Goal: Task Accomplishment & Management: Manage account settings

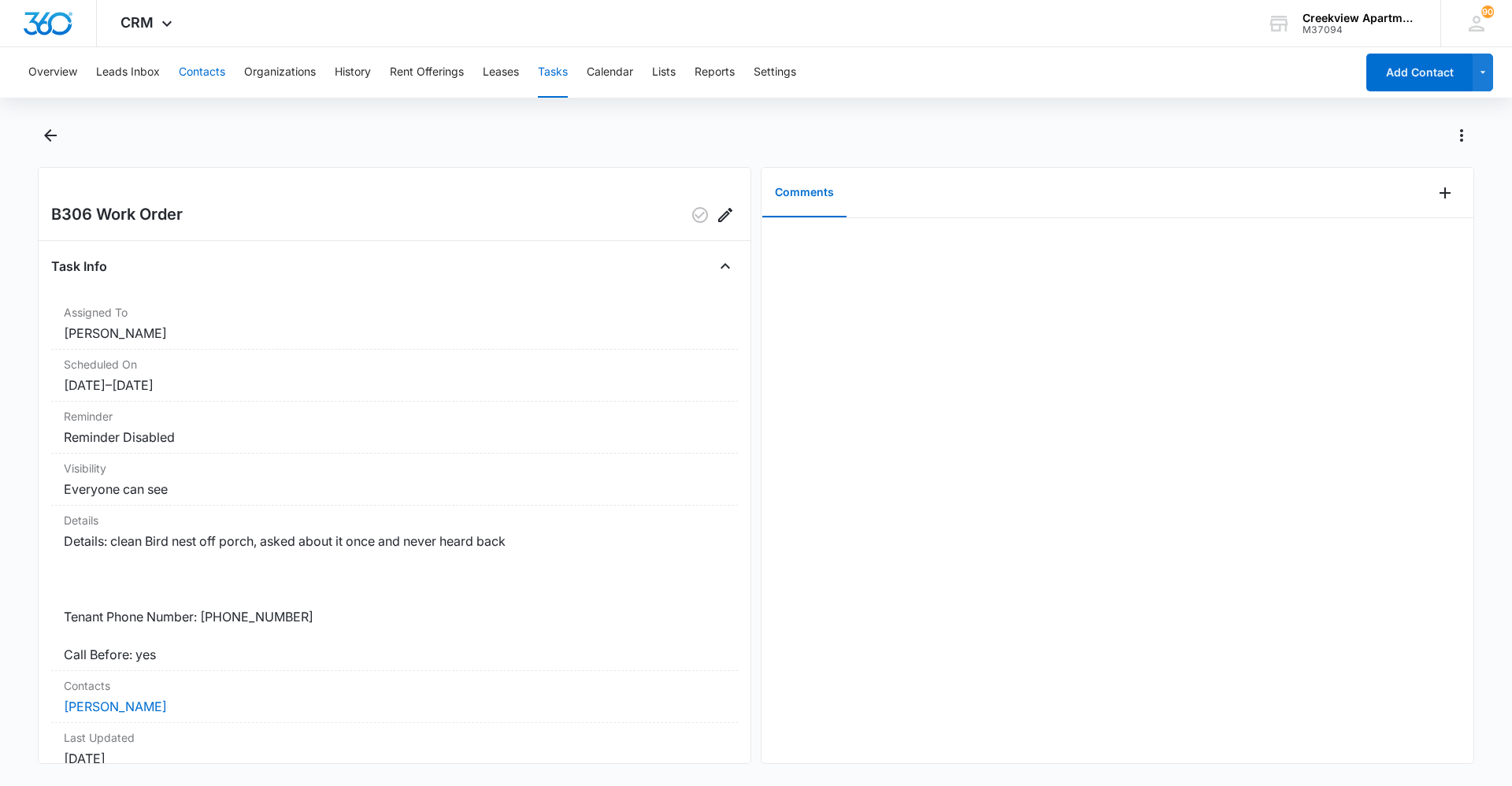
click at [194, 68] on button "Contacts" at bounding box center [201, 72] width 46 height 50
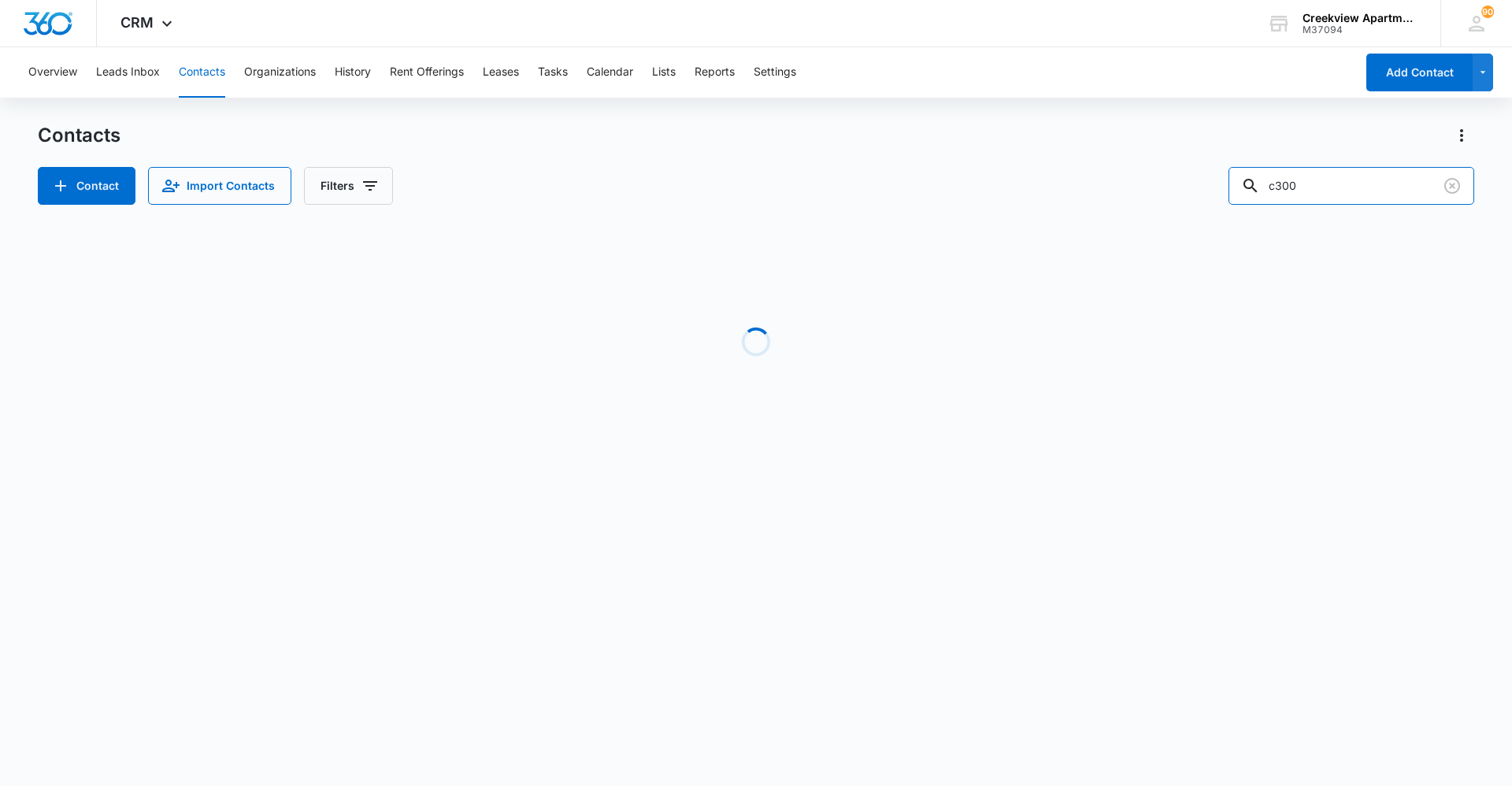
drag, startPoint x: 1406, startPoint y: 187, endPoint x: 1200, endPoint y: 197, distance: 206.2
click at [1200, 197] on div "Contact Import Contacts Filters c300" at bounding box center [756, 186] width 1437 height 38
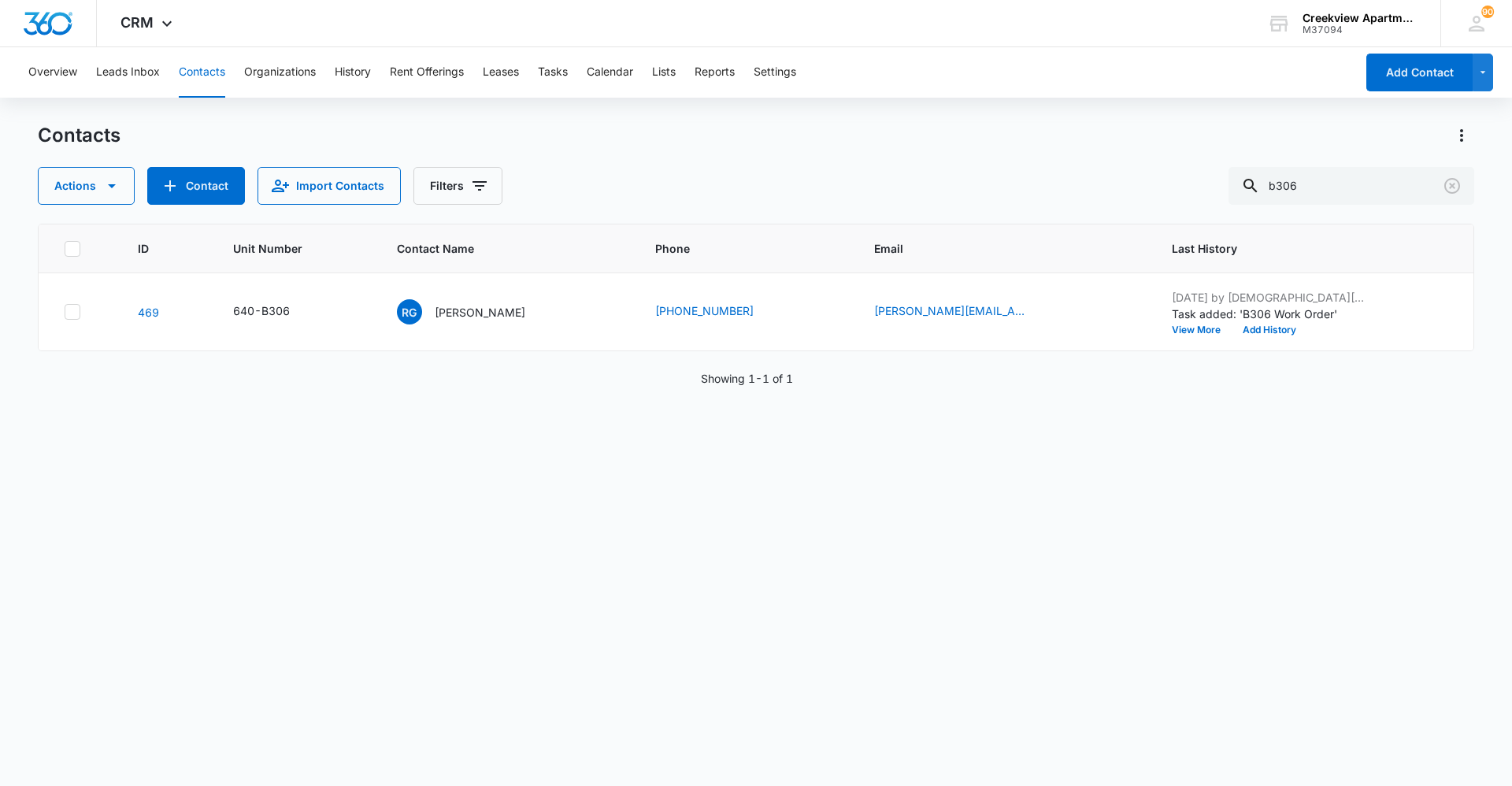
click at [203, 75] on button "Contacts" at bounding box center [201, 72] width 46 height 50
drag, startPoint x: 1379, startPoint y: 187, endPoint x: 1214, endPoint y: 200, distance: 165.5
click at [1214, 200] on div "Actions Contact Import Contacts Filters b306" at bounding box center [756, 186] width 1437 height 38
type input "q201"
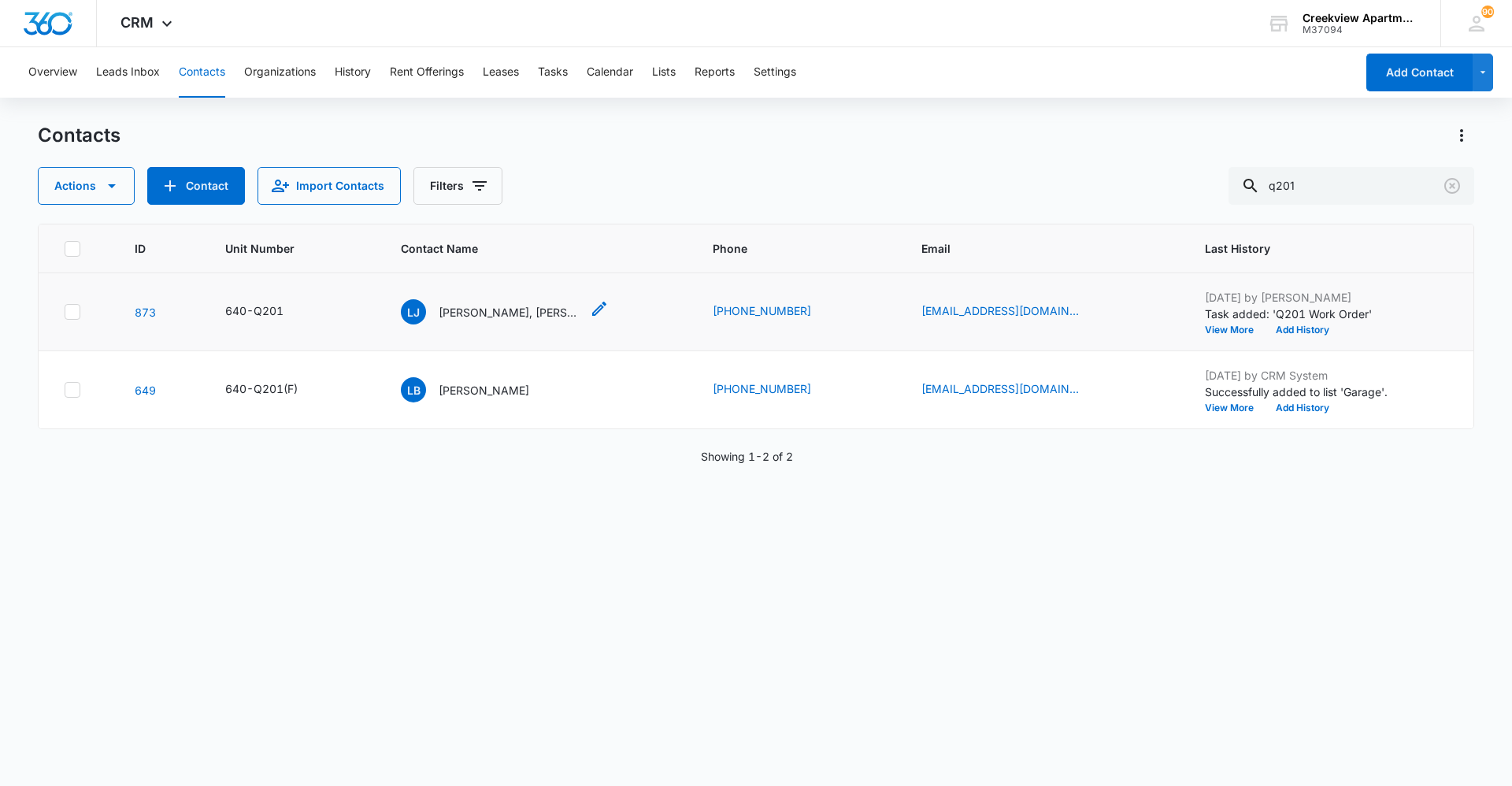
click at [474, 322] on div "LJ [PERSON_NAME], [PERSON_NAME]" at bounding box center [490, 311] width 179 height 25
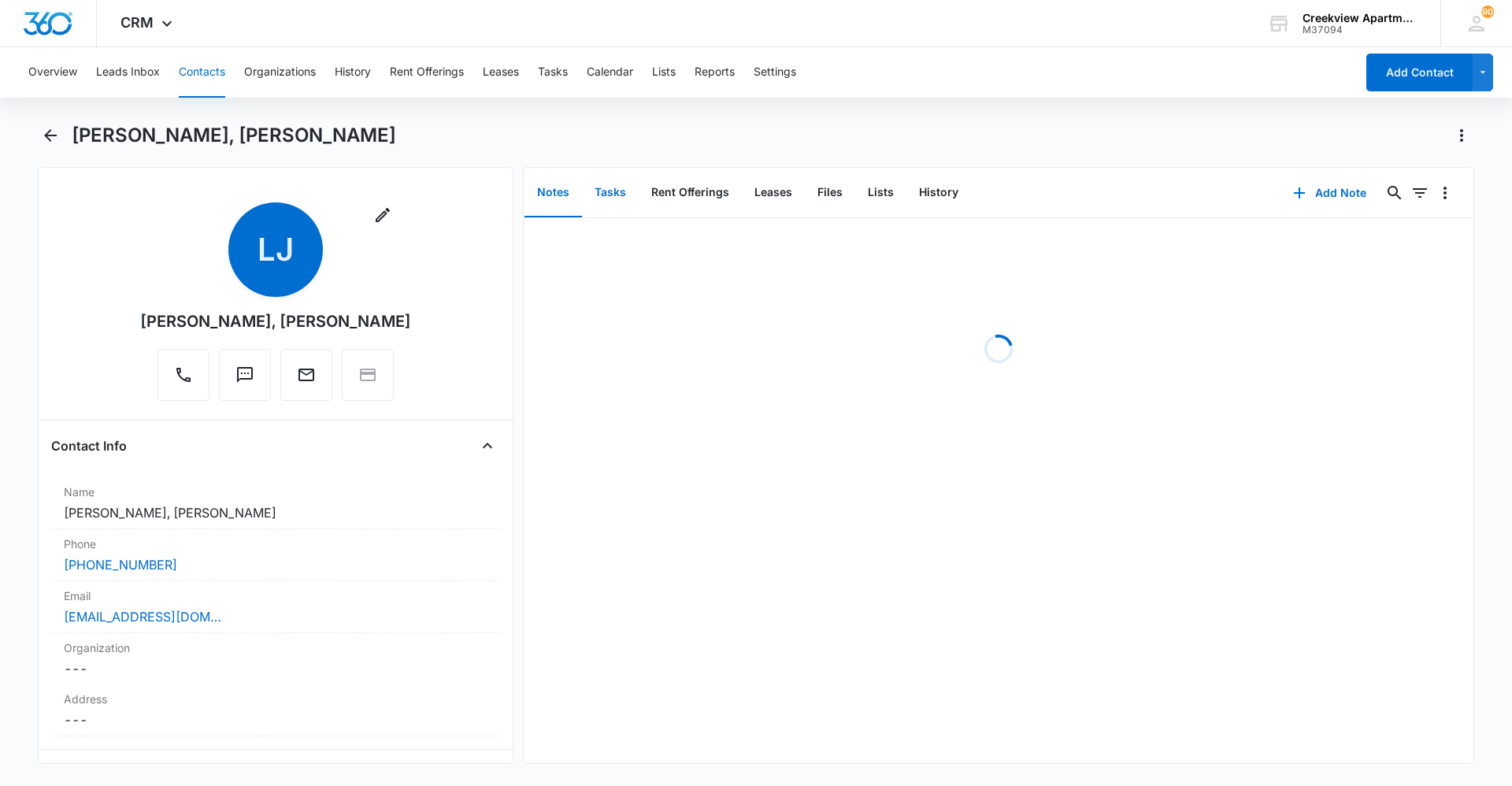
click at [622, 204] on button "Tasks" at bounding box center [610, 193] width 57 height 49
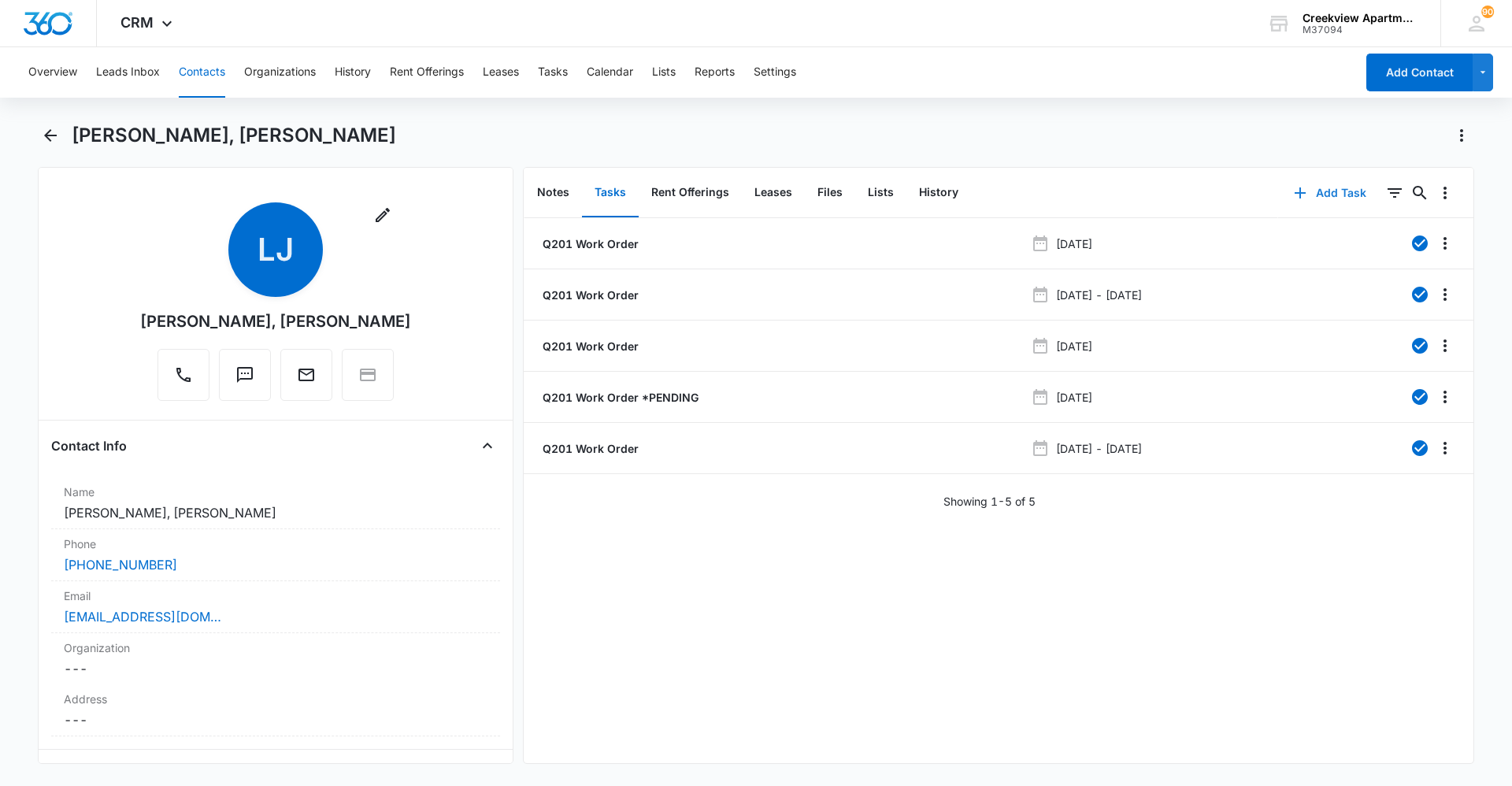
click at [1344, 191] on button "Add Task" at bounding box center [1330, 192] width 104 height 38
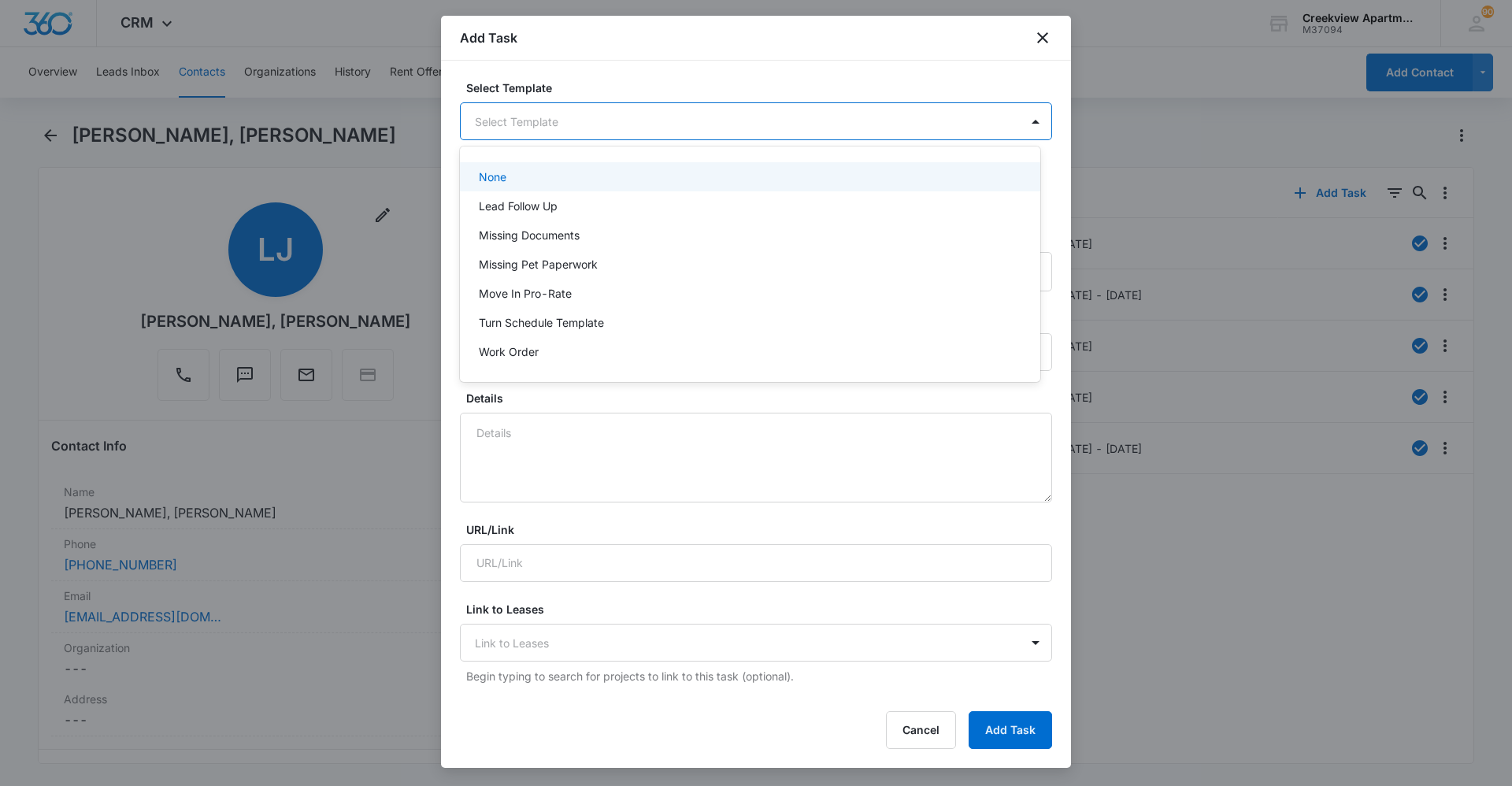
click at [773, 135] on body "CRM Apps Reputation Websites Forms CRM Email Social Content Ads Intelligence Fi…" at bounding box center [756, 393] width 1512 height 786
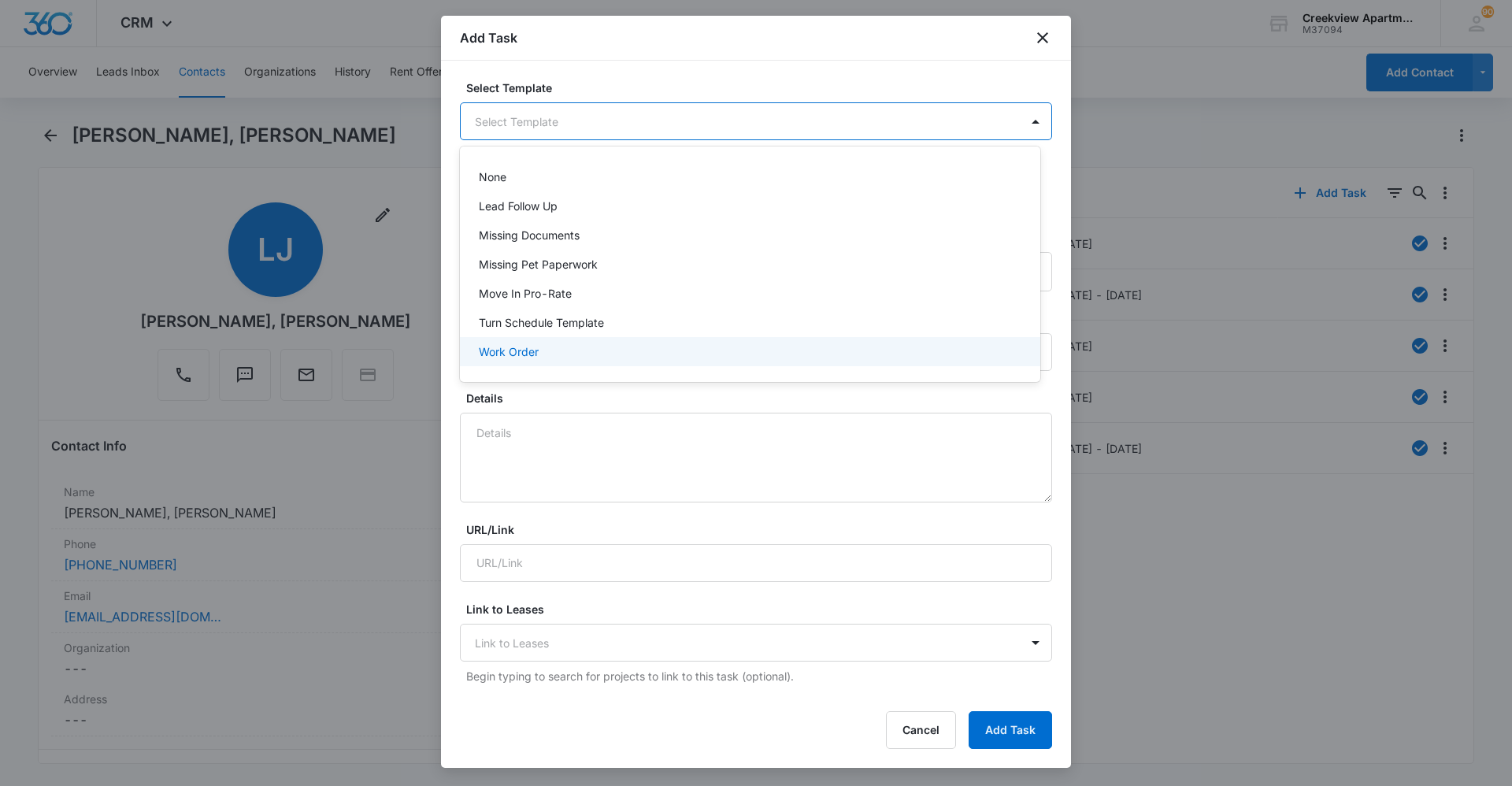
click at [648, 352] on div "Work Order" at bounding box center [748, 351] width 540 height 16
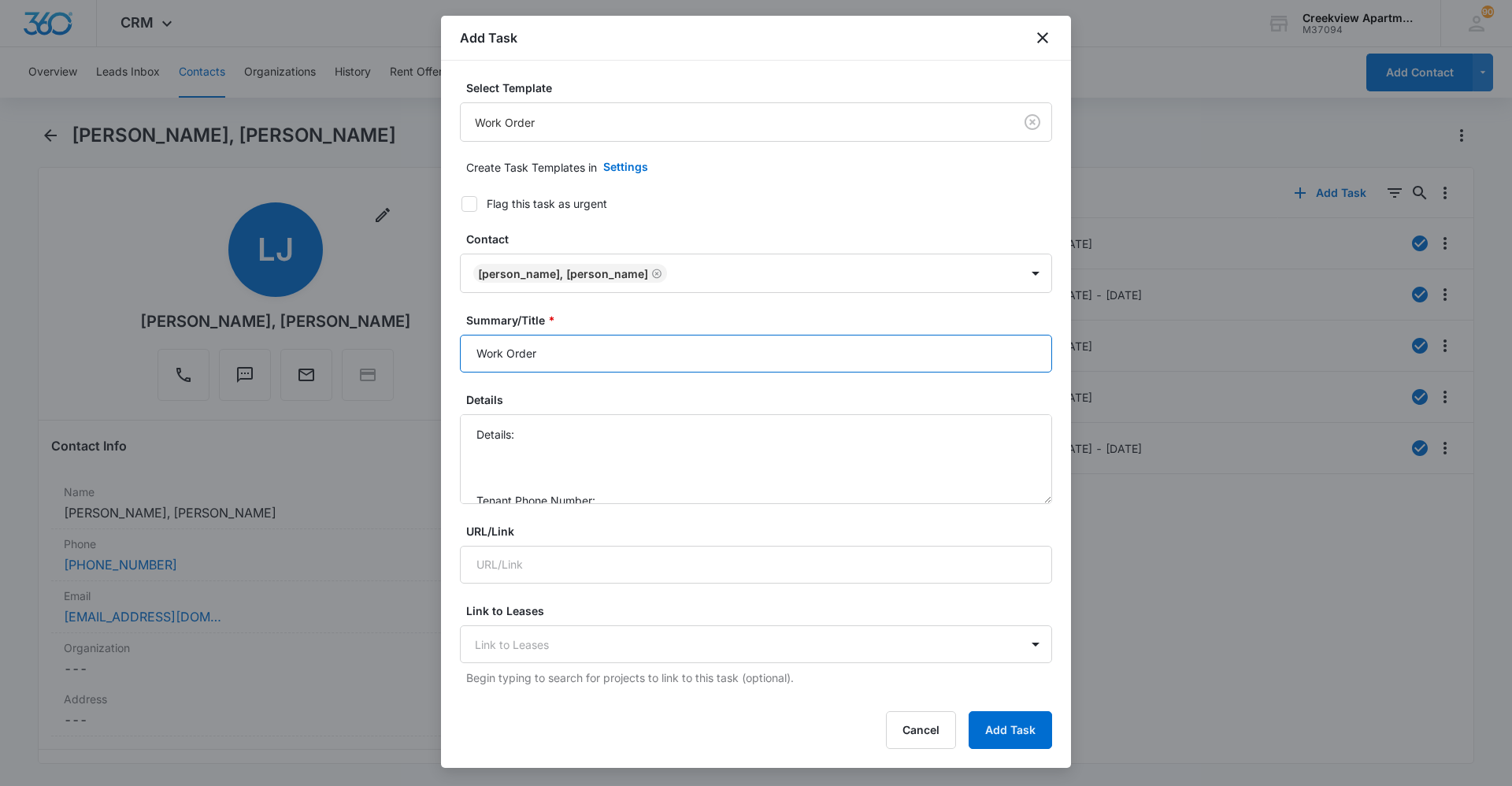
click at [481, 353] on input "Work Order" at bounding box center [756, 353] width 592 height 38
type input "Q201 Work Order"
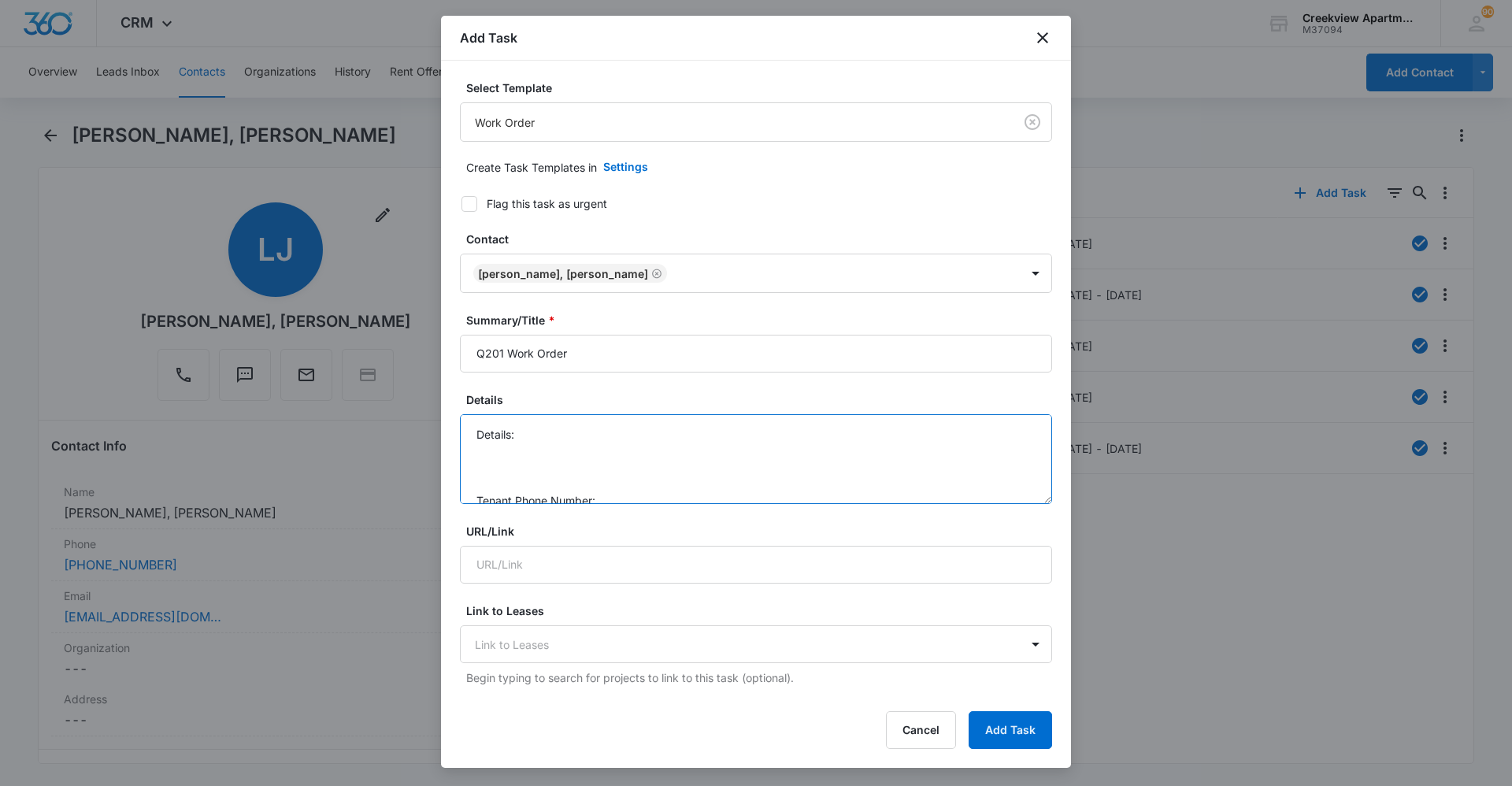
click at [625, 434] on textarea "Details: Tenant Phone Number: Call Before:" at bounding box center [756, 459] width 592 height 90
click at [661, 460] on textarea "Details: garbage disposal turns on but doesn't go, smells bad Tenant Phone Numb…" at bounding box center [756, 459] width 592 height 90
click at [653, 451] on textarea "Details: garbage disposal turns on but doesn't go, smells bad Tenant Phone Numb…" at bounding box center [756, 459] width 592 height 90
click at [627, 479] on textarea "Details: garbage disposal turns on but doesn't go, smells bad Tenant Phone Numb…" at bounding box center [756, 459] width 592 height 90
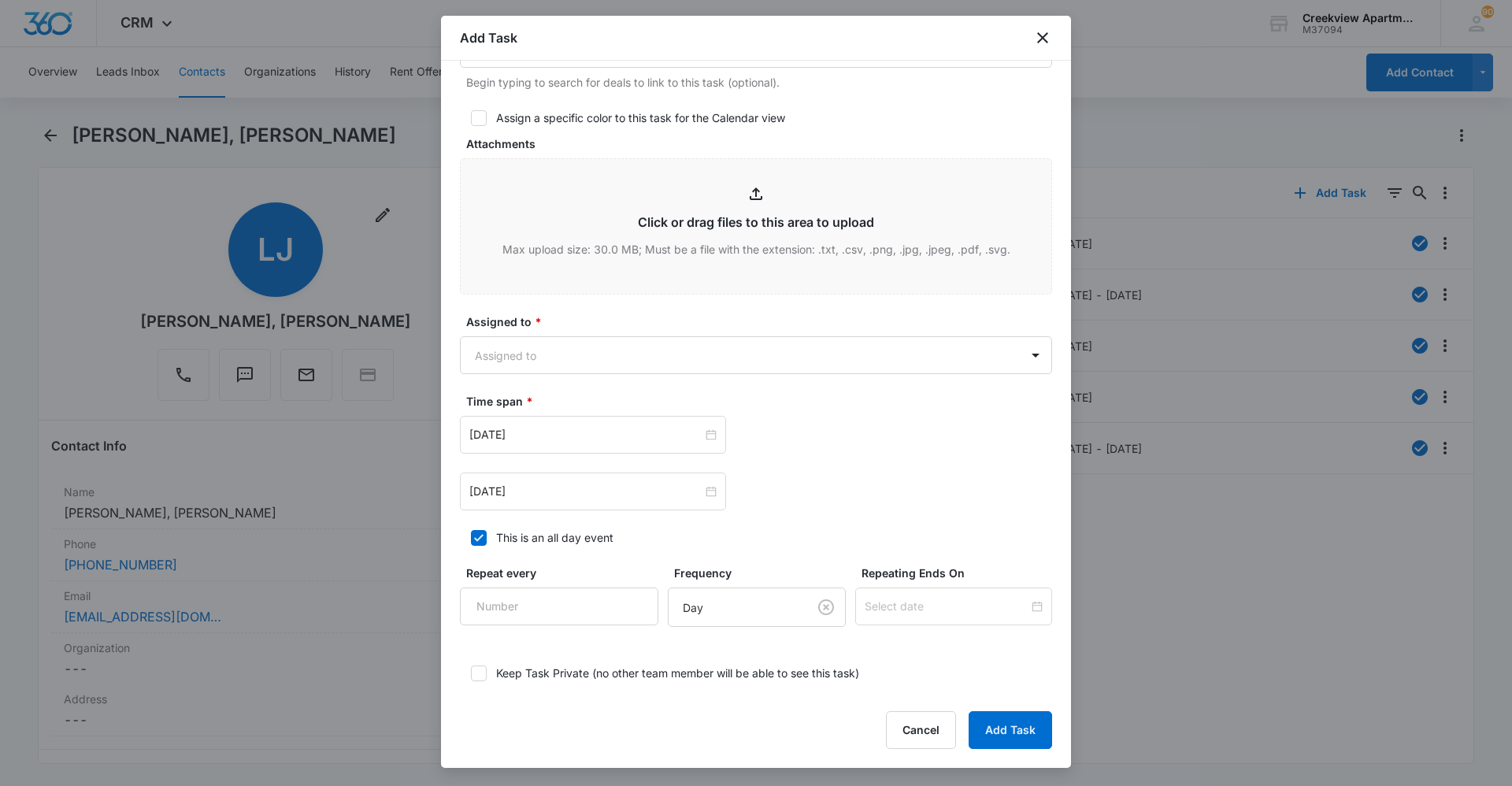
scroll to position [709, 0]
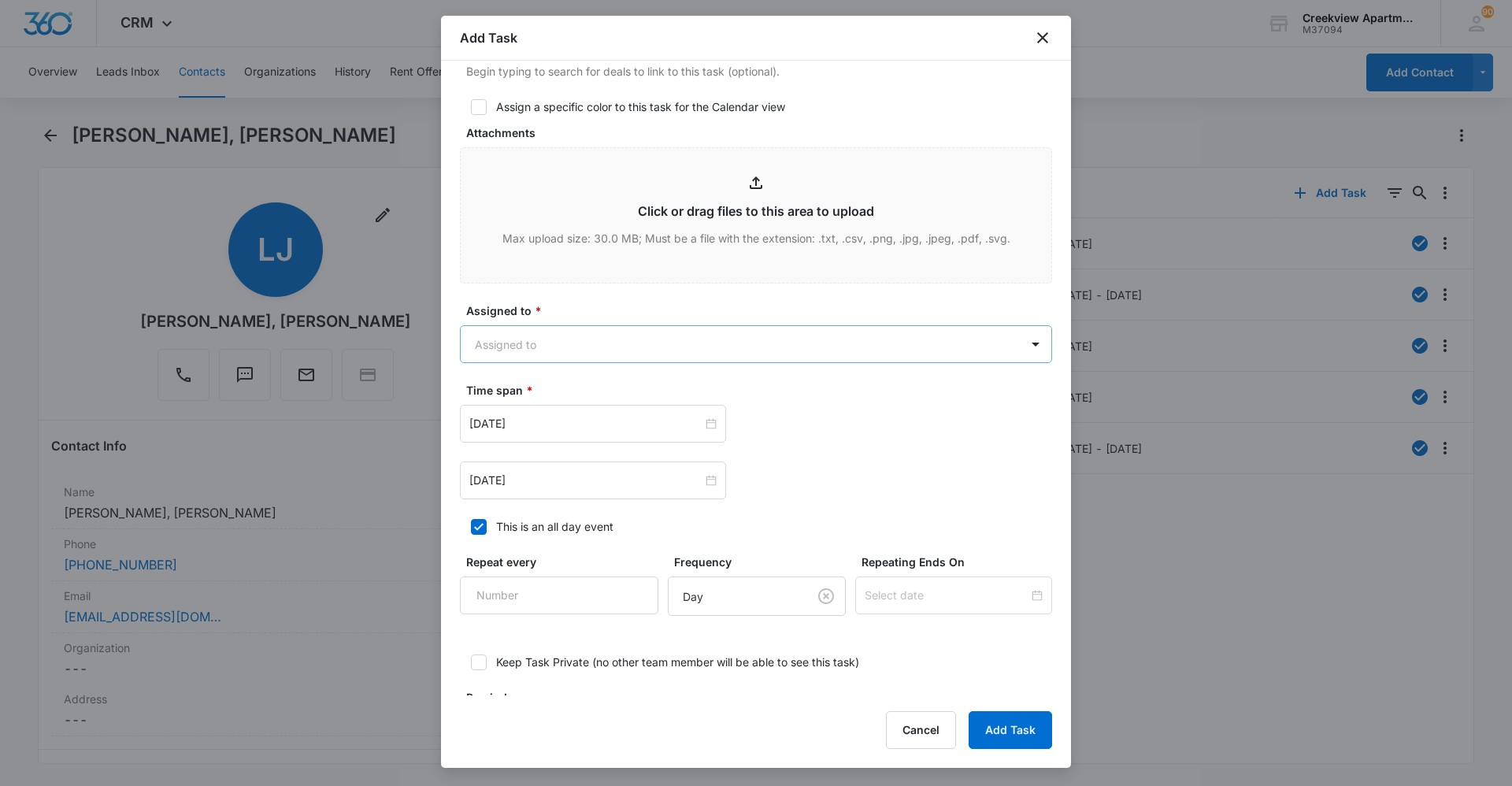
type textarea "Details: garbage disposal turns on but doesn't go, smells bad Tenant Phone Numb…"
click at [633, 344] on body "CRM Apps Reputation Websites Forms CRM Email Social Content Ads Intelligence Fi…" at bounding box center [756, 393] width 1512 height 786
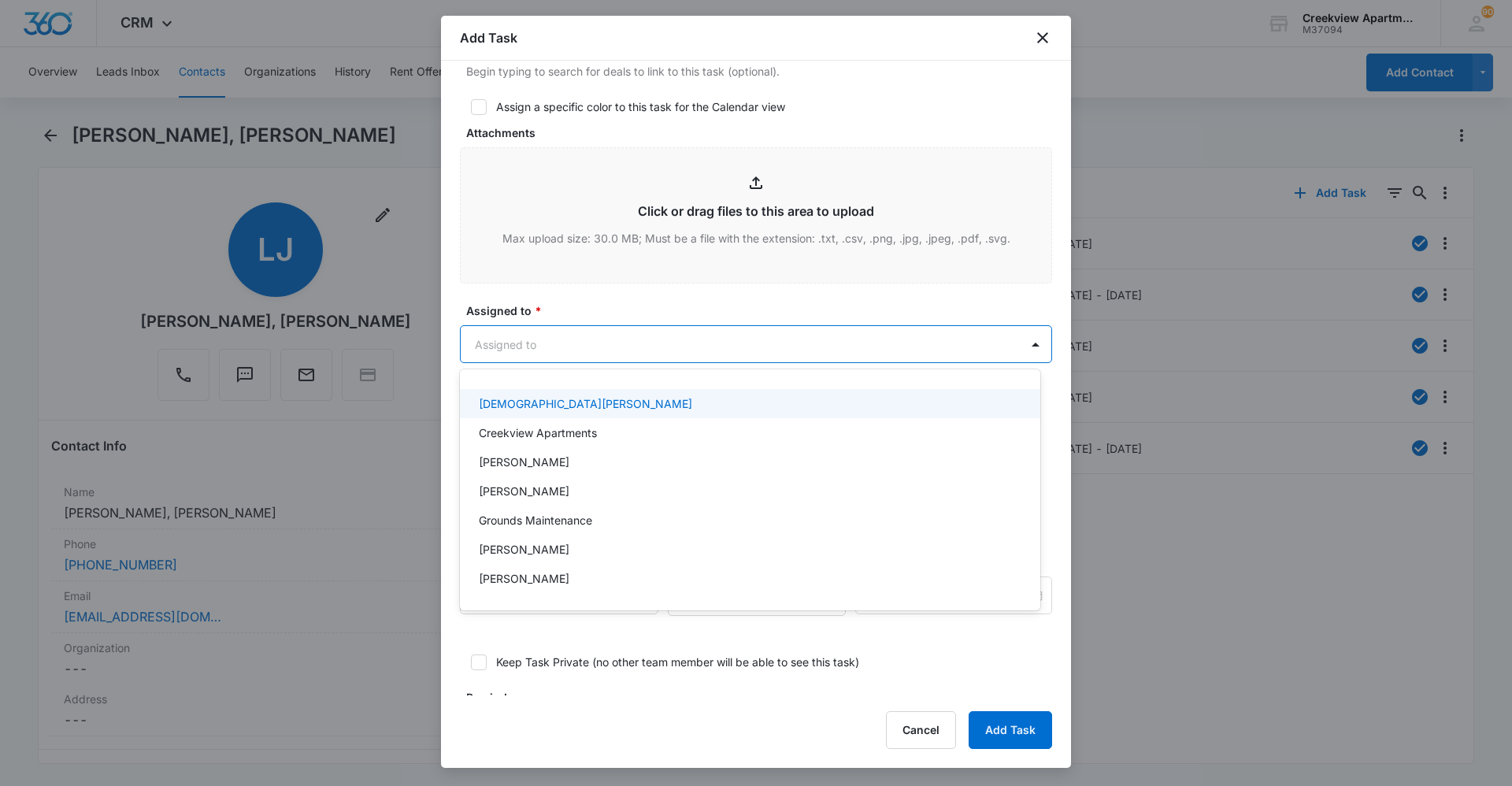
scroll to position [79, 0]
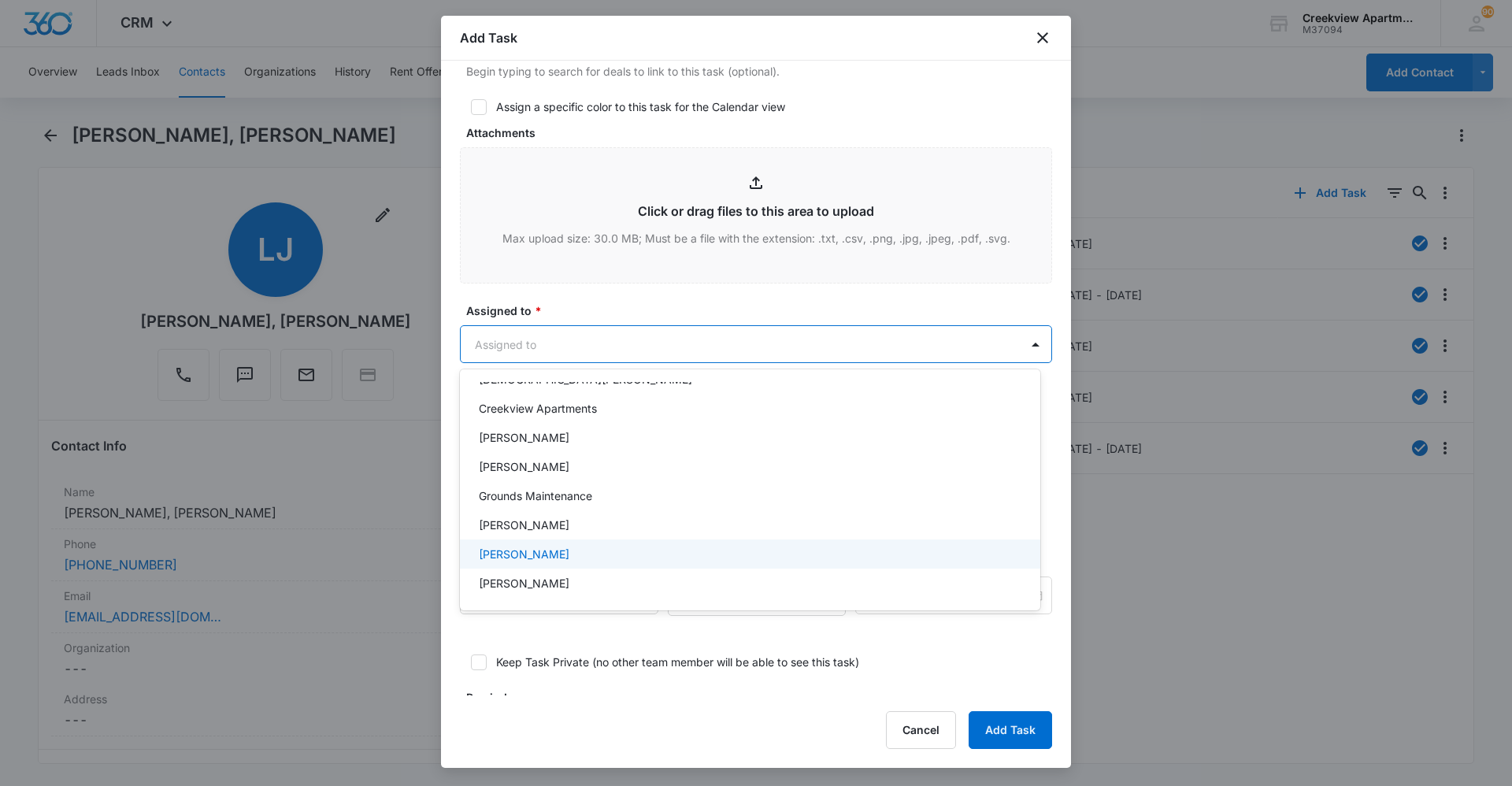
click at [552, 561] on div "[PERSON_NAME]" at bounding box center [748, 554] width 540 height 16
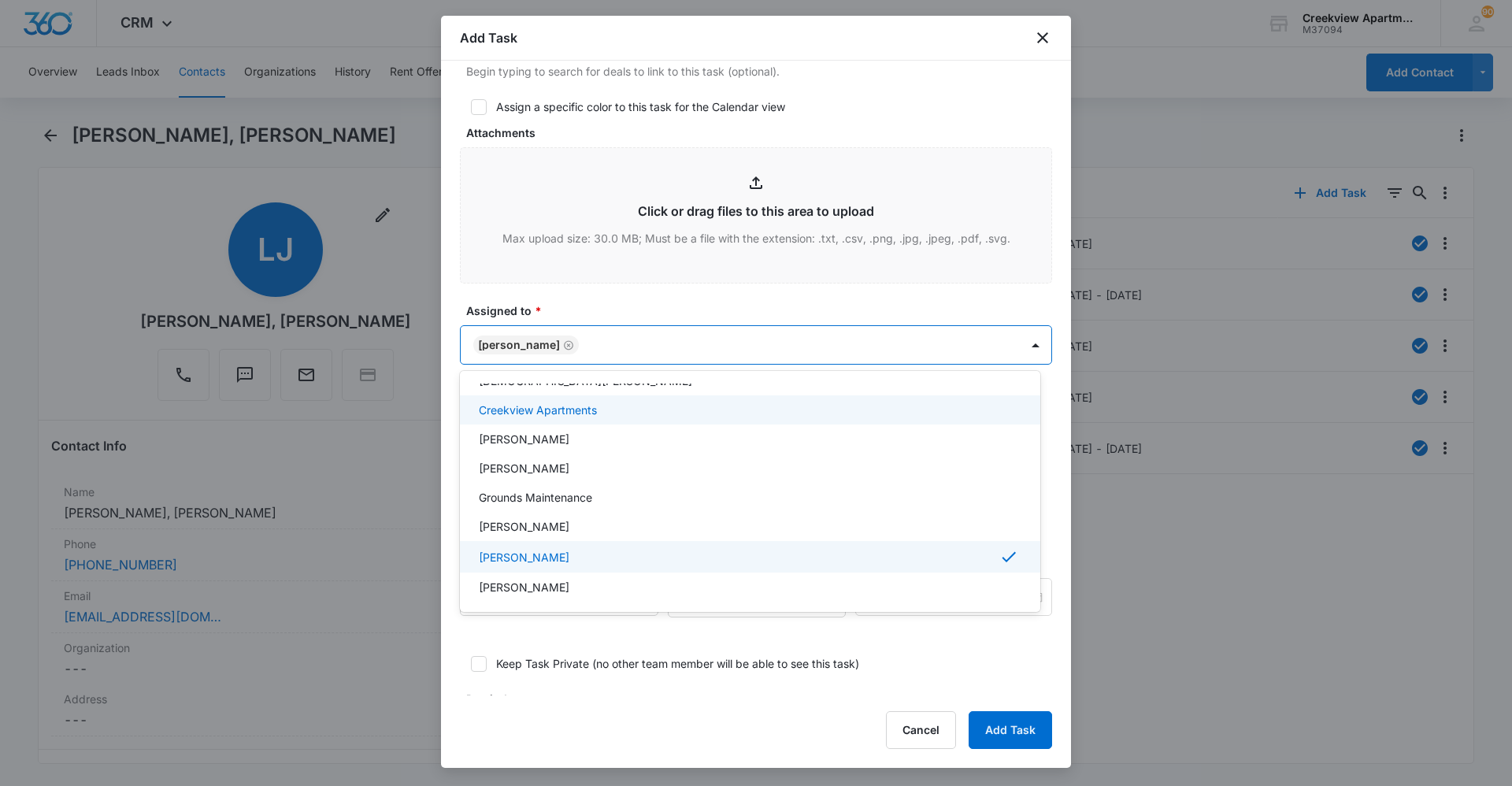
click at [644, 281] on div at bounding box center [756, 393] width 1512 height 786
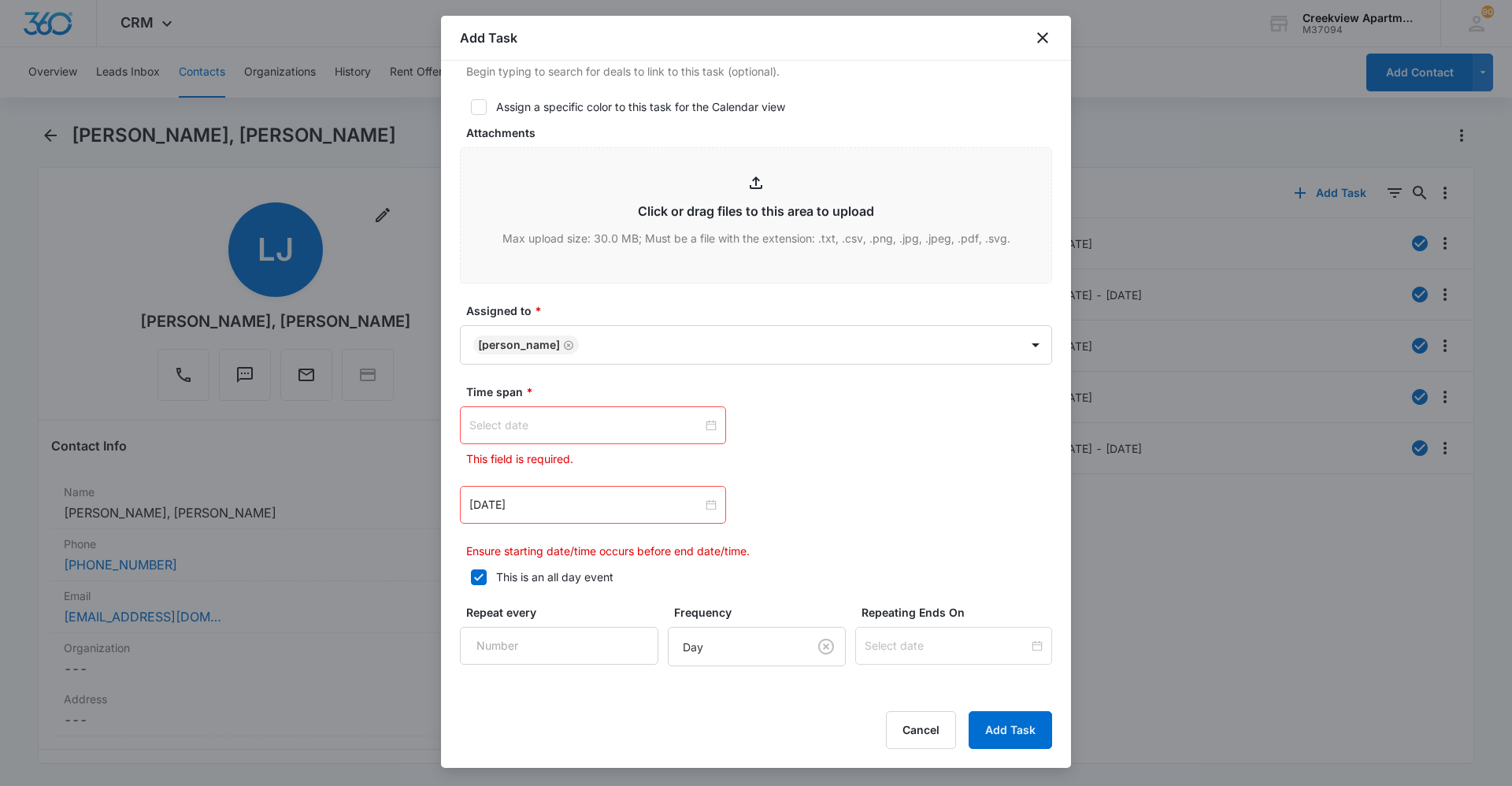
click at [672, 423] on input at bounding box center [585, 424] width 233 height 17
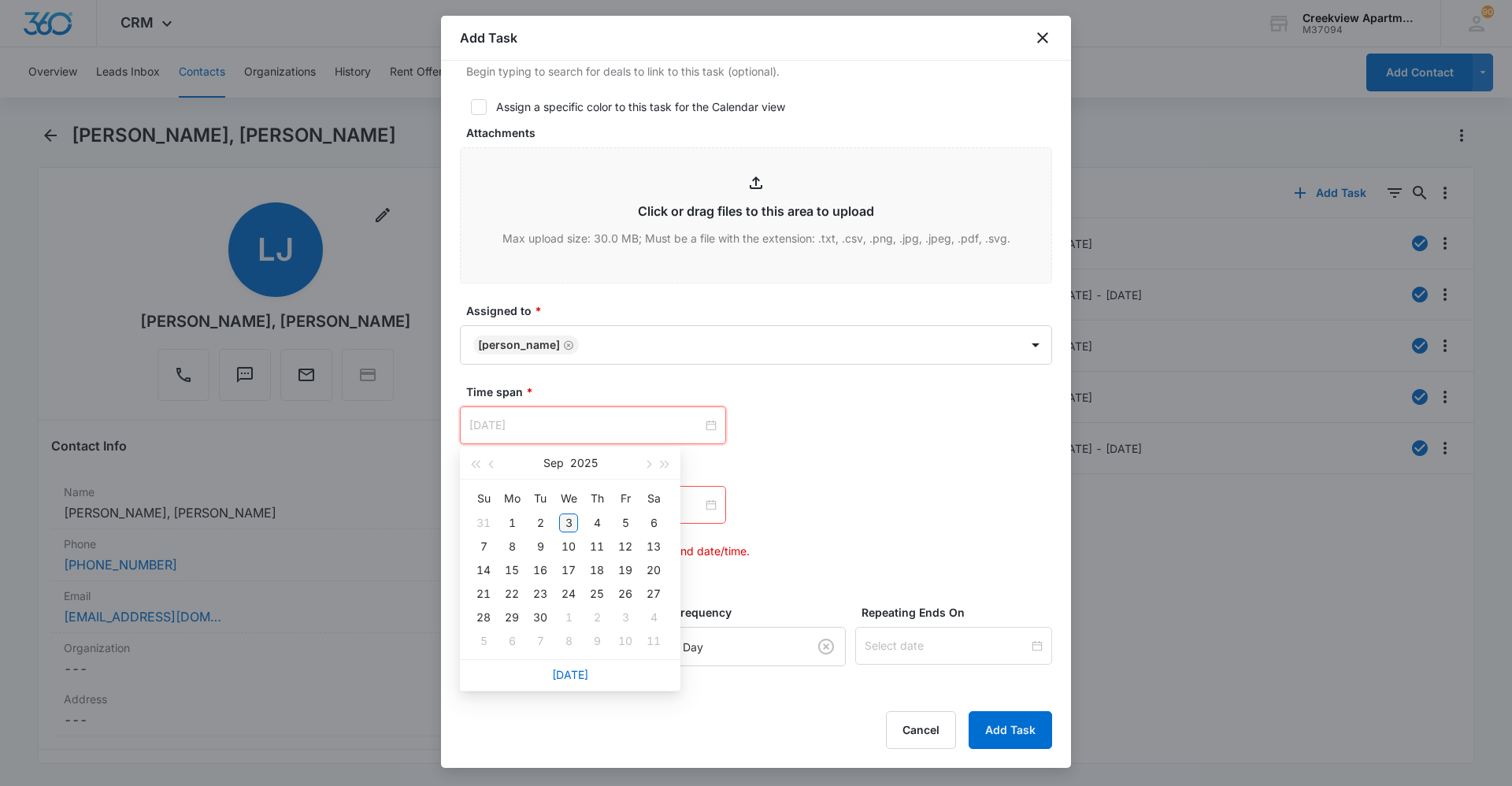
type input "[DATE]"
click at [572, 528] on div "3" at bounding box center [568, 522] width 19 height 19
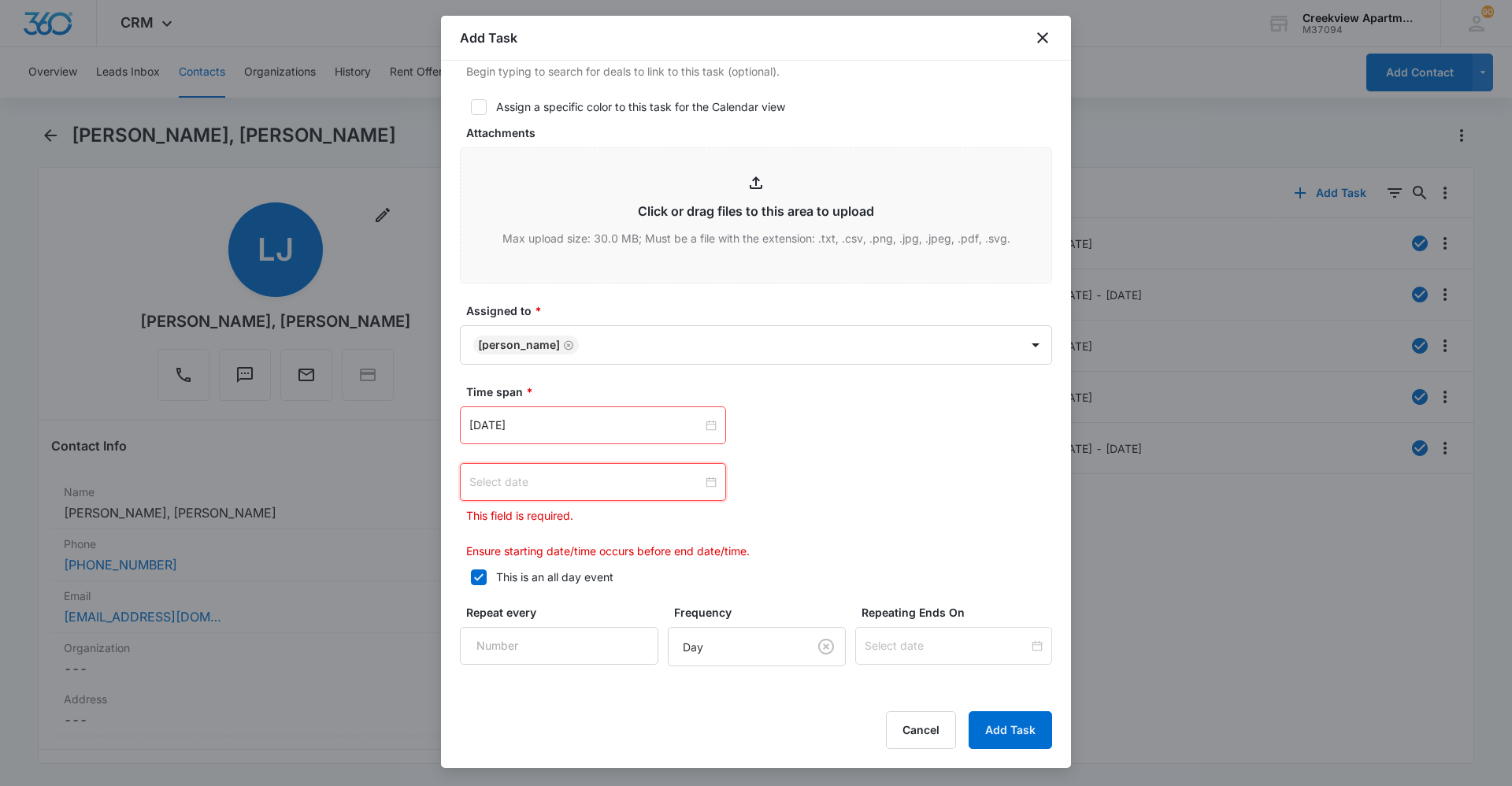
click at [667, 485] on input at bounding box center [585, 481] width 233 height 17
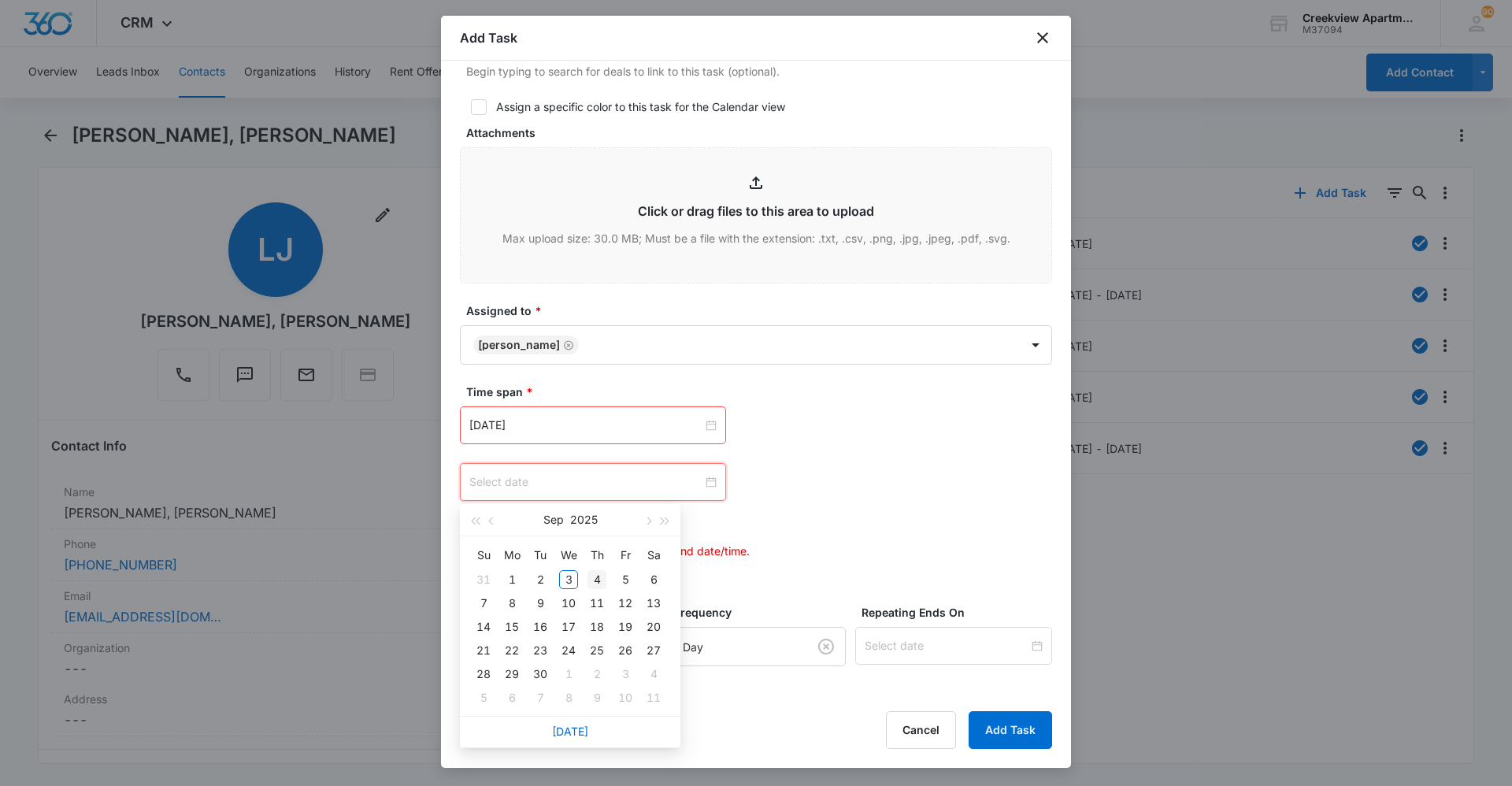
type input "[DATE]"
drag, startPoint x: 593, startPoint y: 574, endPoint x: 640, endPoint y: 563, distance: 48.3
click at [593, 573] on div "4" at bounding box center [597, 579] width 19 height 19
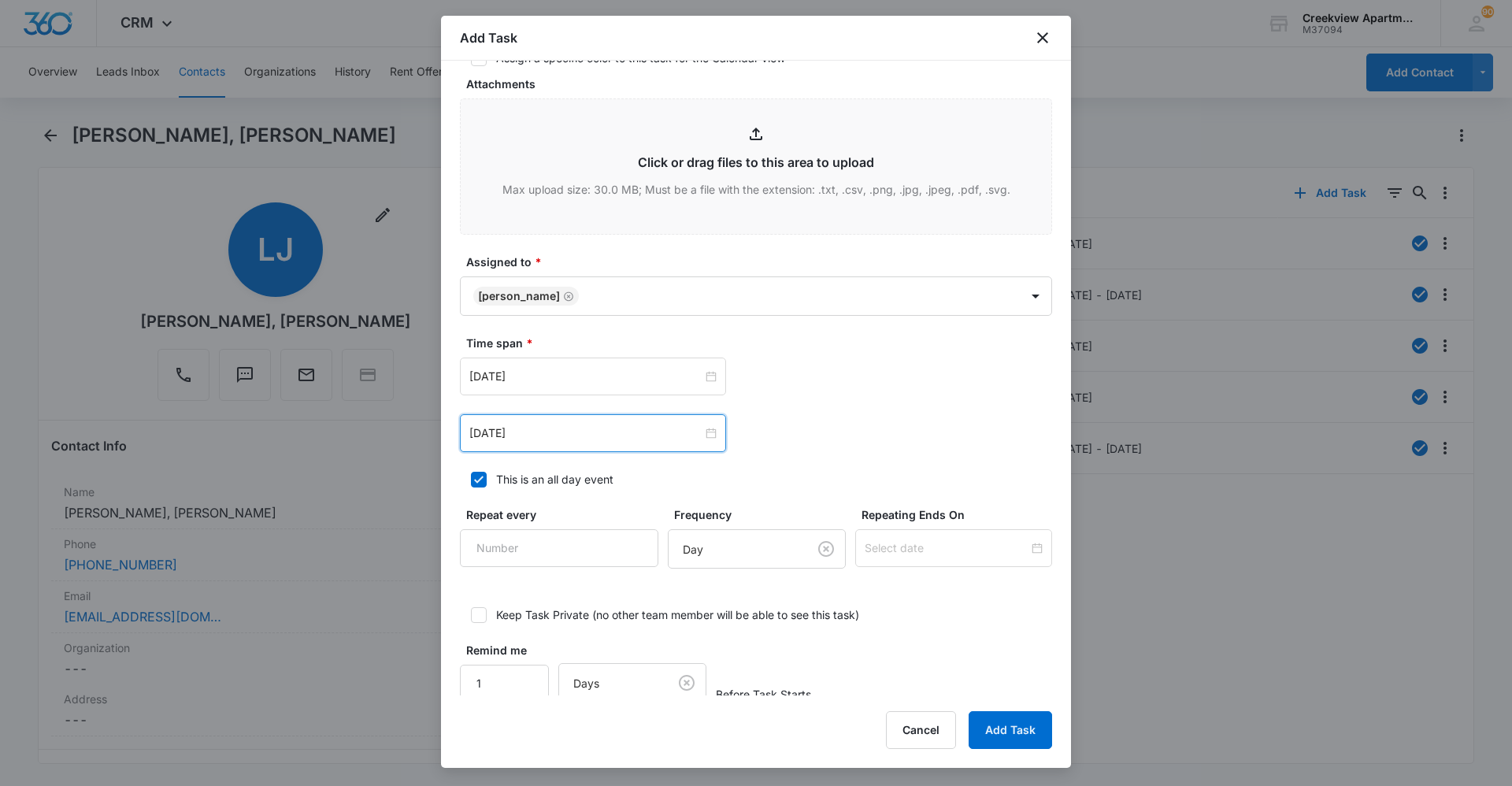
scroll to position [784, 0]
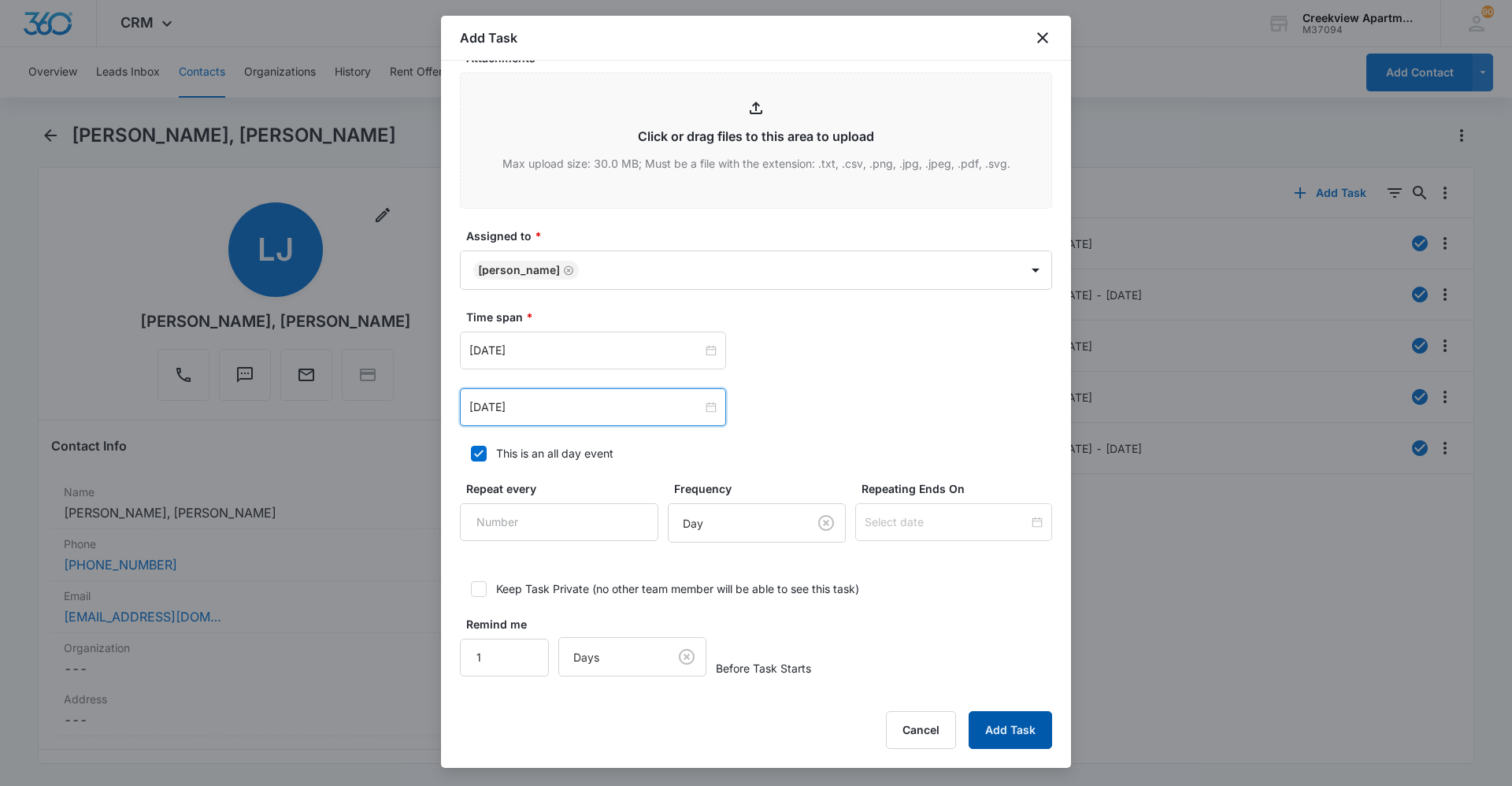
click at [989, 743] on button "Add Task" at bounding box center [1010, 729] width 84 height 38
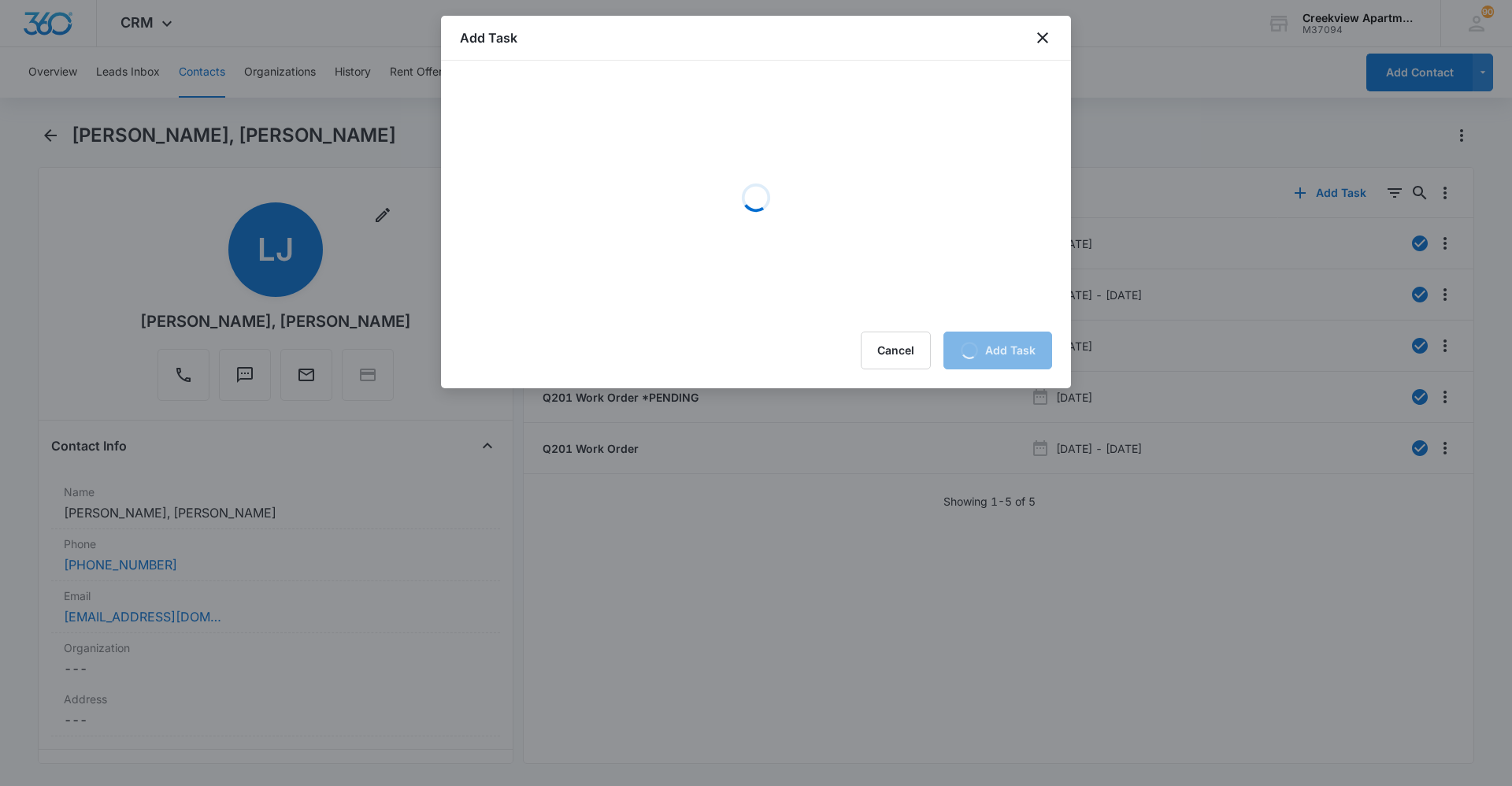
scroll to position [0, 0]
click at [1387, 513] on div at bounding box center [756, 393] width 1512 height 786
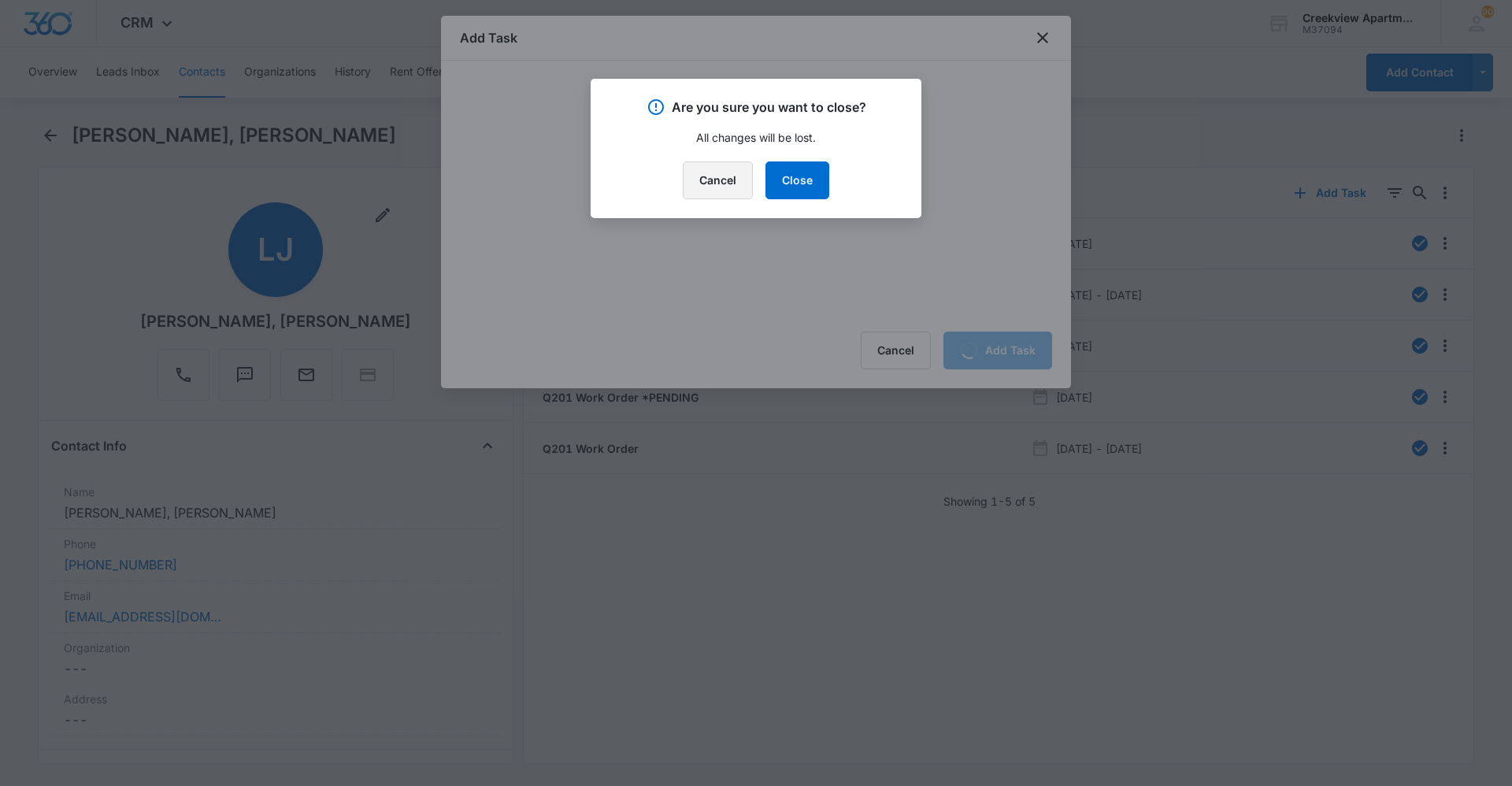
click at [734, 192] on button "Cancel" at bounding box center [717, 180] width 70 height 38
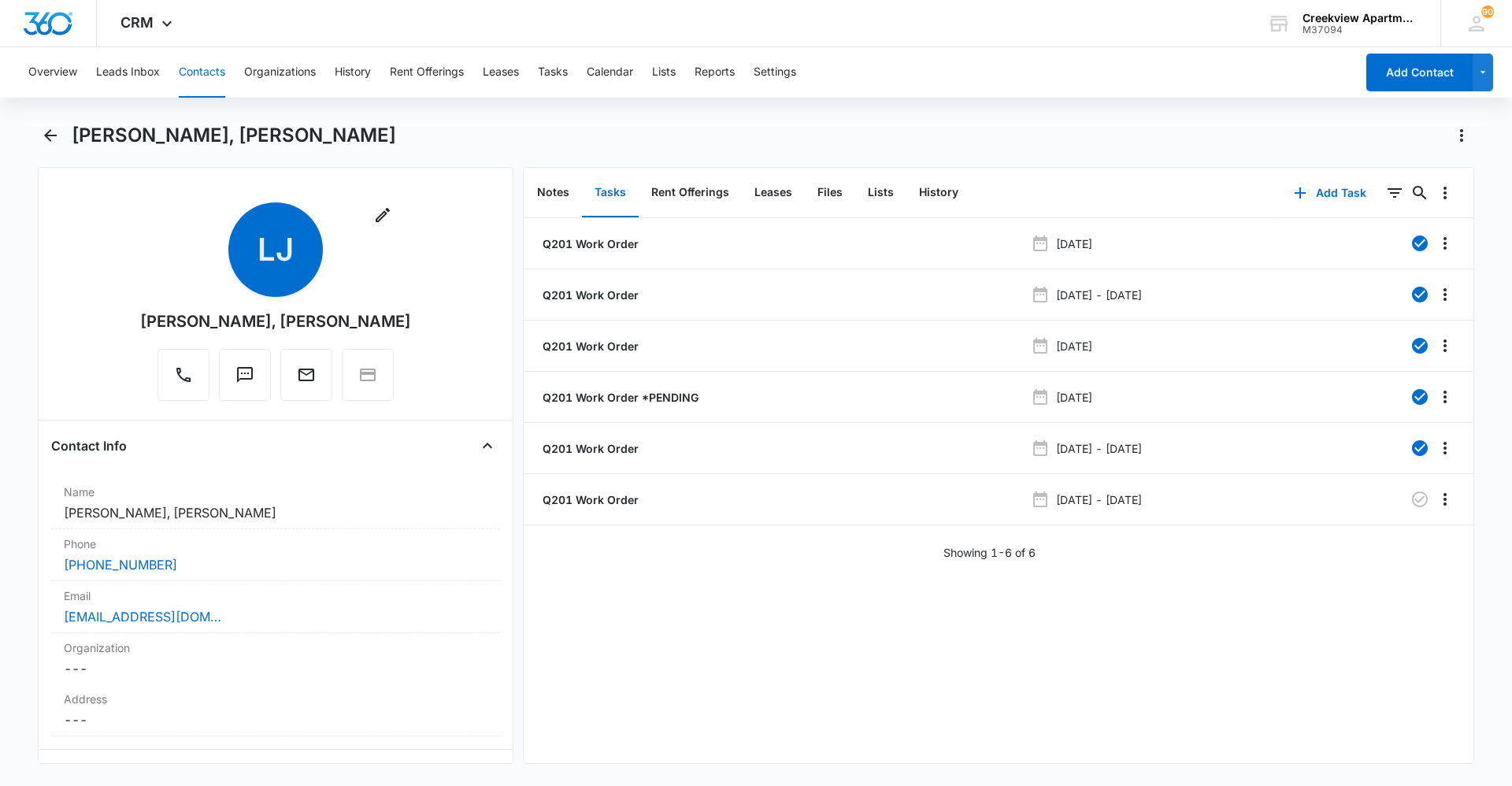
click at [203, 79] on button "Contacts" at bounding box center [201, 72] width 46 height 50
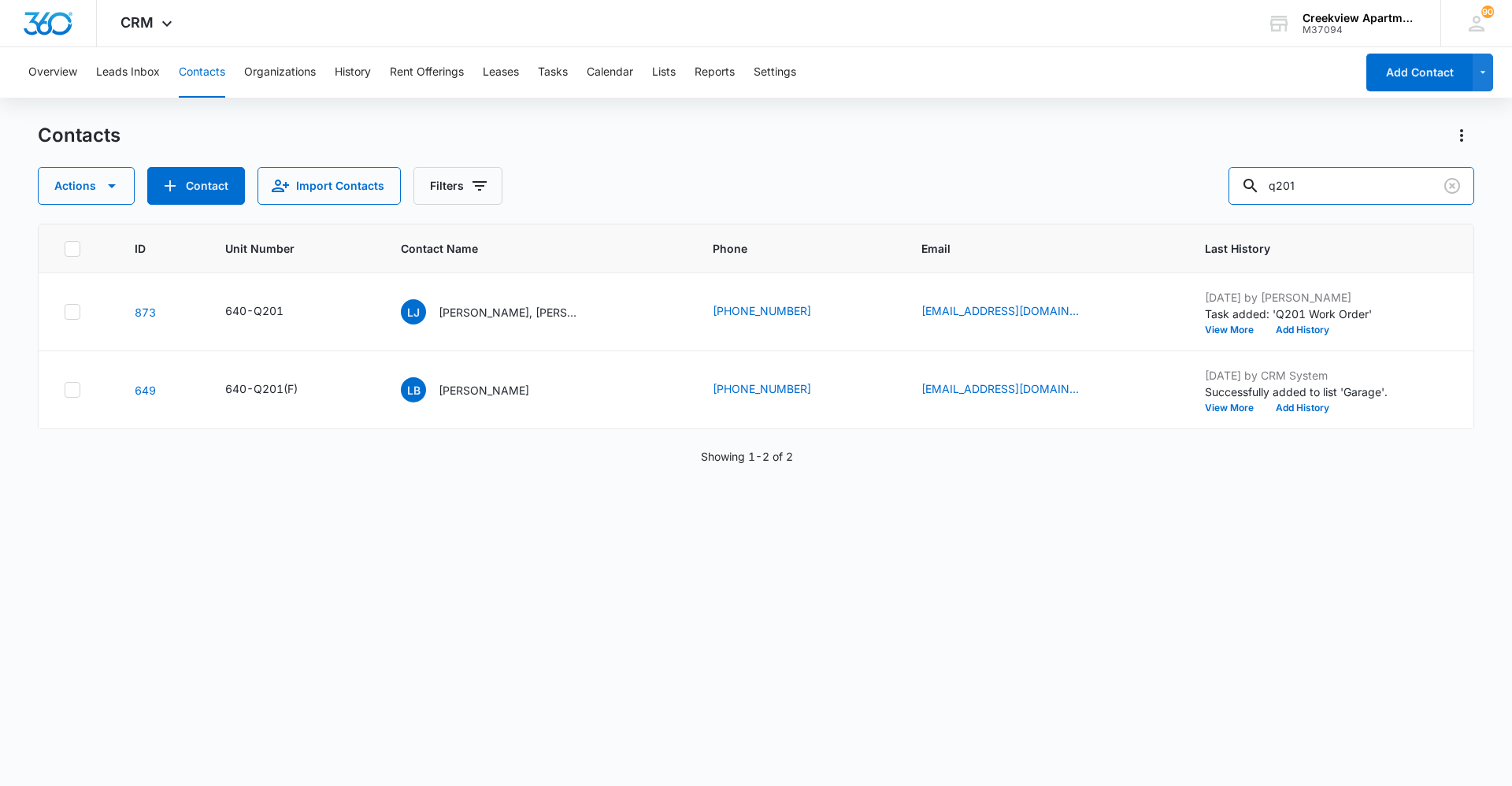
drag, startPoint x: 1337, startPoint y: 197, endPoint x: 1200, endPoint y: 196, distance: 137.0
click at [1201, 196] on div "Actions Contact Import Contacts Filters q201" at bounding box center [756, 186] width 1437 height 38
type input "i204"
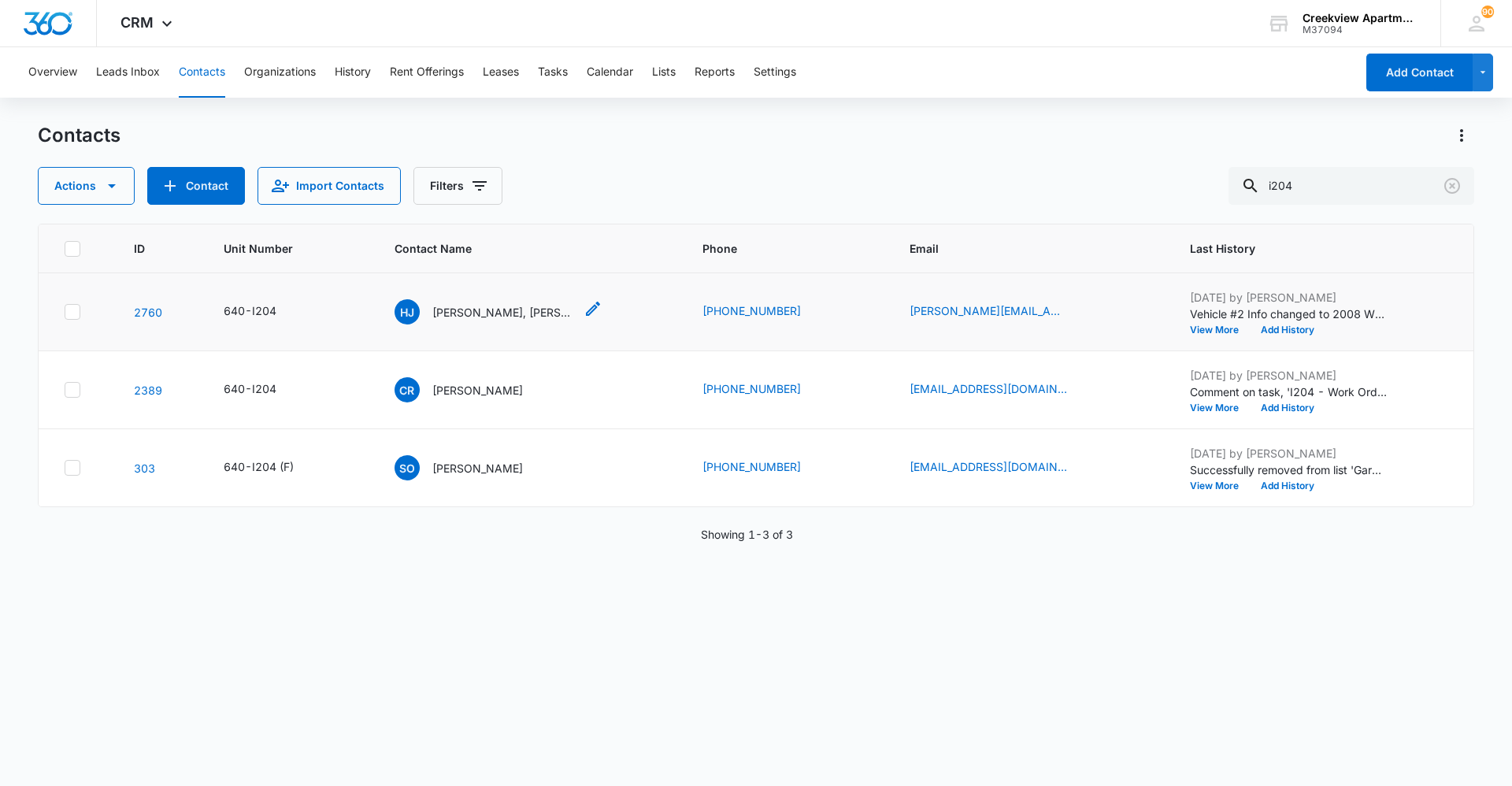
click at [506, 308] on p "[PERSON_NAME], [PERSON_NAME]" at bounding box center [503, 312] width 142 height 16
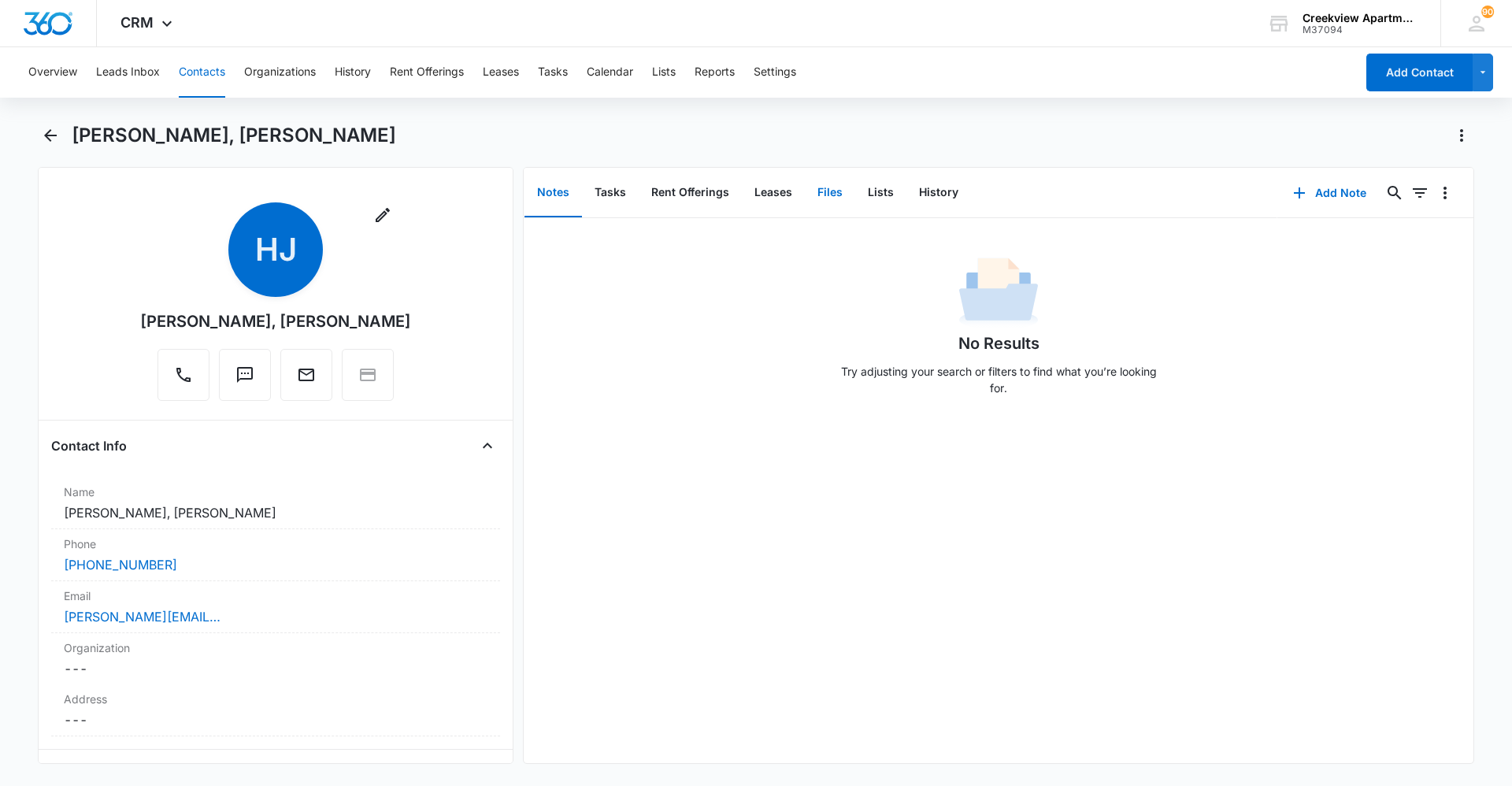
click at [829, 186] on button "Files" at bounding box center [830, 193] width 50 height 49
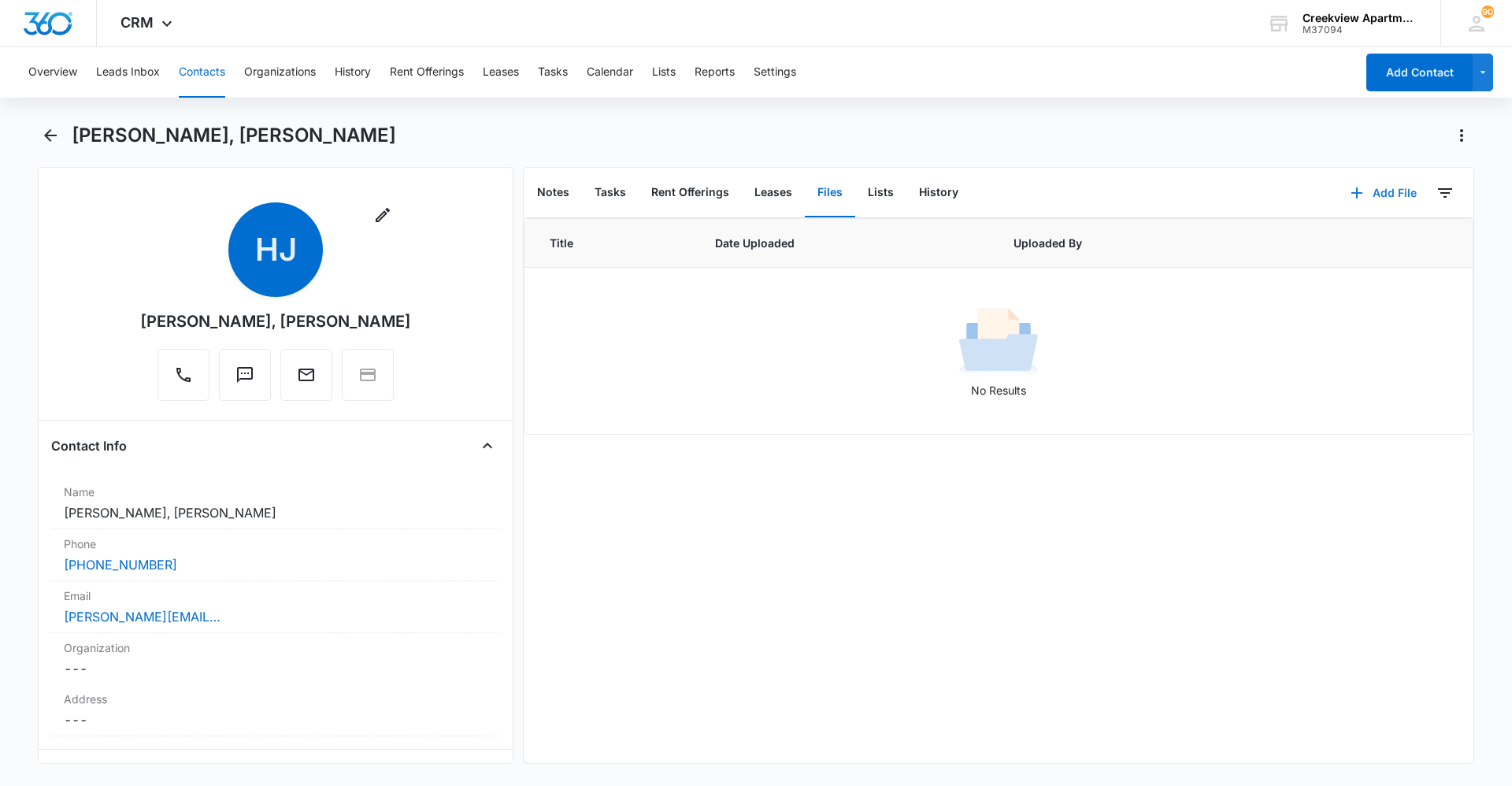
click at [1335, 193] on button "Add File" at bounding box center [1384, 192] width 97 height 38
click at [1351, 245] on div "Upload Files" at bounding box center [1363, 243] width 63 height 11
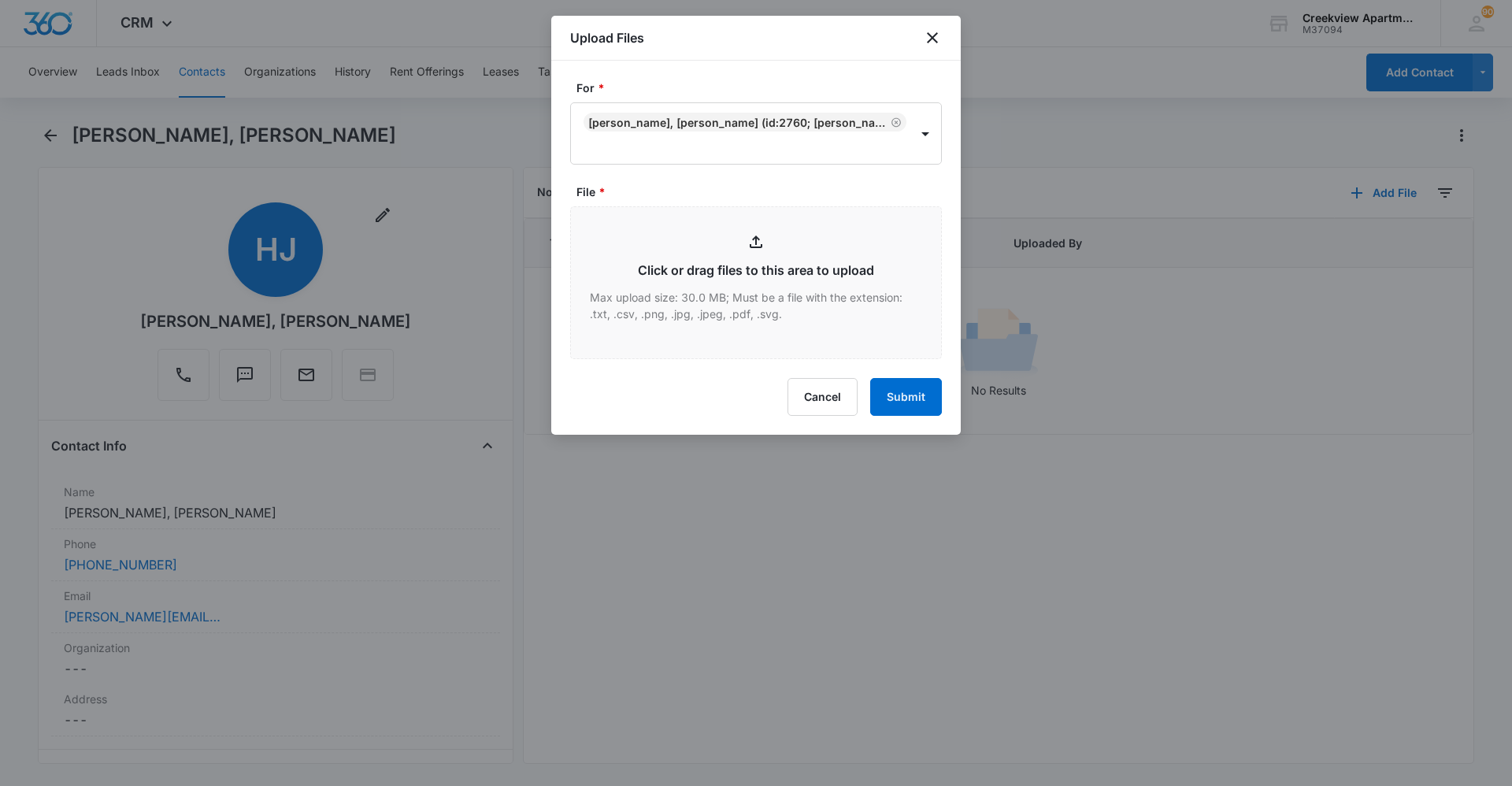
type input "C:\fakepath\I204 Lease.pdf"
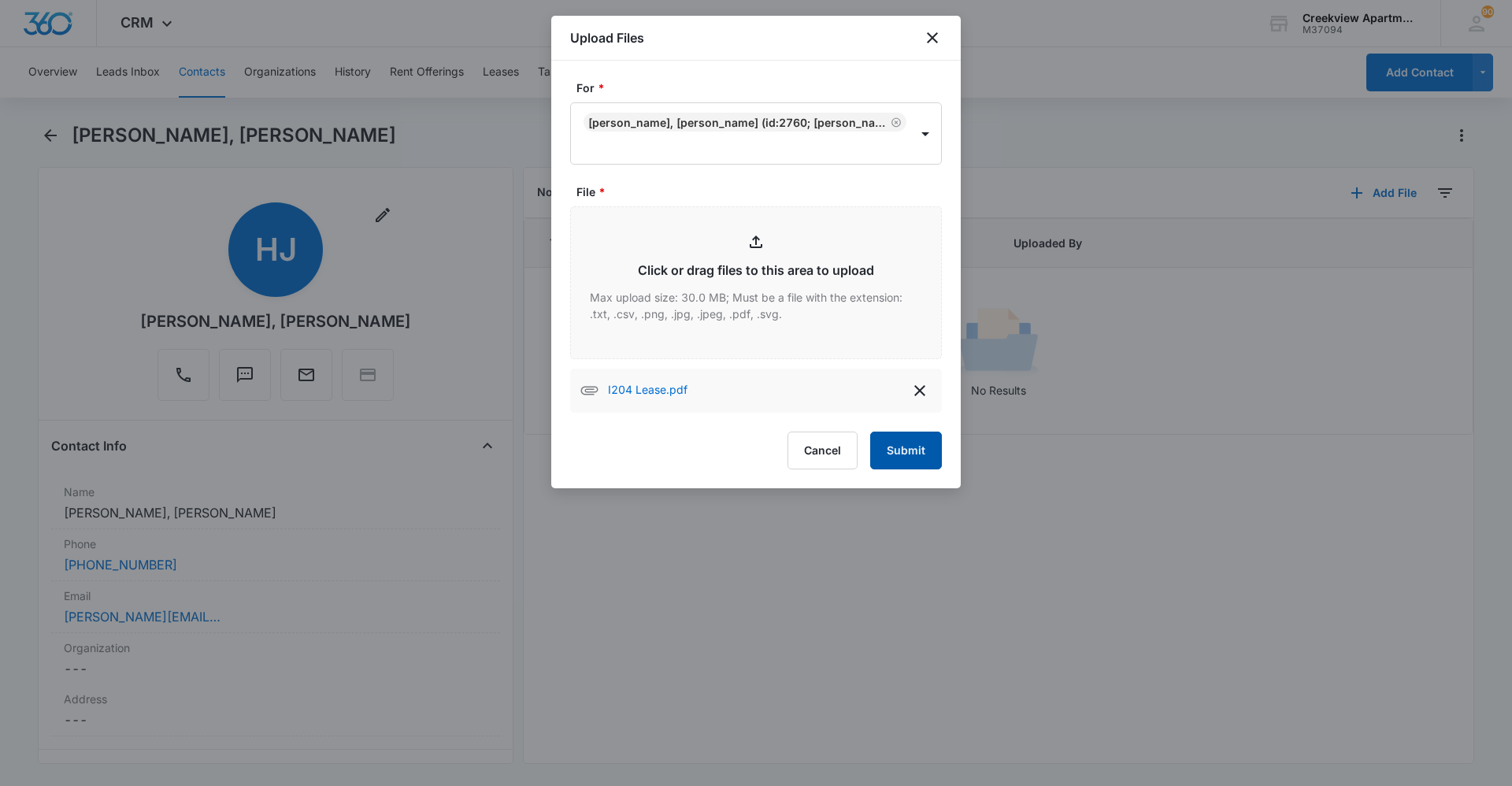
click at [904, 452] on button "Submit" at bounding box center [906, 450] width 71 height 38
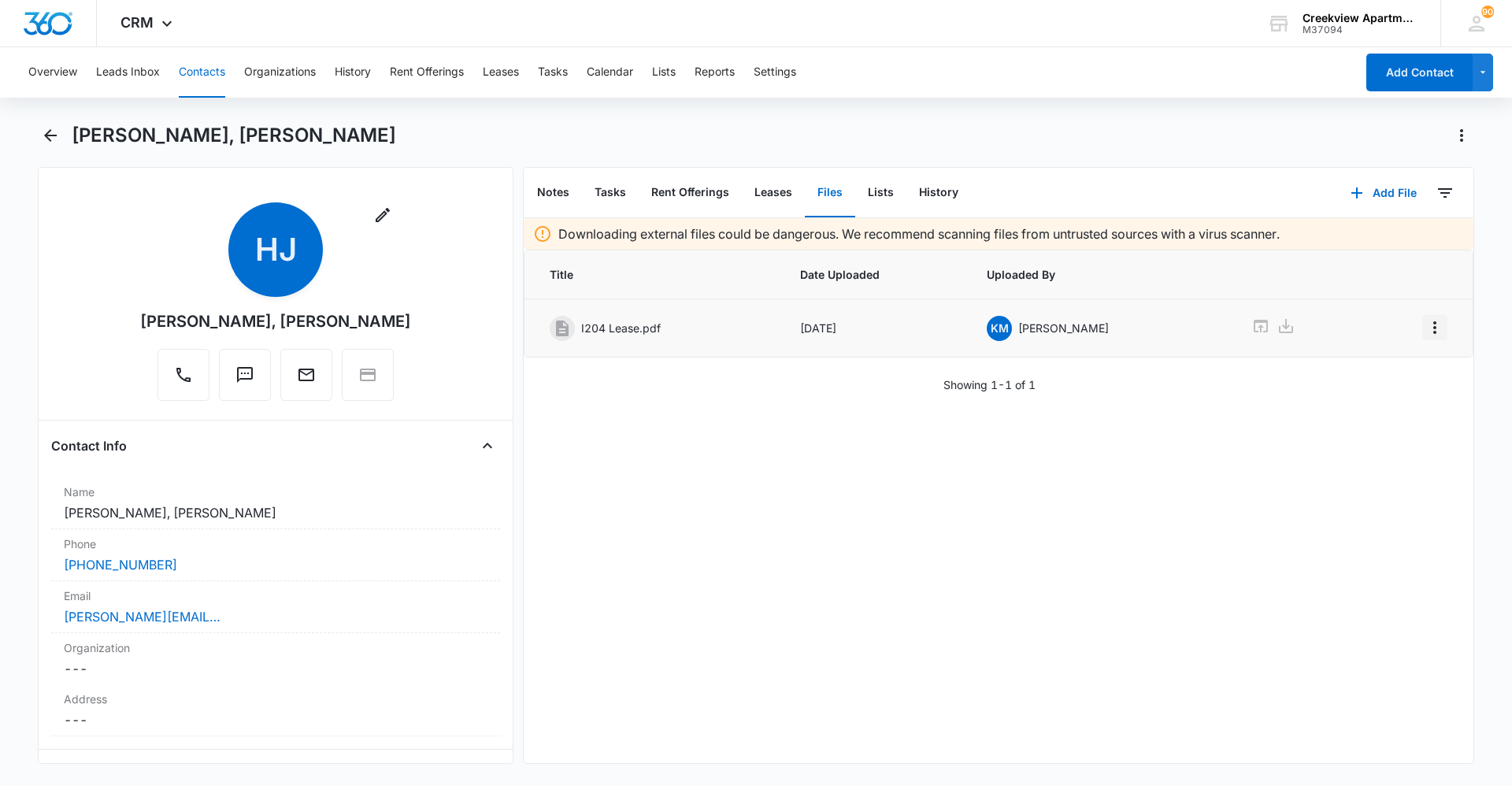
click at [1429, 331] on icon "Overflow Menu" at bounding box center [1435, 327] width 19 height 19
click at [1392, 372] on div "Edit" at bounding box center [1381, 372] width 33 height 11
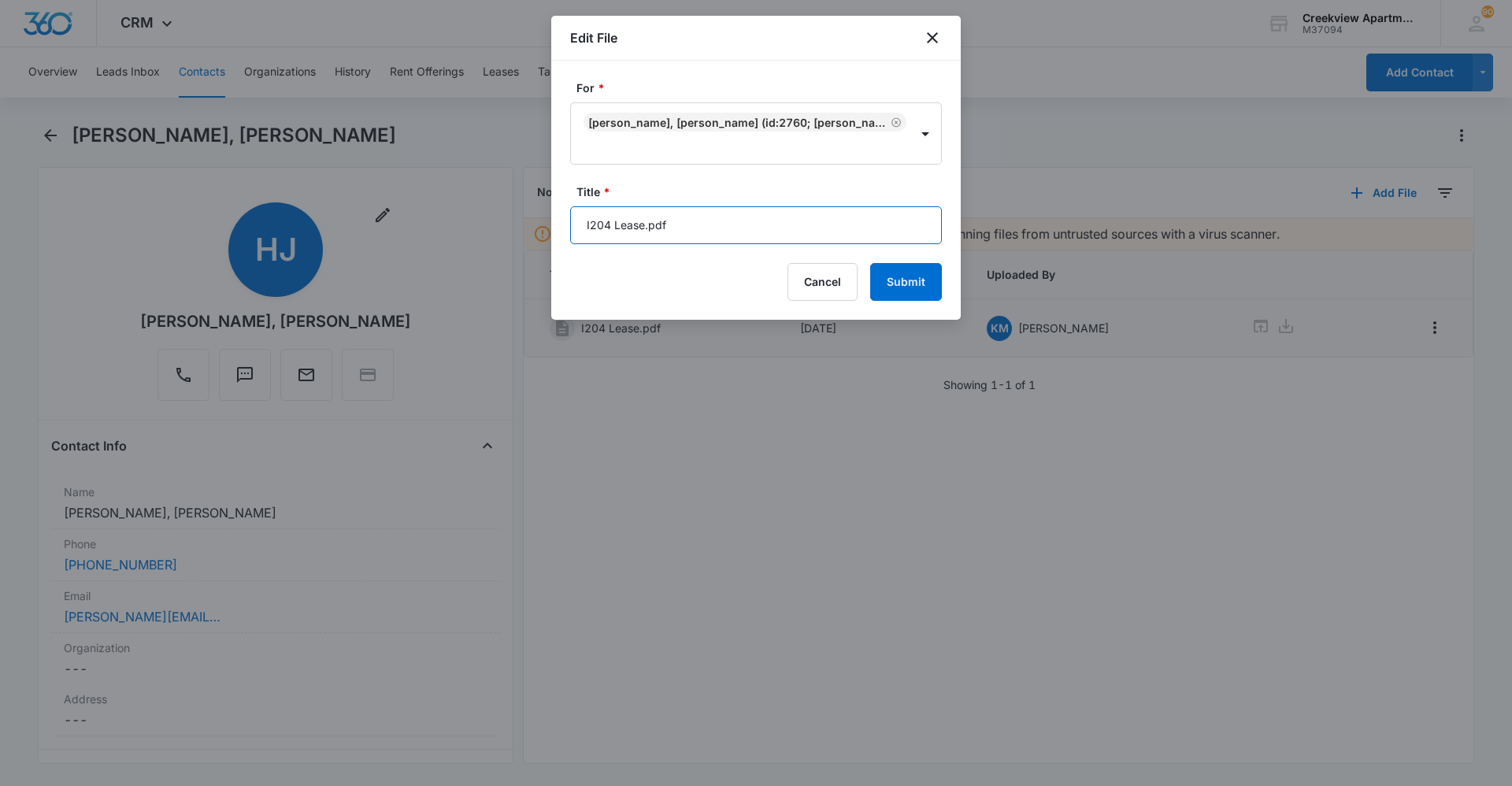
click at [730, 230] on input "I204 Lease.pdf" at bounding box center [756, 225] width 372 height 38
type input "I204 Lease [DATE] - [DATE]"
click at [911, 281] on button "Submit" at bounding box center [906, 281] width 71 height 38
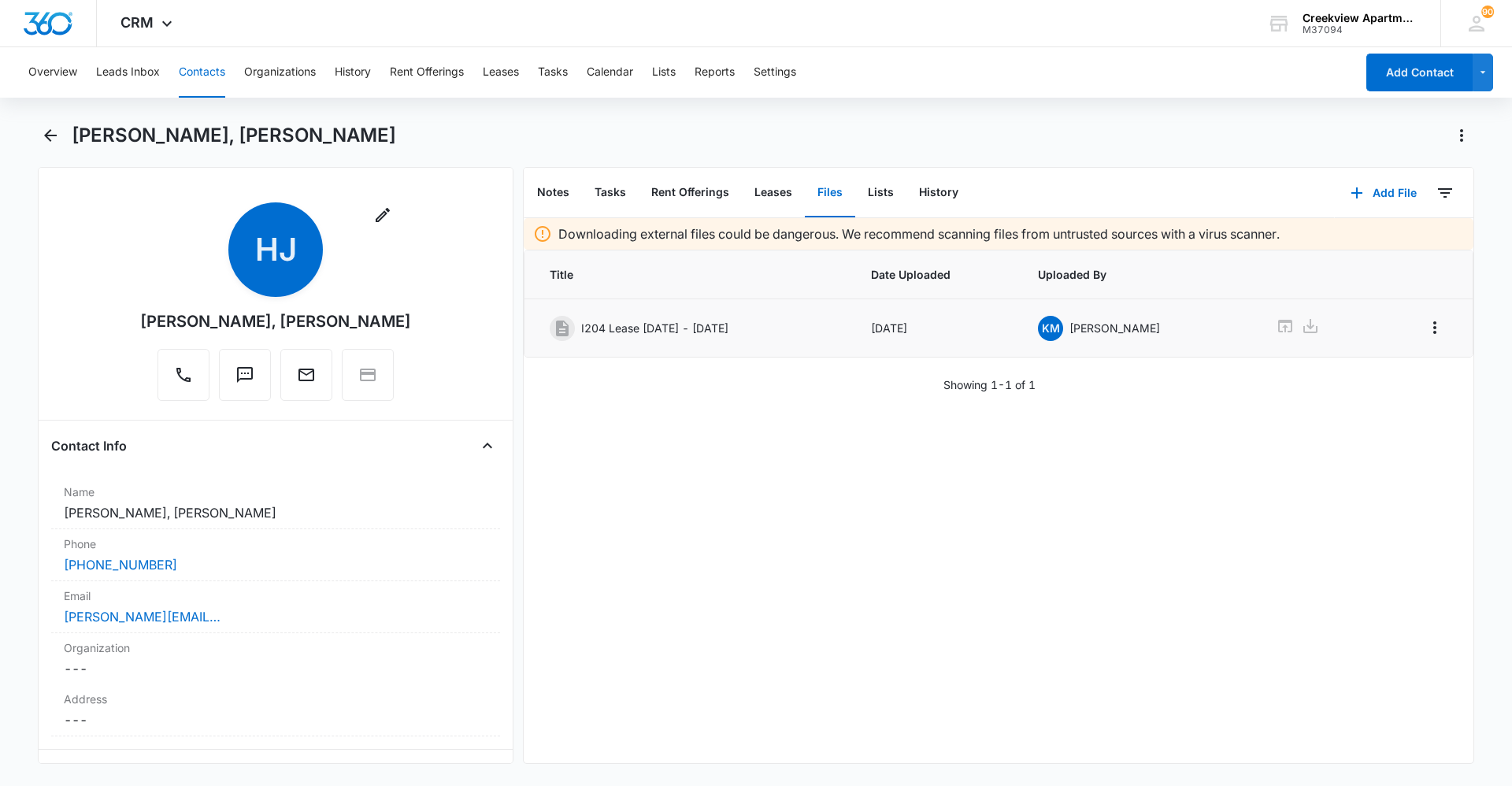
click at [175, 64] on div "Overview Leads Inbox Contacts Organizations History Rent Offerings Leases Tasks…" at bounding box center [687, 72] width 1337 height 50
click at [209, 72] on button "Contacts" at bounding box center [201, 72] width 46 height 50
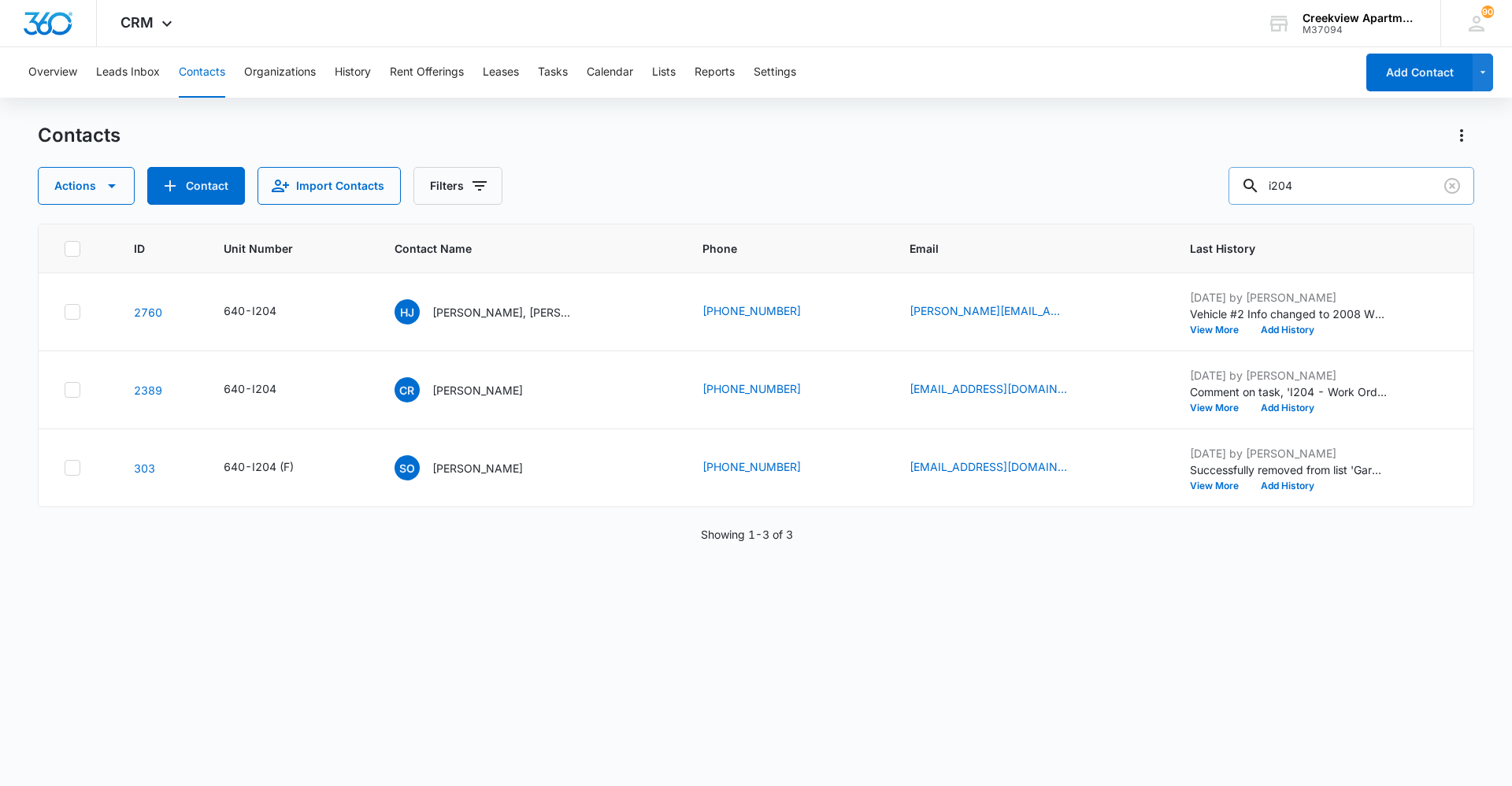
drag, startPoint x: 1431, startPoint y: 197, endPoint x: 1260, endPoint y: 197, distance: 171.0
click at [1260, 197] on div "i204" at bounding box center [1351, 186] width 246 height 38
type input "f202"
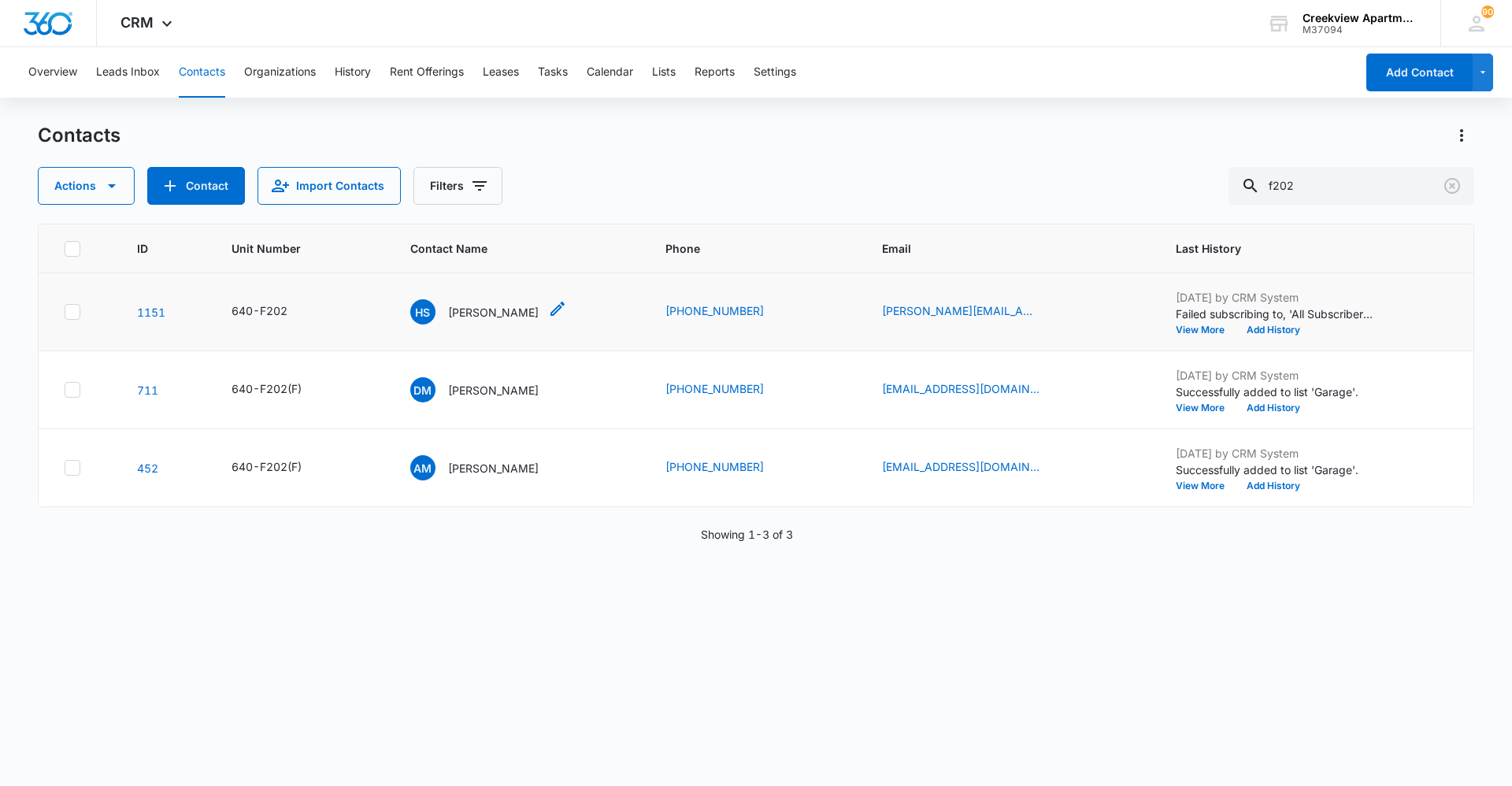
click at [501, 308] on p "[PERSON_NAME]" at bounding box center [493, 312] width 91 height 16
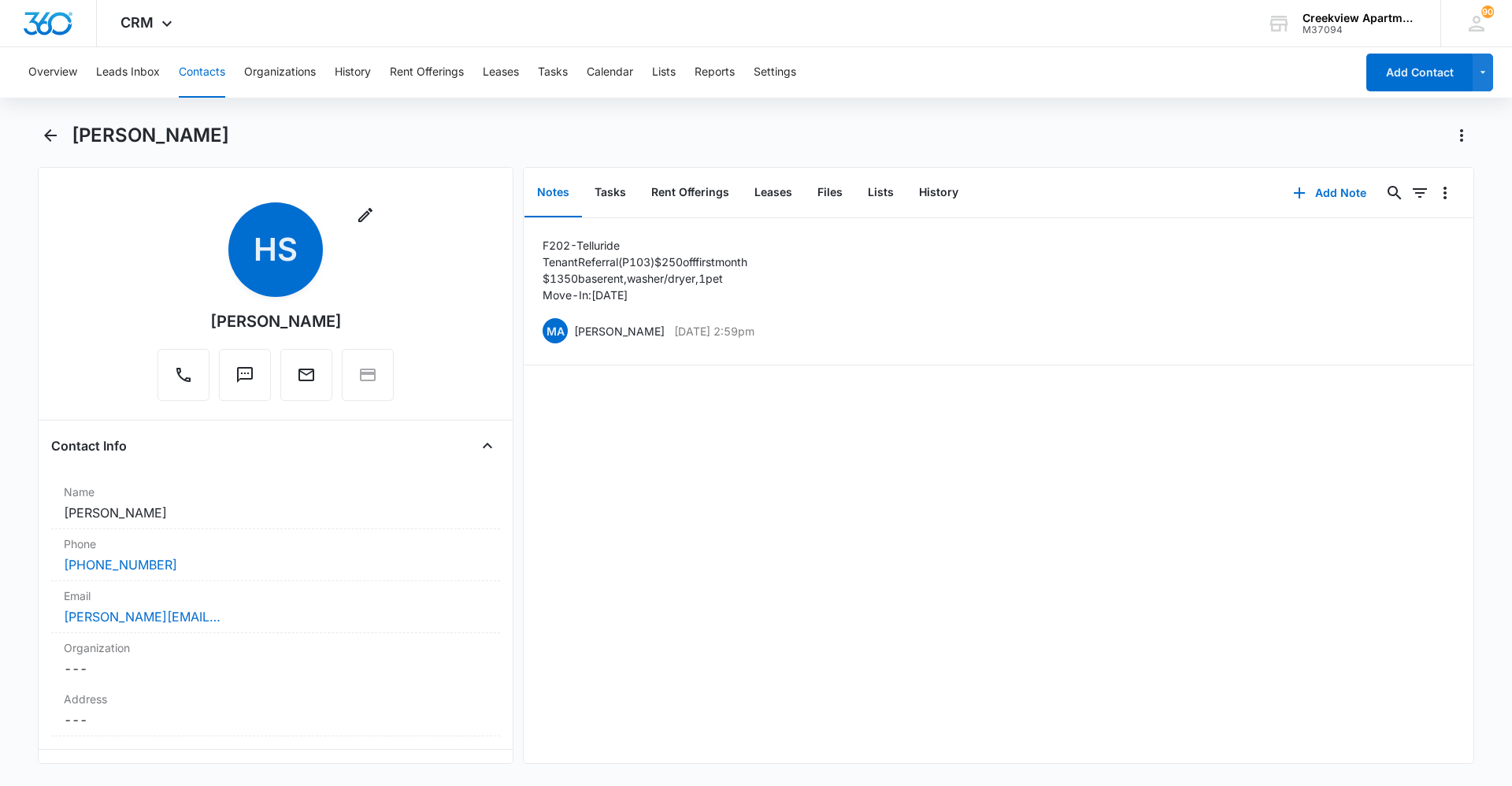
drag, startPoint x: 498, startPoint y: 236, endPoint x: 501, endPoint y: 267, distance: 31.1
click at [498, 295] on div "Remove HS [PERSON_NAME] Contact Info Name Cancel Save Changes [PERSON_NAME] Pho…" at bounding box center [276, 466] width 476 height 597
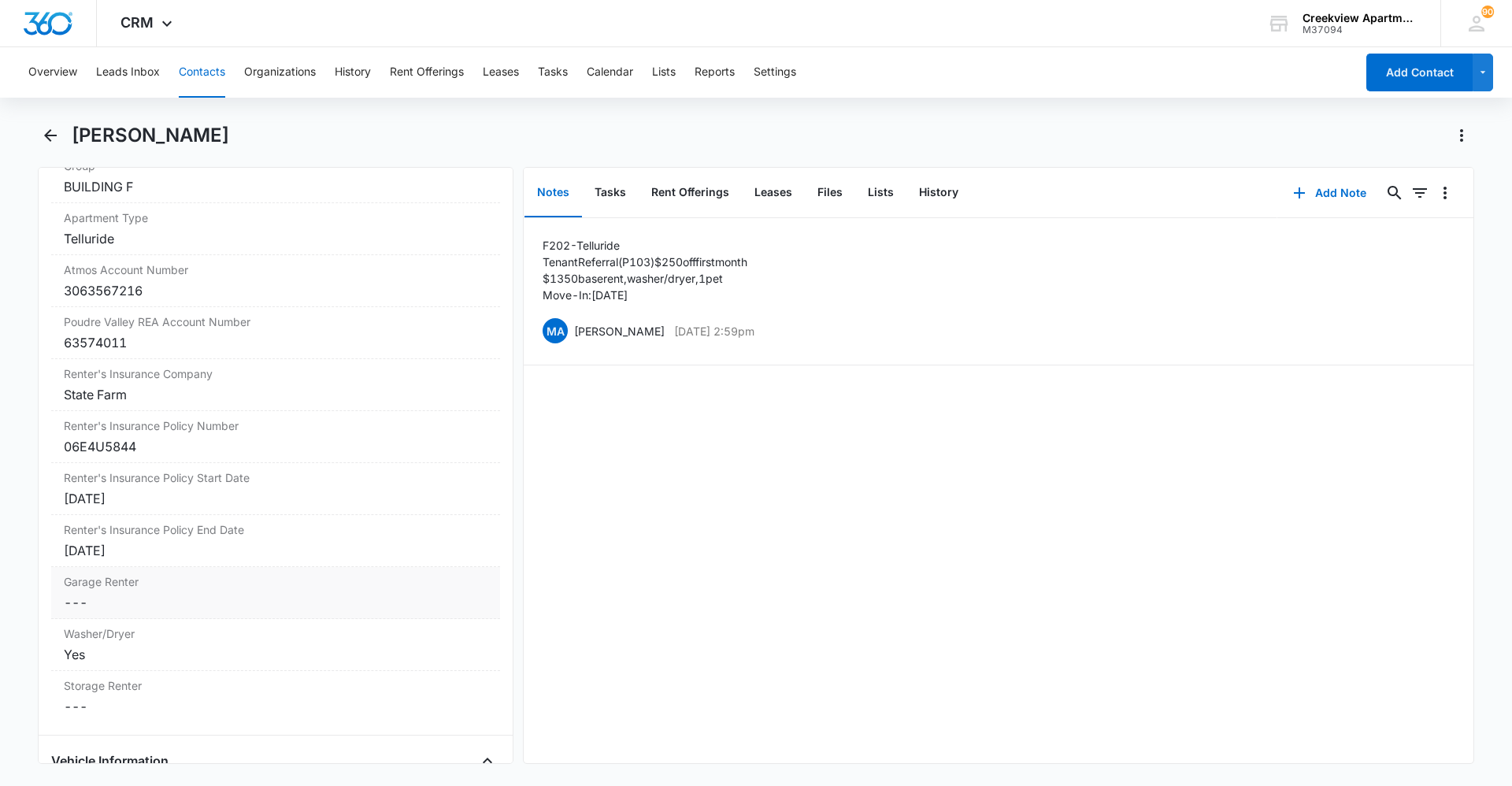
scroll to position [1847, 0]
click at [95, 601] on dd "Cancel Save Changes ---" at bounding box center [276, 595] width 424 height 19
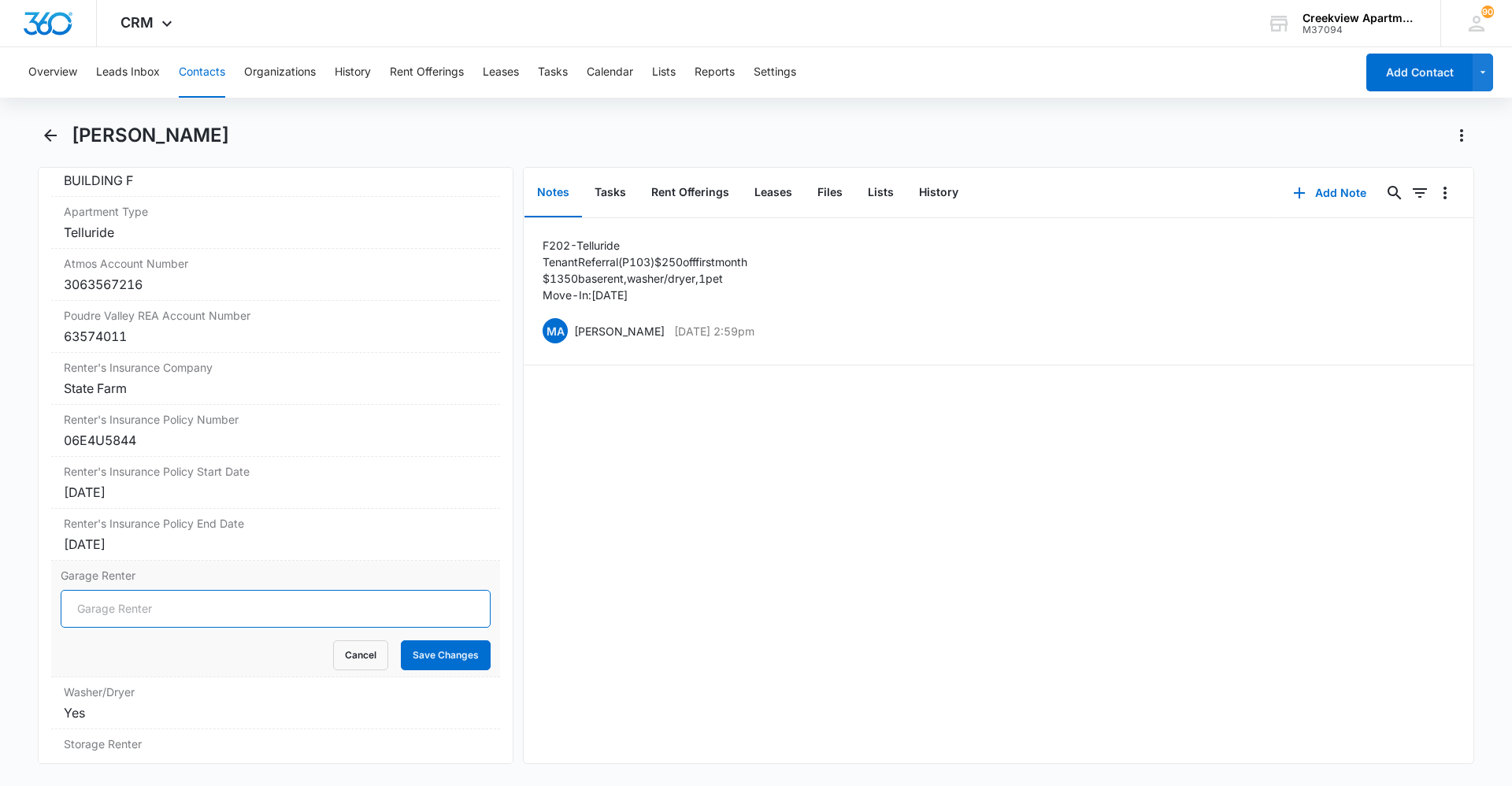
click at [102, 612] on input "Garage Renter" at bounding box center [276, 608] width 430 height 38
type input "2#10"
click at [476, 655] on button "Save Changes" at bounding box center [446, 655] width 90 height 30
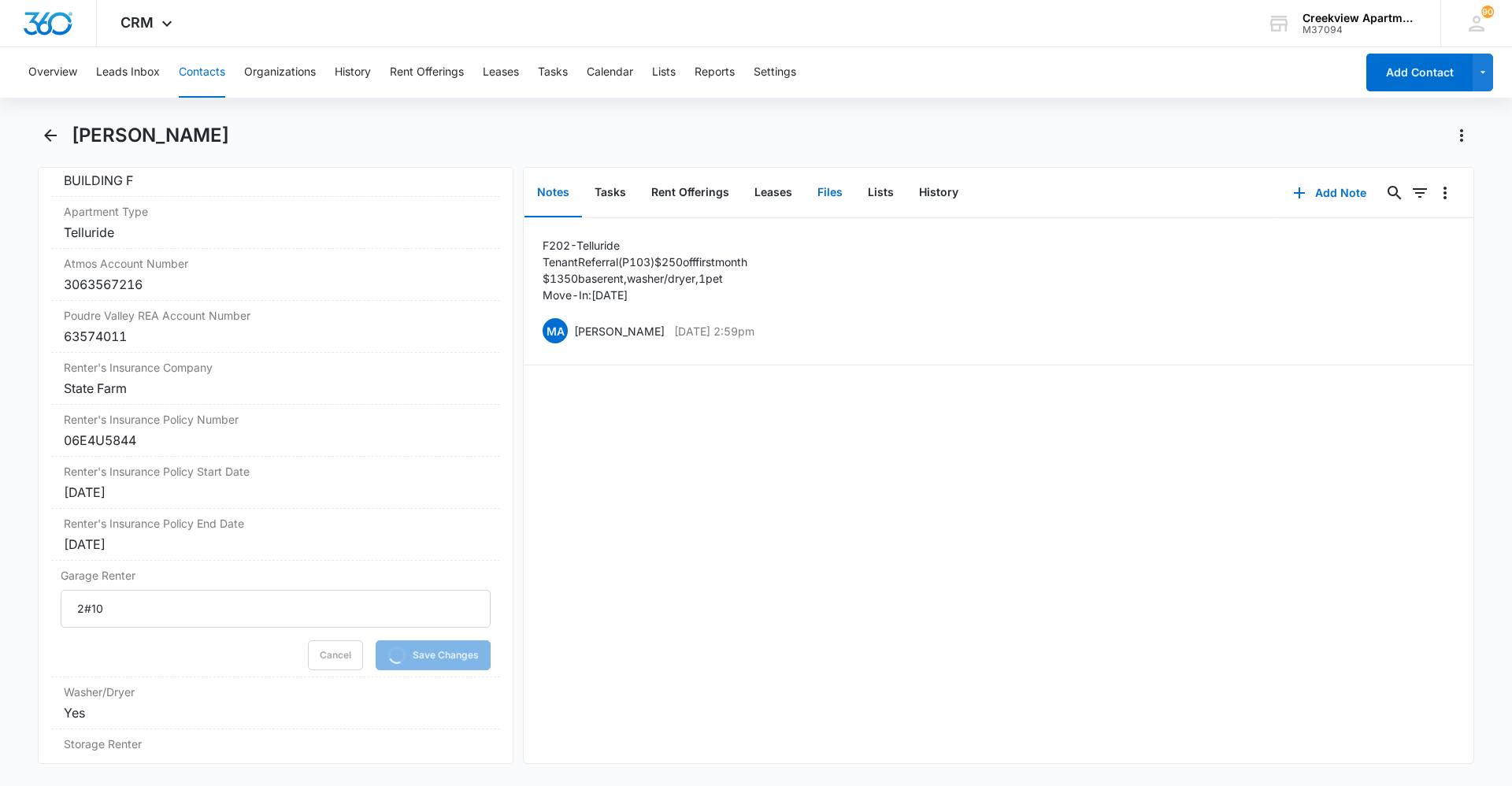
click at [838, 195] on button "Files" at bounding box center [830, 193] width 50 height 49
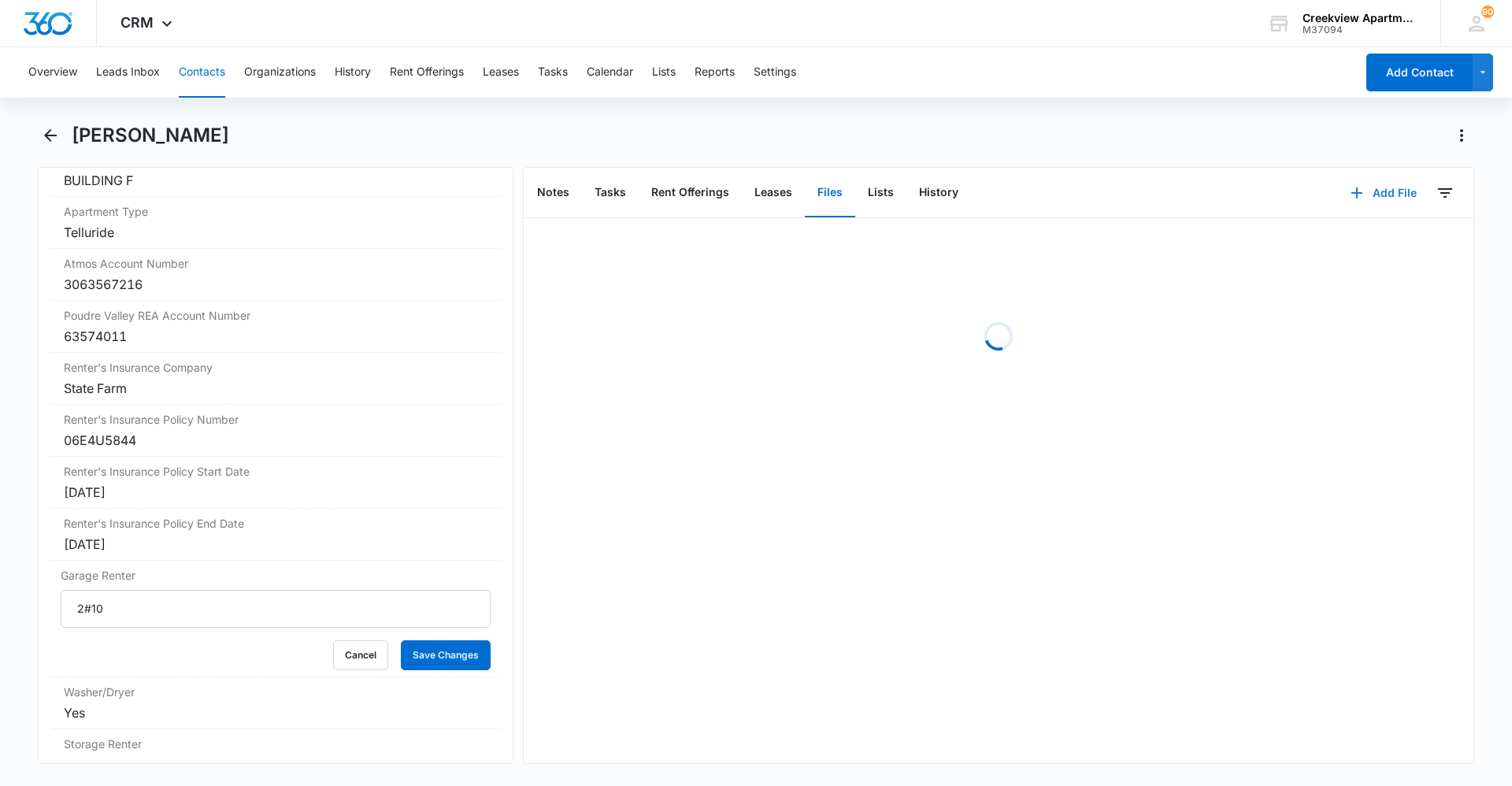
click at [1360, 192] on button "Add File" at bounding box center [1384, 192] width 97 height 38
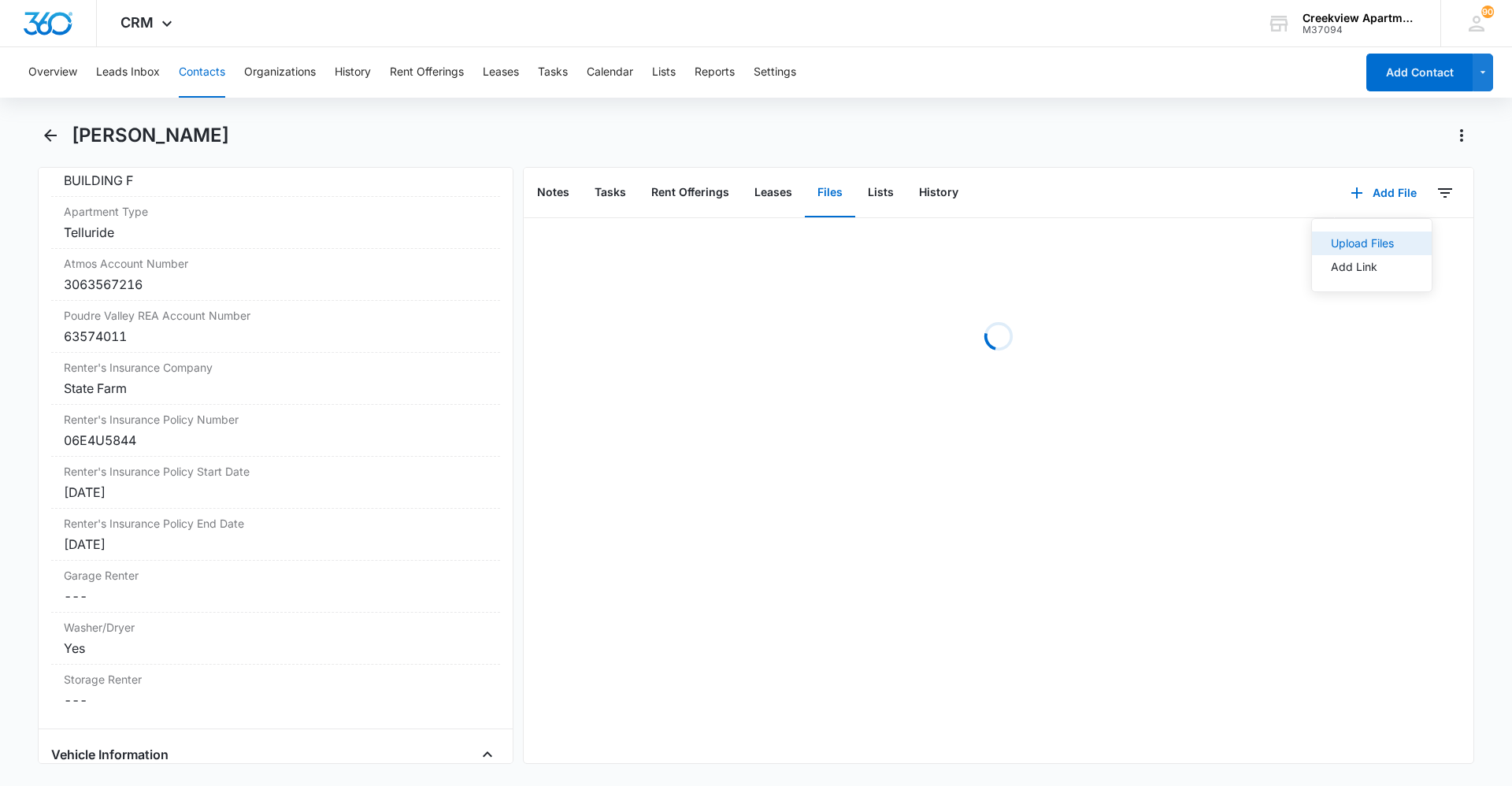
click at [1359, 243] on div "Upload Files" at bounding box center [1363, 243] width 63 height 11
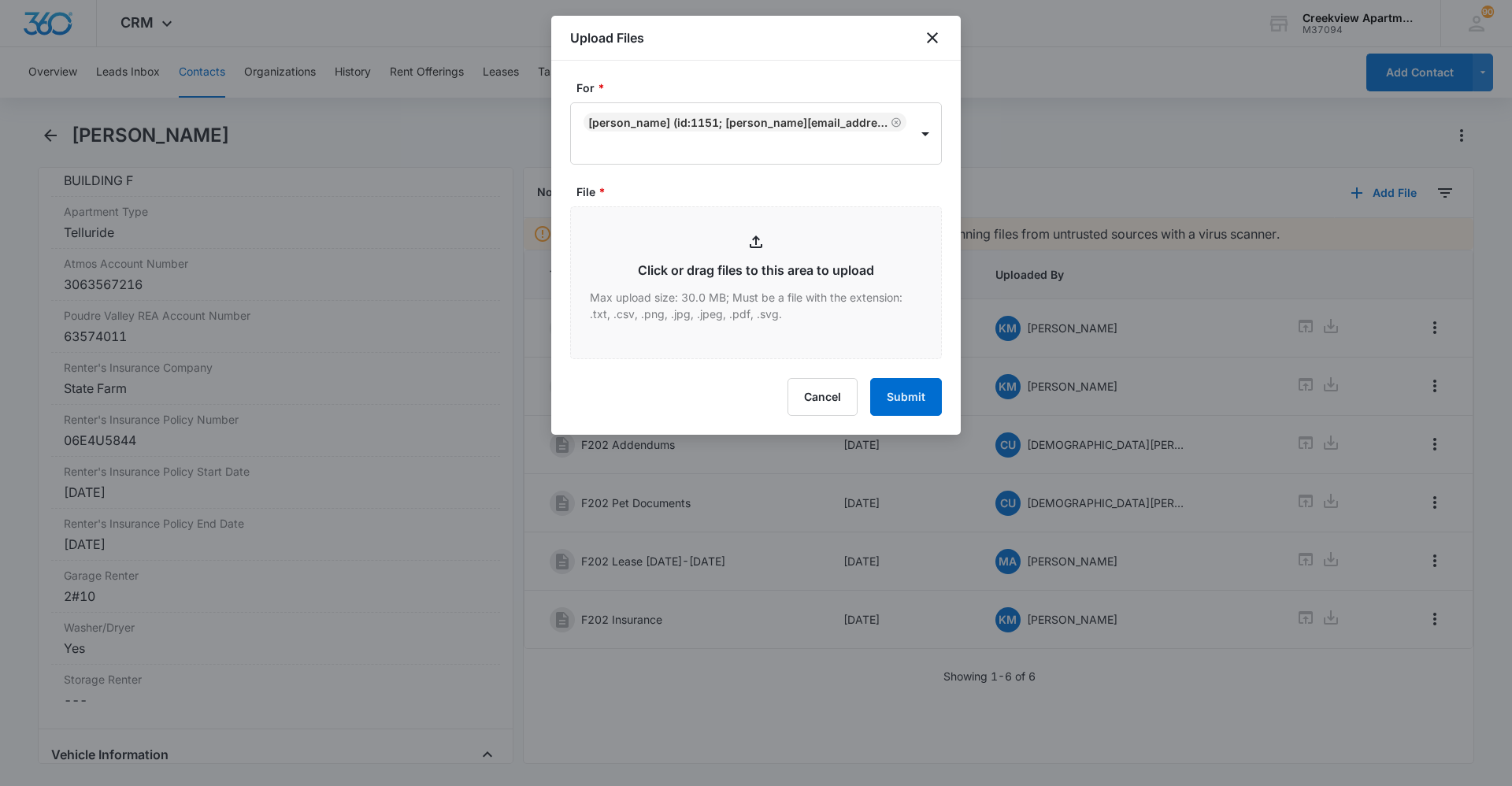
type input "C:\fakepath\F202 Garage Addendum.pdf"
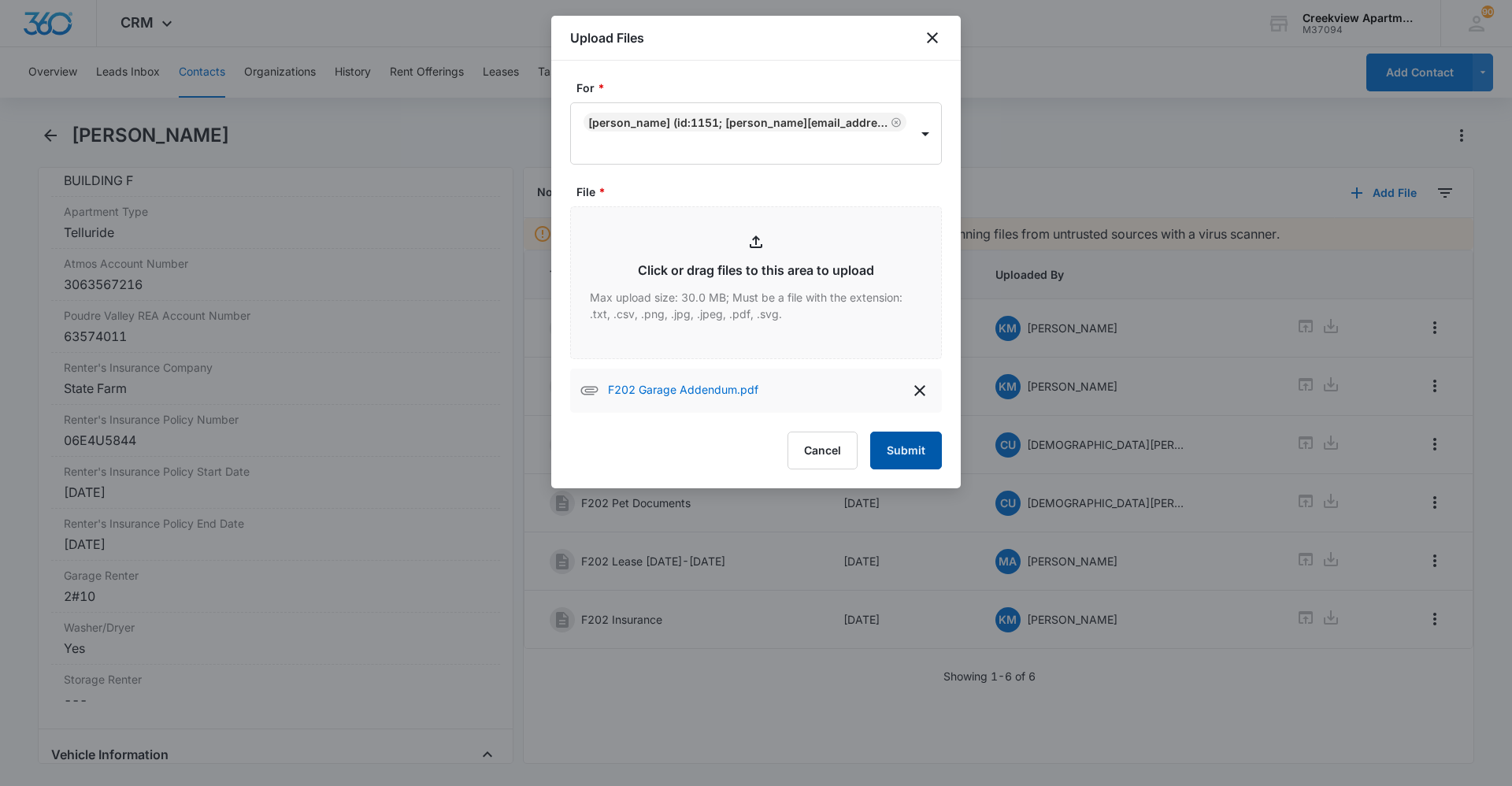
click at [898, 462] on button "Submit" at bounding box center [906, 450] width 71 height 38
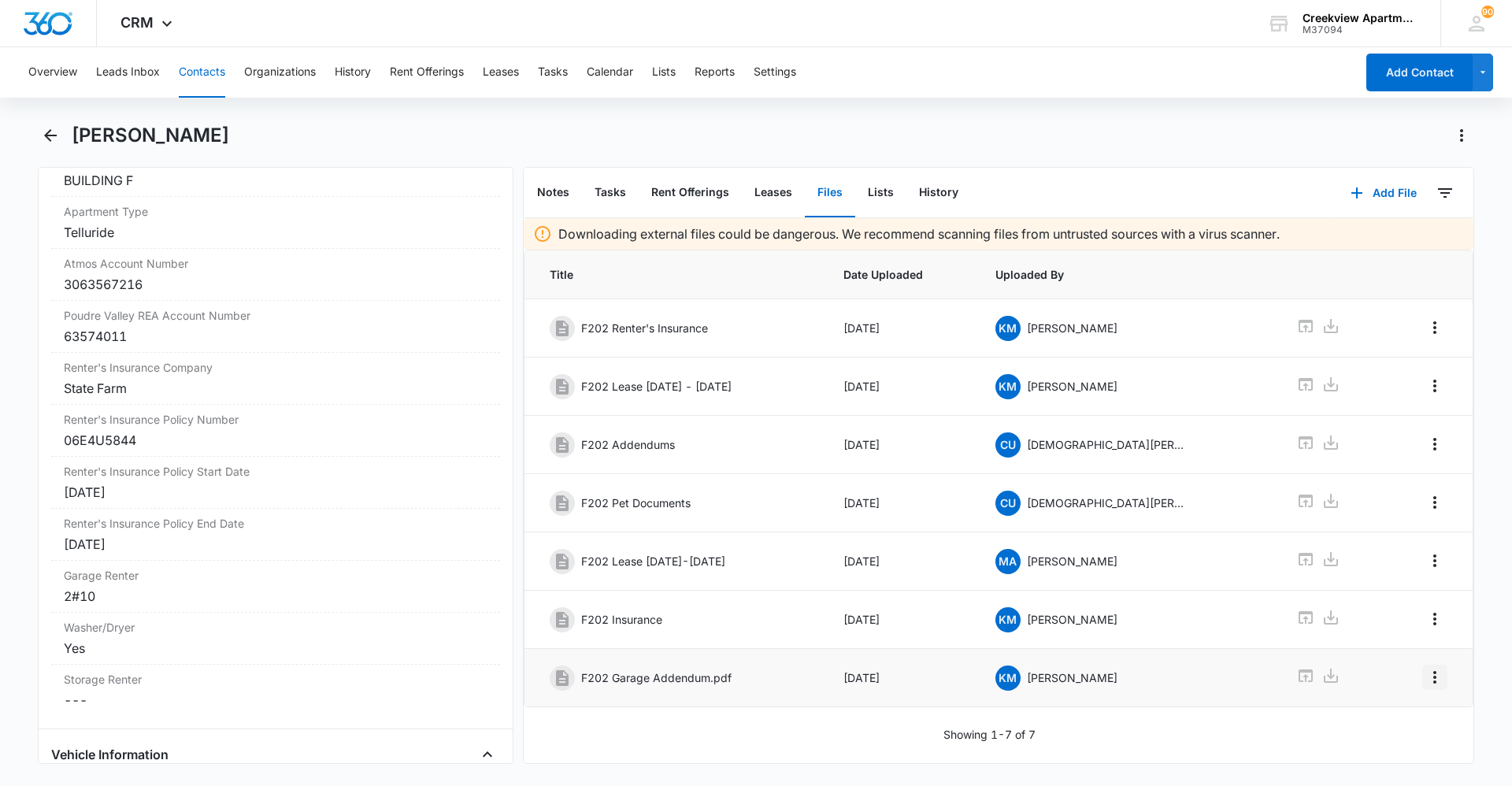
click at [1426, 668] on icon "Overflow Menu" at bounding box center [1435, 676] width 19 height 19
click at [1406, 718] on button "Edit" at bounding box center [1390, 720] width 90 height 24
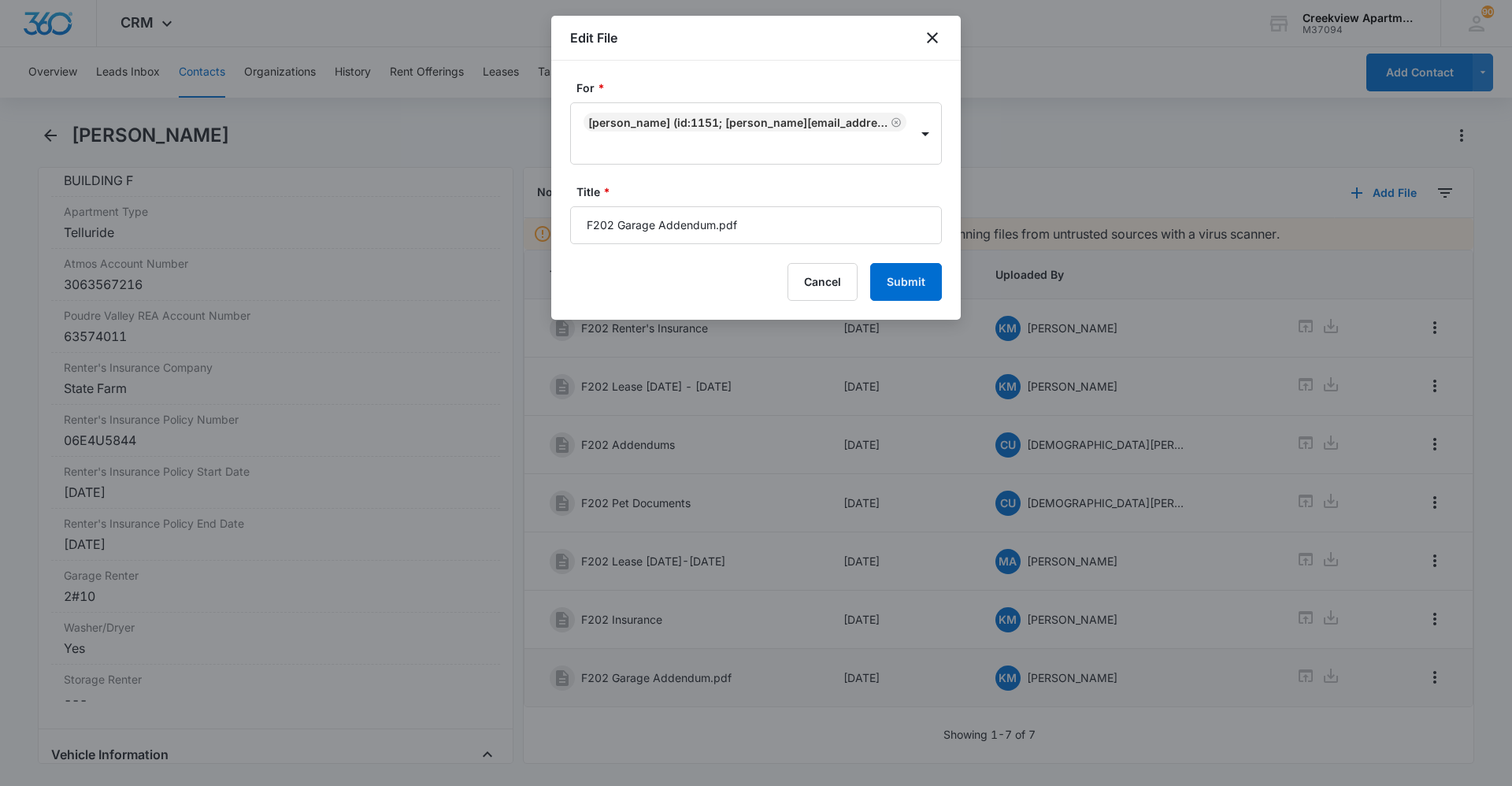
click at [752, 228] on input "F202 Garage Addendum.pdf" at bounding box center [756, 225] width 372 height 38
type input "F202 Garage Addendum"
click at [881, 286] on button "Submit" at bounding box center [906, 281] width 71 height 38
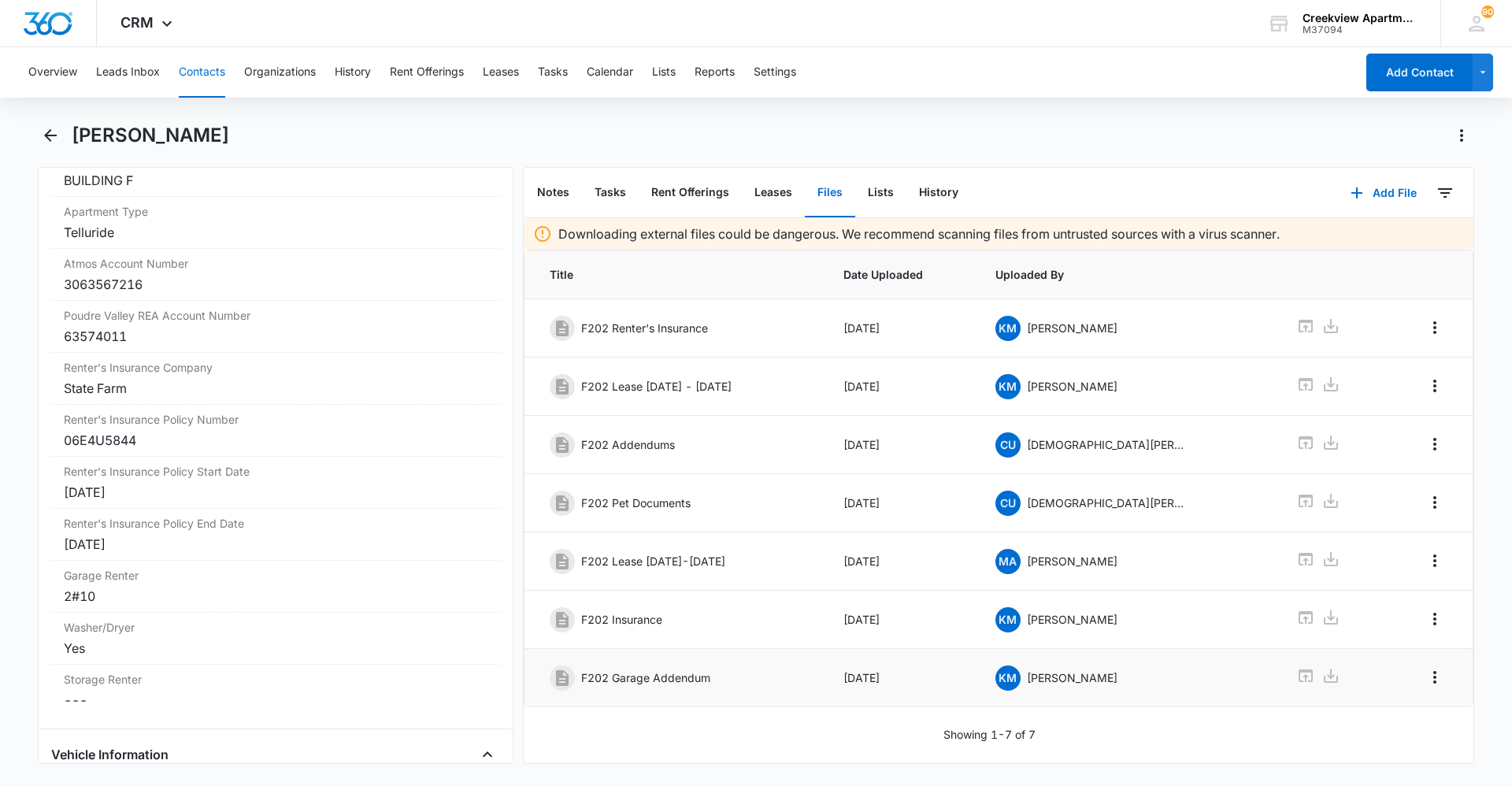
click at [214, 74] on button "Contacts" at bounding box center [201, 72] width 46 height 50
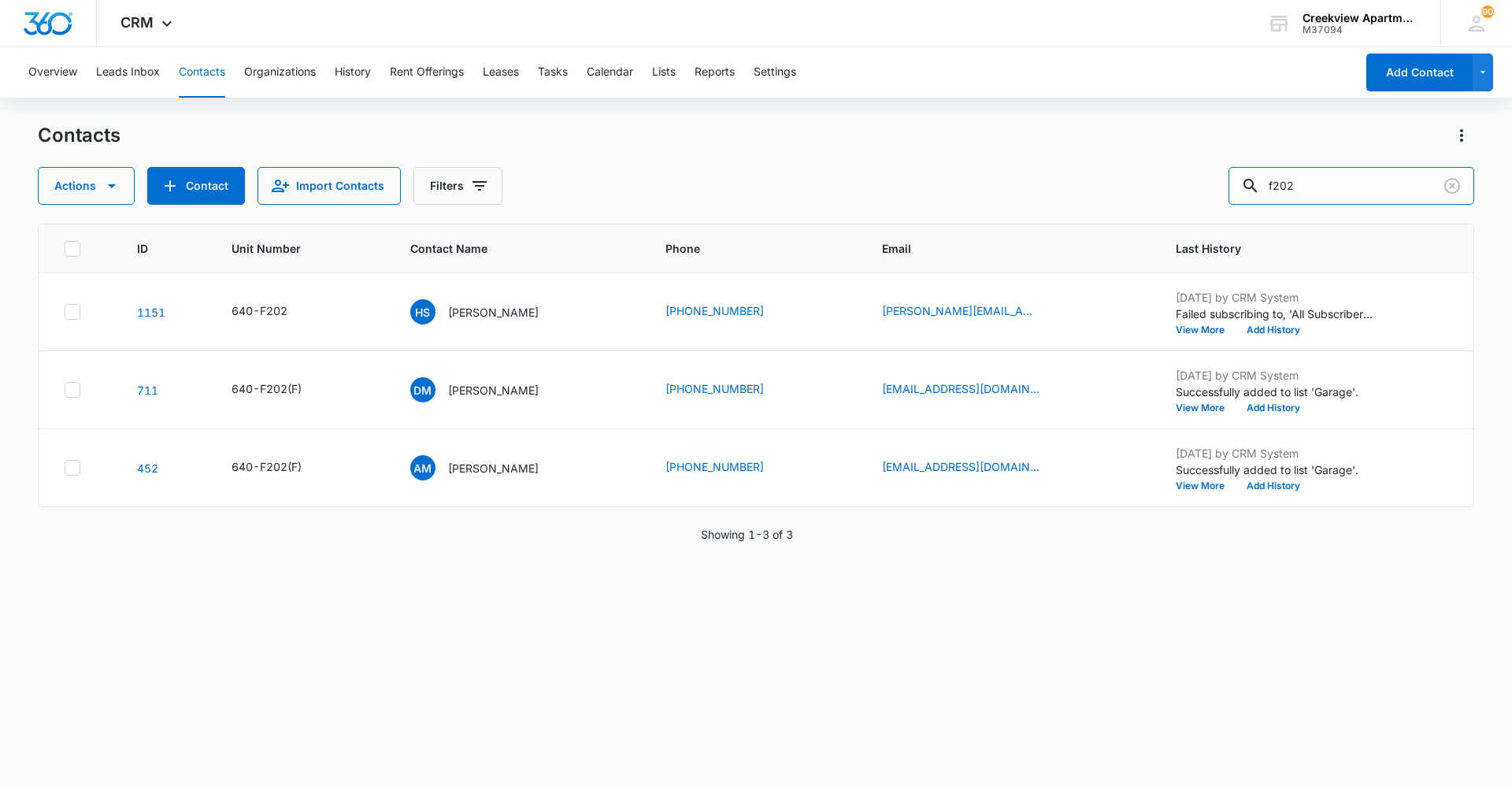
drag, startPoint x: 1325, startPoint y: 182, endPoint x: 1226, endPoint y: 187, distance: 99.1
click at [1226, 187] on div "Actions Contact Import Contacts Filters f202" at bounding box center [756, 186] width 1437 height 38
type input "a103"
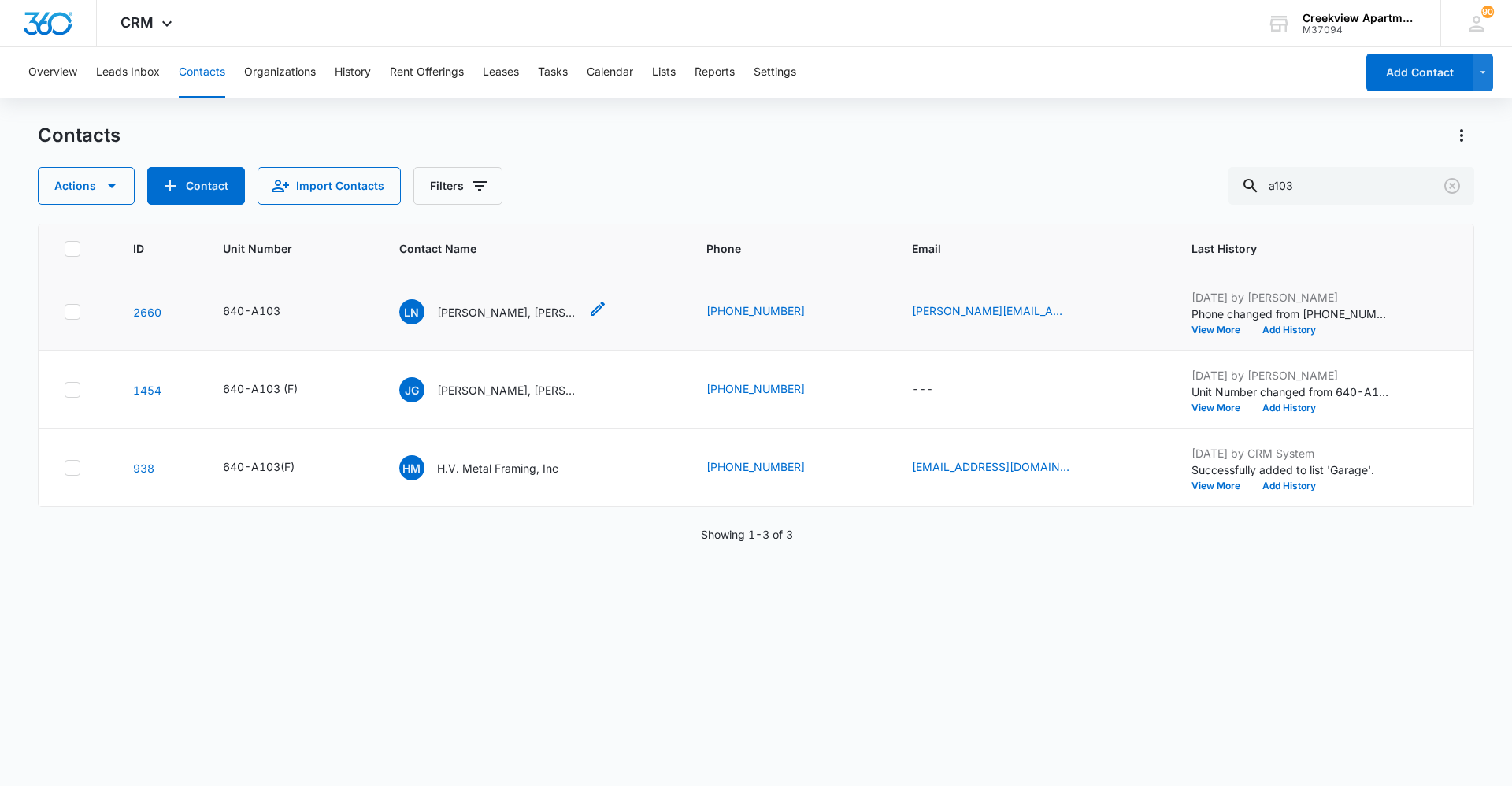
click at [529, 308] on p "[PERSON_NAME], [PERSON_NAME]" at bounding box center [508, 312] width 142 height 16
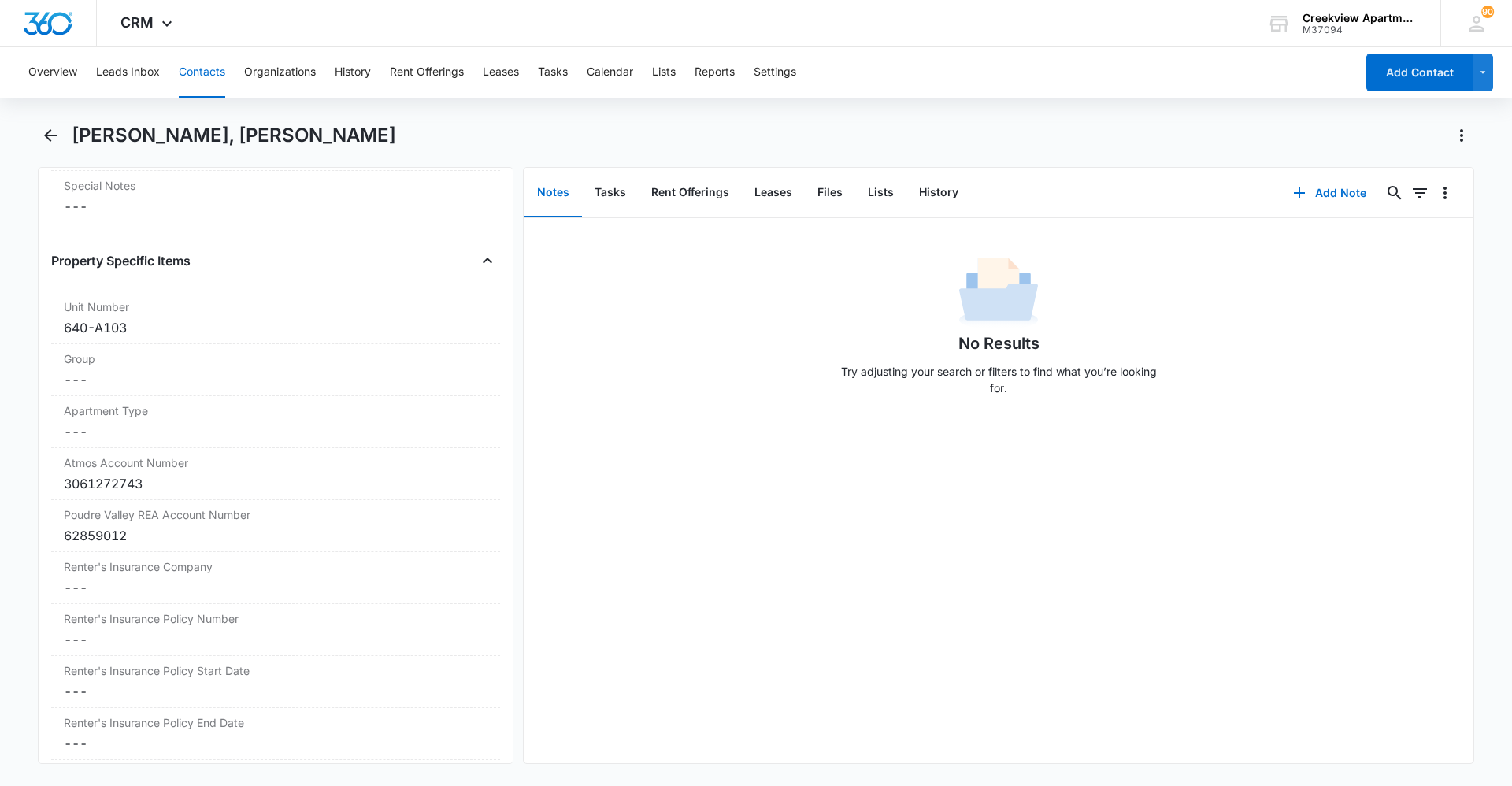
scroll to position [1703, 0]
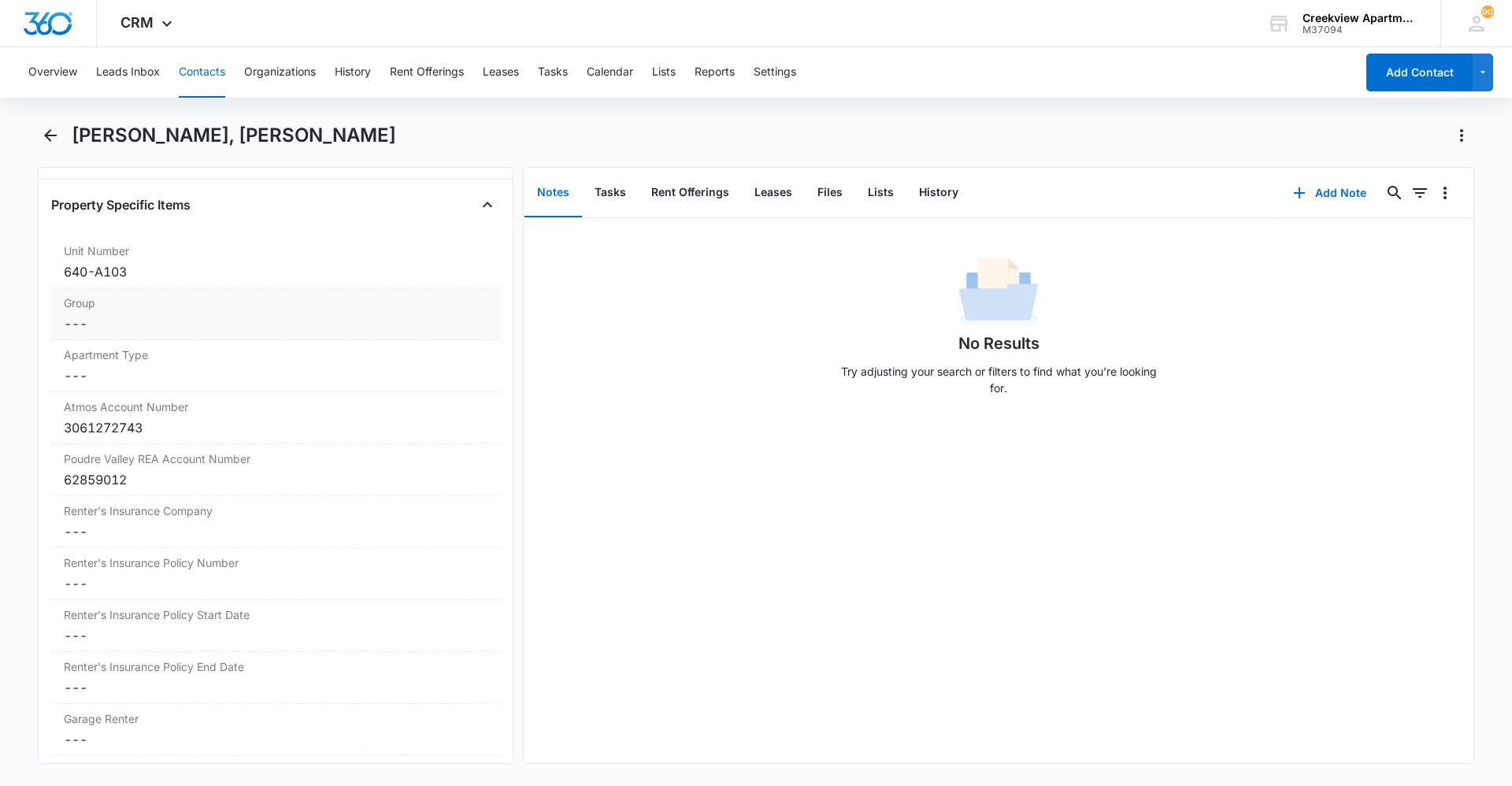
click at [93, 324] on dd "Cancel Save Changes ---" at bounding box center [276, 323] width 424 height 19
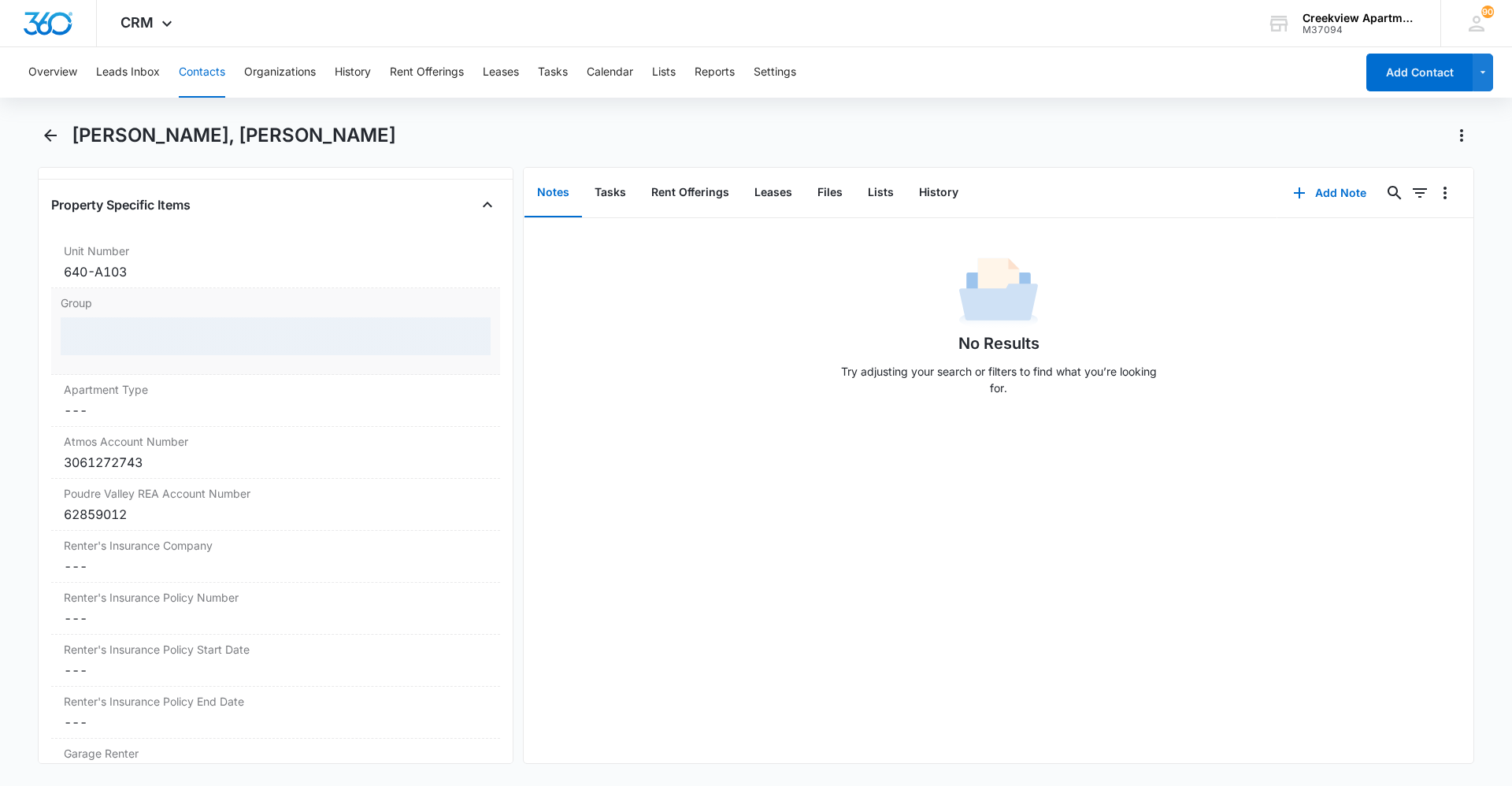
click at [115, 337] on div at bounding box center [276, 336] width 430 height 38
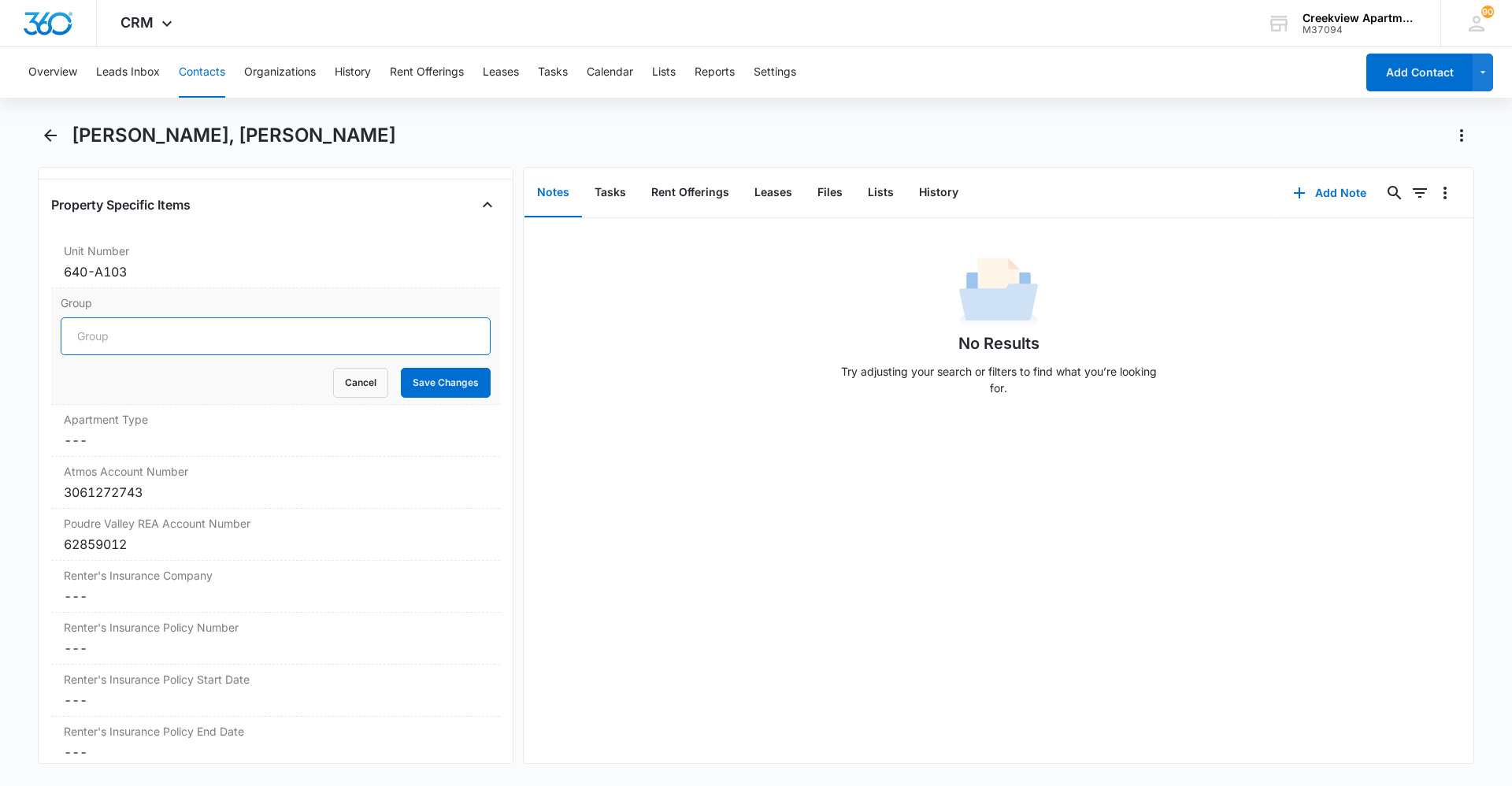
click at [115, 337] on input "Group" at bounding box center [276, 336] width 430 height 38
type input "BUILDING A"
click at [435, 387] on button "Save Changes" at bounding box center [446, 382] width 90 height 30
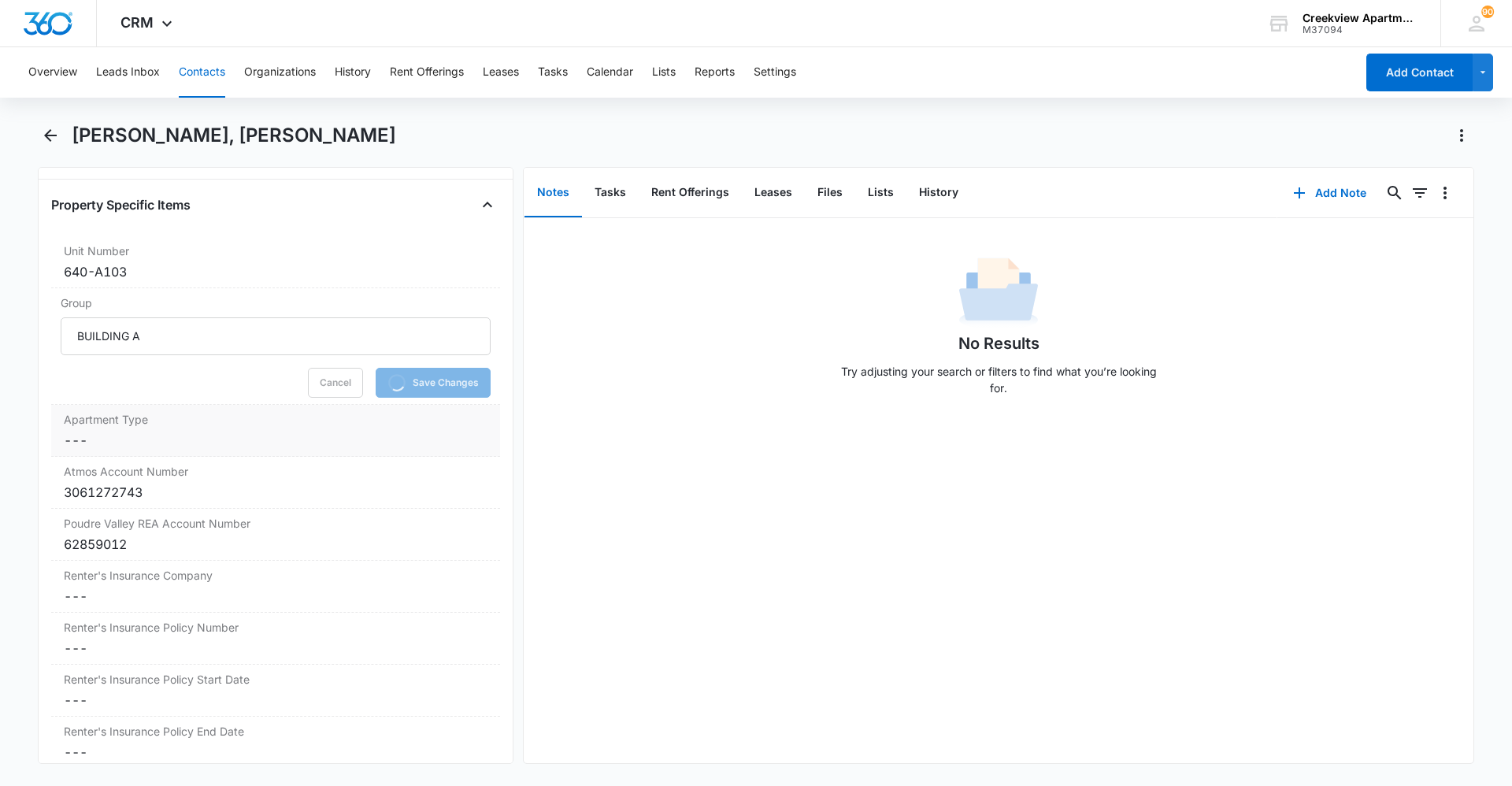
click at [301, 434] on dd "Cancel Save Changes ---" at bounding box center [276, 440] width 424 height 19
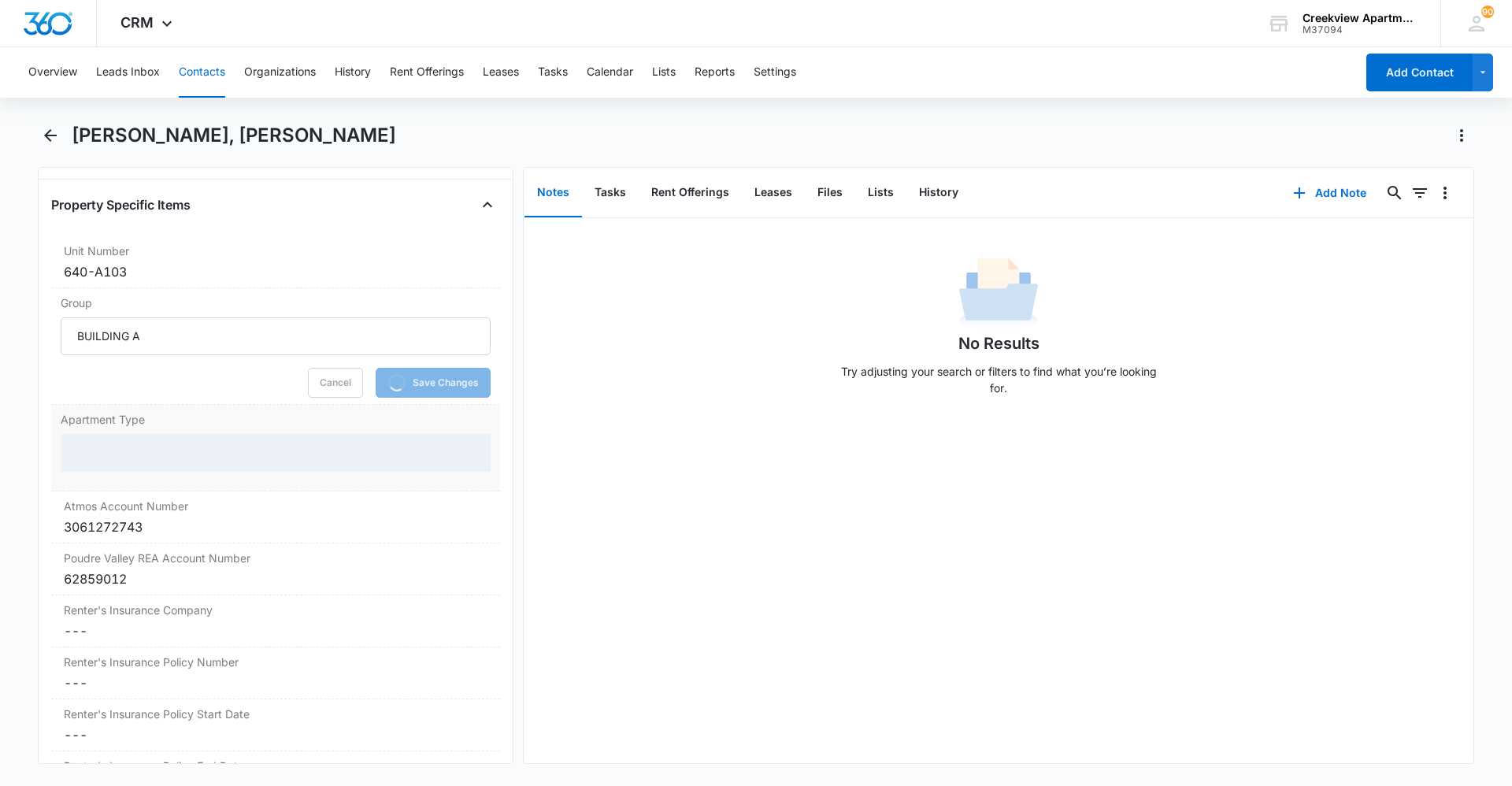
click at [142, 453] on div at bounding box center [276, 453] width 430 height 38
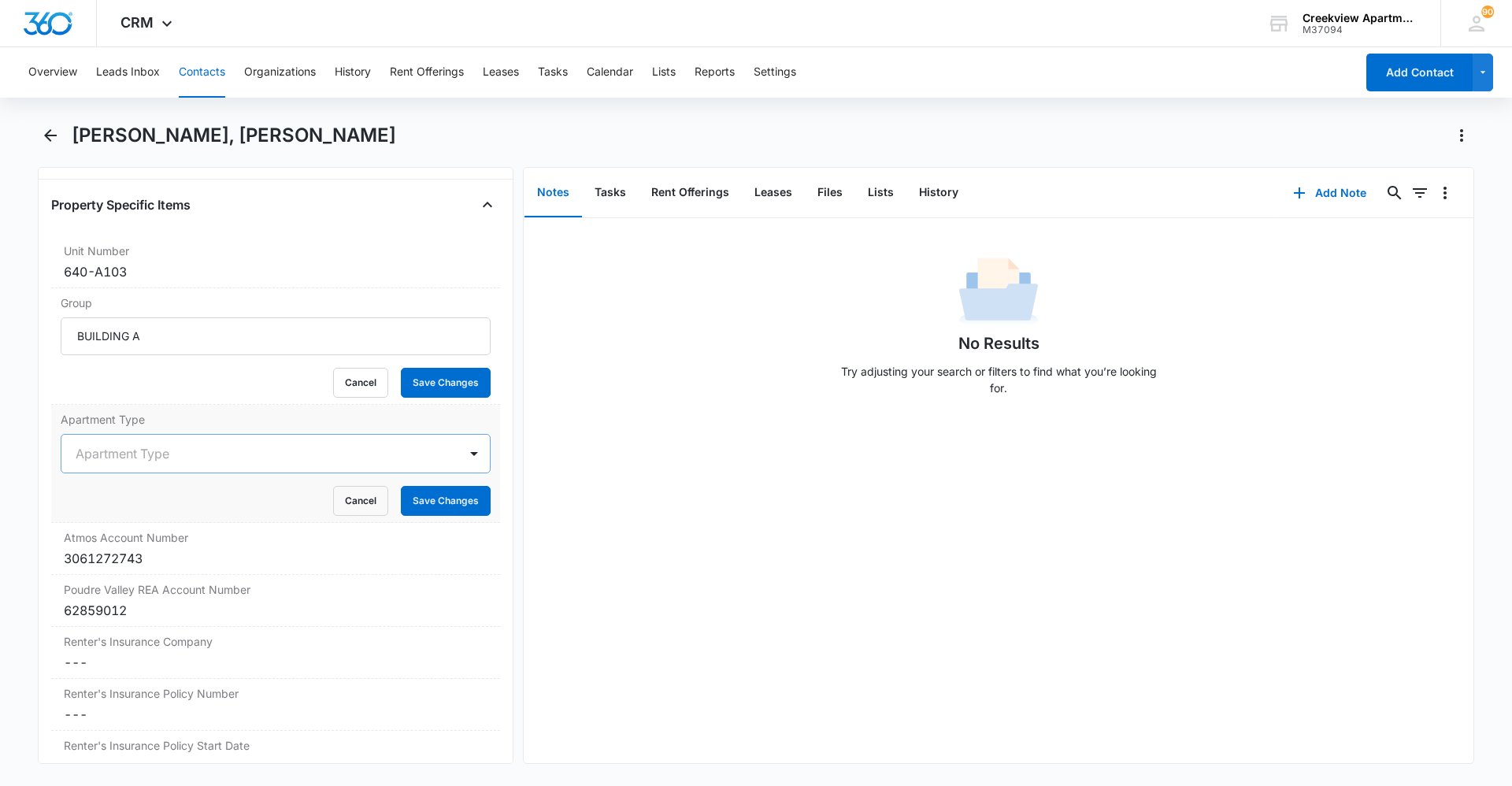
click at [160, 462] on div at bounding box center [256, 453] width 362 height 22
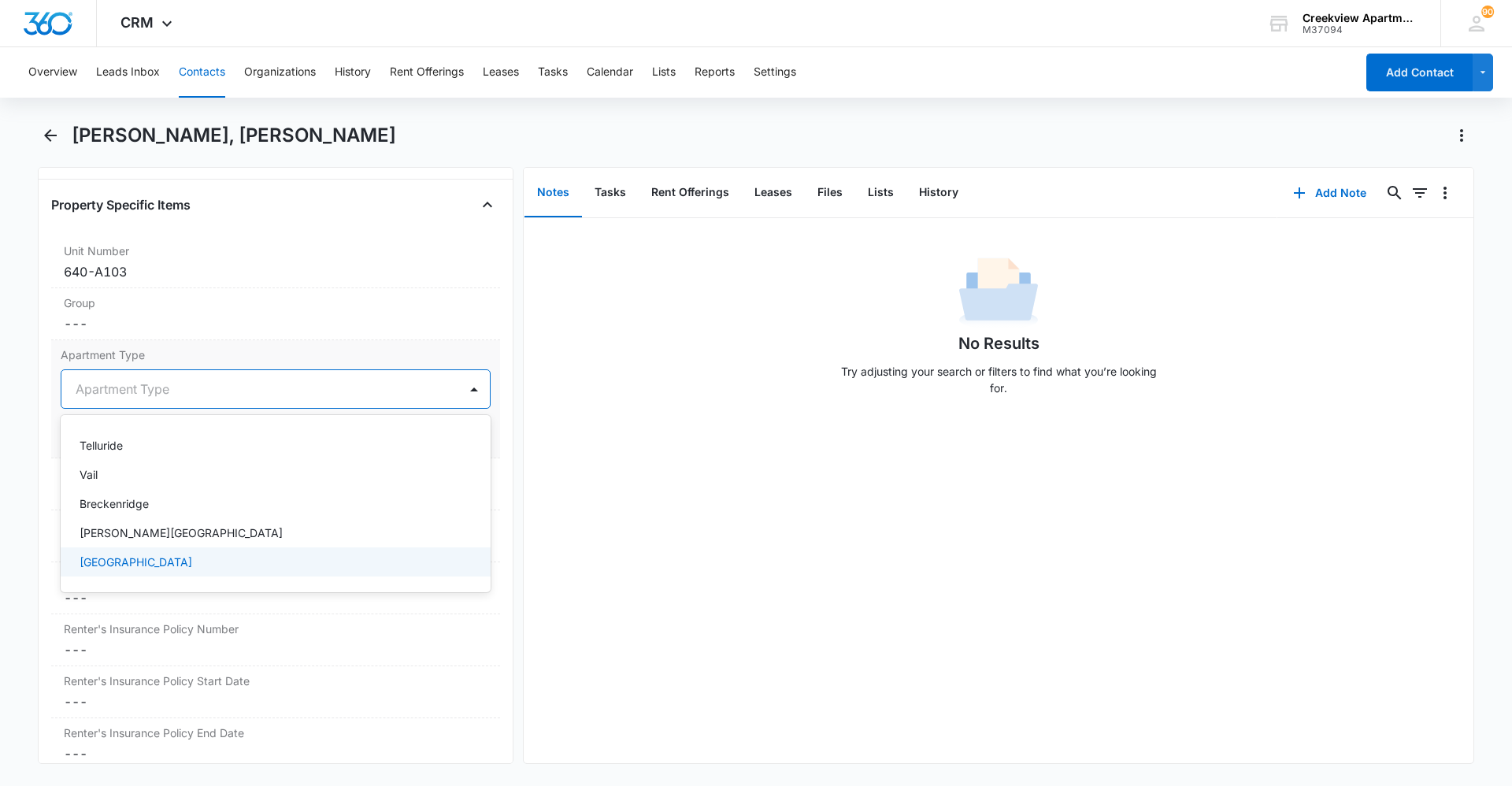
click at [184, 566] on div "[GEOGRAPHIC_DATA]" at bounding box center [274, 561] width 389 height 16
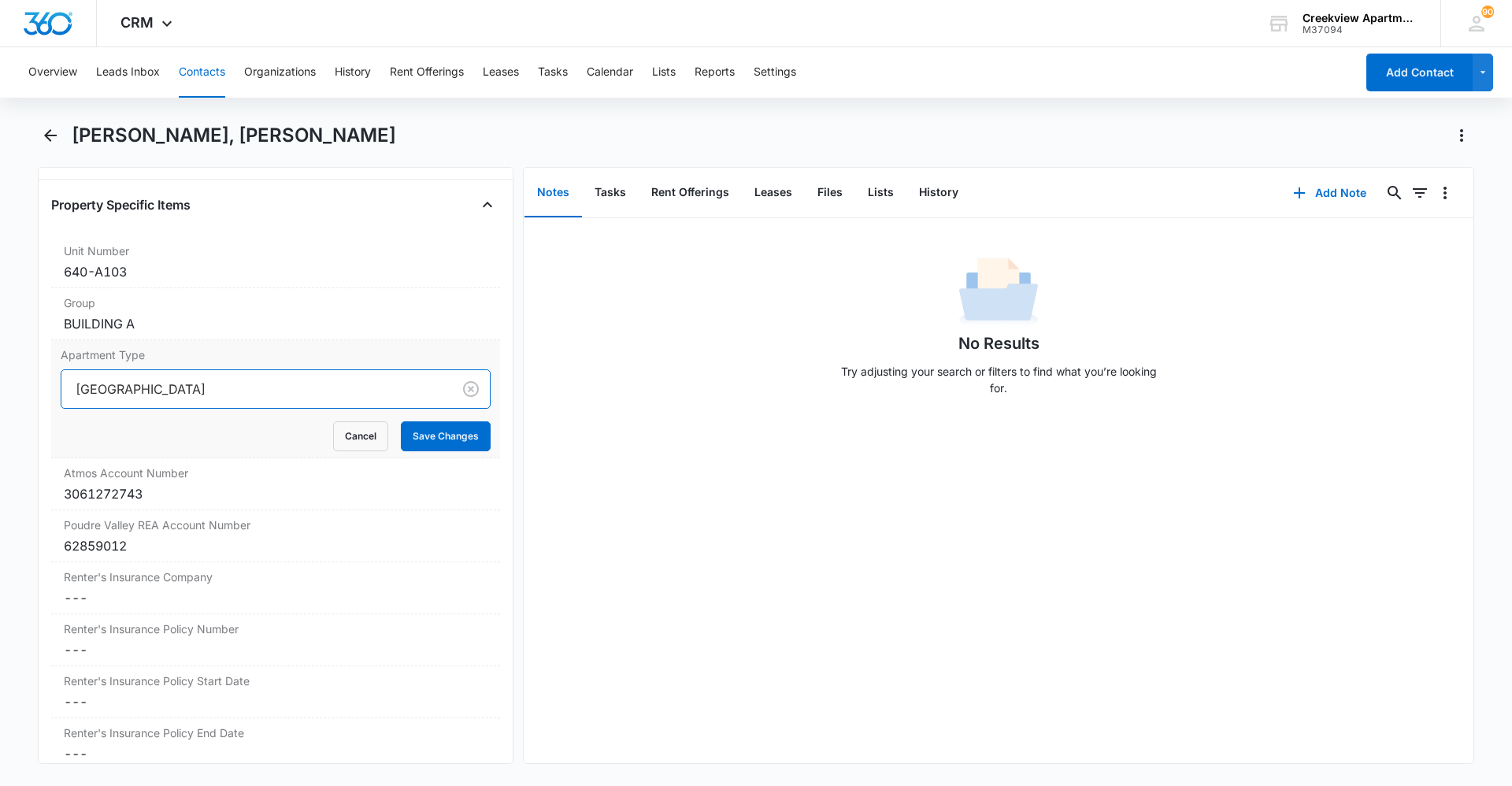
drag, startPoint x: 387, startPoint y: 436, endPoint x: 397, endPoint y: 436, distance: 10.0
click at [388, 436] on div "Cancel Save Changes" at bounding box center [276, 436] width 430 height 30
click at [407, 439] on button "Save Changes" at bounding box center [446, 436] width 90 height 30
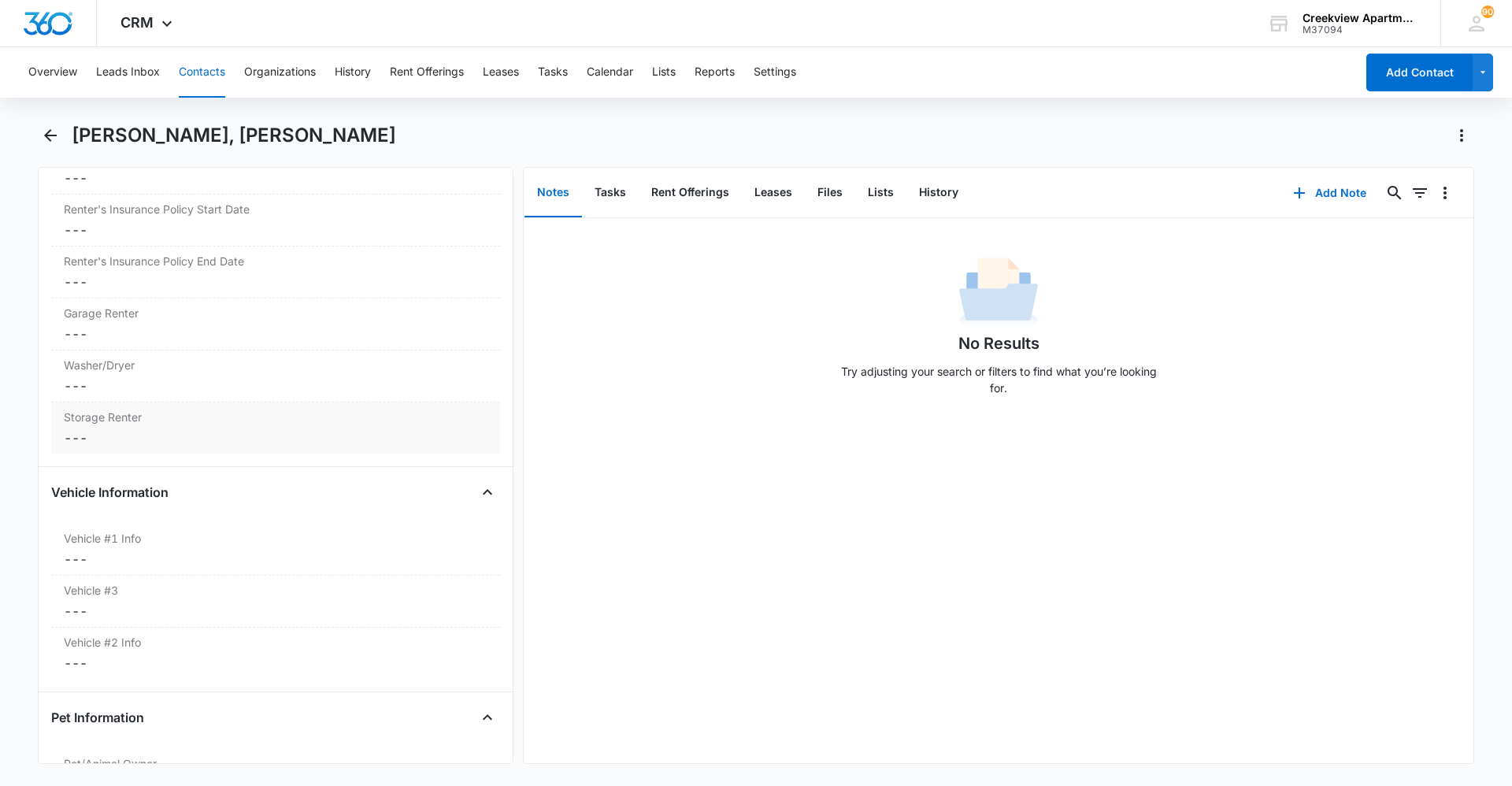
scroll to position [2176, 0]
click at [118, 326] on dd "Cancel Save Changes ---" at bounding box center [276, 333] width 424 height 19
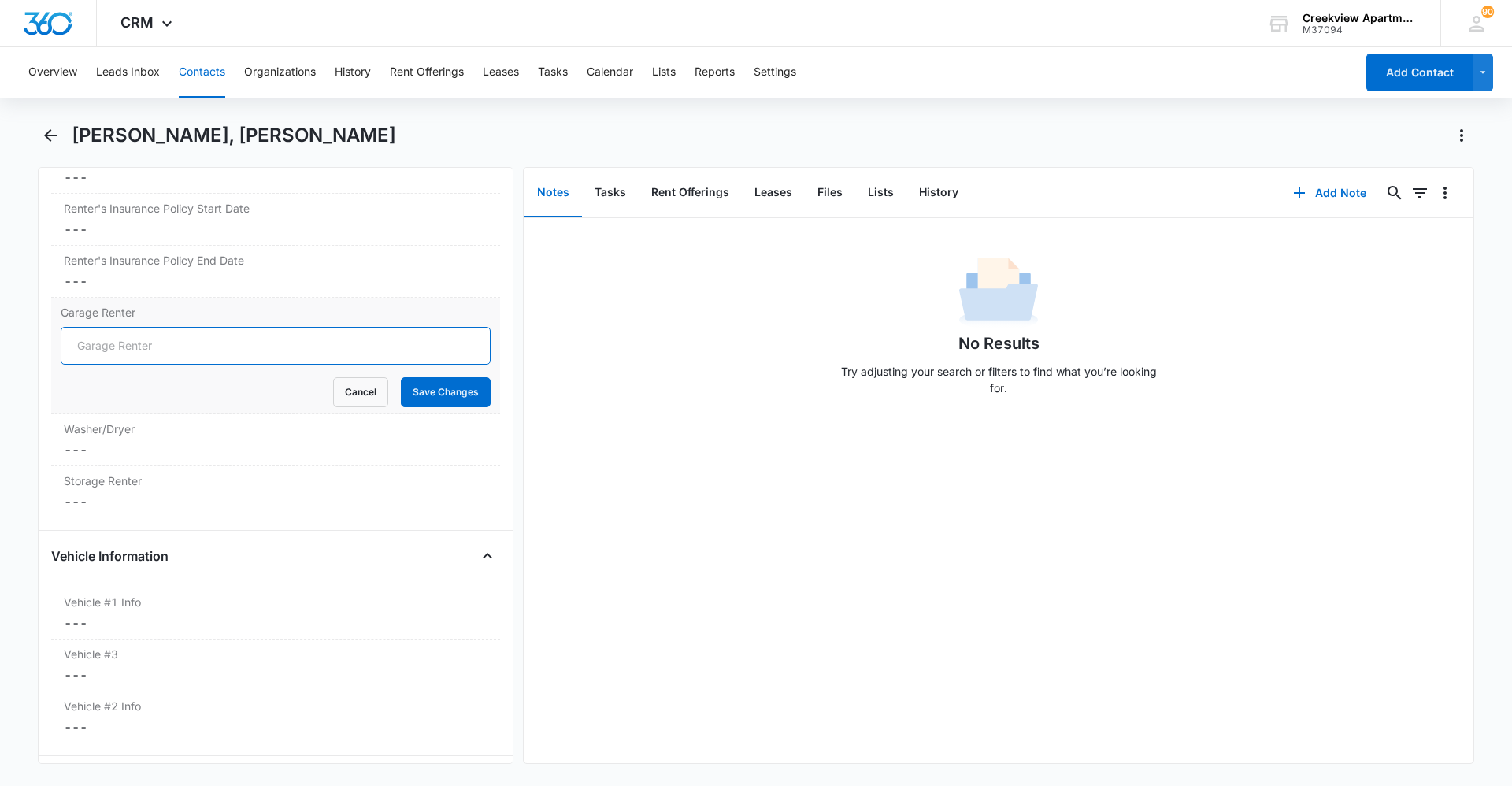
click at [116, 350] on input "Garage Renter" at bounding box center [276, 346] width 430 height 38
type input "1#2"
click at [427, 396] on button "Save Changes" at bounding box center [446, 392] width 90 height 30
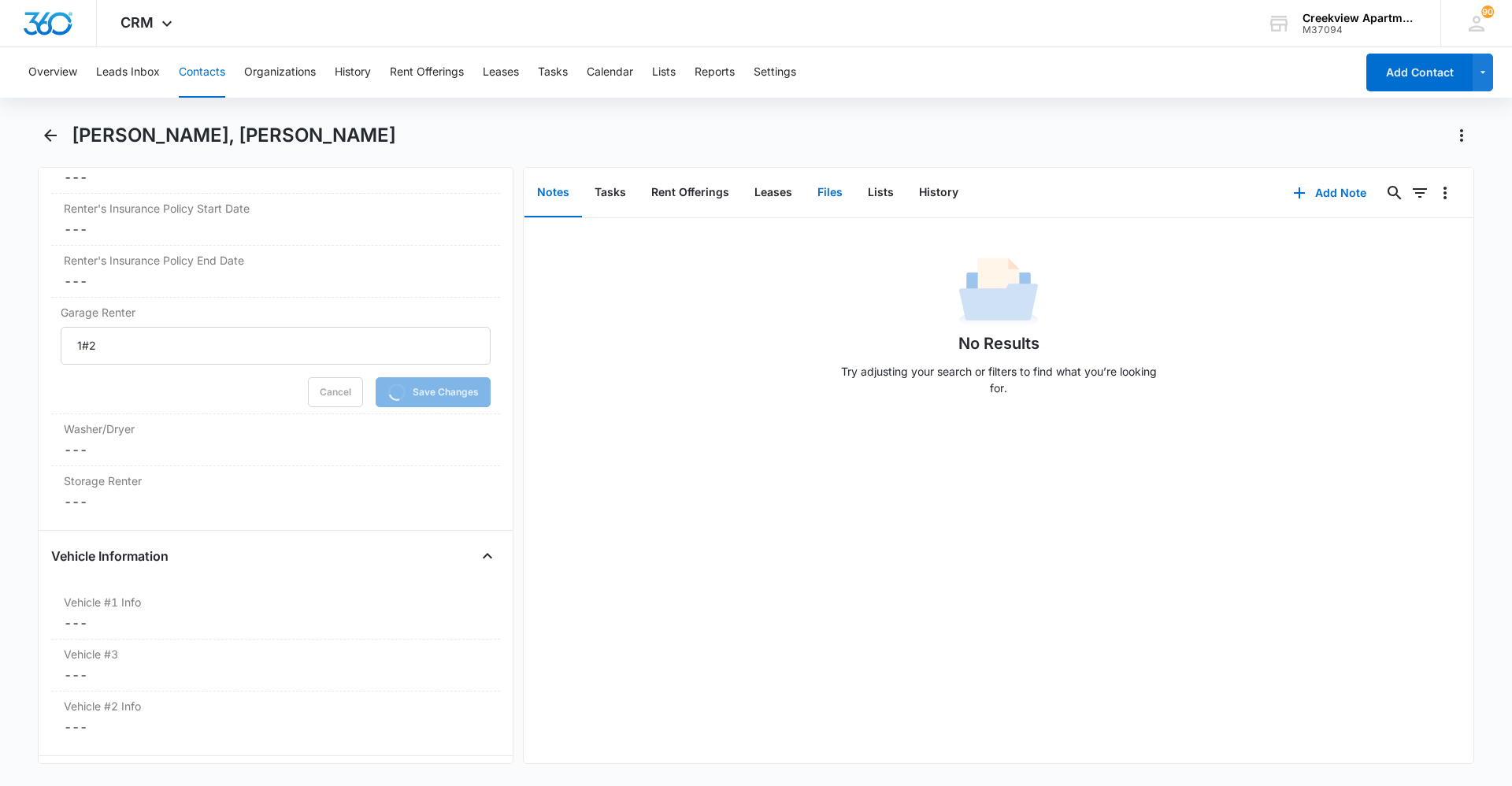
click at [815, 196] on button "Files" at bounding box center [830, 193] width 50 height 49
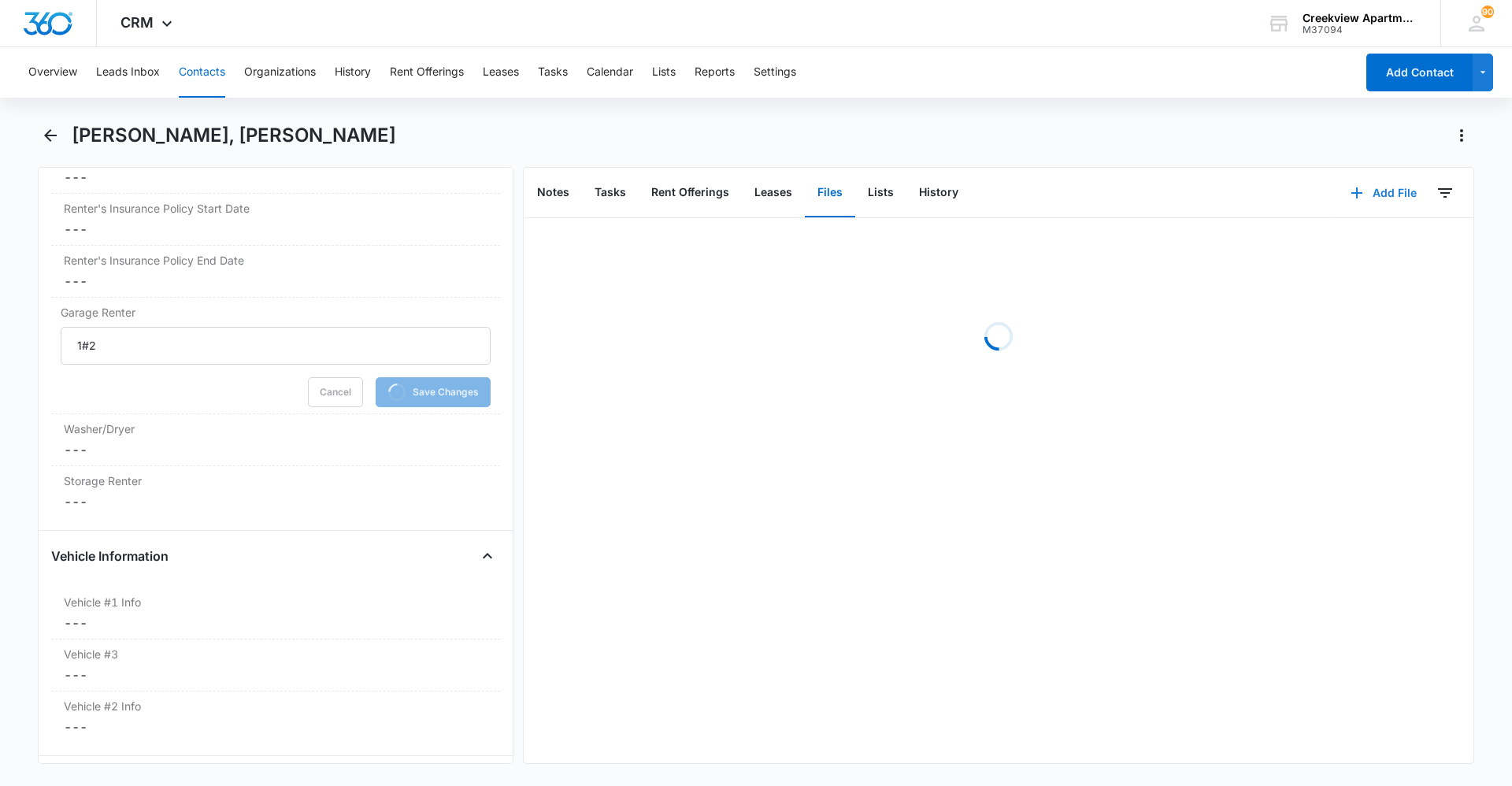
click at [1411, 196] on button "Add File" at bounding box center [1384, 192] width 97 height 38
click at [1394, 243] on button "Upload Files" at bounding box center [1372, 243] width 120 height 24
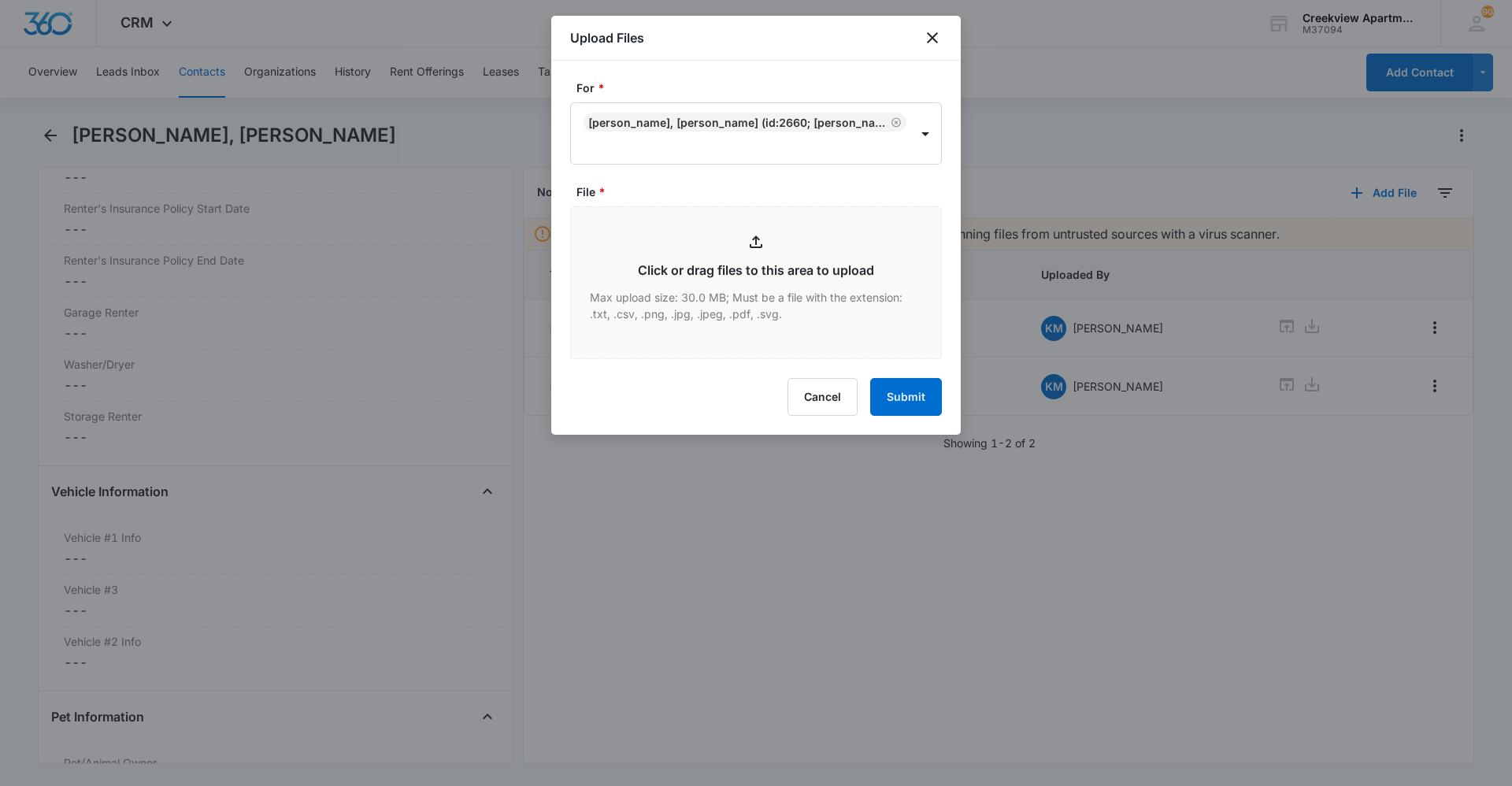
type input "C:\fakepath\A103 Garage Addendum.pdf"
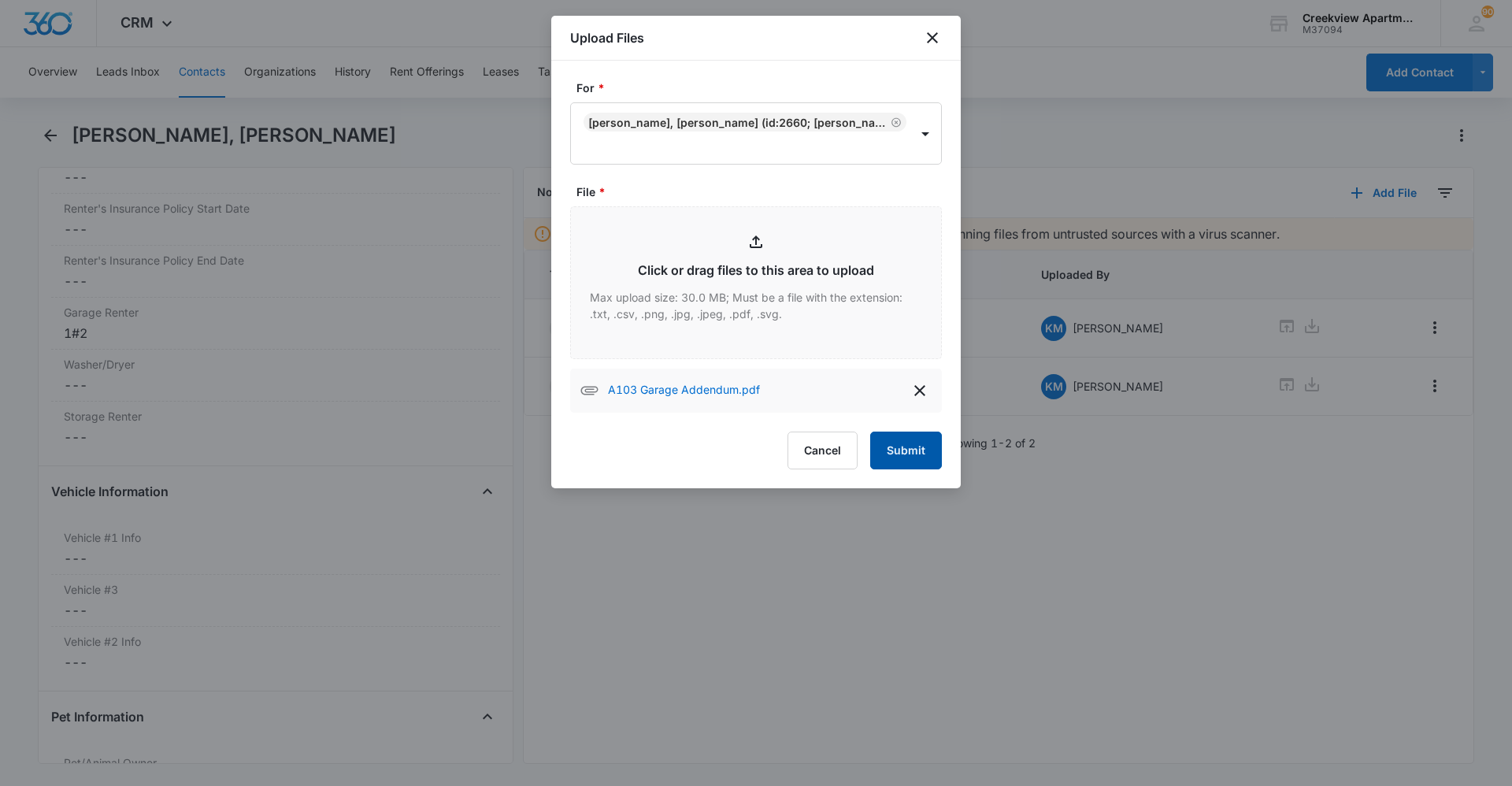
click at [896, 458] on button "Submit" at bounding box center [906, 450] width 71 height 38
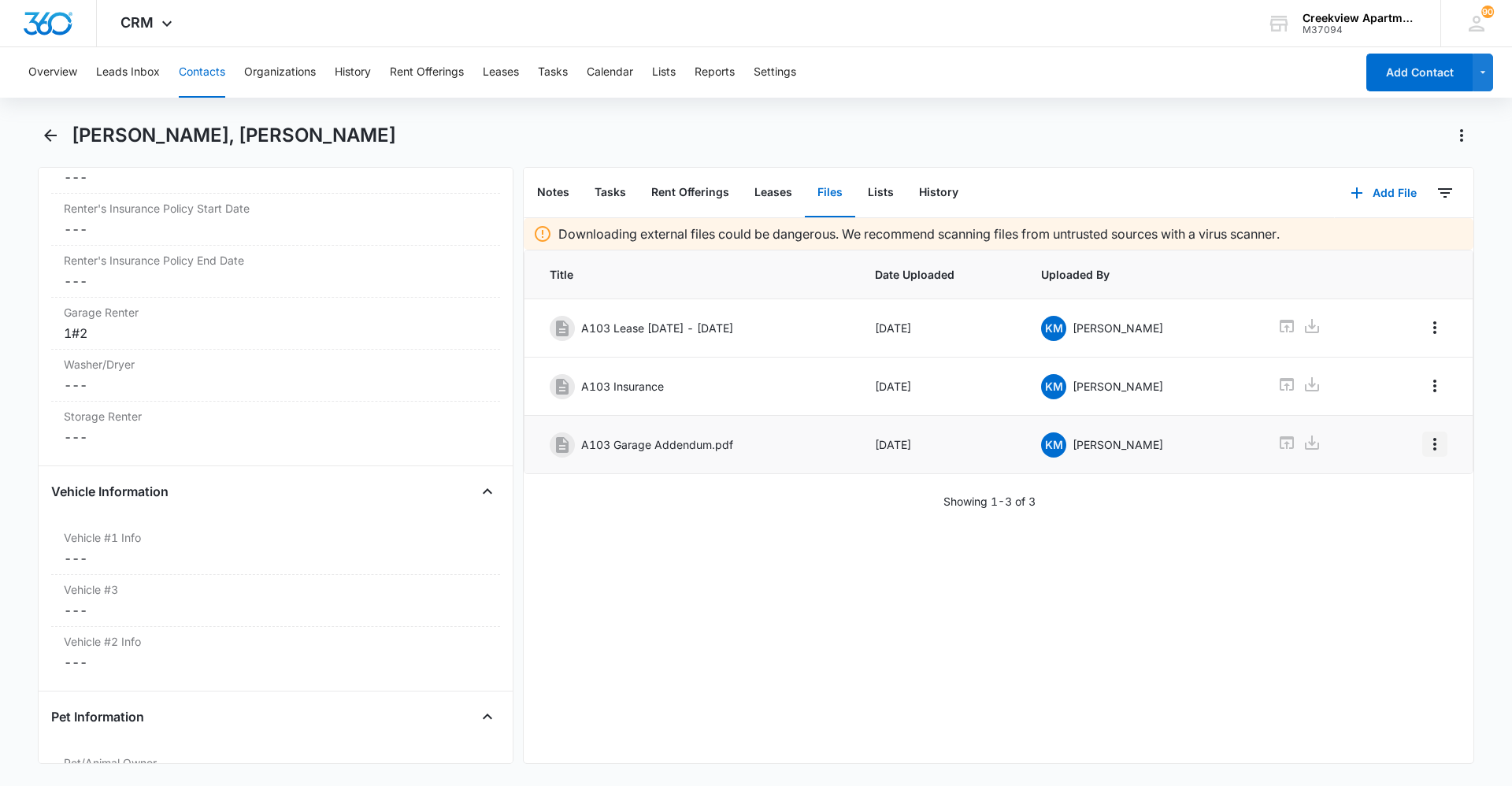
click at [1433, 440] on icon "Overflow Menu" at bounding box center [1435, 445] width 3 height 13
click at [1402, 484] on button "Edit" at bounding box center [1390, 487] width 90 height 24
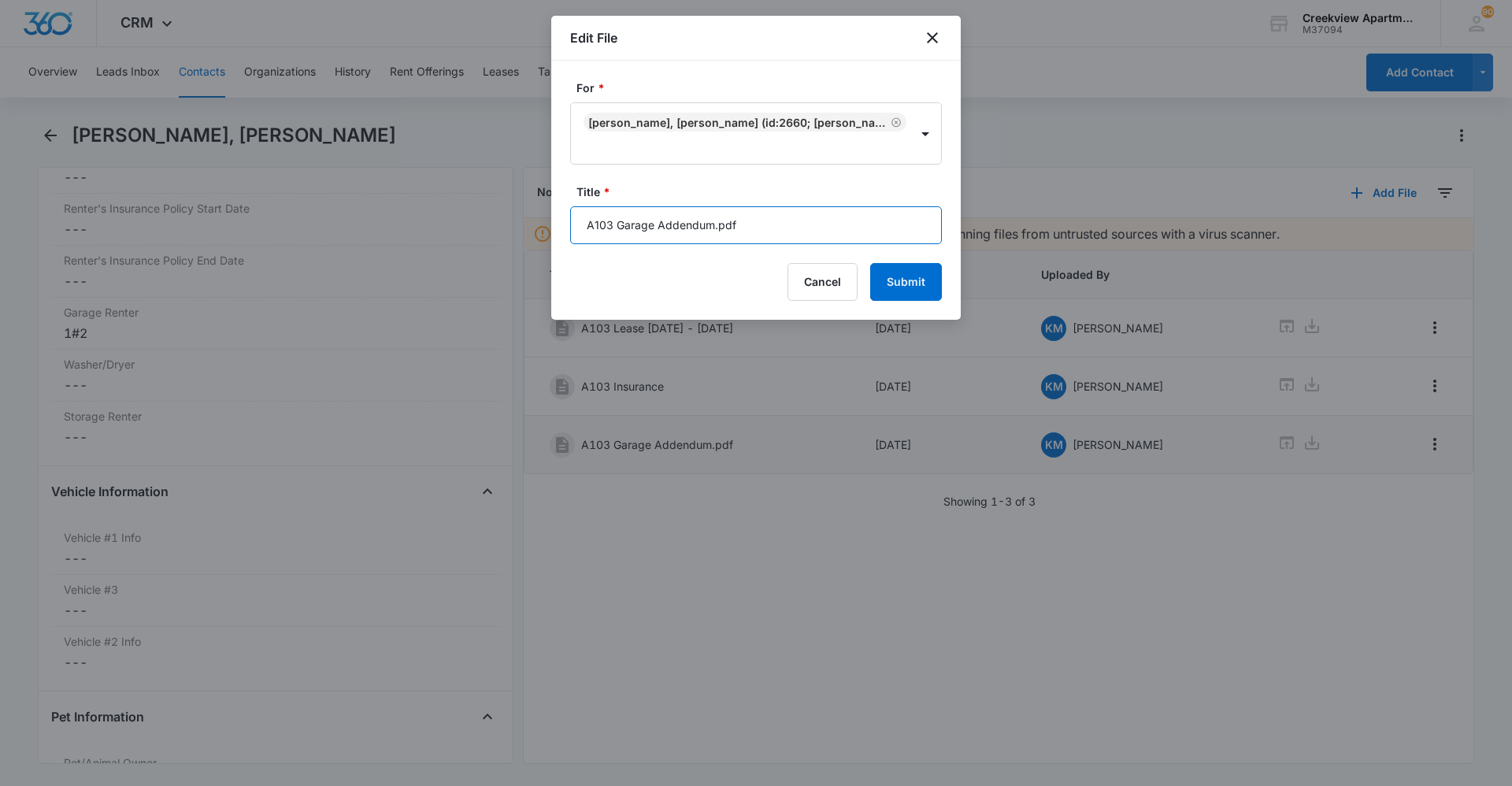
click at [808, 225] on input "A103 Garage Addendum.pdf" at bounding box center [756, 225] width 372 height 38
type input "A103 Garage Addendum"
click at [911, 281] on button "Submit" at bounding box center [906, 281] width 71 height 38
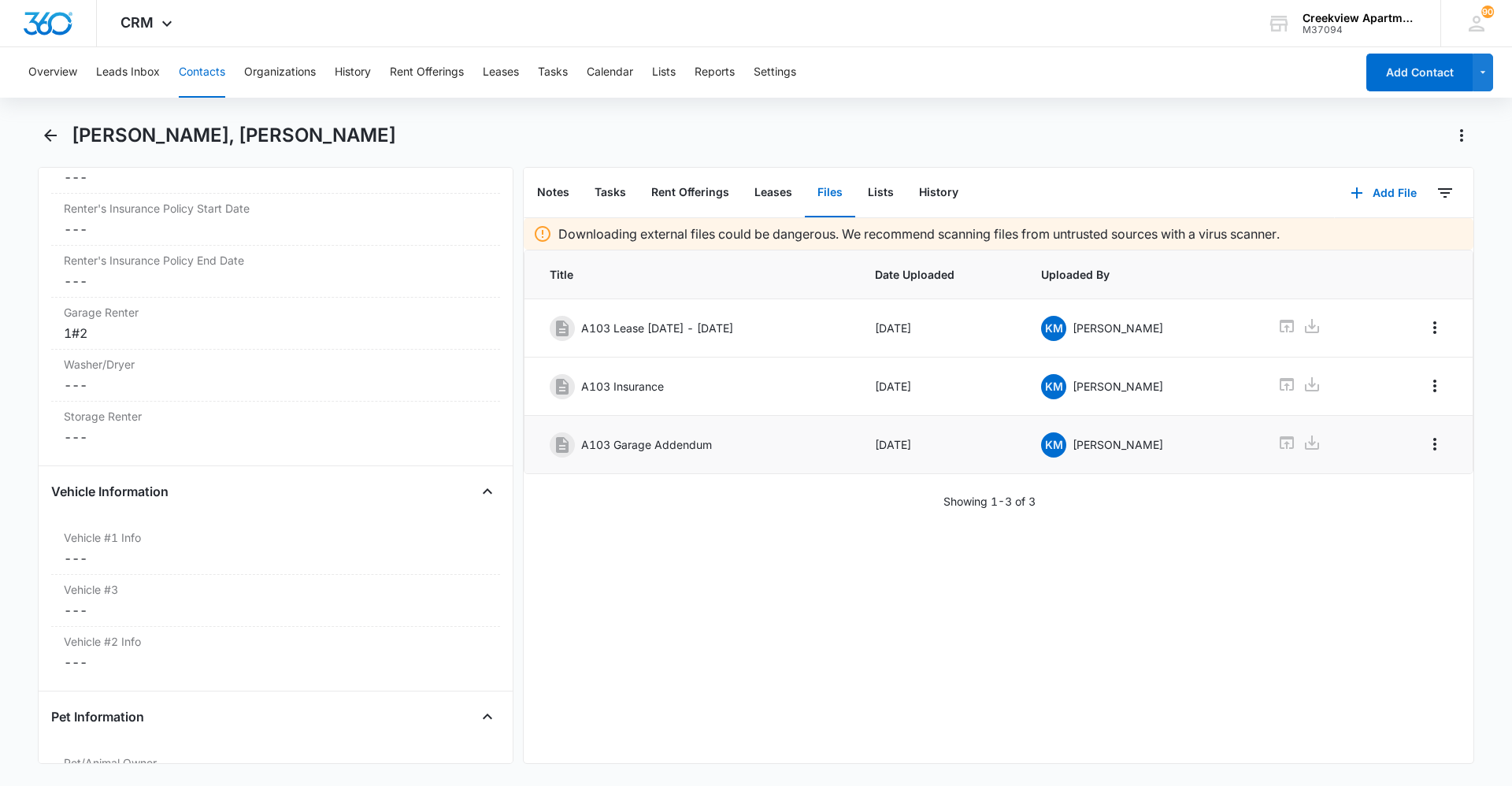
click at [200, 81] on button "Contacts" at bounding box center [201, 72] width 46 height 50
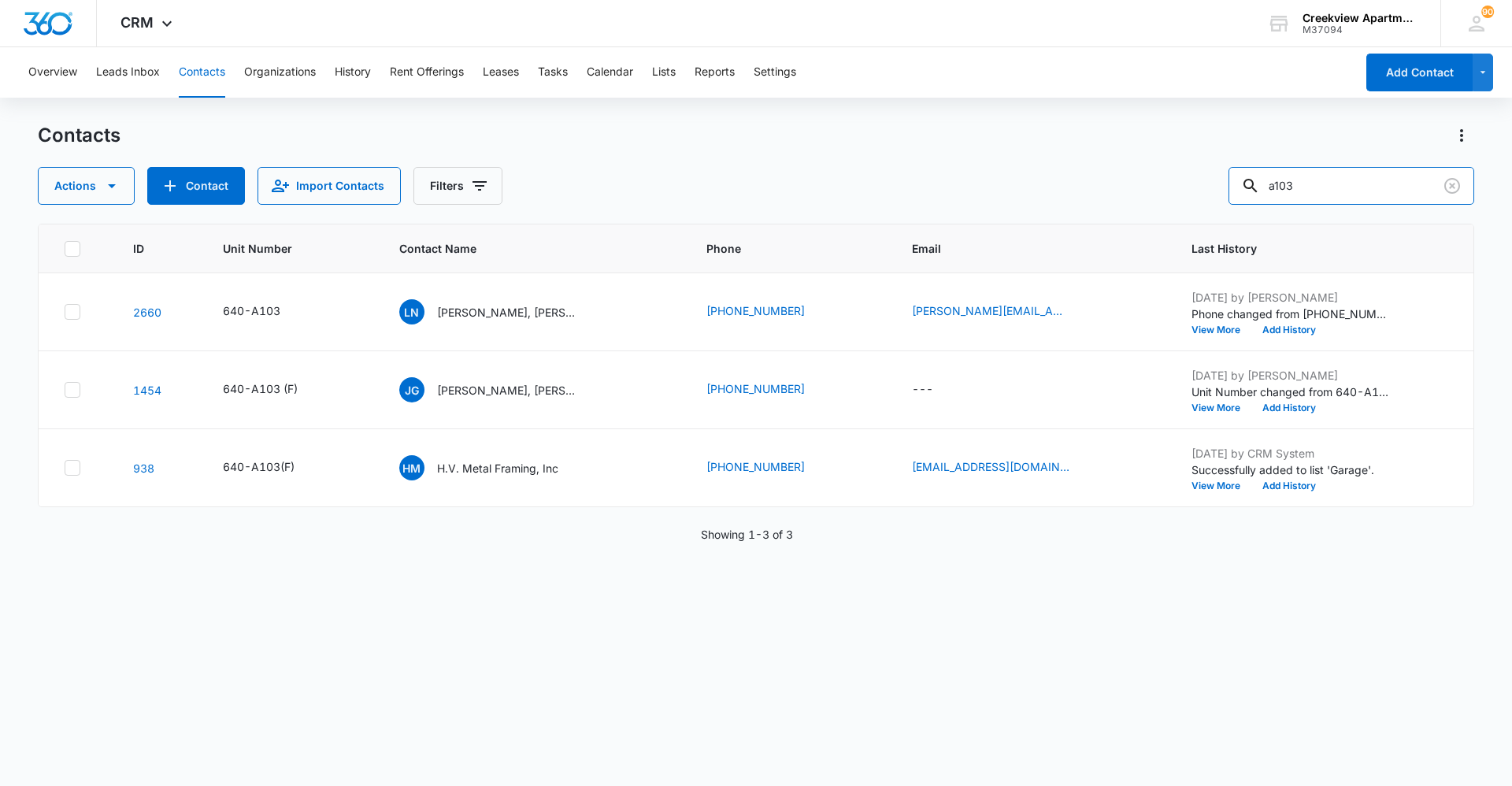
drag, startPoint x: 1306, startPoint y: 174, endPoint x: 1115, endPoint y: 195, distance: 192.2
click at [1126, 191] on div "Actions Contact Import Contacts Filters a103" at bounding box center [756, 186] width 1437 height 38
type input "n300"
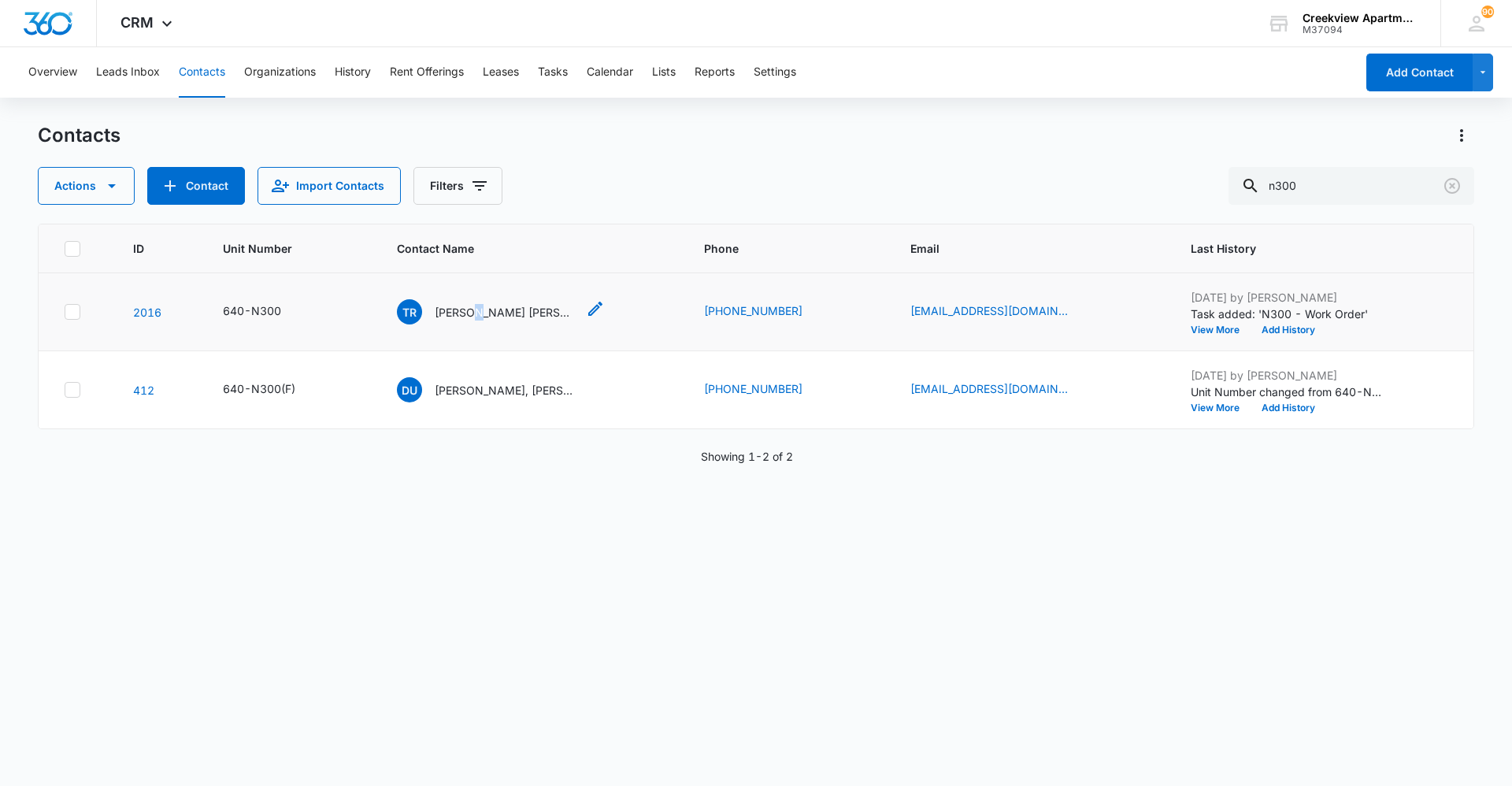
click at [480, 307] on p "[PERSON_NAME] [PERSON_NAME]" at bounding box center [506, 312] width 142 height 16
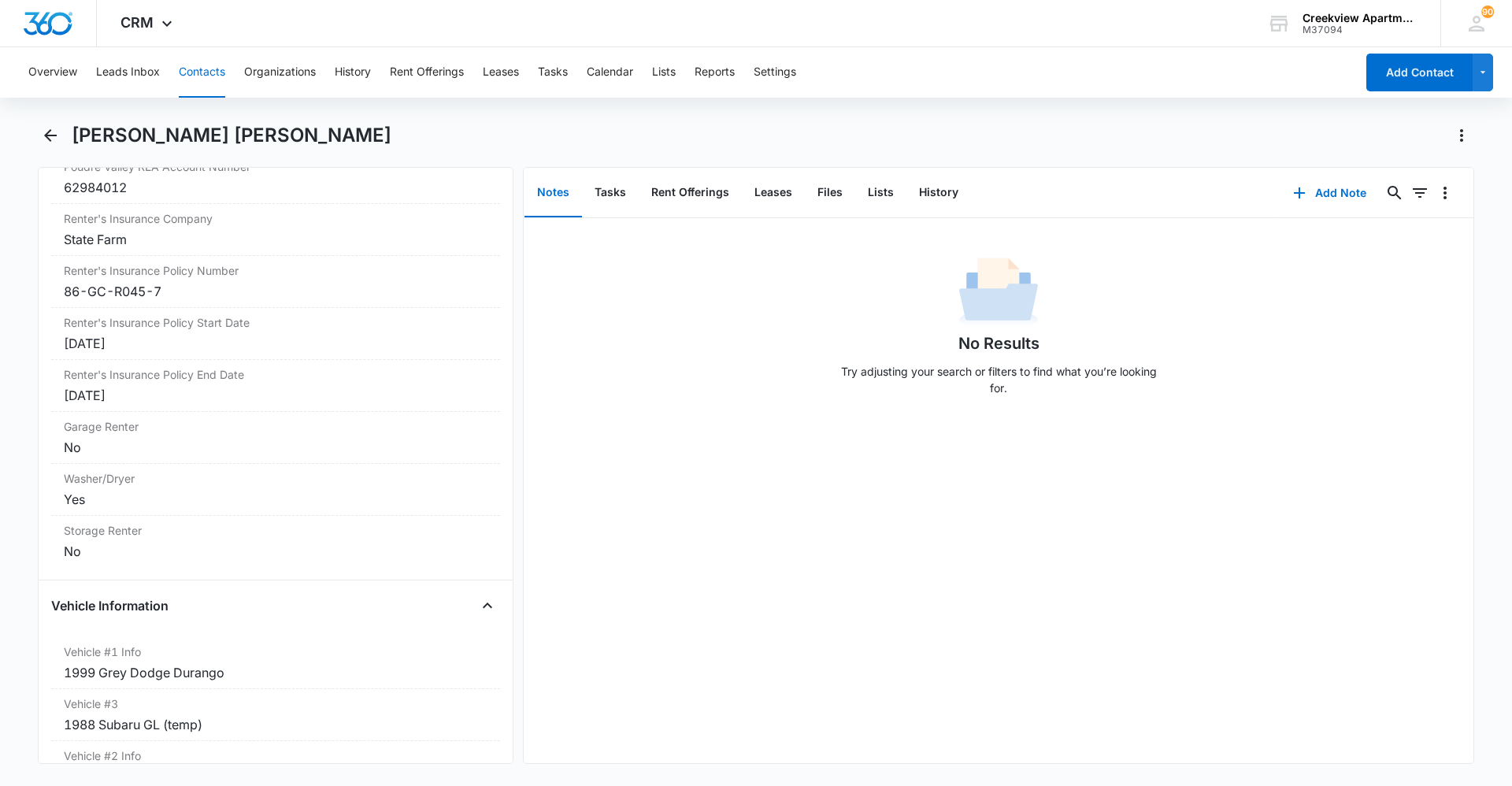
scroll to position [2047, 0]
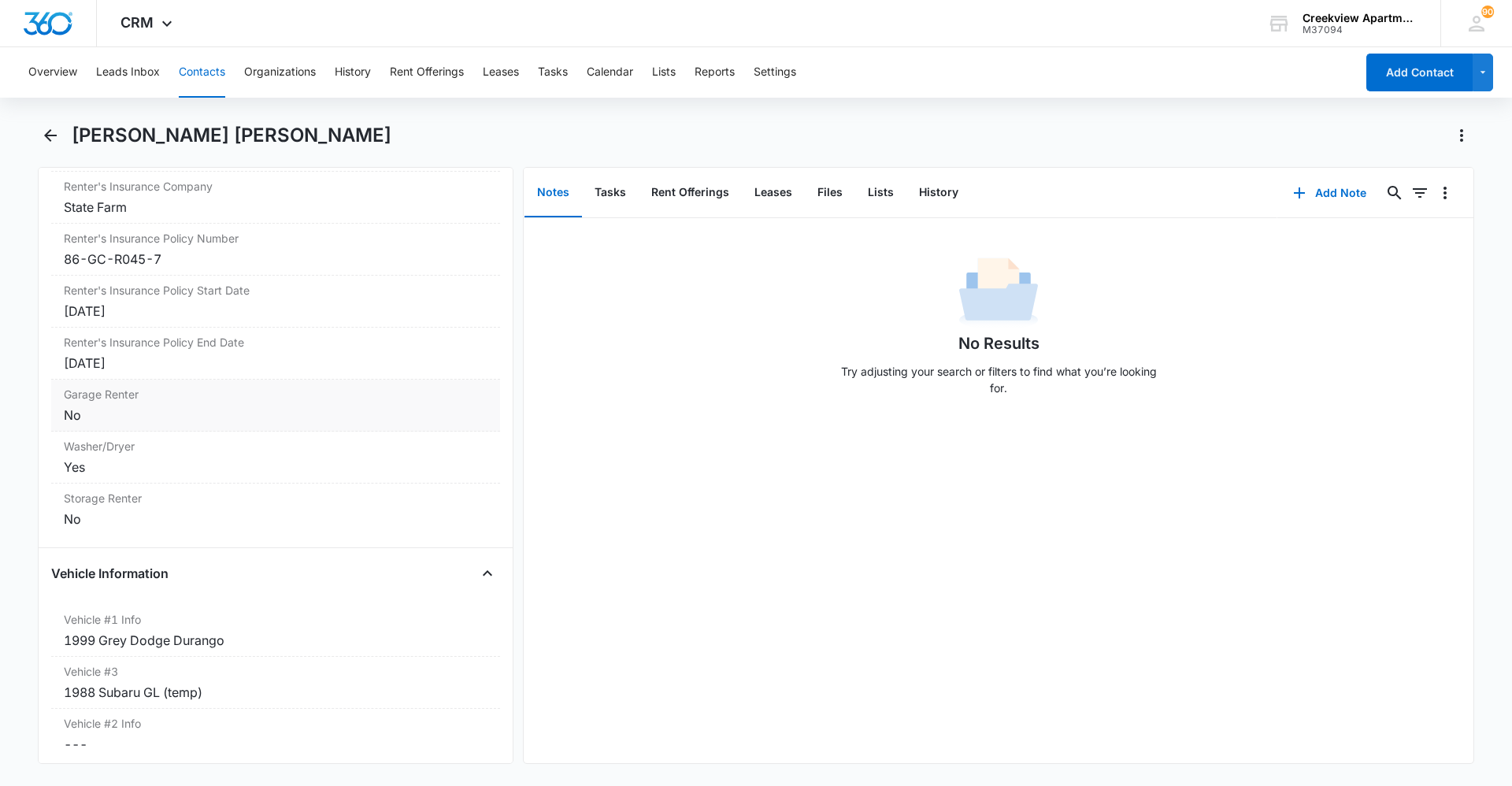
click at [106, 421] on div "No" at bounding box center [276, 414] width 424 height 19
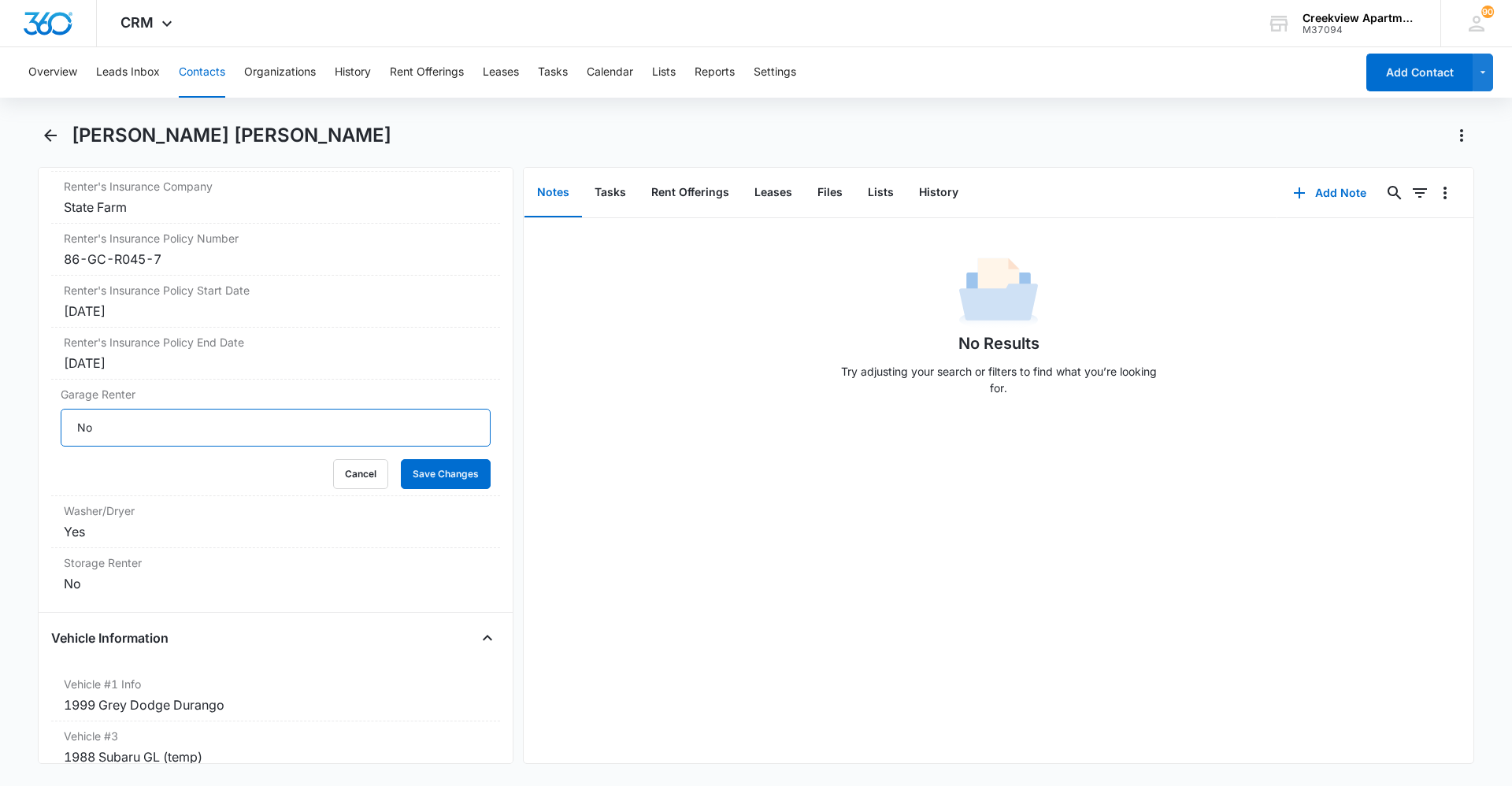
drag, startPoint x: 142, startPoint y: 421, endPoint x: 38, endPoint y: 420, distance: 104.0
click at [40, 420] on div "Remove [PERSON_NAME] [PERSON_NAME] [PERSON_NAME] Contact Info Name Cancel Save …" at bounding box center [276, 466] width 476 height 597
type input "16#15"
click at [419, 483] on button "Save Changes" at bounding box center [446, 474] width 90 height 30
click at [816, 195] on button "Files" at bounding box center [830, 193] width 50 height 49
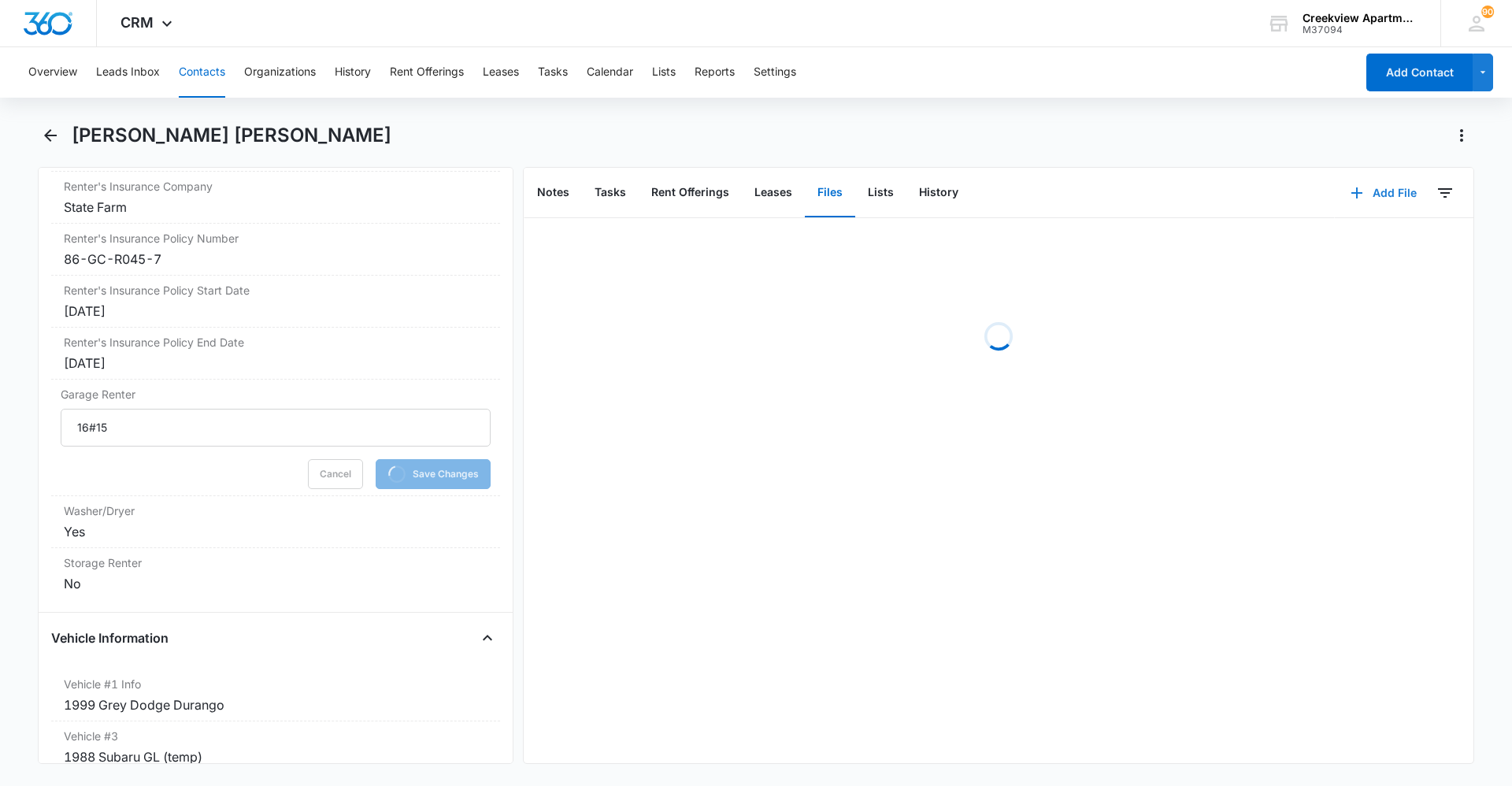
click at [1398, 200] on button "Add File" at bounding box center [1384, 192] width 97 height 38
click at [1385, 238] on button "Upload Files" at bounding box center [1372, 243] width 120 height 24
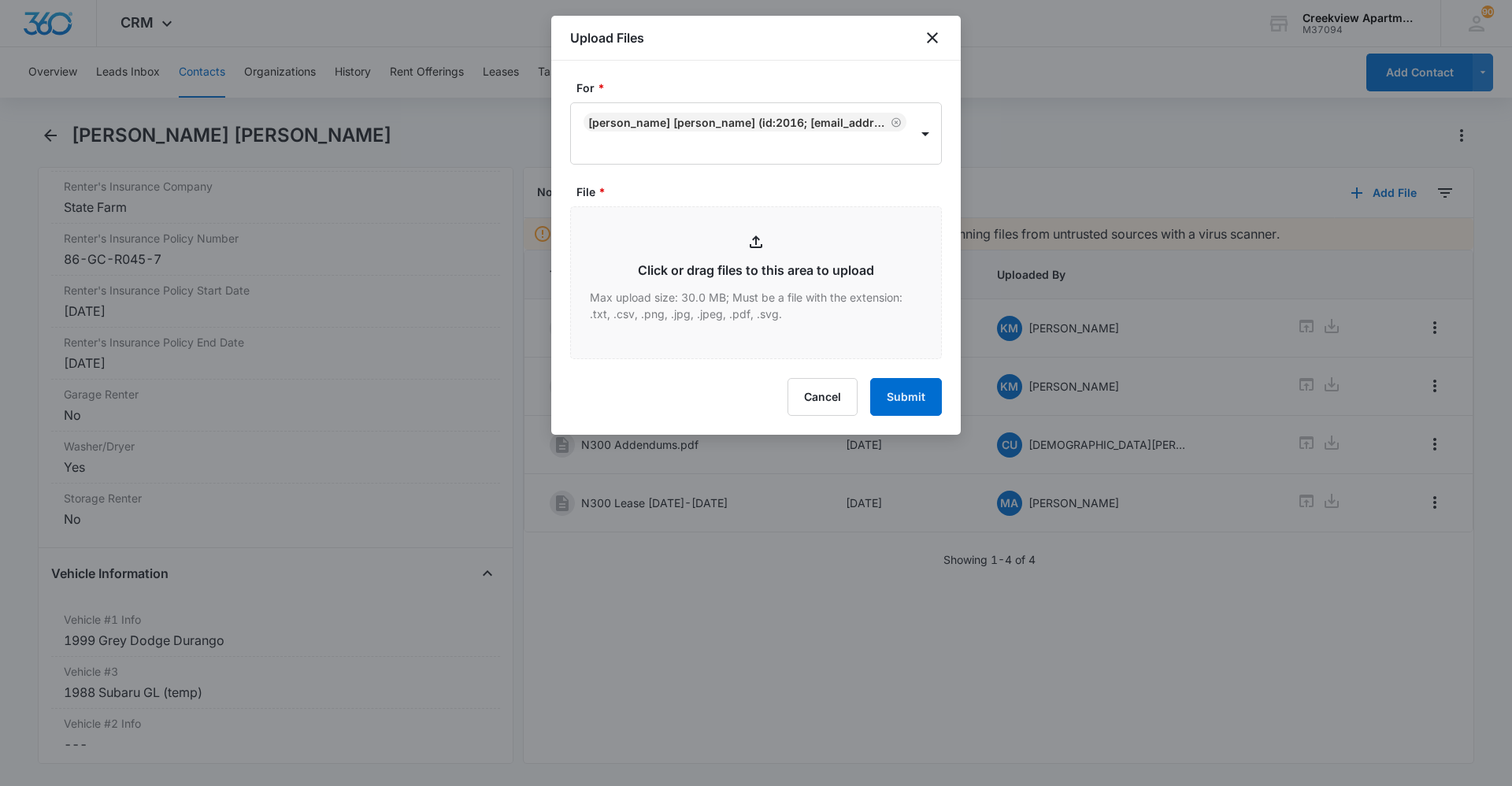
type input "C:\fakepath\N300 Garage Addendum.pdf"
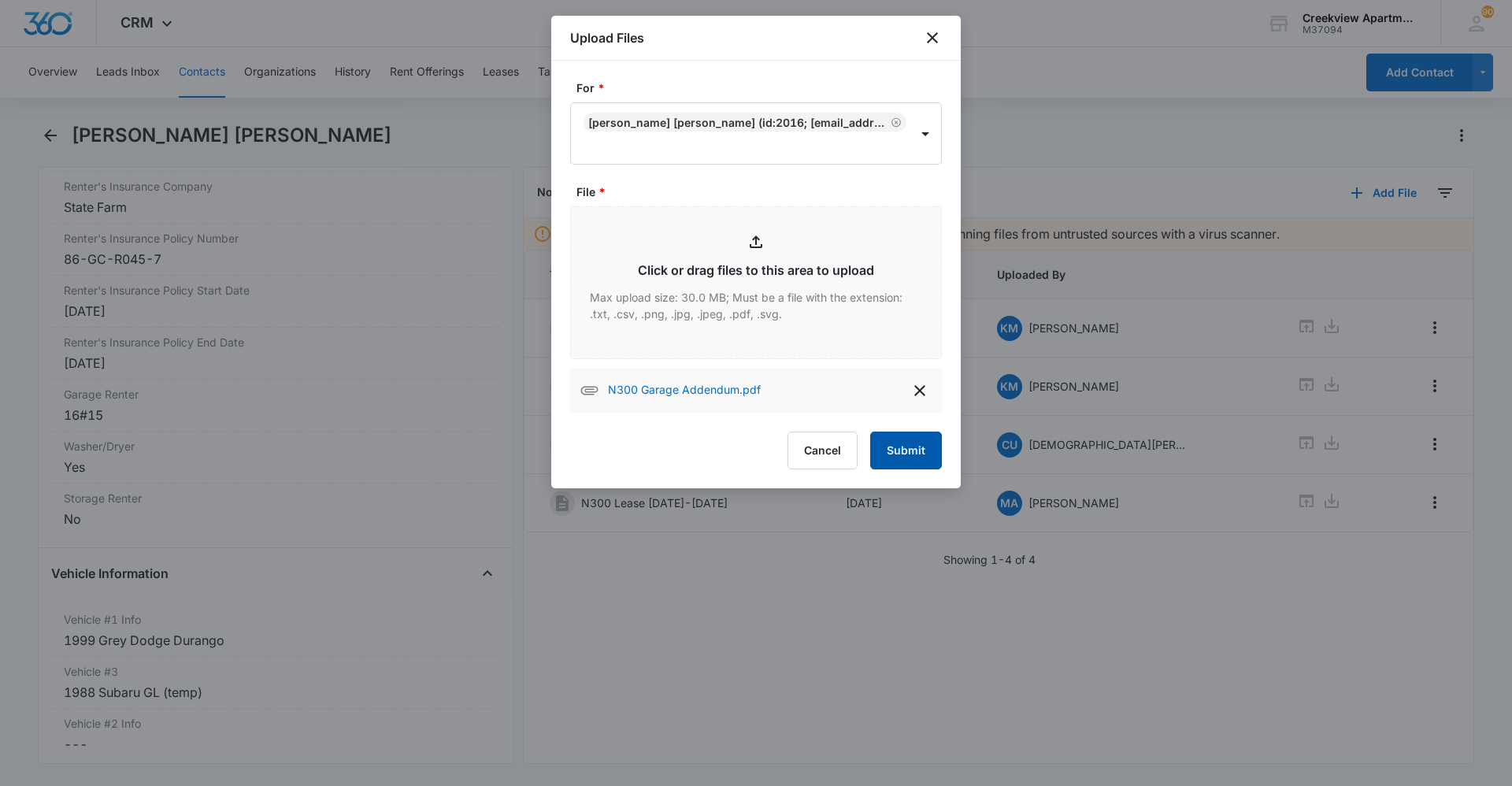
click at [909, 437] on button "Submit" at bounding box center [906, 450] width 71 height 38
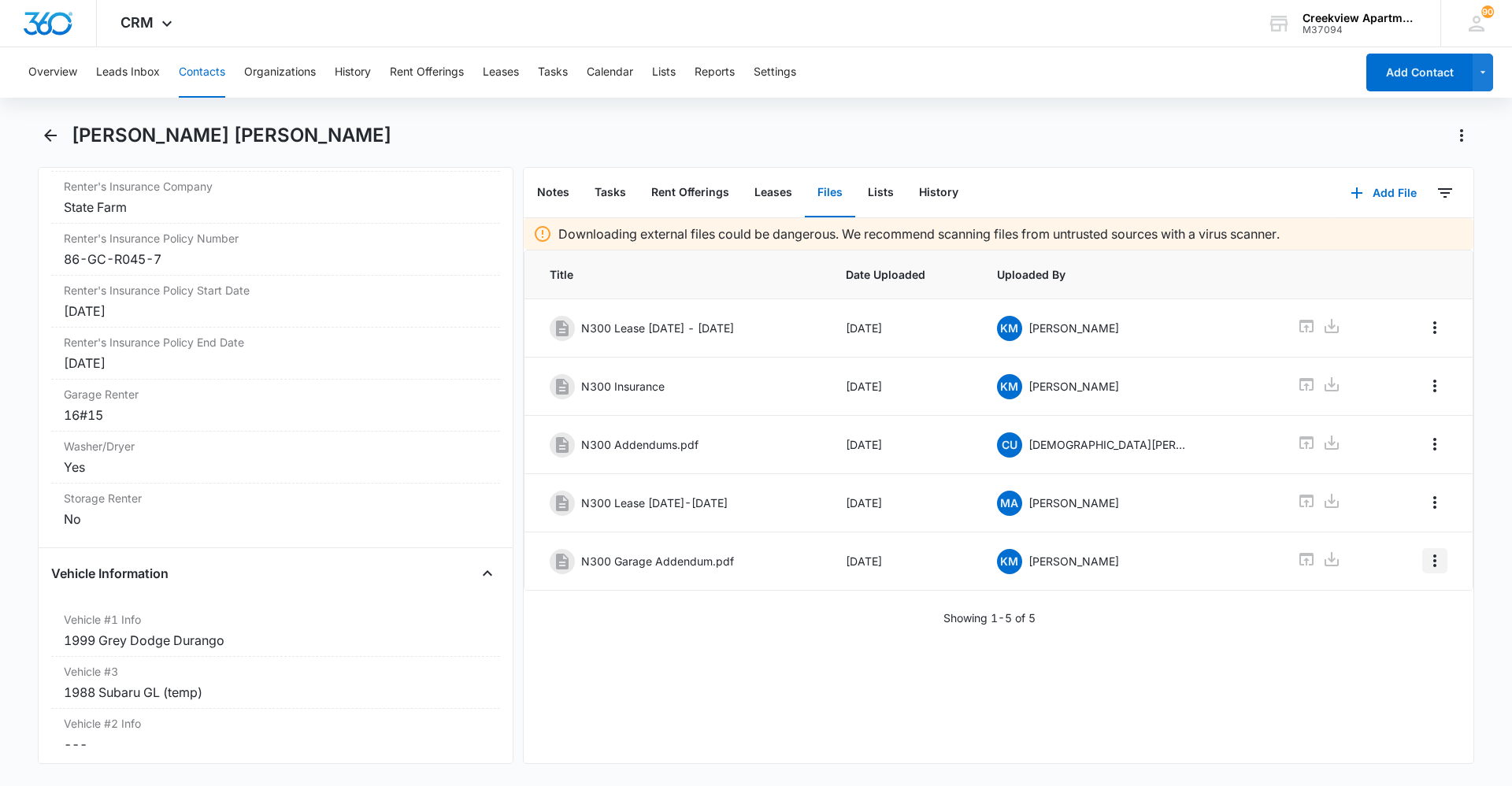
click at [1426, 561] on icon "Overflow Menu" at bounding box center [1435, 560] width 19 height 19
click at [1410, 596] on button "Edit" at bounding box center [1390, 604] width 90 height 24
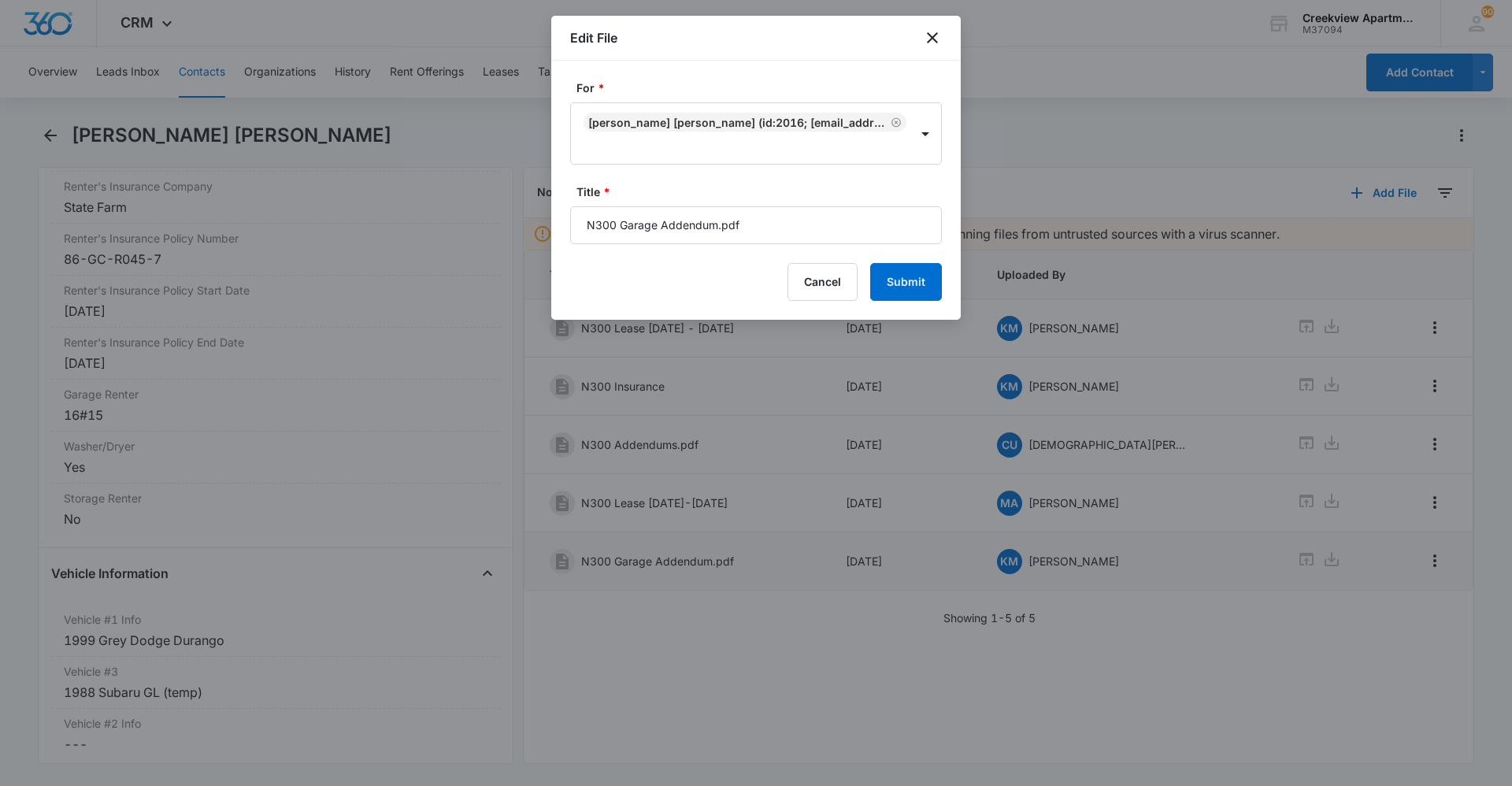
click at [798, 233] on input "N300 Garage Addendum.pdf" at bounding box center [756, 225] width 372 height 38
type input "N300 Garage Addendum"
click at [907, 286] on button "Submit" at bounding box center [906, 281] width 71 height 38
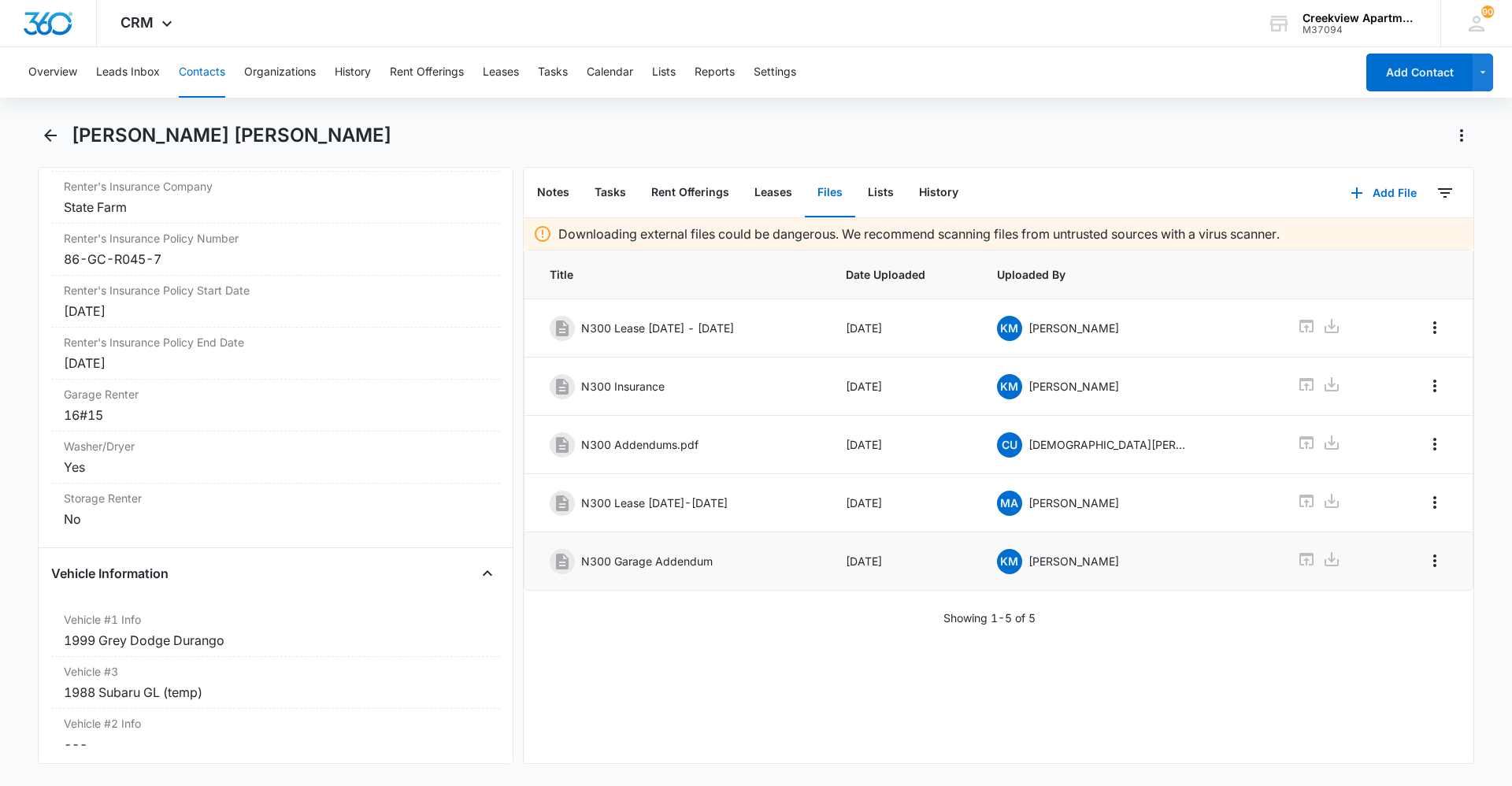
click at [205, 69] on button "Contacts" at bounding box center [201, 72] width 46 height 50
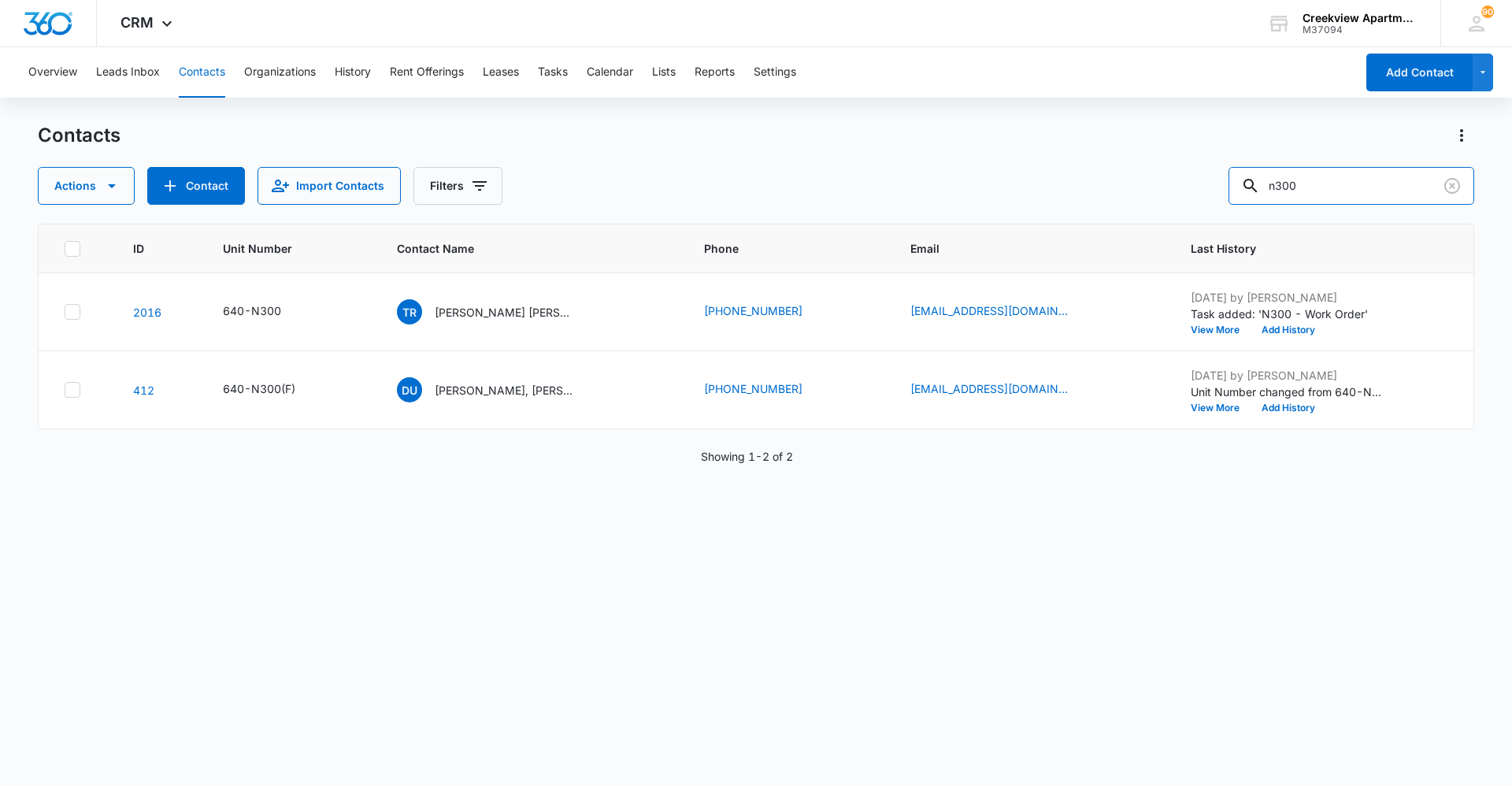
drag, startPoint x: 1374, startPoint y: 176, endPoint x: 1219, endPoint y: 189, distance: 155.5
click at [1219, 189] on div "Actions Contact Import Contacts Filters n300" at bounding box center [756, 186] width 1437 height 38
type input "f203"
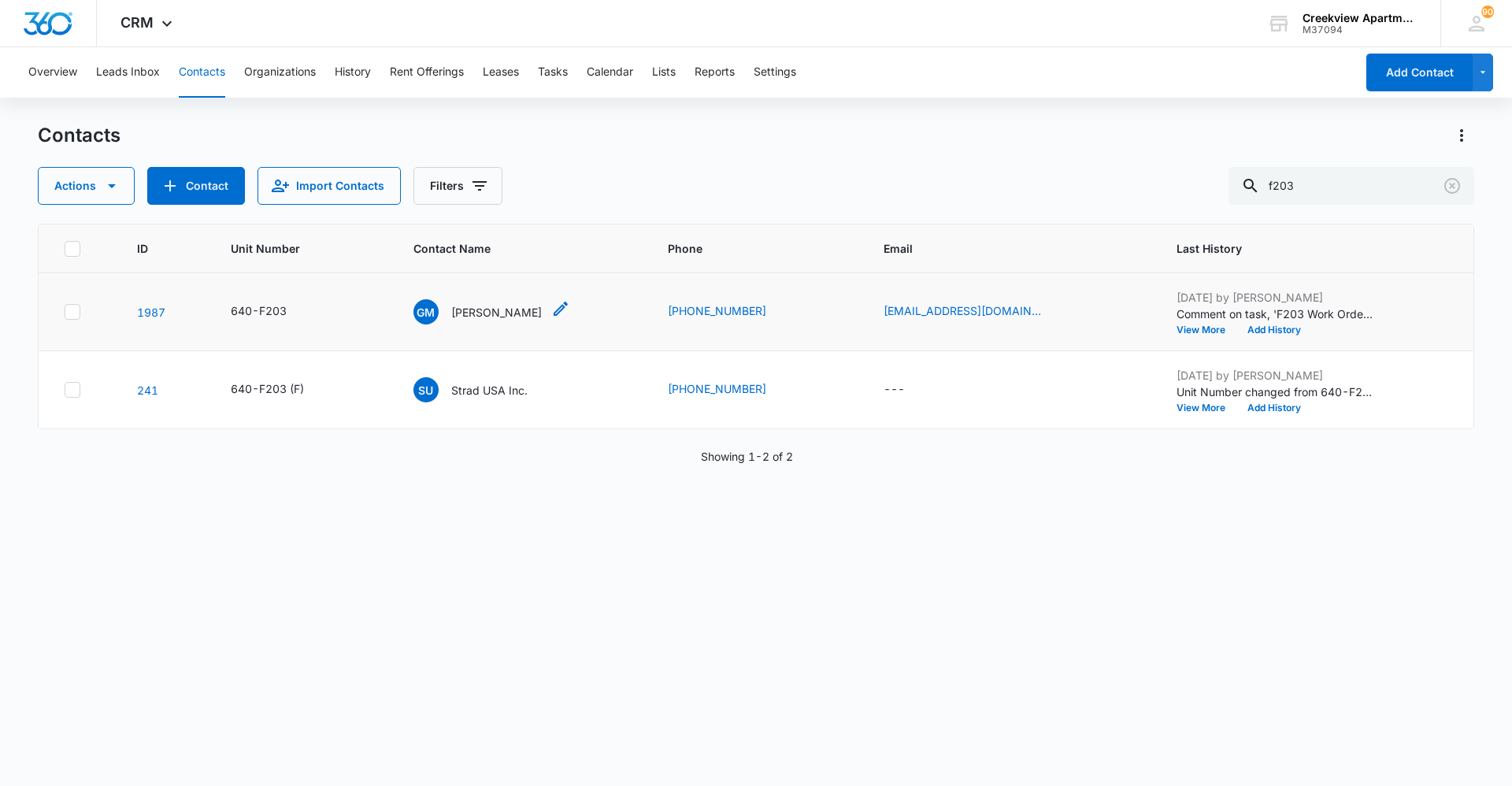
click at [492, 312] on p "[PERSON_NAME]" at bounding box center [497, 312] width 91 height 16
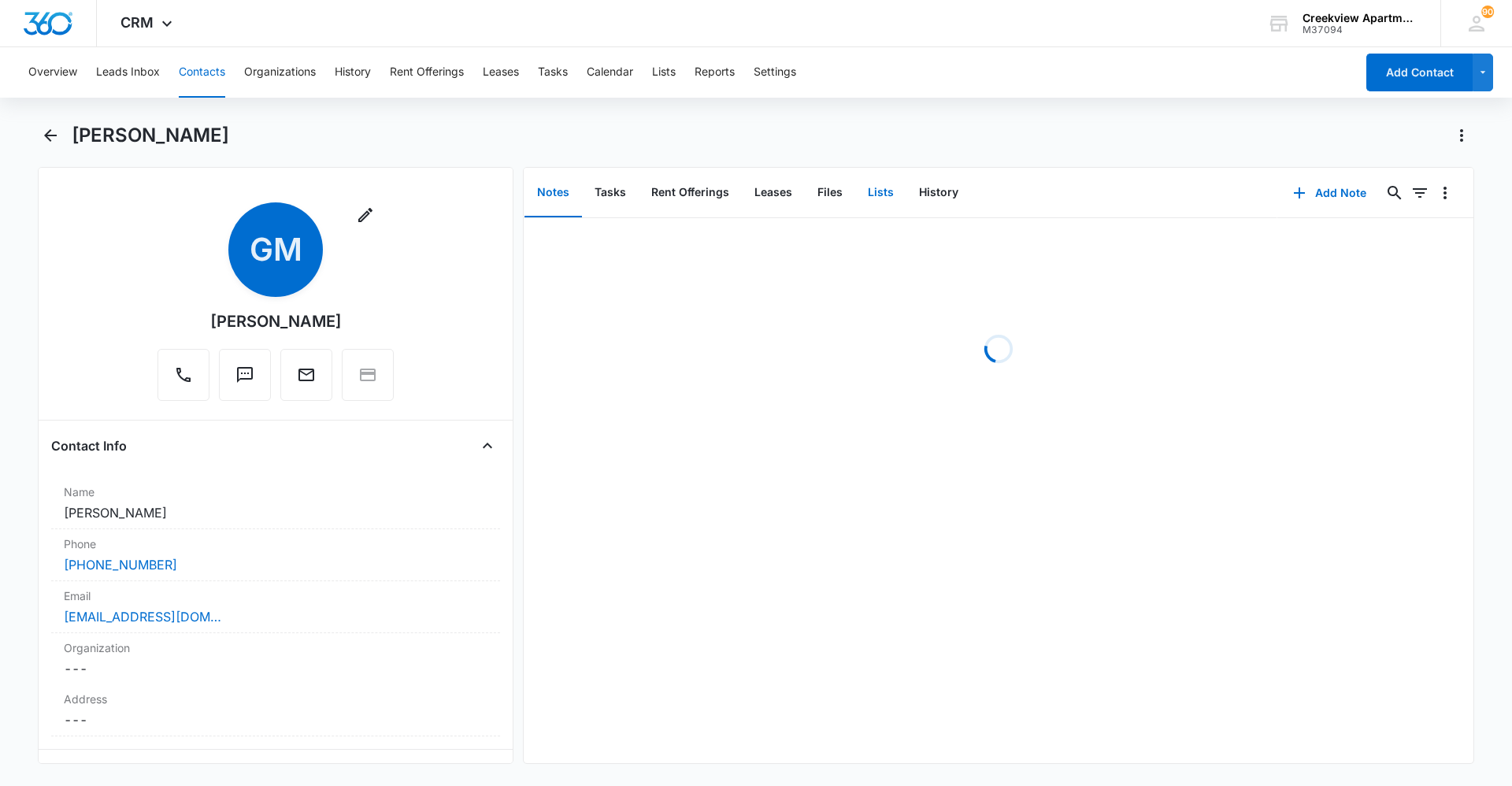
click at [892, 186] on button "Lists" at bounding box center [881, 193] width 51 height 49
click at [833, 196] on button "Files" at bounding box center [830, 193] width 50 height 49
click at [1387, 193] on button "Add File" at bounding box center [1384, 192] width 97 height 38
click at [1365, 238] on div "Upload Files" at bounding box center [1363, 243] width 63 height 11
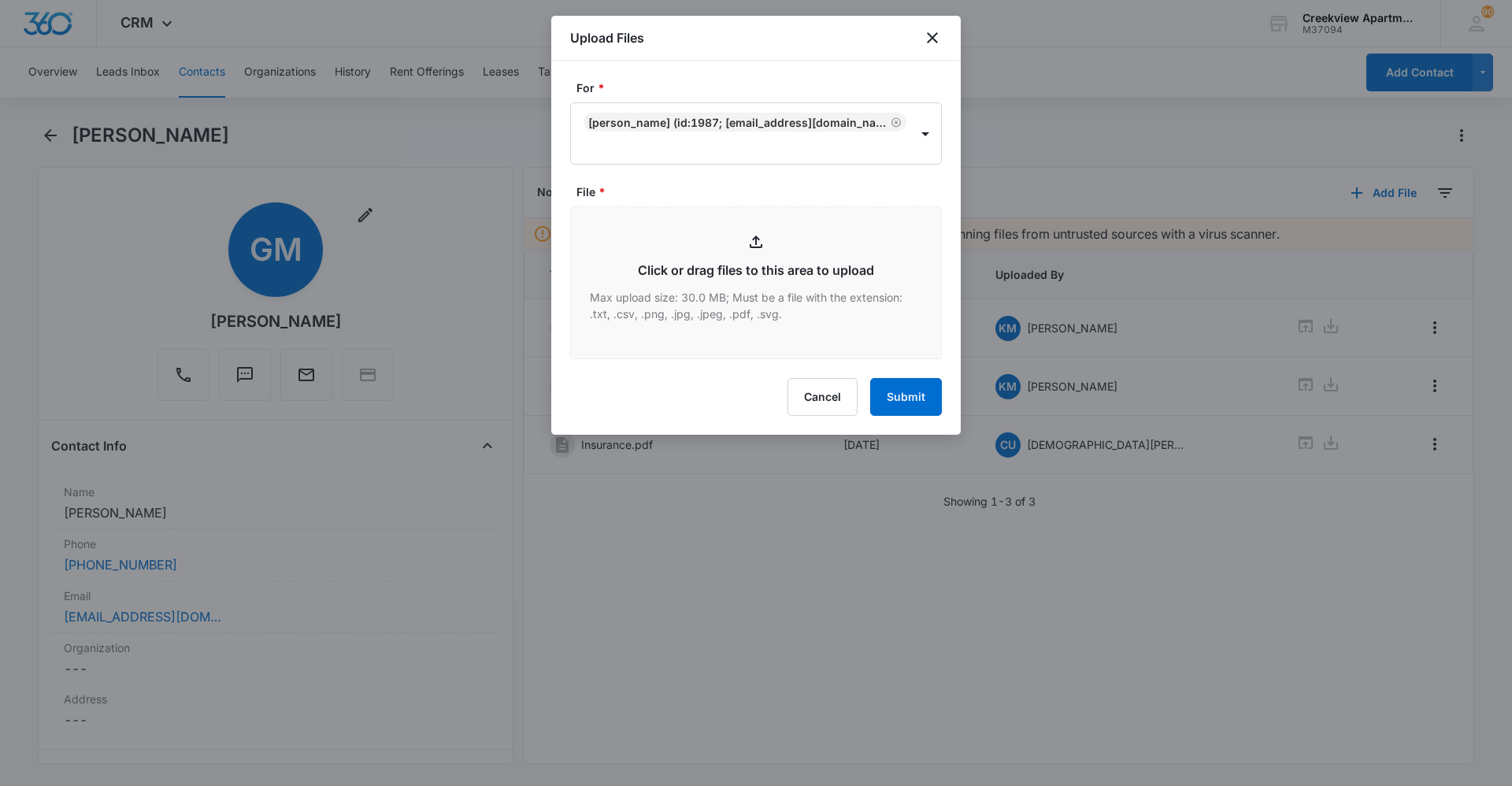
type input "C:\fakepath\F203 Animal Relinquish.pdf"
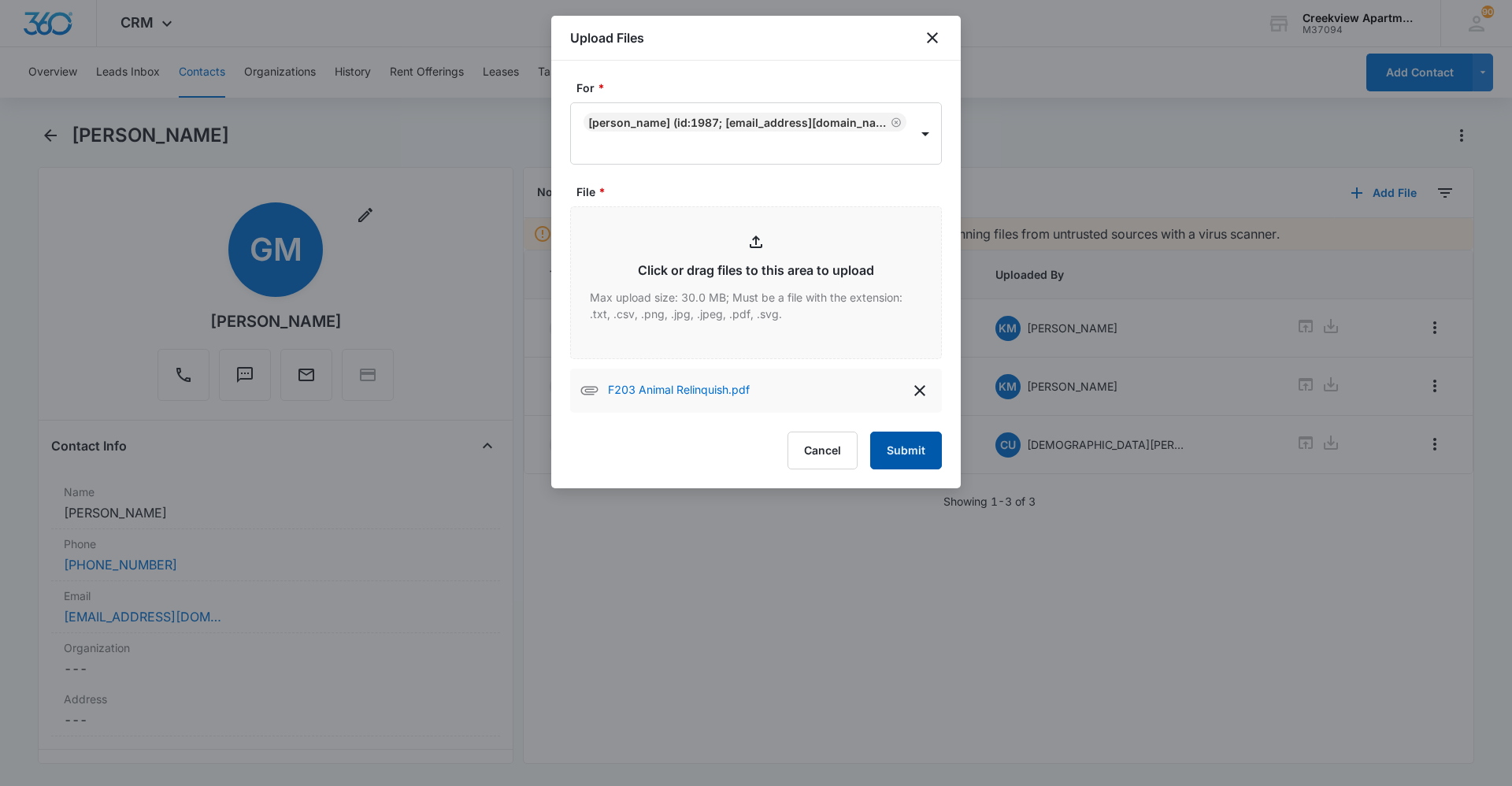
click at [907, 453] on button "Submit" at bounding box center [906, 450] width 71 height 38
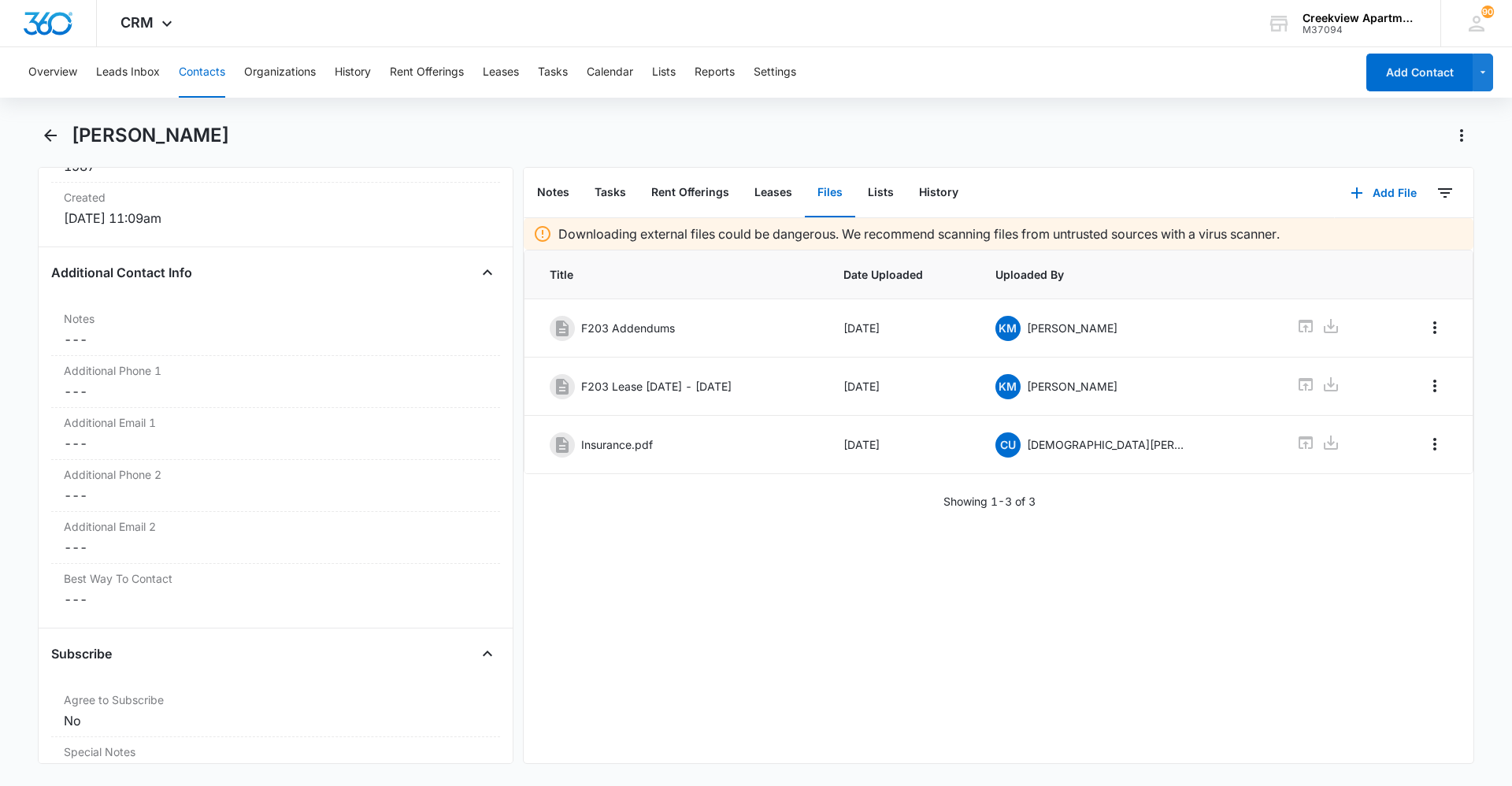
scroll to position [1083, 0]
click at [1426, 441] on icon "Overflow Menu" at bounding box center [1435, 444] width 19 height 19
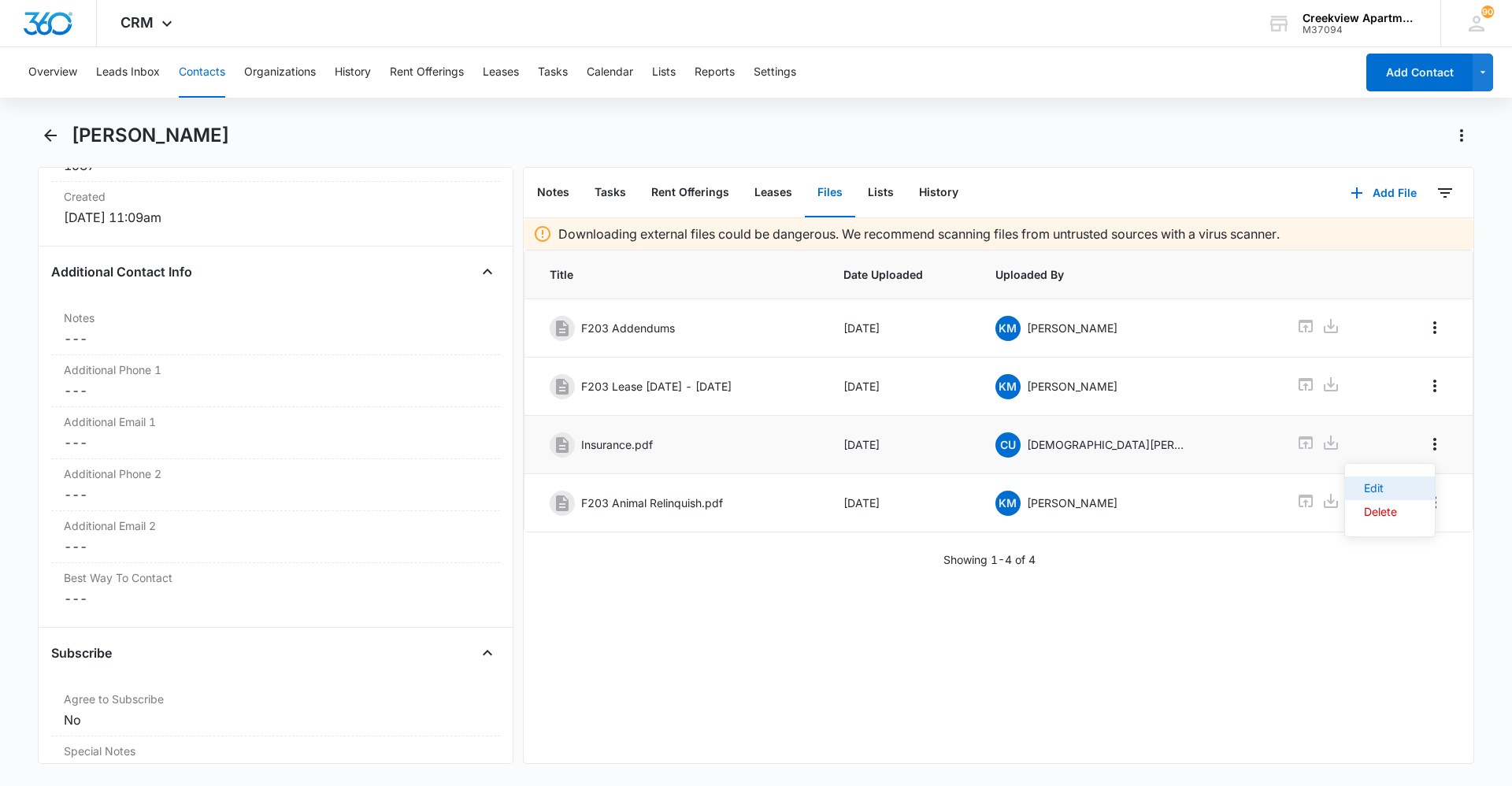
click at [1406, 483] on button "Edit" at bounding box center [1390, 487] width 90 height 24
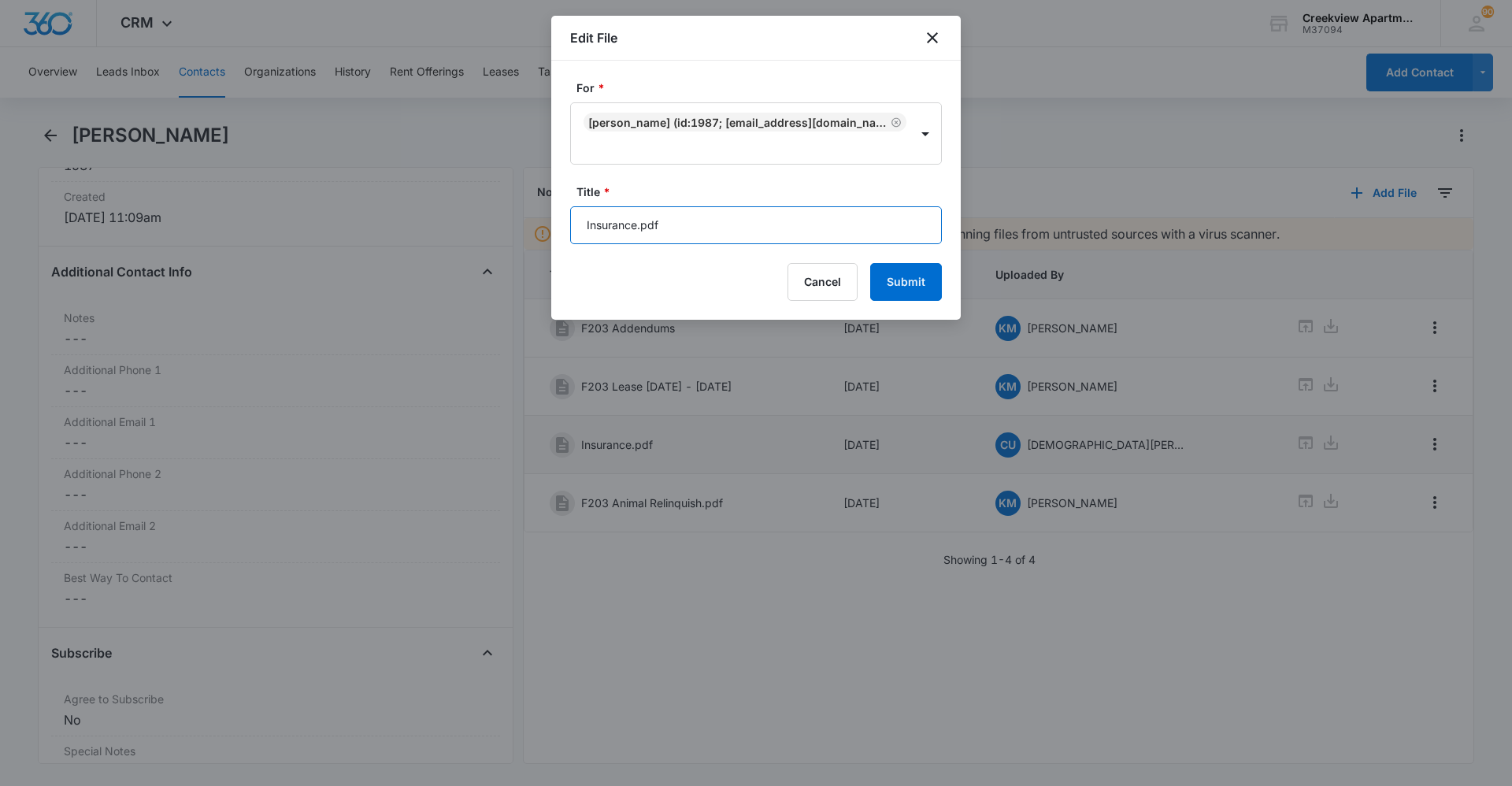
drag, startPoint x: 731, startPoint y: 221, endPoint x: 464, endPoint y: 217, distance: 267.0
click at [464, 233] on body "CRM Apps Reputation Websites Forms CRM Email Social Content Ads Intelligence Fi…" at bounding box center [756, 393] width 1512 height 786
type input "F203 Insurance"
click at [900, 278] on button "Submit" at bounding box center [906, 281] width 71 height 38
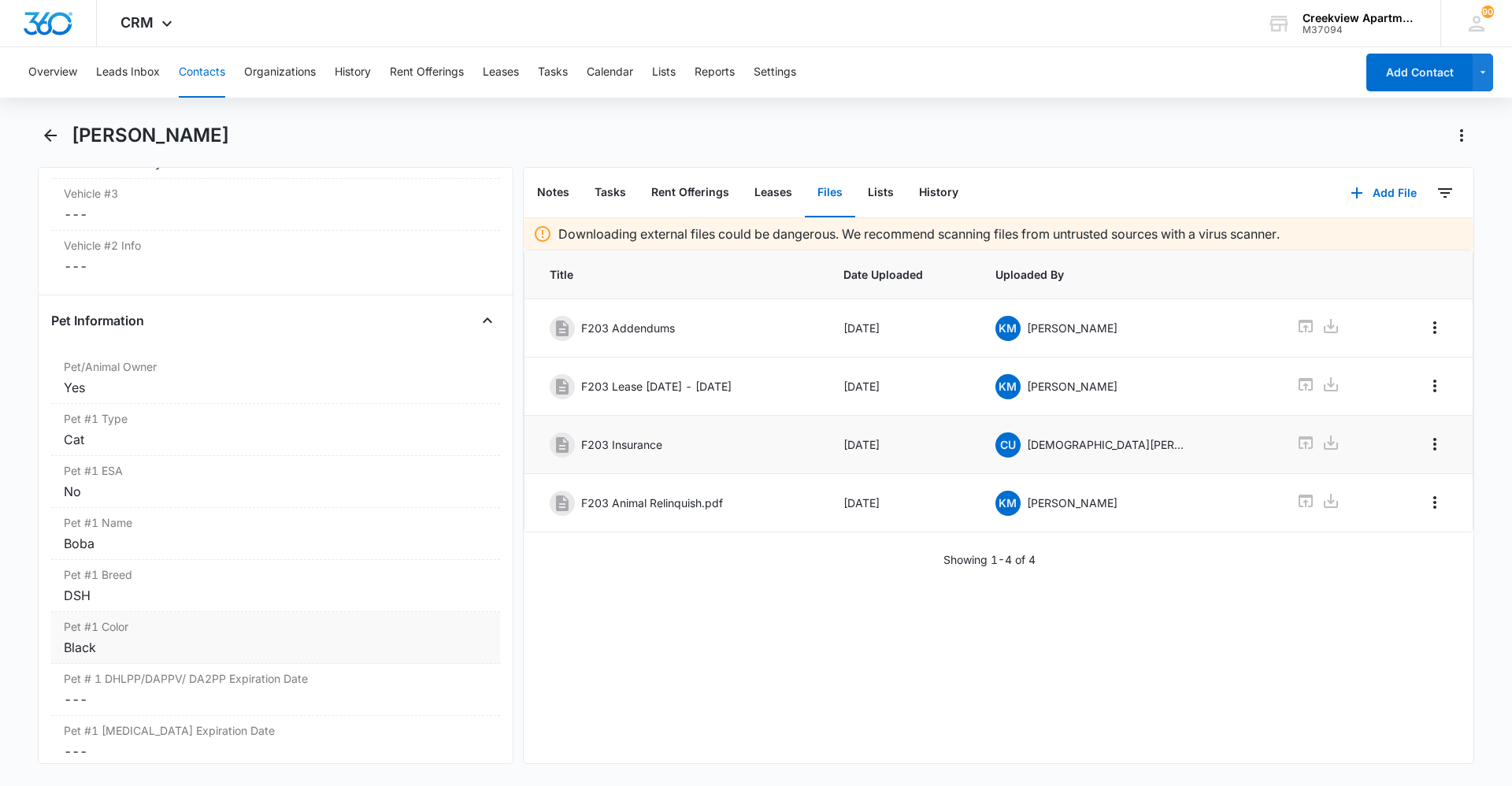
scroll to position [2588, 0]
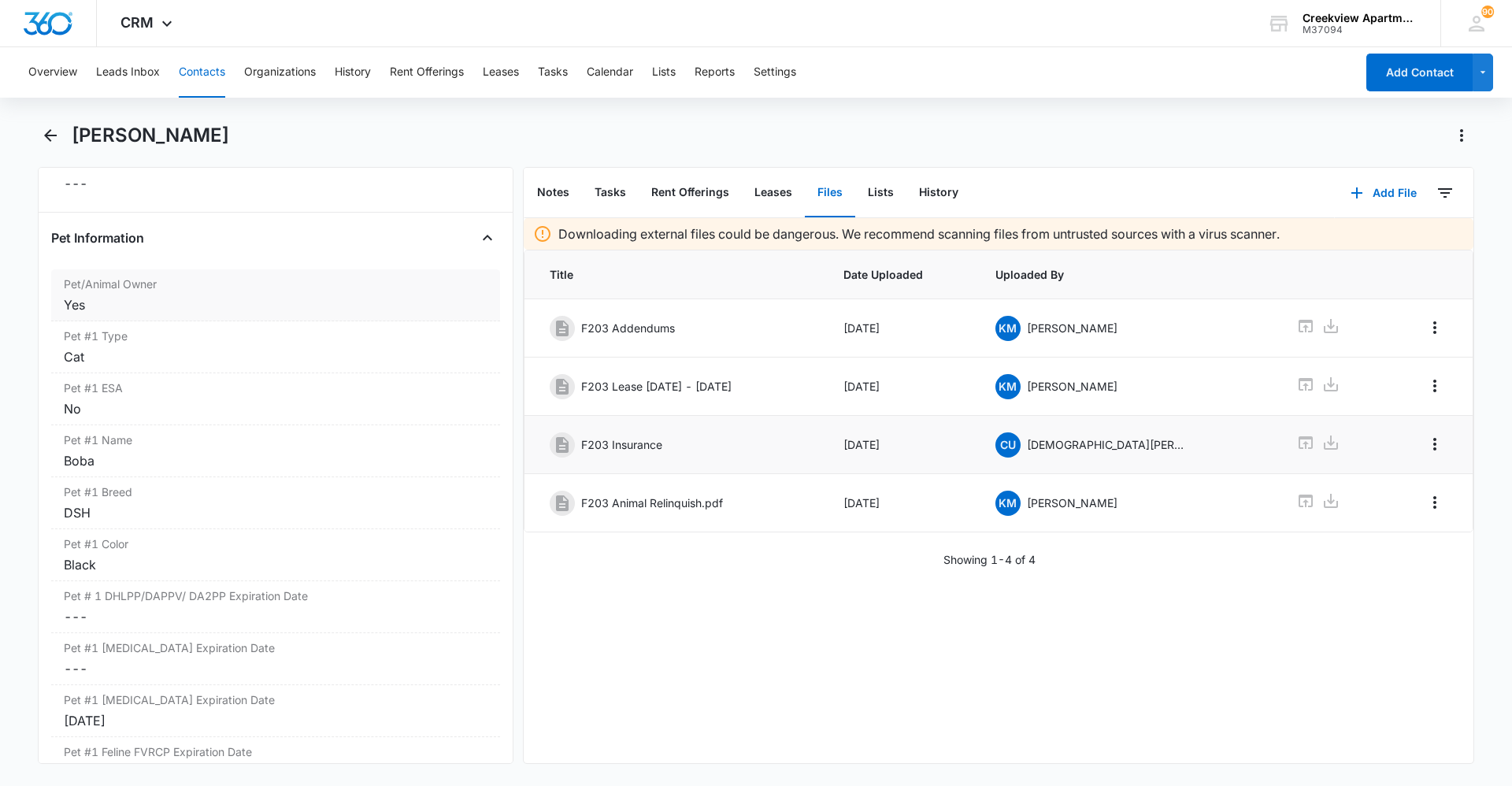
click at [151, 310] on div "Yes" at bounding box center [276, 304] width 424 height 19
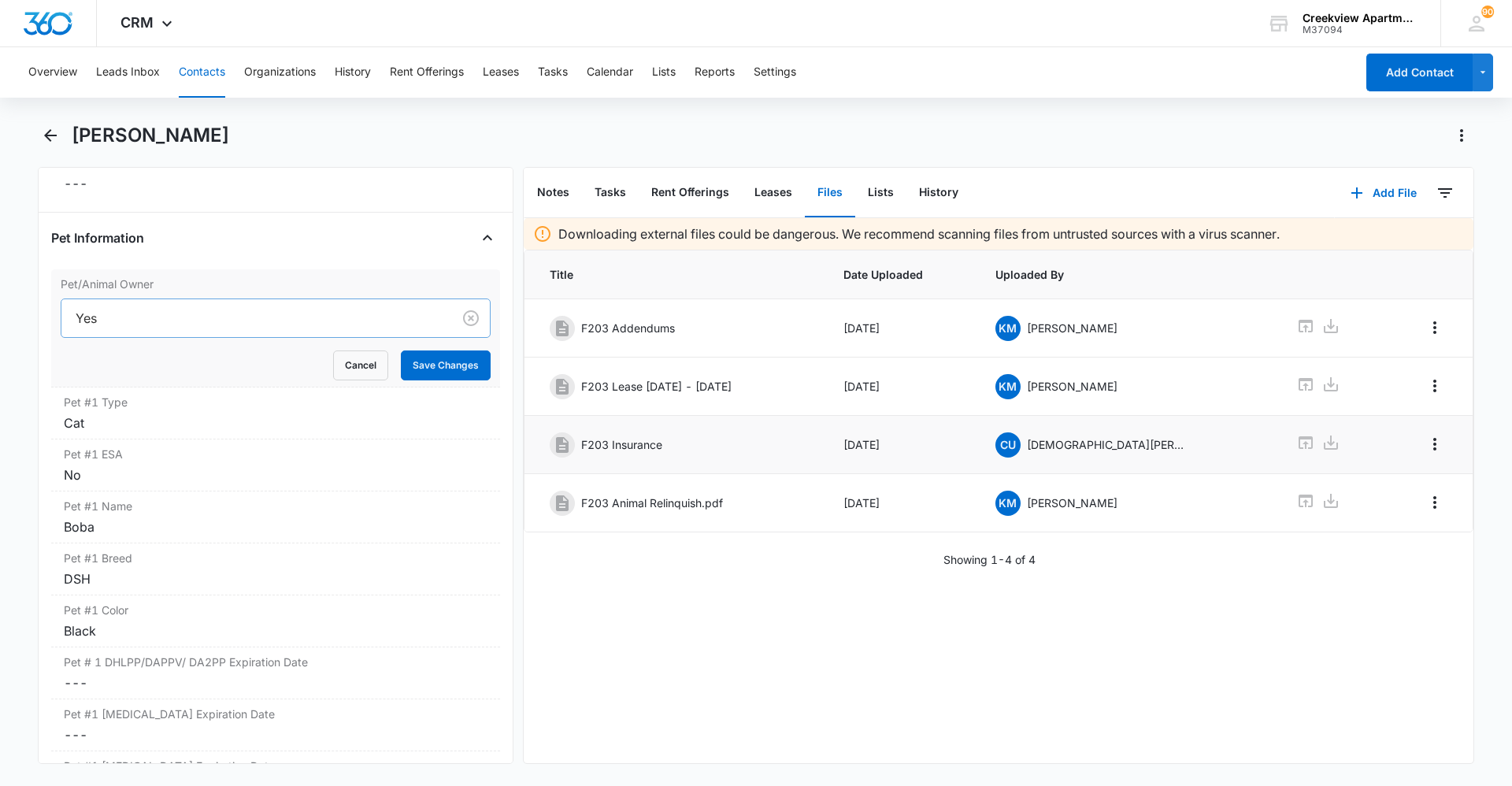
click at [162, 319] on div at bounding box center [253, 318] width 356 height 22
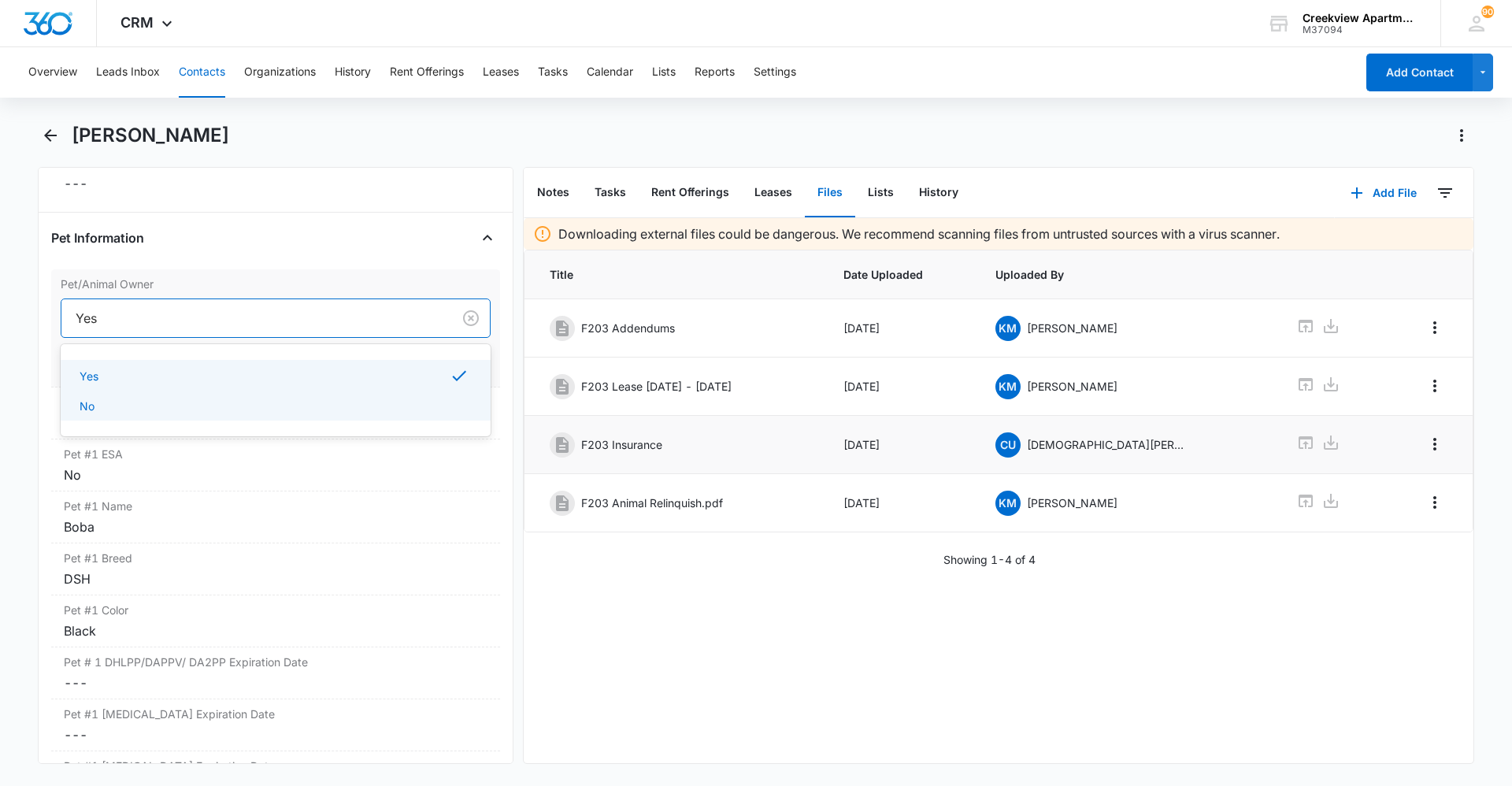
click at [156, 406] on div "No" at bounding box center [274, 406] width 389 height 16
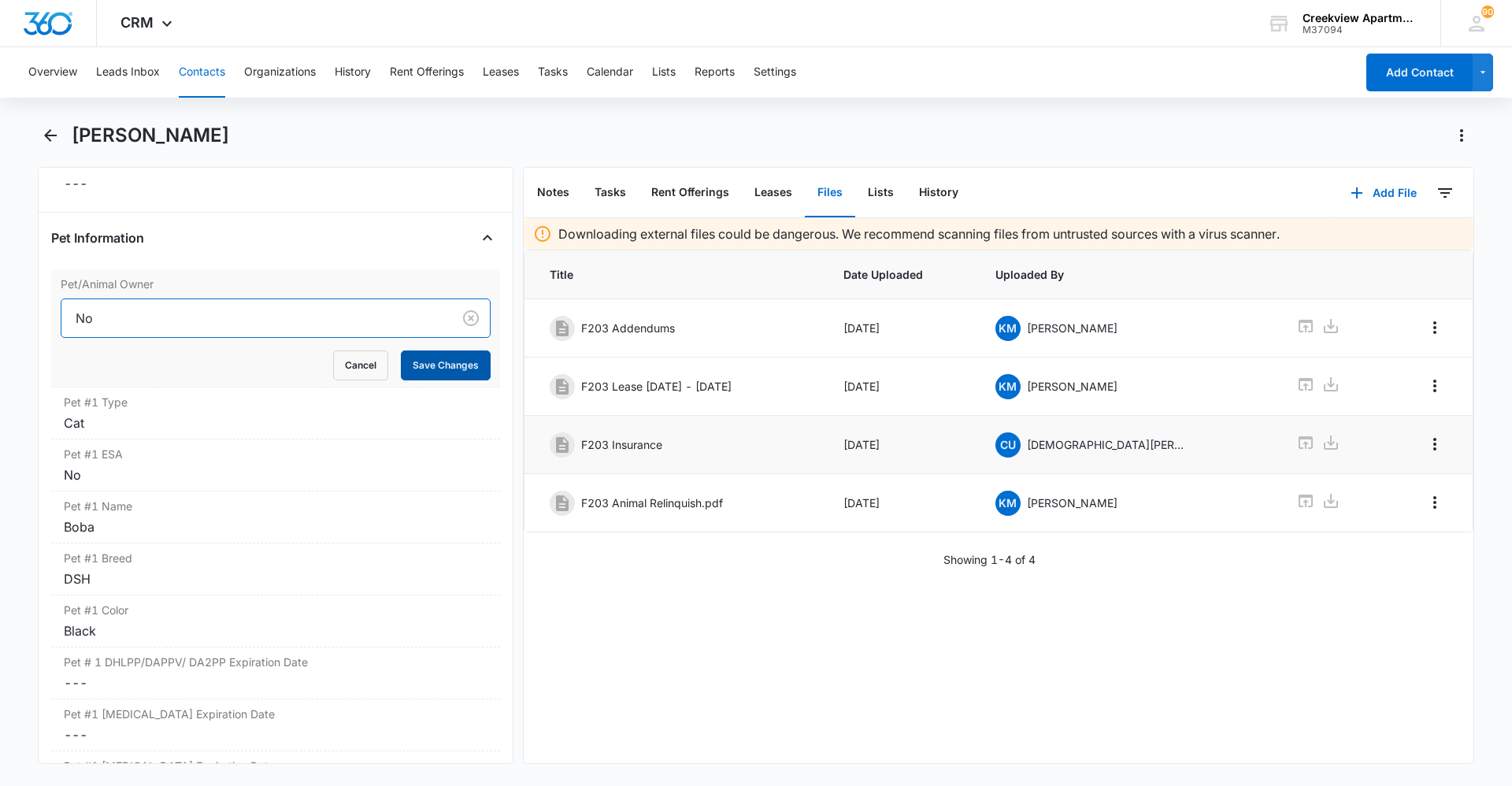
click at [418, 366] on button "Save Changes" at bounding box center [446, 365] width 90 height 30
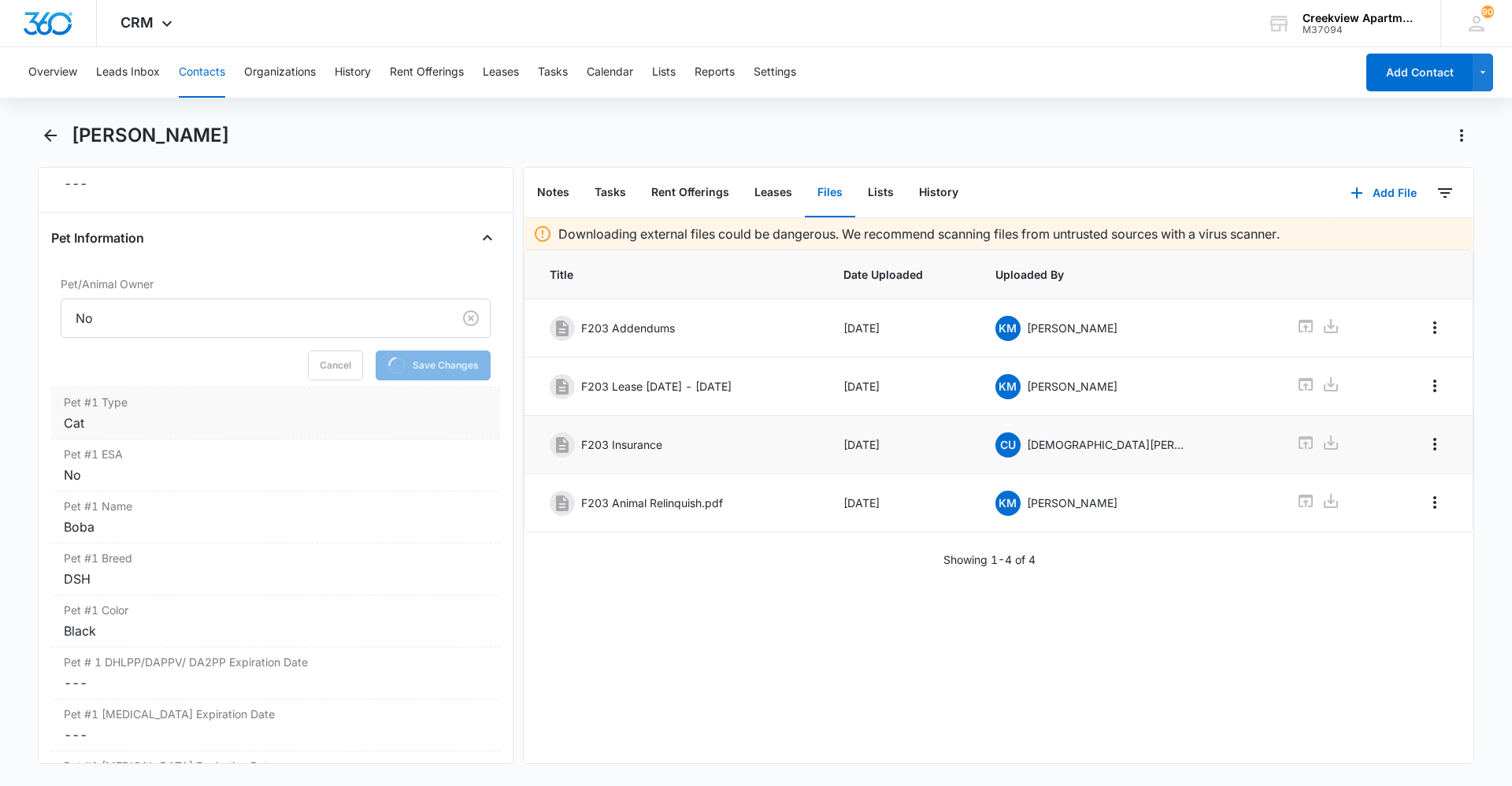
click at [325, 414] on div "Cat" at bounding box center [276, 423] width 424 height 19
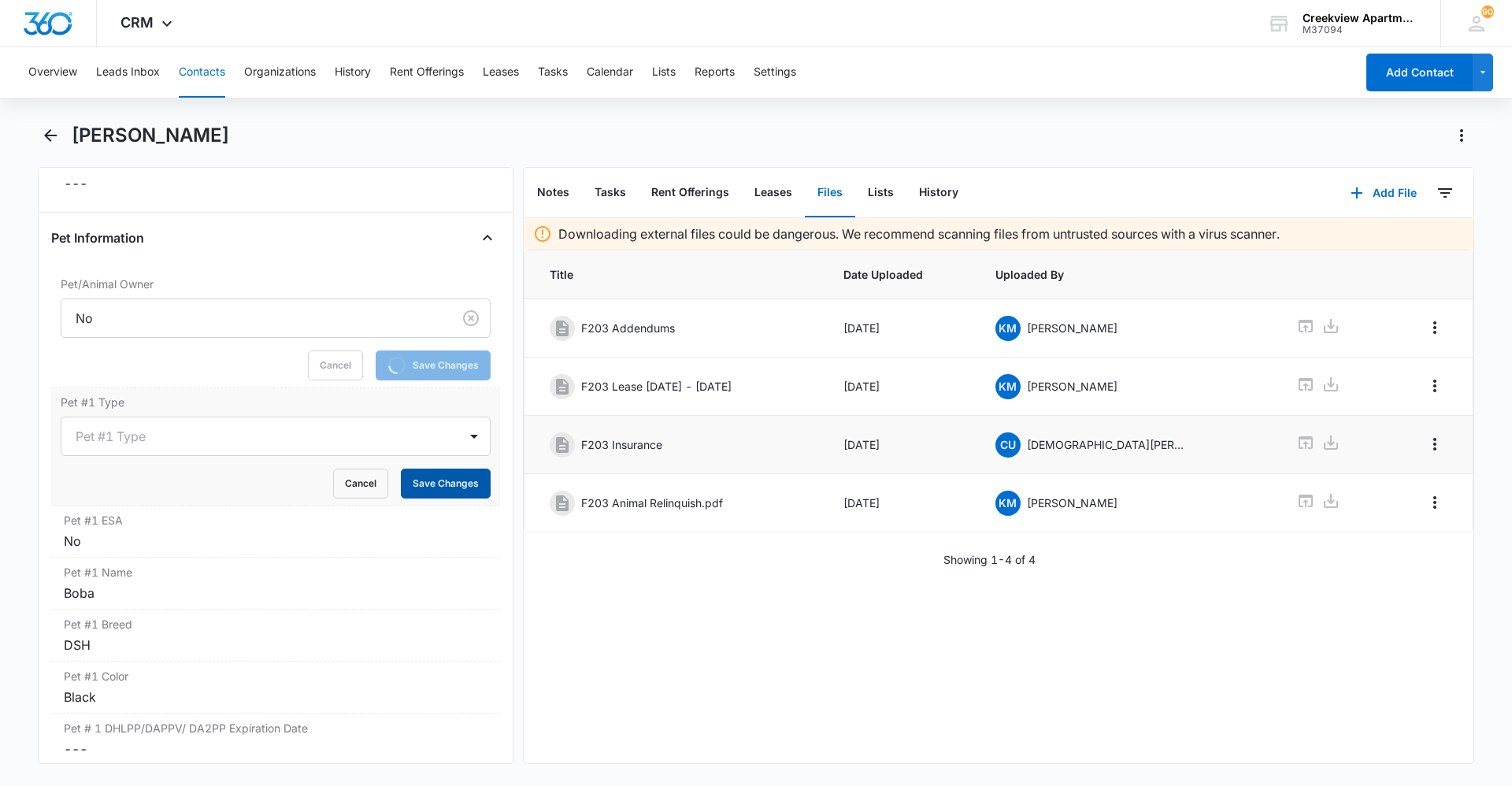
click at [452, 477] on button "Save Changes" at bounding box center [446, 483] width 90 height 30
click at [373, 532] on div "No" at bounding box center [276, 540] width 424 height 19
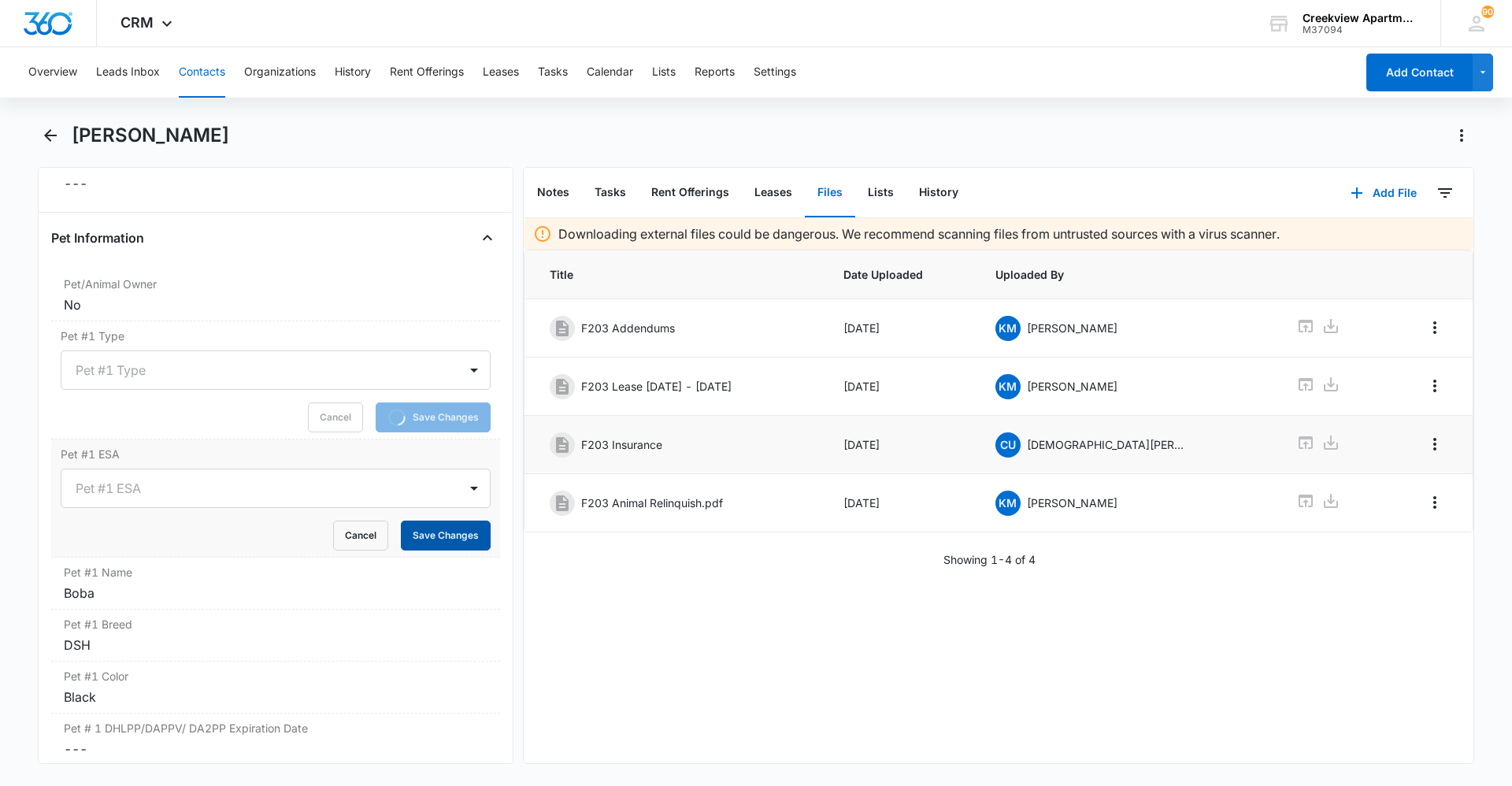
click at [439, 538] on button "Save Changes" at bounding box center [446, 535] width 90 height 30
click at [368, 585] on div "Boba" at bounding box center [276, 592] width 424 height 19
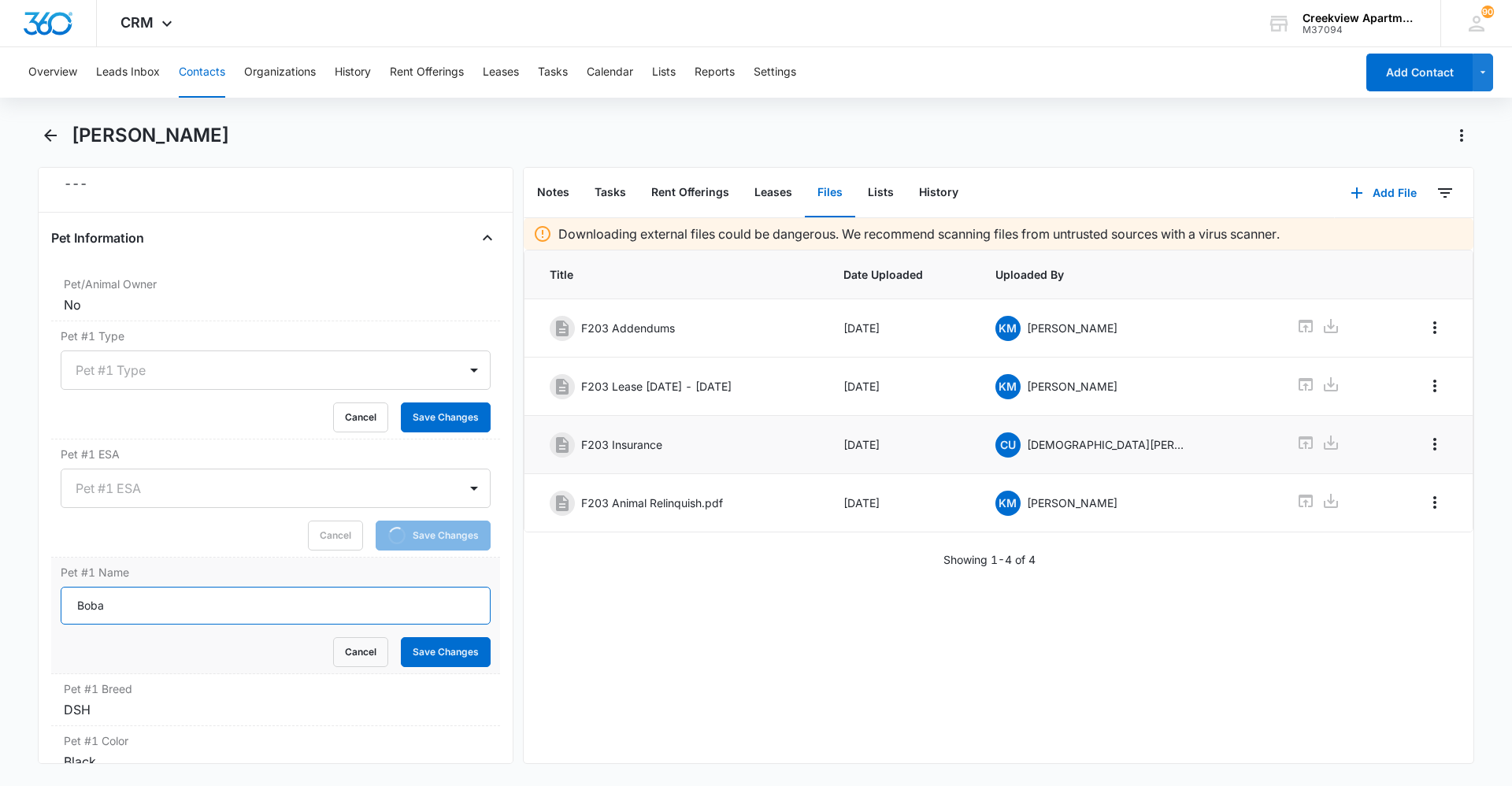
drag, startPoint x: 129, startPoint y: 612, endPoint x: 51, endPoint y: 611, distance: 78.0
click at [51, 611] on div "Pet #1 Name [PERSON_NAME] Cancel Save Changes" at bounding box center [275, 616] width 449 height 117
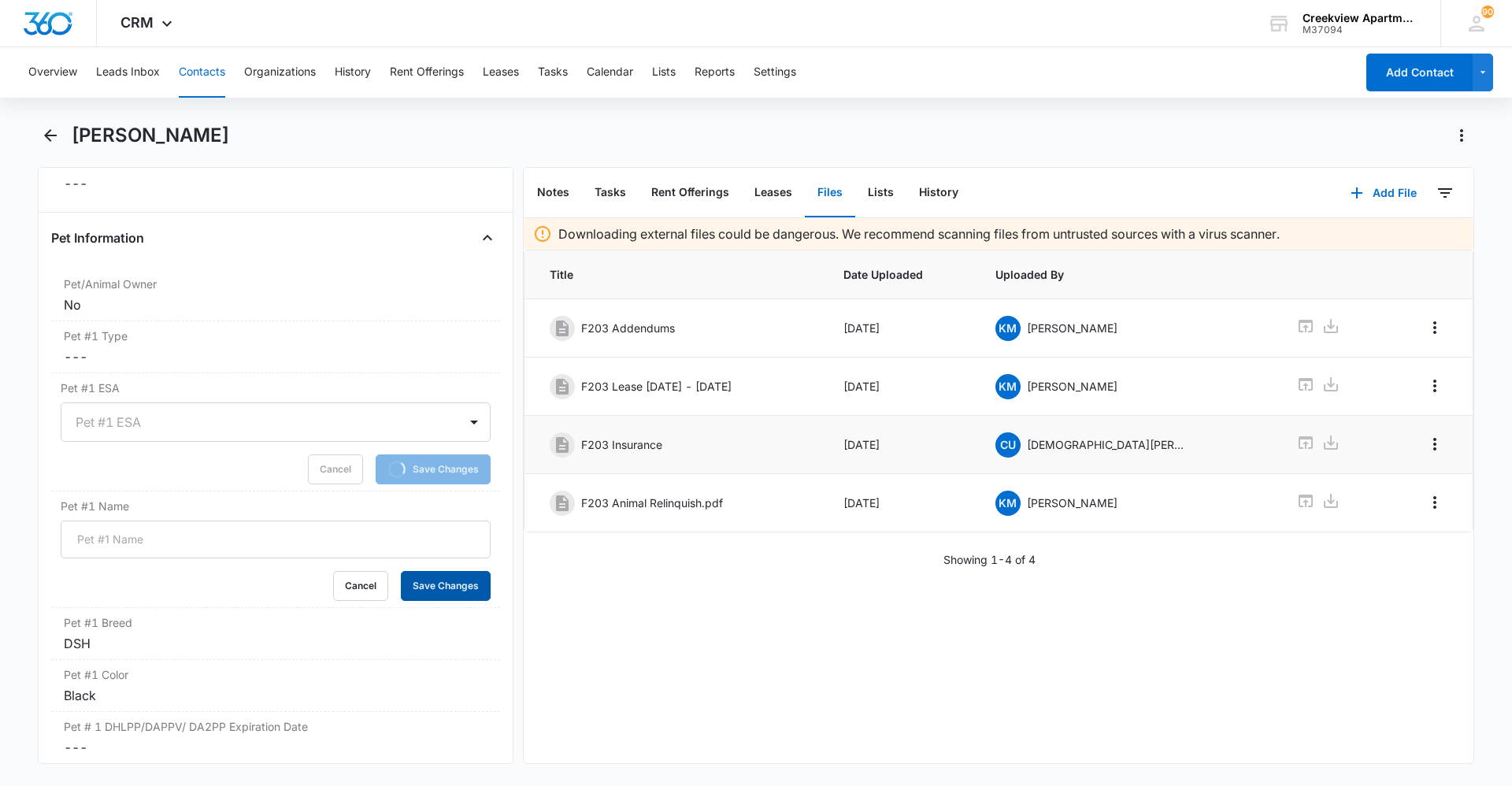
click at [436, 584] on button "Save Changes" at bounding box center [446, 586] width 90 height 30
click at [251, 641] on div "DSH" at bounding box center [276, 642] width 424 height 19
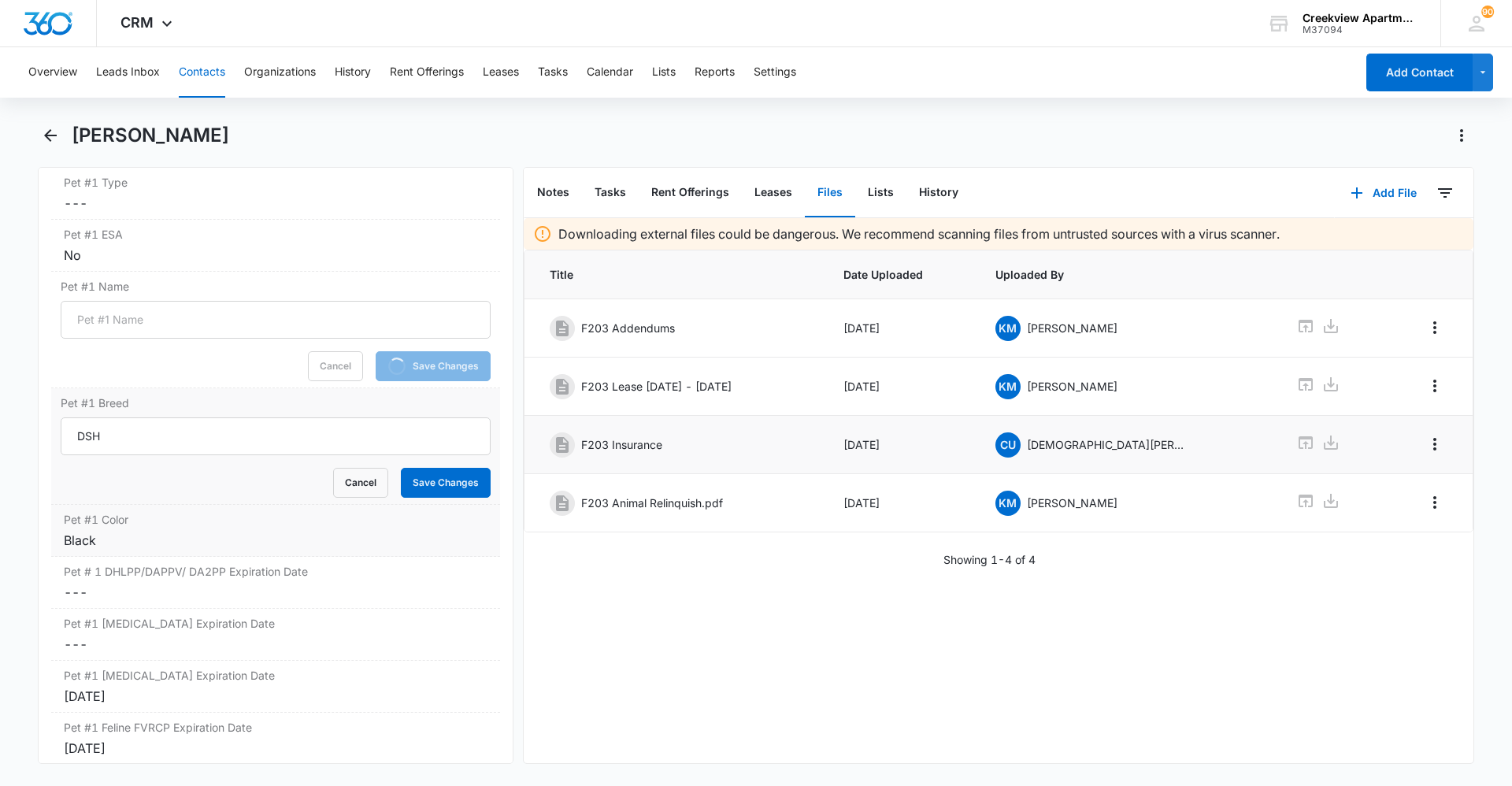
scroll to position [2746, 0]
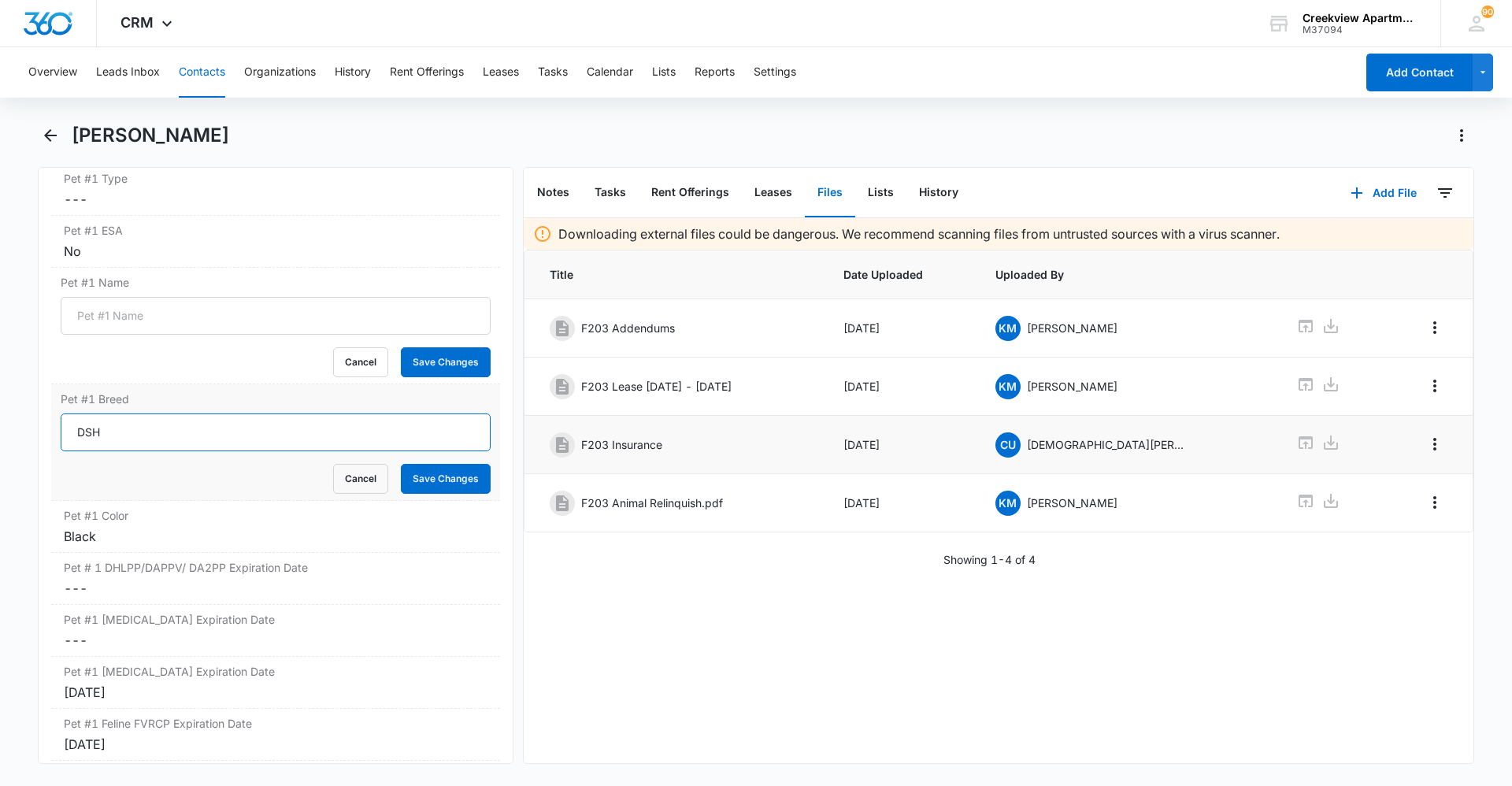
drag, startPoint x: 133, startPoint y: 431, endPoint x: 29, endPoint y: 446, distance: 105.1
click at [29, 446] on main "[PERSON_NAME] Remove GM [PERSON_NAME] Contact Info Name Cancel Save Changes [PE…" at bounding box center [756, 452] width 1512 height 659
click at [430, 475] on button "Save Changes" at bounding box center [446, 479] width 90 height 30
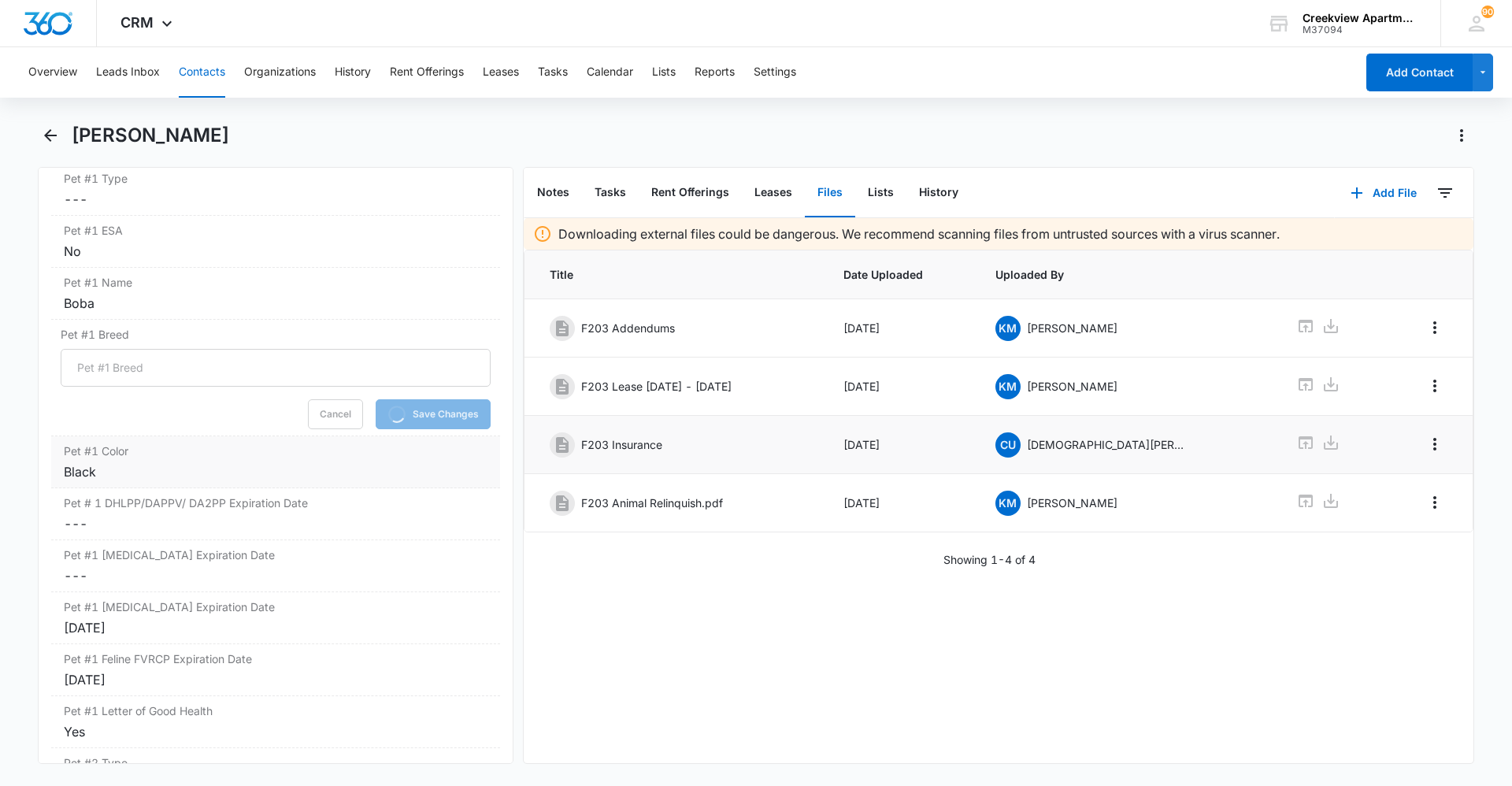
click at [102, 474] on div "Black" at bounding box center [276, 471] width 424 height 19
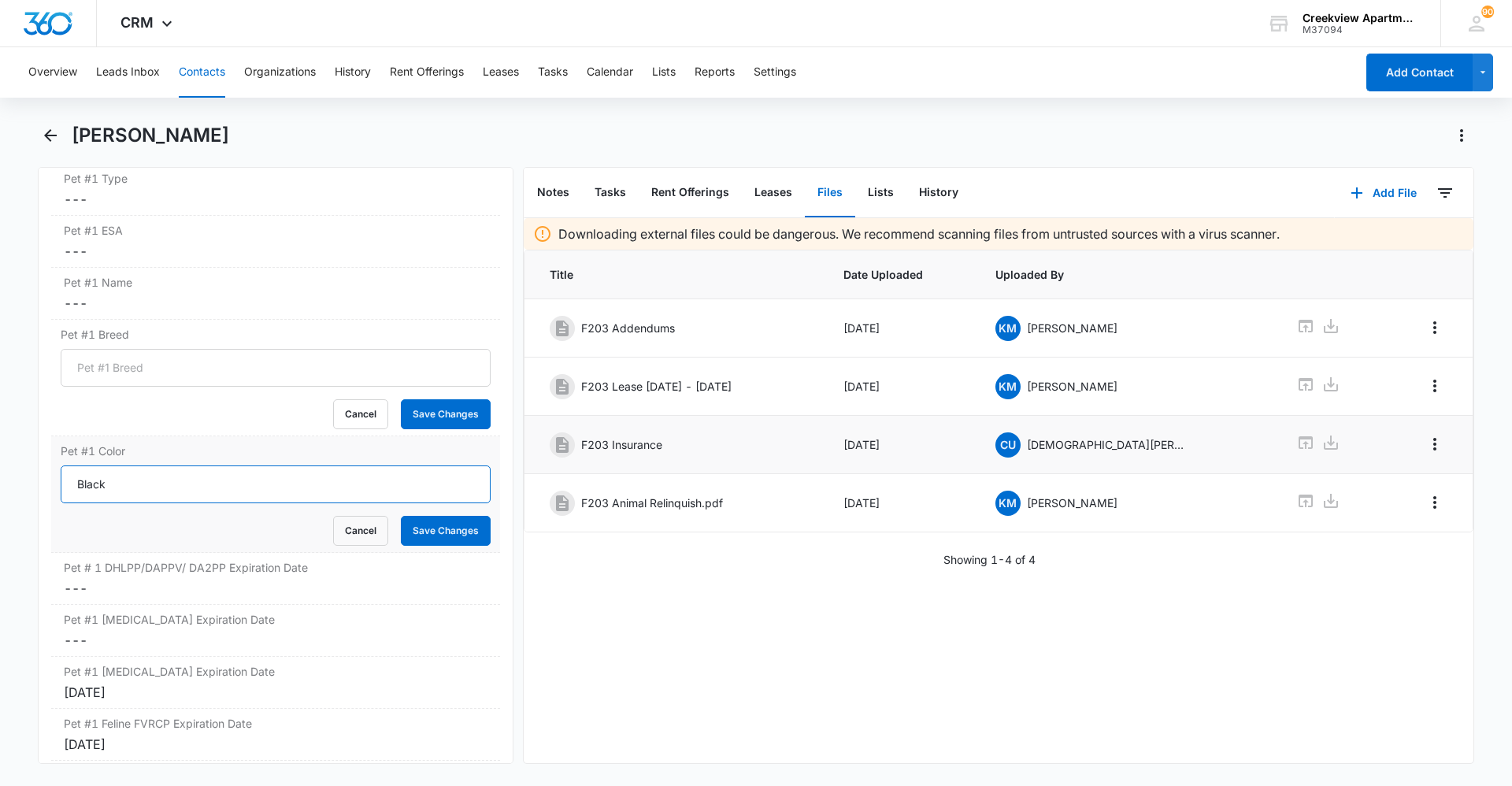
drag, startPoint x: 75, startPoint y: 492, endPoint x: 131, endPoint y: 493, distance: 56.0
click at [62, 493] on input "Black" at bounding box center [276, 484] width 430 height 38
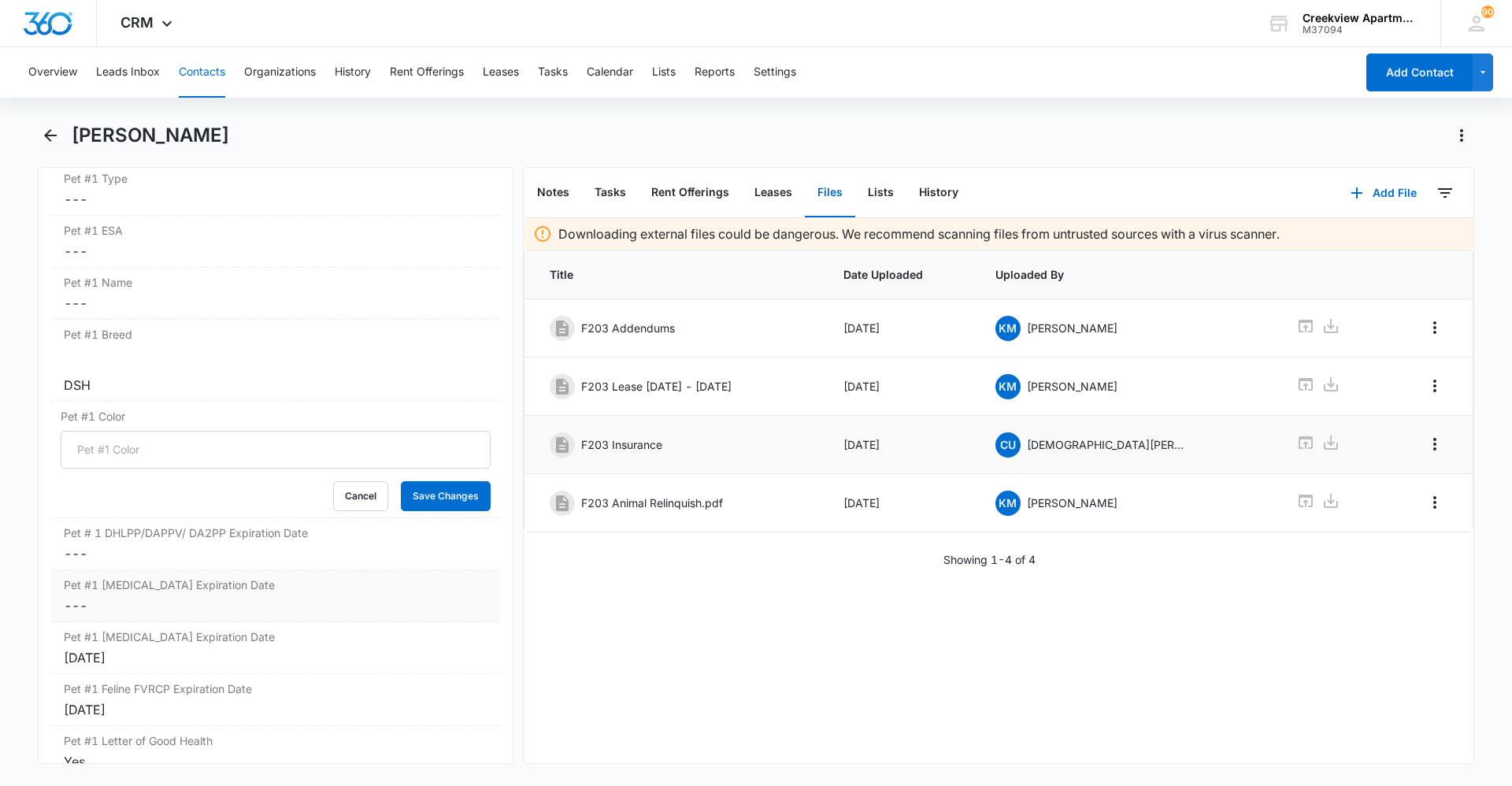
click at [436, 544] on dd "Cancel Save Changes ---" at bounding box center [276, 553] width 424 height 19
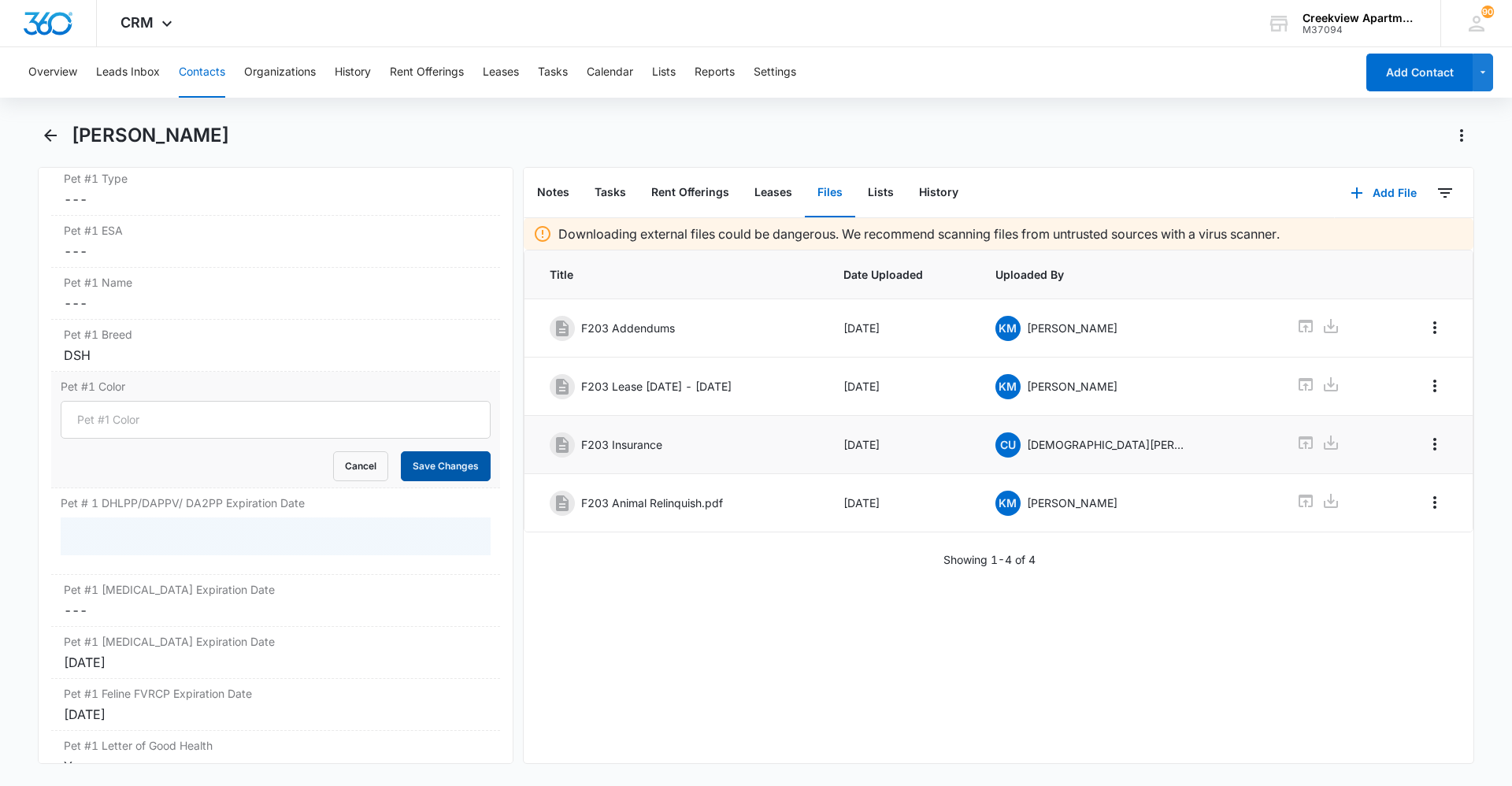
click at [425, 470] on button "Save Changes" at bounding box center [446, 466] width 90 height 30
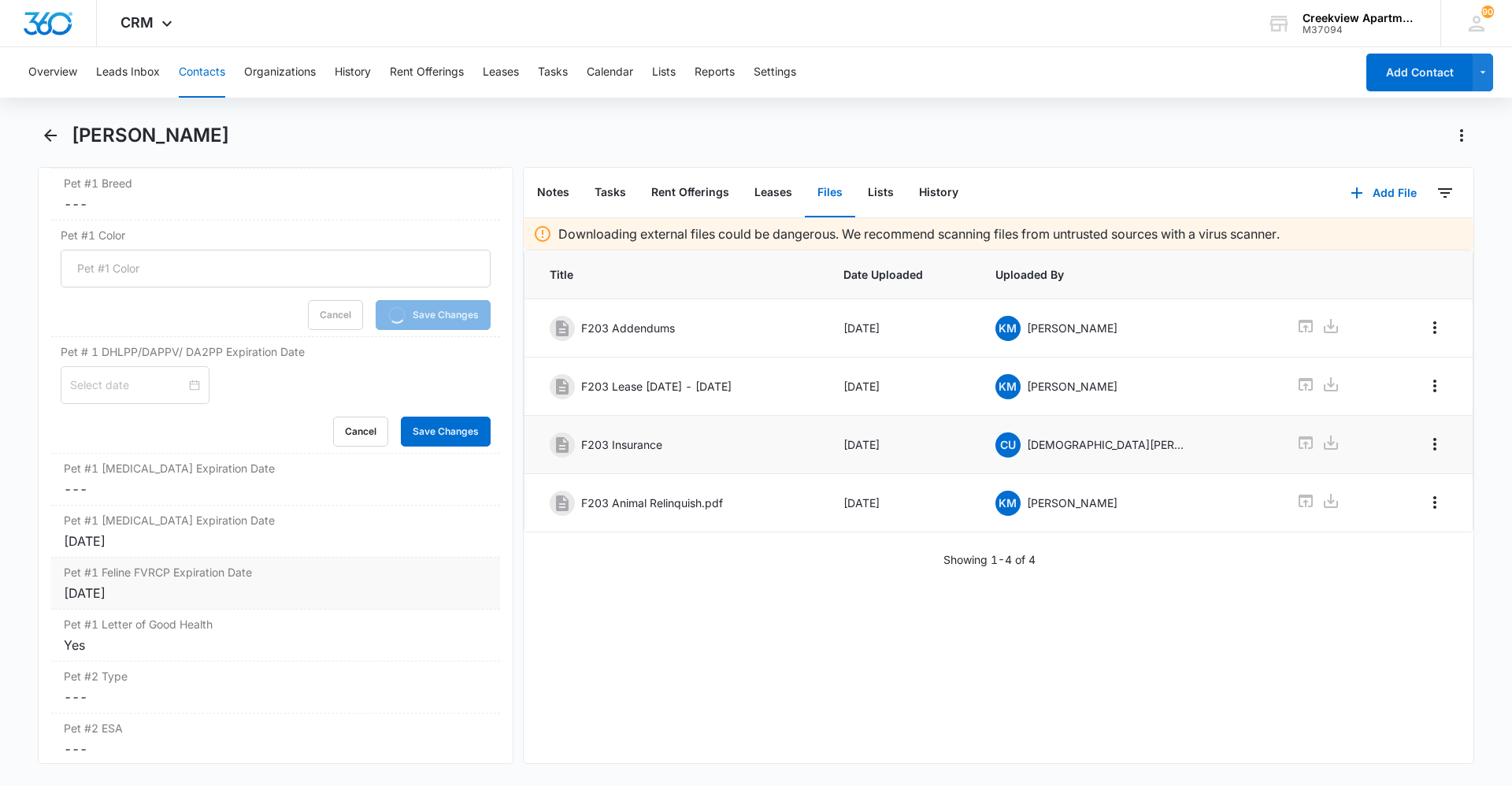
scroll to position [2903, 0]
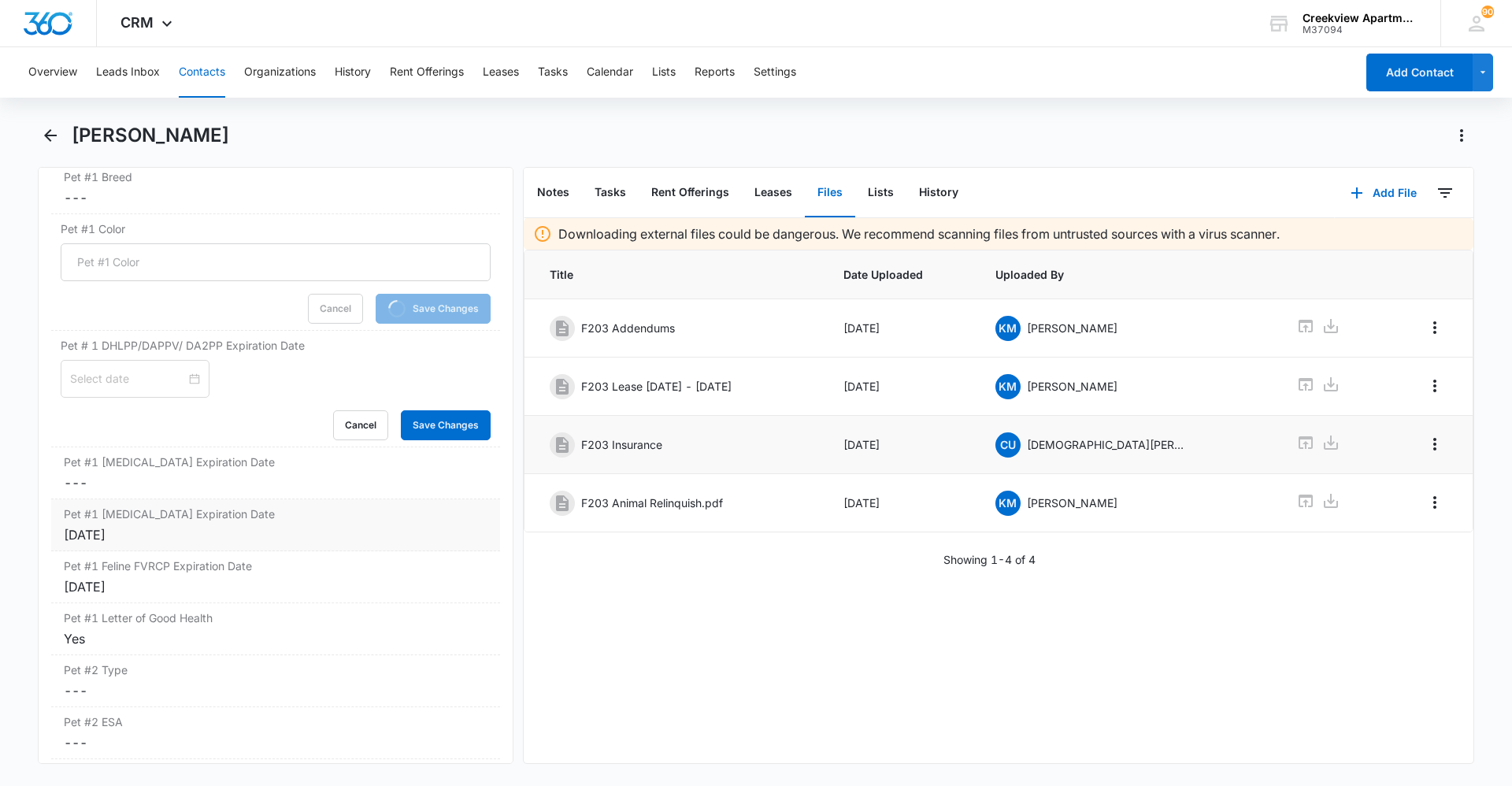
click at [118, 522] on div "Pet #1 [MEDICAL_DATA] Expiration Date Cancel Save Changes [DATE]" at bounding box center [275, 525] width 449 height 52
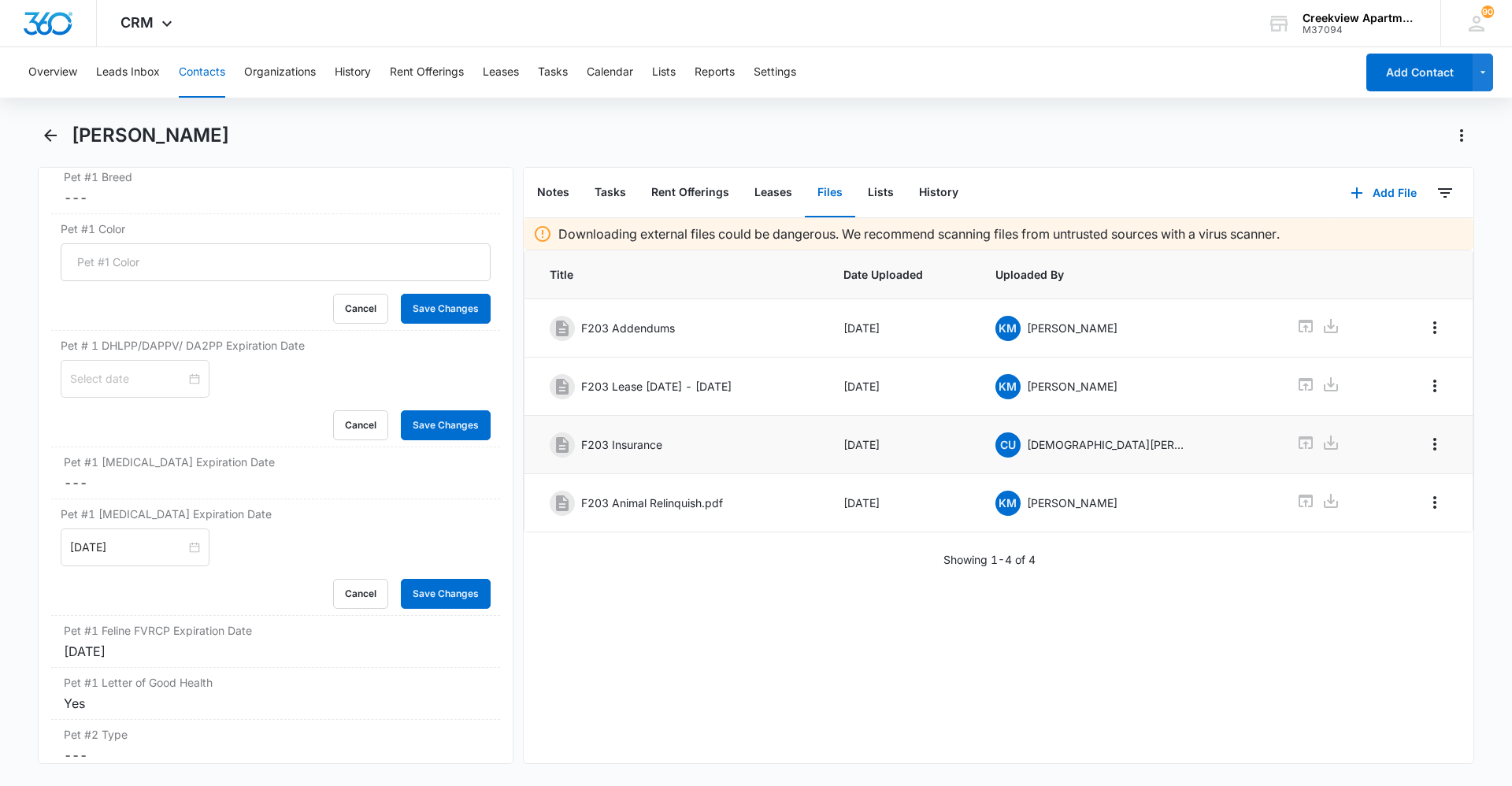
drag, startPoint x: 168, startPoint y: 538, endPoint x: 42, endPoint y: 555, distance: 127.1
click at [42, 555] on div "Remove GM [PERSON_NAME] Contact Info Name Cancel Save Changes [PERSON_NAME] Pho…" at bounding box center [276, 466] width 476 height 597
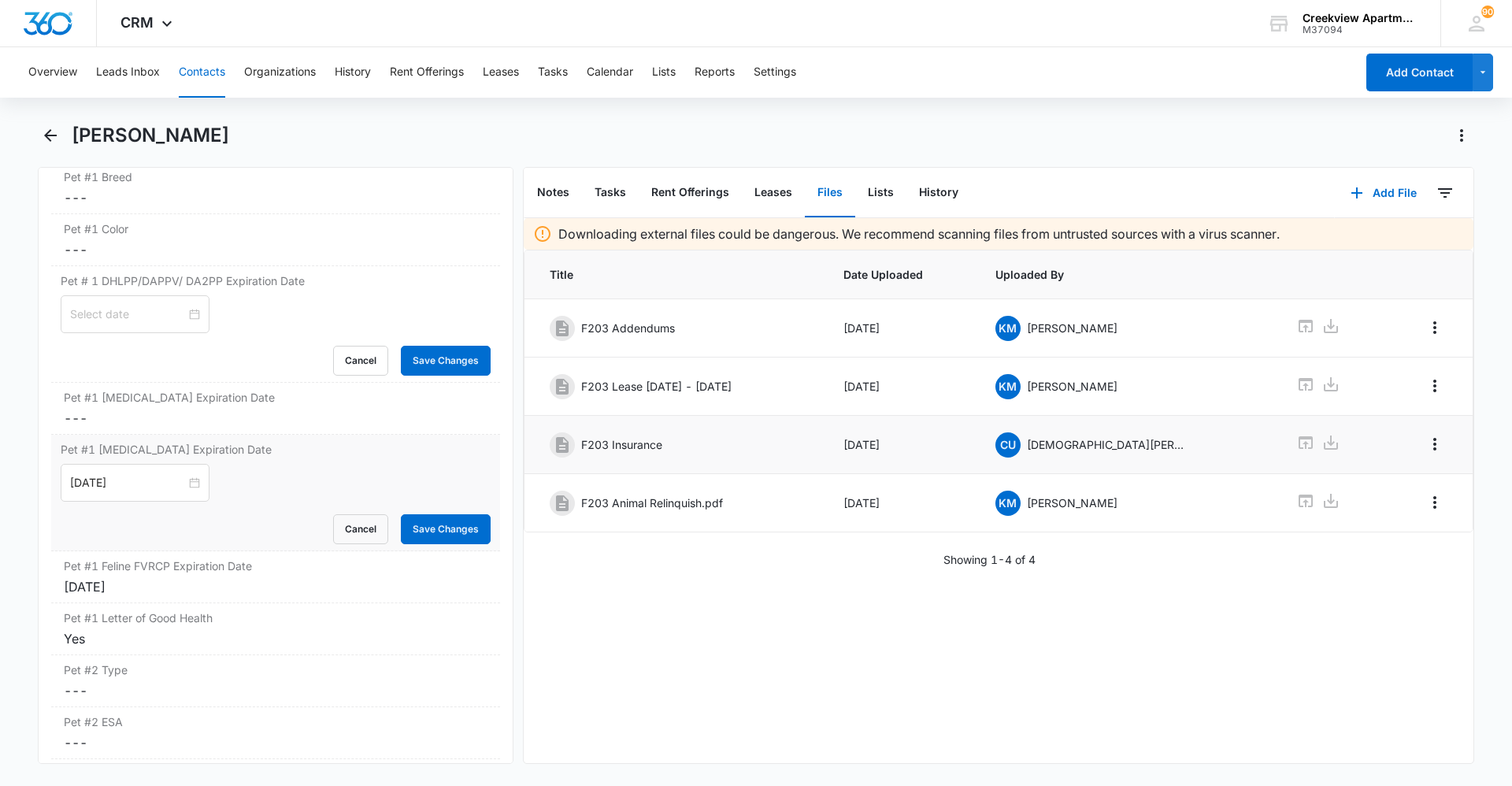
click at [469, 505] on form "[DATE] [DATE] Su Mo Tu We Th Fr Sa 28 29 30 31 1 2 3 4 5 6 7 8 9 10 11 12 13 14…" at bounding box center [276, 504] width 430 height 80
click at [390, 513] on form "[DATE] Su Mo Tu We Th Fr Sa 28 29 30 31 1 2 3 4 5 6 7 8 9 10 11 12 13 14 15 16 …" at bounding box center [276, 504] width 430 height 80
click at [411, 524] on button "Save Changes" at bounding box center [446, 529] width 90 height 30
click at [442, 363] on button "Save Changes" at bounding box center [446, 360] width 90 height 30
click at [230, 579] on div "[DATE]" at bounding box center [276, 586] width 424 height 19
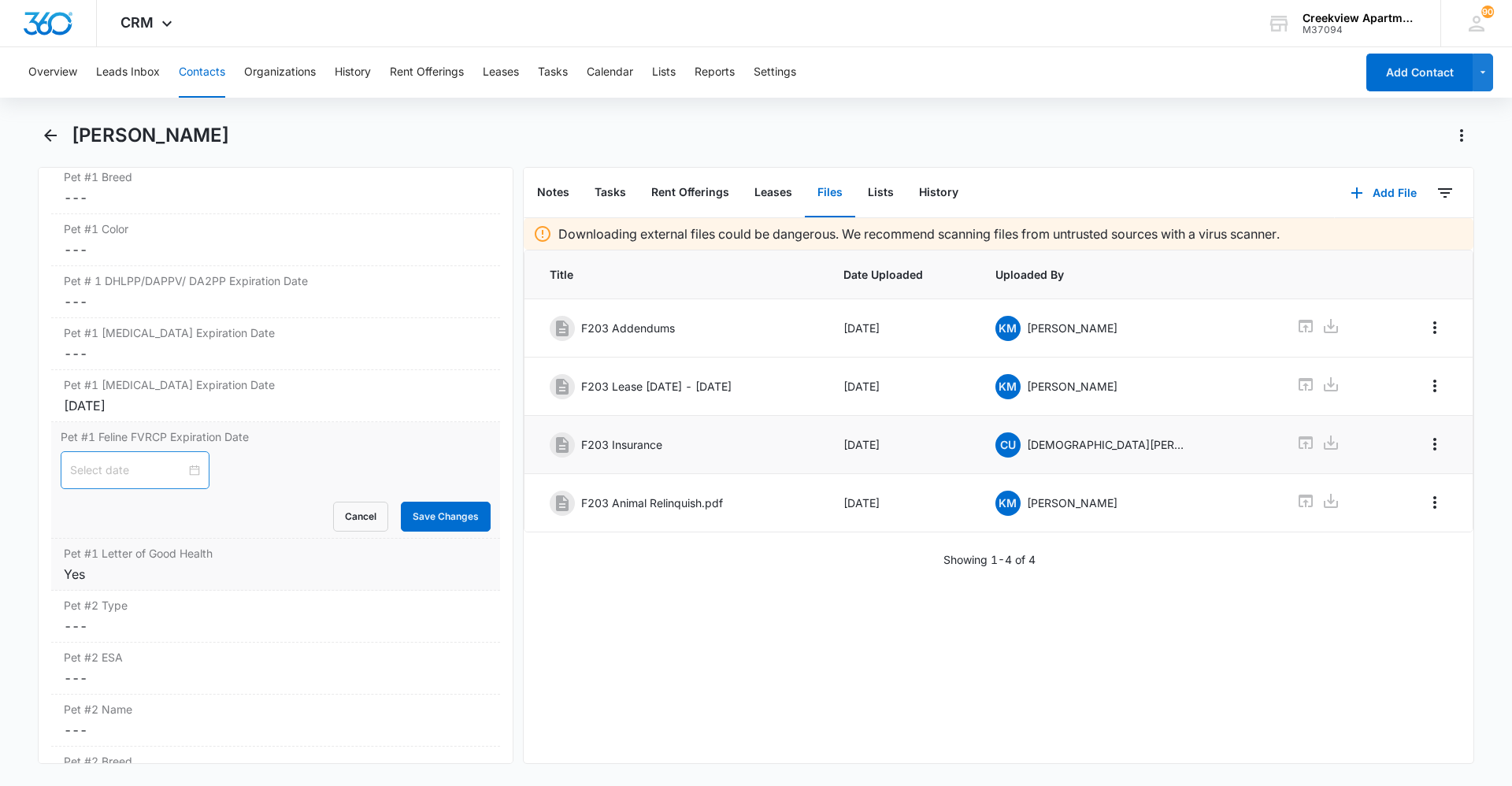
click at [409, 579] on div "Yes" at bounding box center [276, 573] width 424 height 19
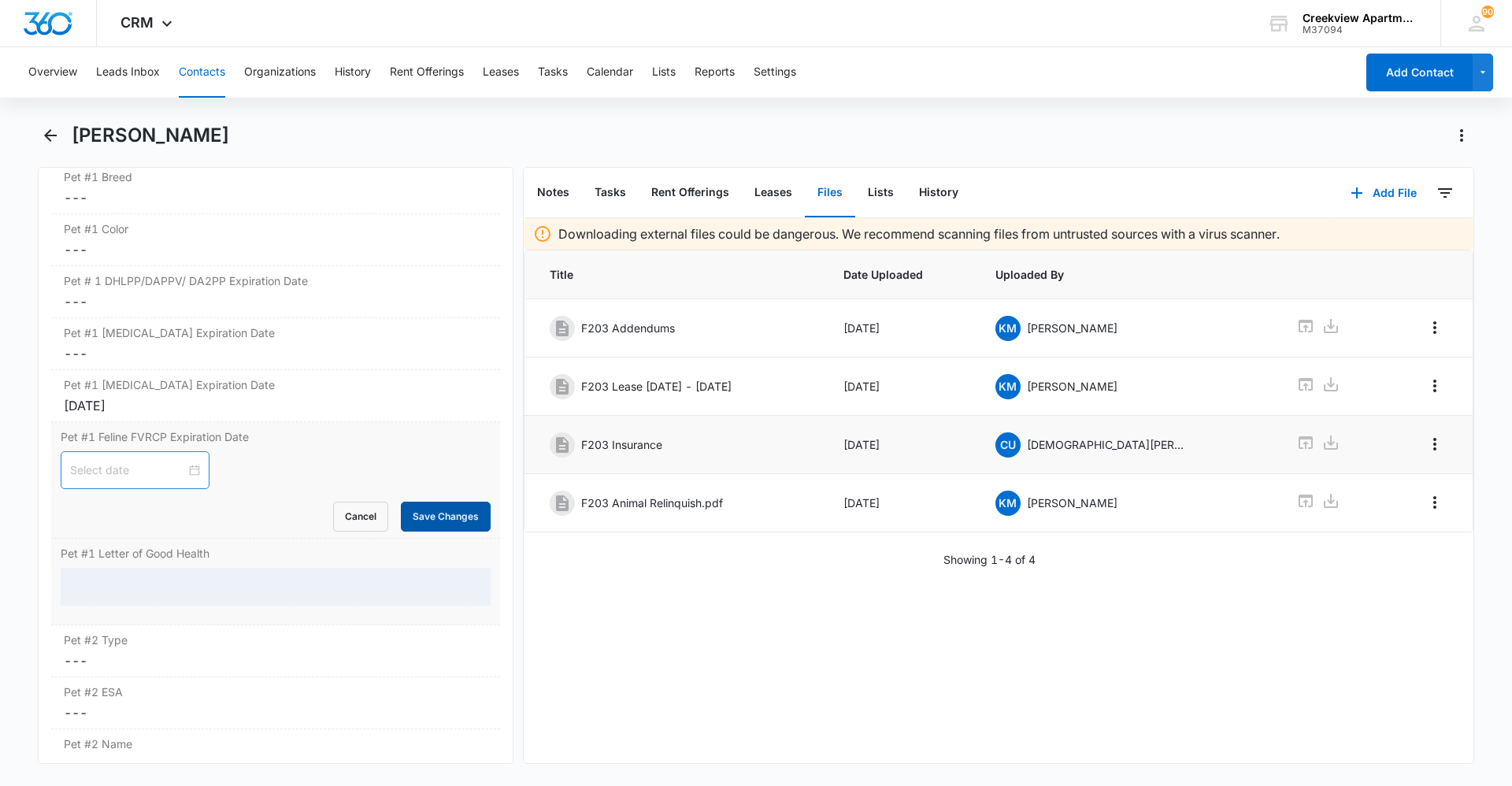
click at [426, 515] on button "Save Changes" at bounding box center [446, 516] width 90 height 30
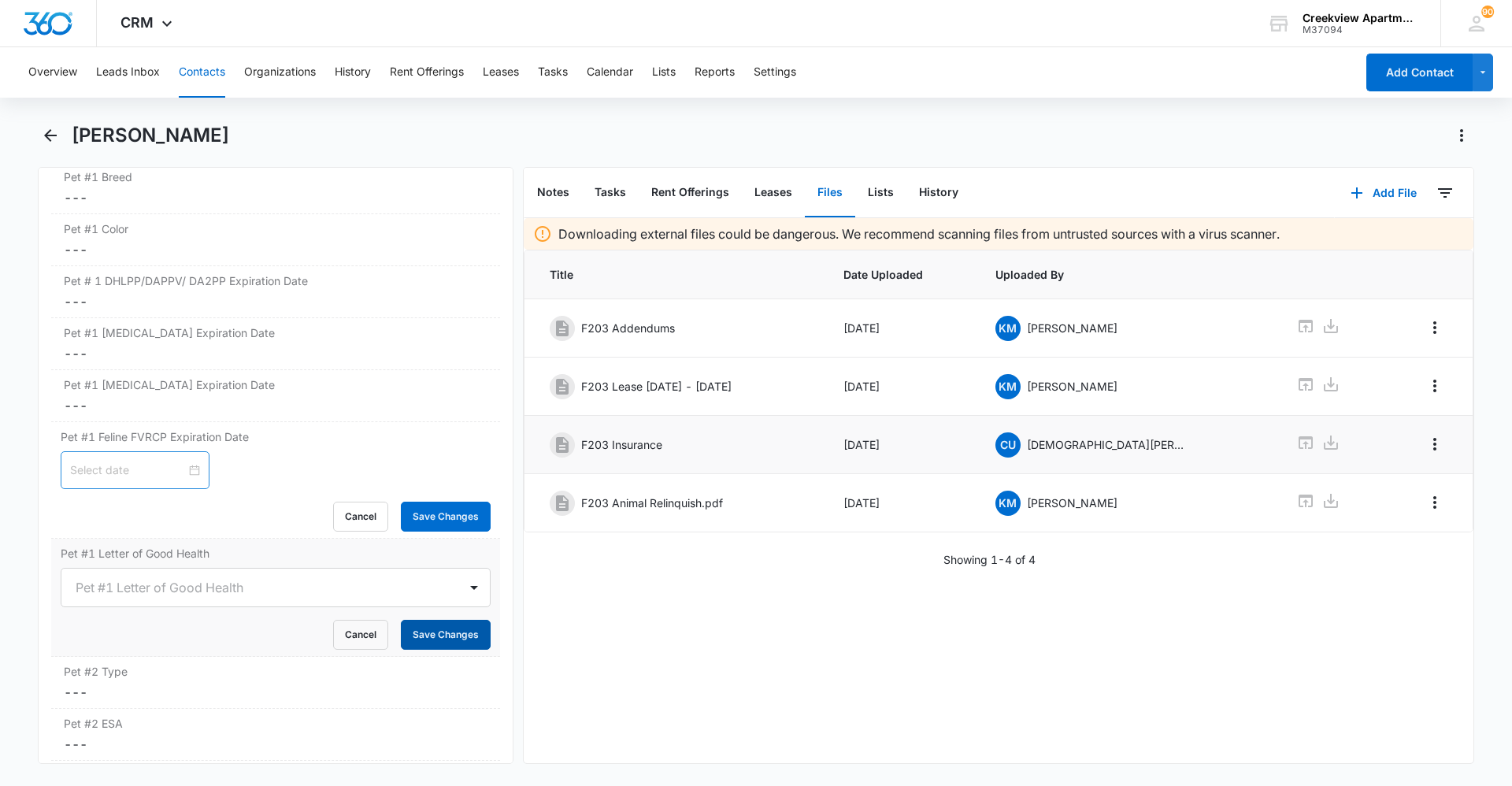
click at [454, 634] on button "Save Changes" at bounding box center [446, 634] width 90 height 30
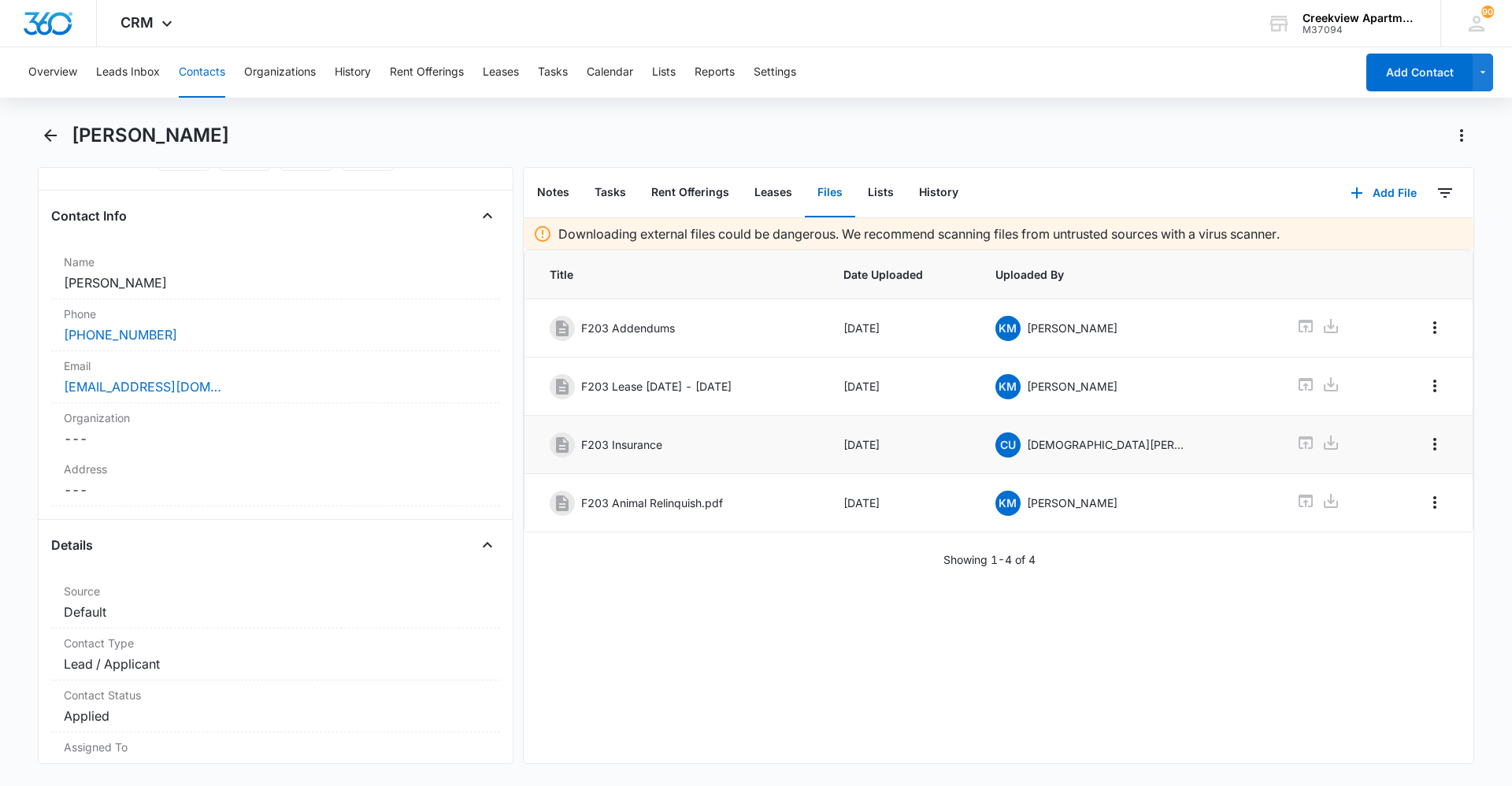
scroll to position [0, 0]
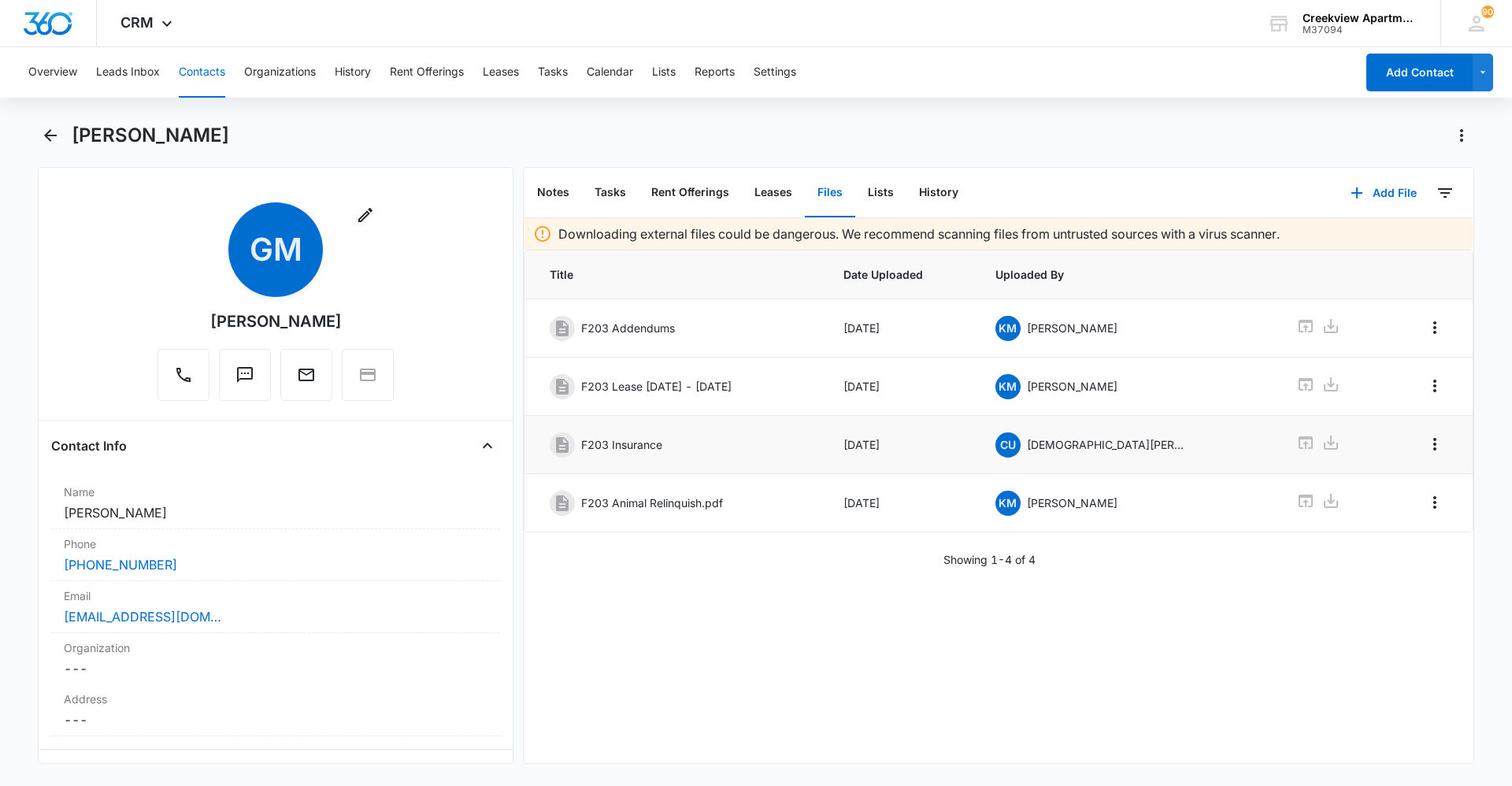
click at [911, 771] on div "[PERSON_NAME] Remove GM [PERSON_NAME] Contact Info Name Cancel Save Changes [PE…" at bounding box center [756, 452] width 1437 height 659
click at [1183, 623] on div "Downloading external files could be dangerous. We recommend scanning files from…" at bounding box center [998, 491] width 950 height 545
click at [1129, 682] on div "Downloading external files could be dangerous. We recommend scanning files from…" at bounding box center [998, 491] width 950 height 545
click at [1116, 767] on div "[PERSON_NAME] Remove GM [PERSON_NAME] Contact Info Name Cancel Save Changes [PE…" at bounding box center [756, 452] width 1437 height 659
click at [791, 683] on div "Downloading external files could be dangerous. We recommend scanning files from…" at bounding box center [998, 491] width 950 height 545
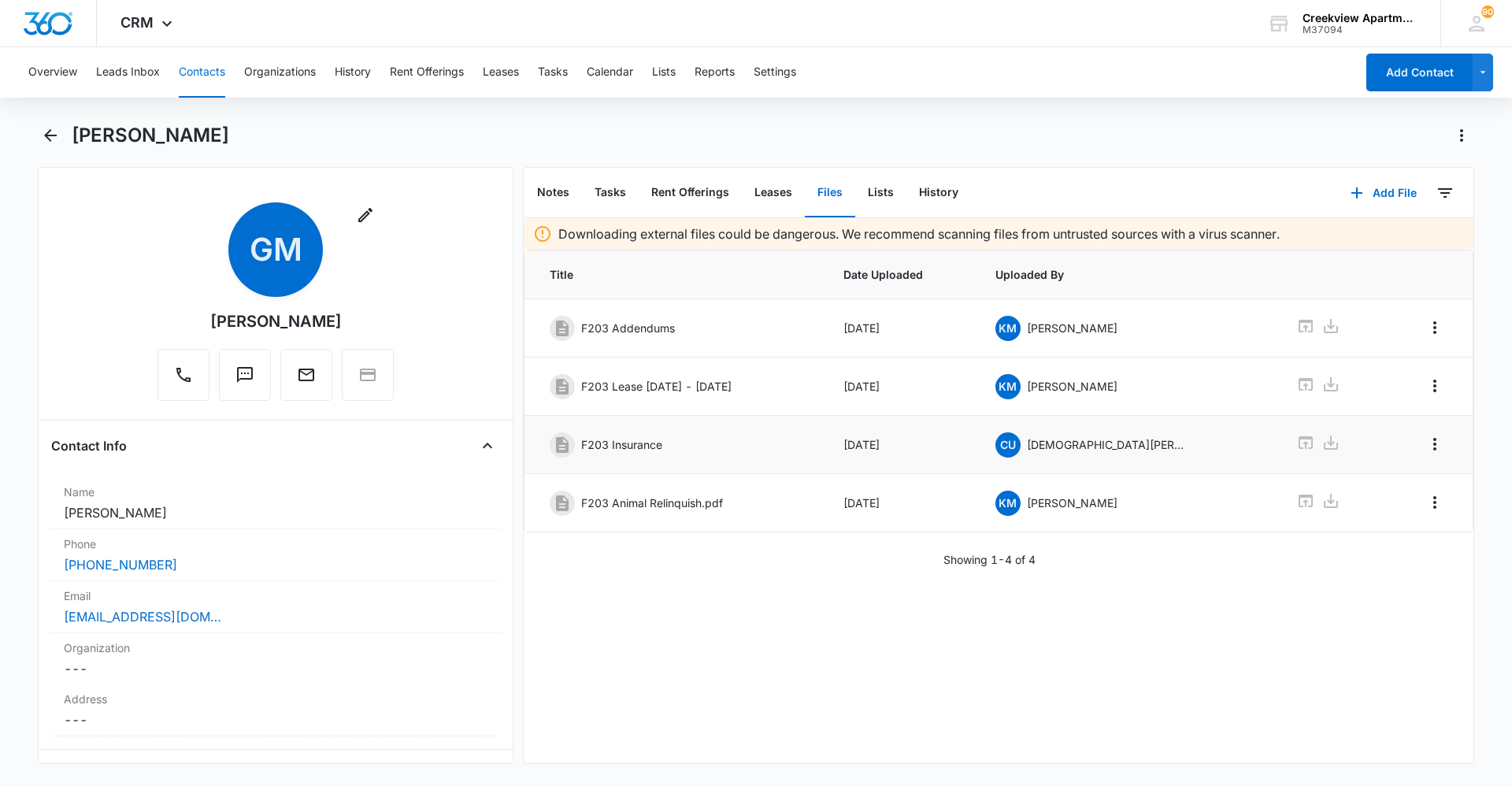
click at [1132, 773] on div "[PERSON_NAME] Remove GM [PERSON_NAME] Contact Info Name Cancel Save Changes [PE…" at bounding box center [756, 452] width 1437 height 659
click at [950, 737] on div "Downloading external files could be dangerous. We recommend scanning files from…" at bounding box center [998, 491] width 950 height 545
click at [915, 779] on div "[PERSON_NAME] Remove GM [PERSON_NAME] Contact Info Name Cancel Save Changes [PE…" at bounding box center [756, 452] width 1437 height 659
click at [1433, 678] on div "Downloading external files could be dangerous. We recommend scanning files from…" at bounding box center [998, 491] width 950 height 545
click at [720, 646] on div "Downloading external files could be dangerous. We recommend scanning files from…" at bounding box center [998, 491] width 950 height 545
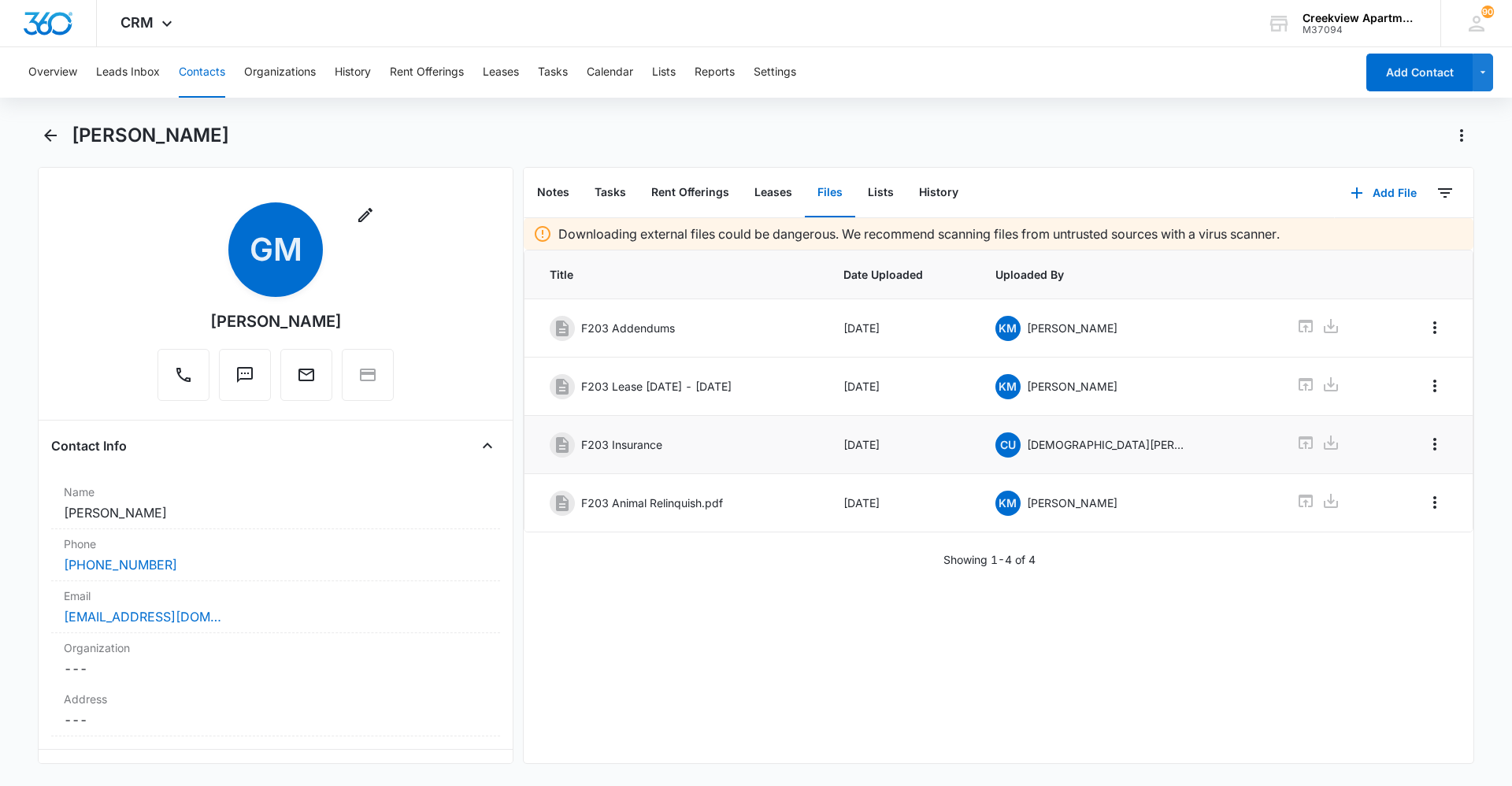
click at [665, 572] on div "Downloading external files could be dangerous. We recommend scanning files from…" at bounding box center [998, 491] width 950 height 545
click at [898, 621] on div "Downloading external files could be dangerous. We recommend scanning files from…" at bounding box center [998, 491] width 950 height 545
click at [951, 742] on div "Downloading external files could be dangerous. We recommend scanning files from…" at bounding box center [998, 491] width 950 height 545
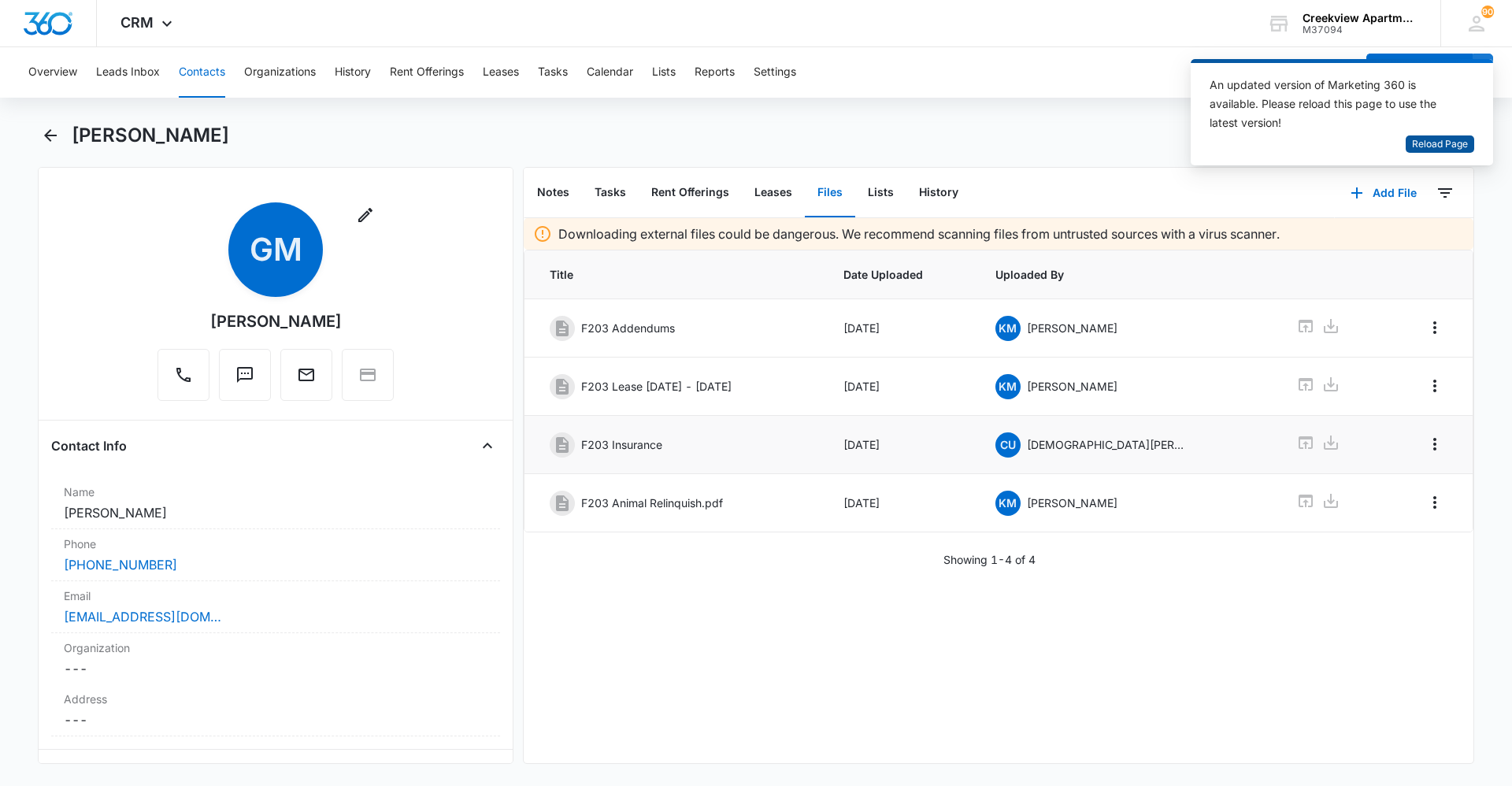
click at [1412, 139] on span "Reload Page" at bounding box center [1440, 144] width 56 height 15
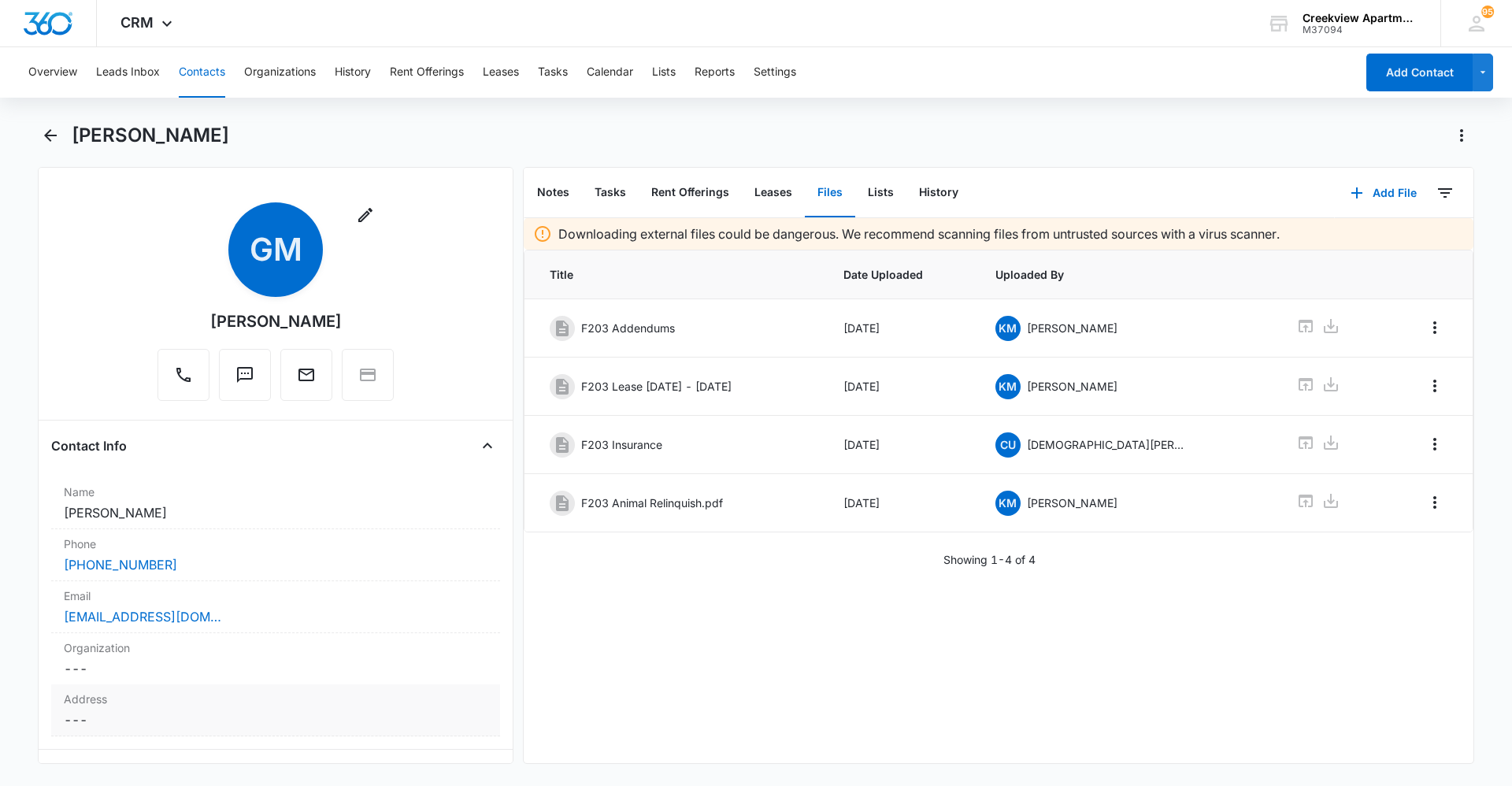
drag, startPoint x: 382, startPoint y: 707, endPoint x: 369, endPoint y: 707, distance: 13.0
click at [382, 707] on div "Address Cancel Save Changes ---" at bounding box center [275, 710] width 449 height 52
click at [203, 76] on button "Contacts" at bounding box center [201, 72] width 46 height 50
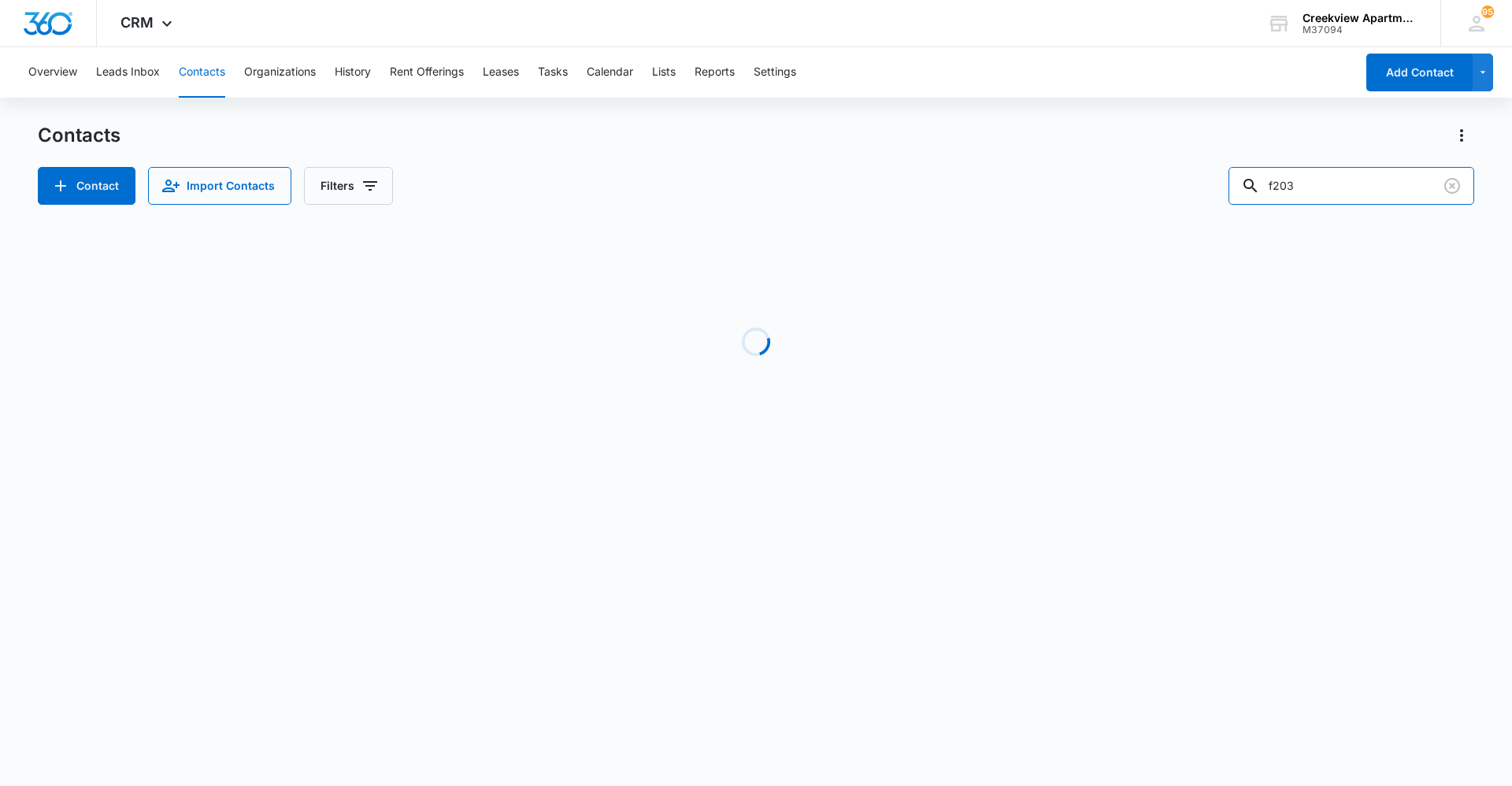
drag, startPoint x: 1362, startPoint y: 193, endPoint x: 1189, endPoint y: 195, distance: 173.0
click at [1189, 195] on div "Contact Import Contacts Filters f203" at bounding box center [756, 186] width 1437 height 38
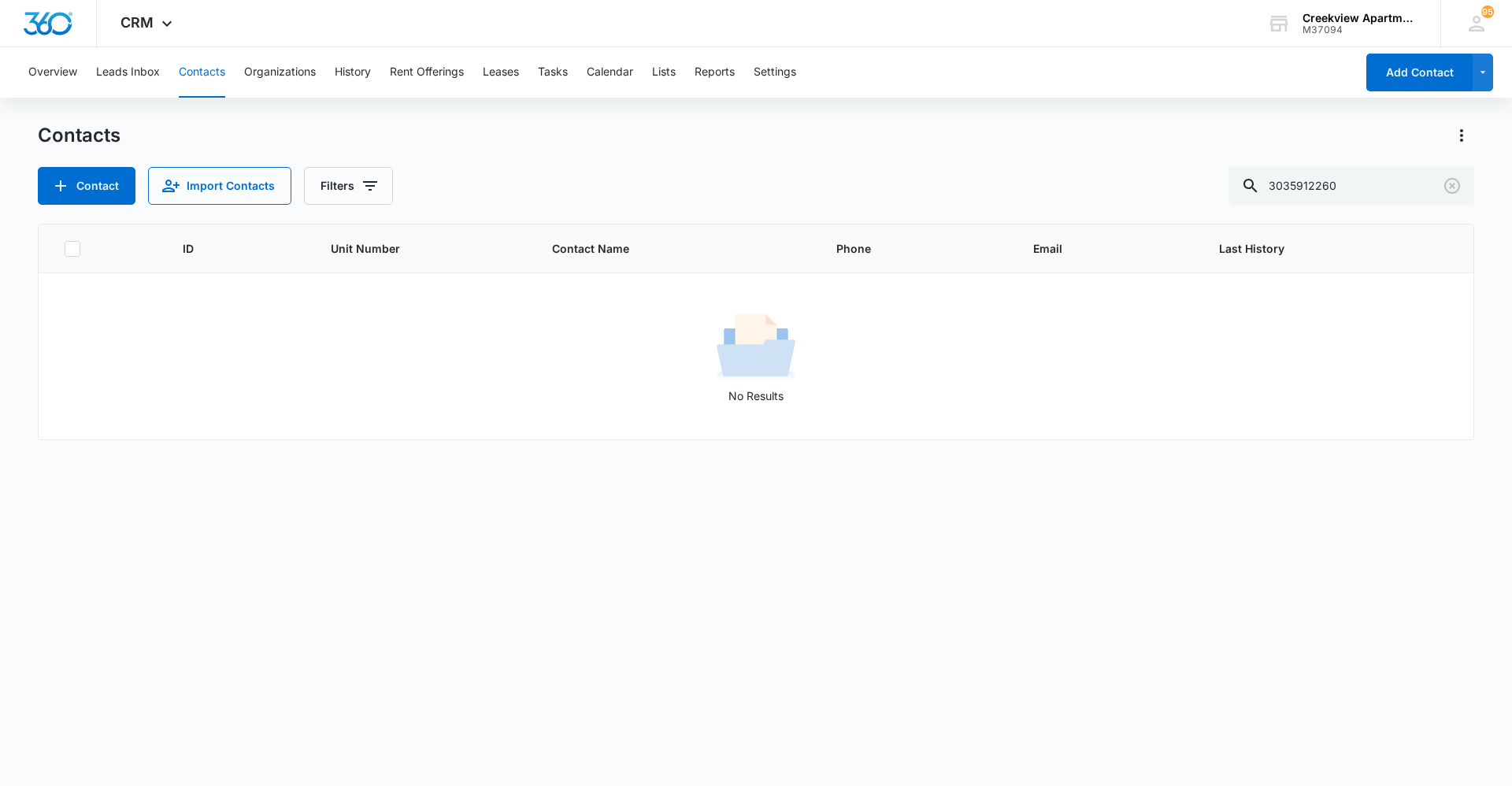
click at [200, 564] on div "ID Unit Number Contact Name Phone Email Last History No Results" at bounding box center [756, 495] width 1437 height 542
drag, startPoint x: 70, startPoint y: 483, endPoint x: 43, endPoint y: 402, distance: 85.4
click at [70, 483] on div "ID Unit Number Contact Name Phone Email Last History No Results" at bounding box center [756, 495] width 1437 height 542
click at [665, 767] on div "Contacts Contact Import Contacts Filters 3035912260 ID Unit Number Contact Name…" at bounding box center [756, 453] width 1437 height 661
click at [181, 70] on button "Contacts" at bounding box center [201, 72] width 46 height 50
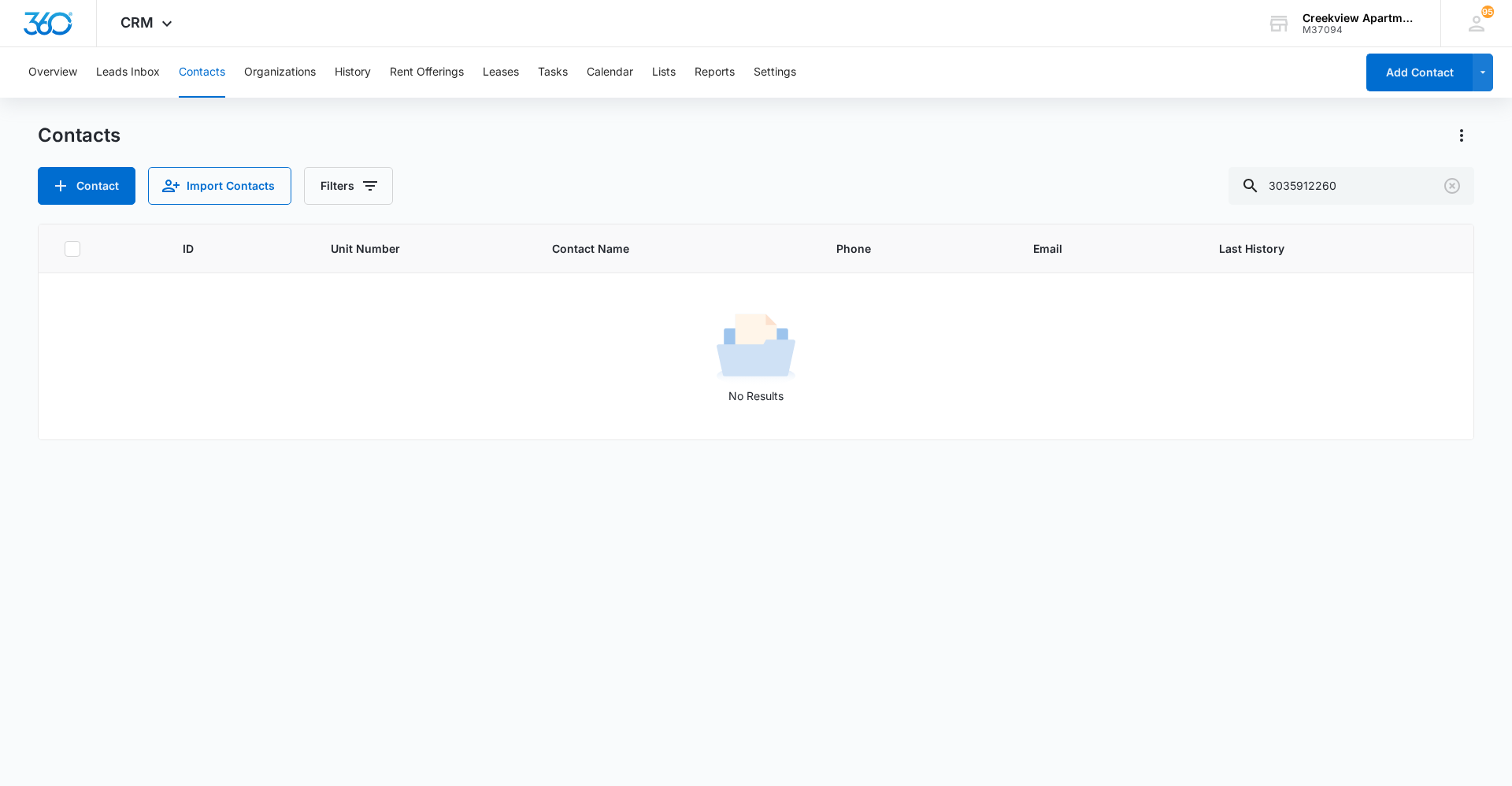
click at [186, 86] on button "Contacts" at bounding box center [201, 72] width 46 height 50
click at [1391, 214] on div "Contacts Contact Import Contacts Filters 3035912260 ID Unit Number Contact Name…" at bounding box center [756, 453] width 1437 height 661
click at [1370, 183] on input "3035912260" at bounding box center [1351, 186] width 246 height 38
type input "f206"
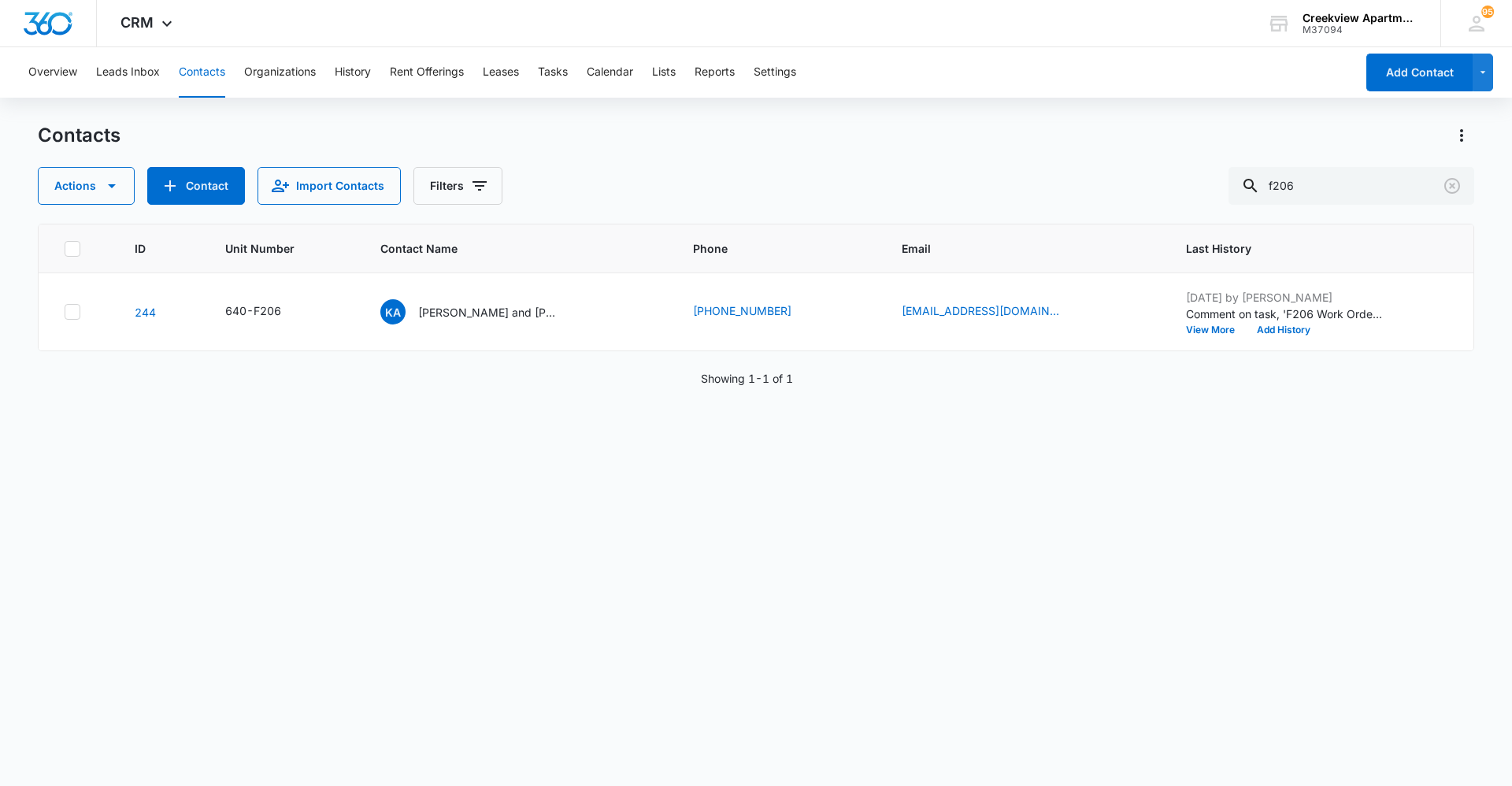
click at [262, 579] on div "ID Unit Number Contact Name Phone Email Last History 244 640-F206 Ka Kaci and Z…" at bounding box center [756, 495] width 1437 height 542
click at [1246, 572] on div "ID Unit Number Contact Name Phone Email Last History 244 640-F206 Ka Kaci and Z…" at bounding box center [756, 495] width 1437 height 542
